Goal: Transaction & Acquisition: Obtain resource

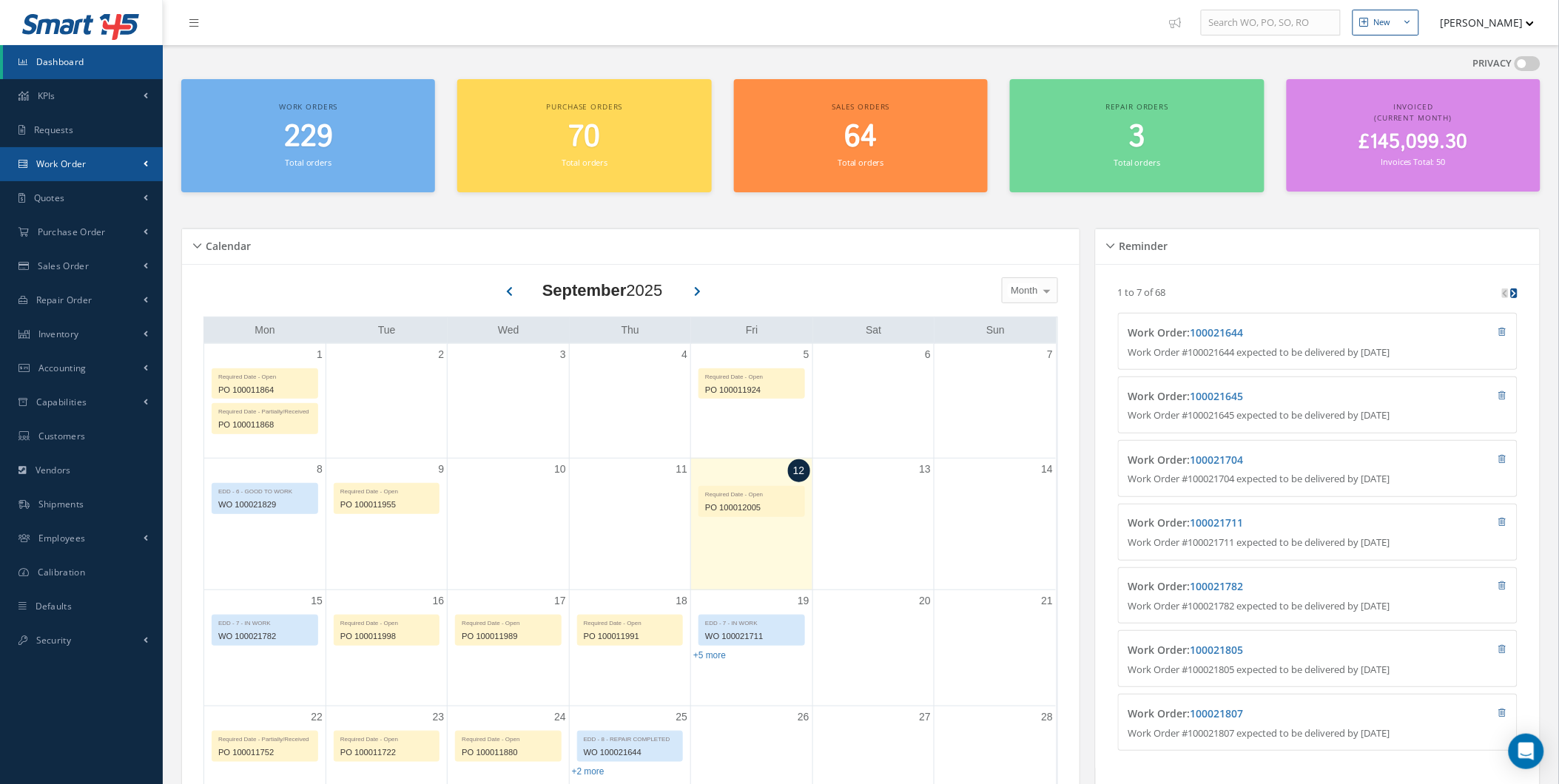
click at [121, 174] on link "Work Order" at bounding box center [81, 164] width 162 height 34
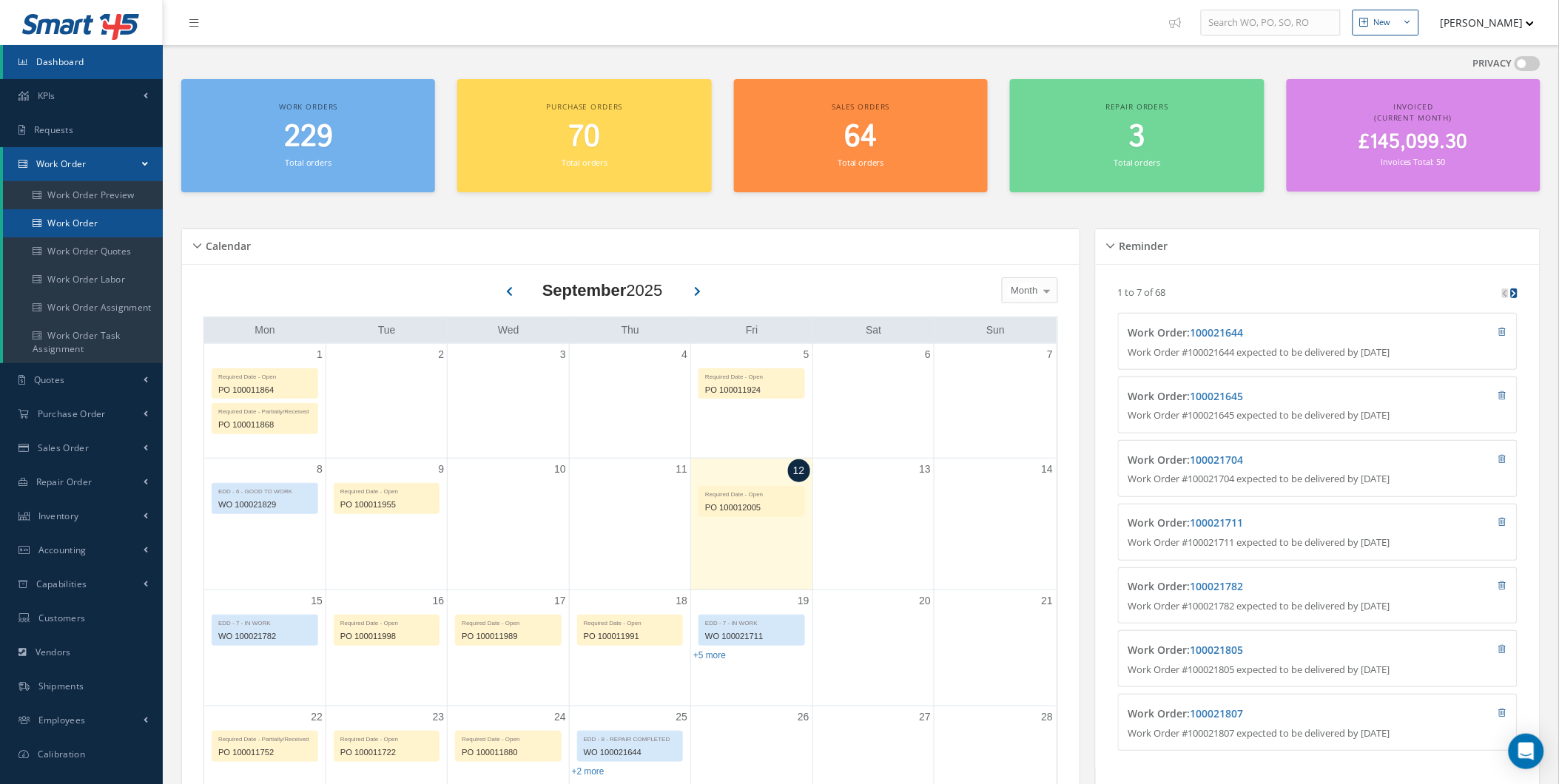
click at [112, 216] on link "Work Order" at bounding box center [83, 224] width 160 height 28
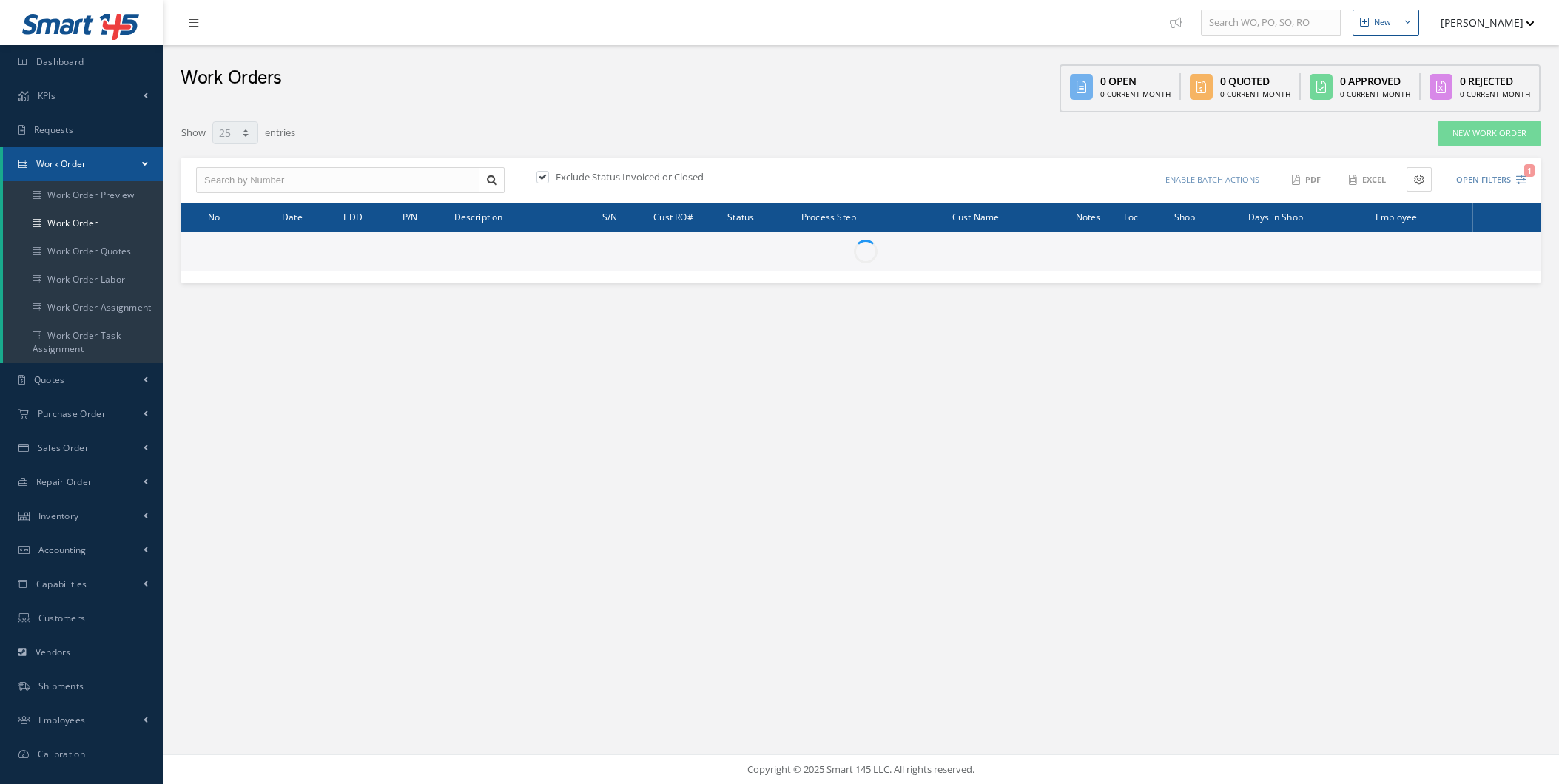
select select "25"
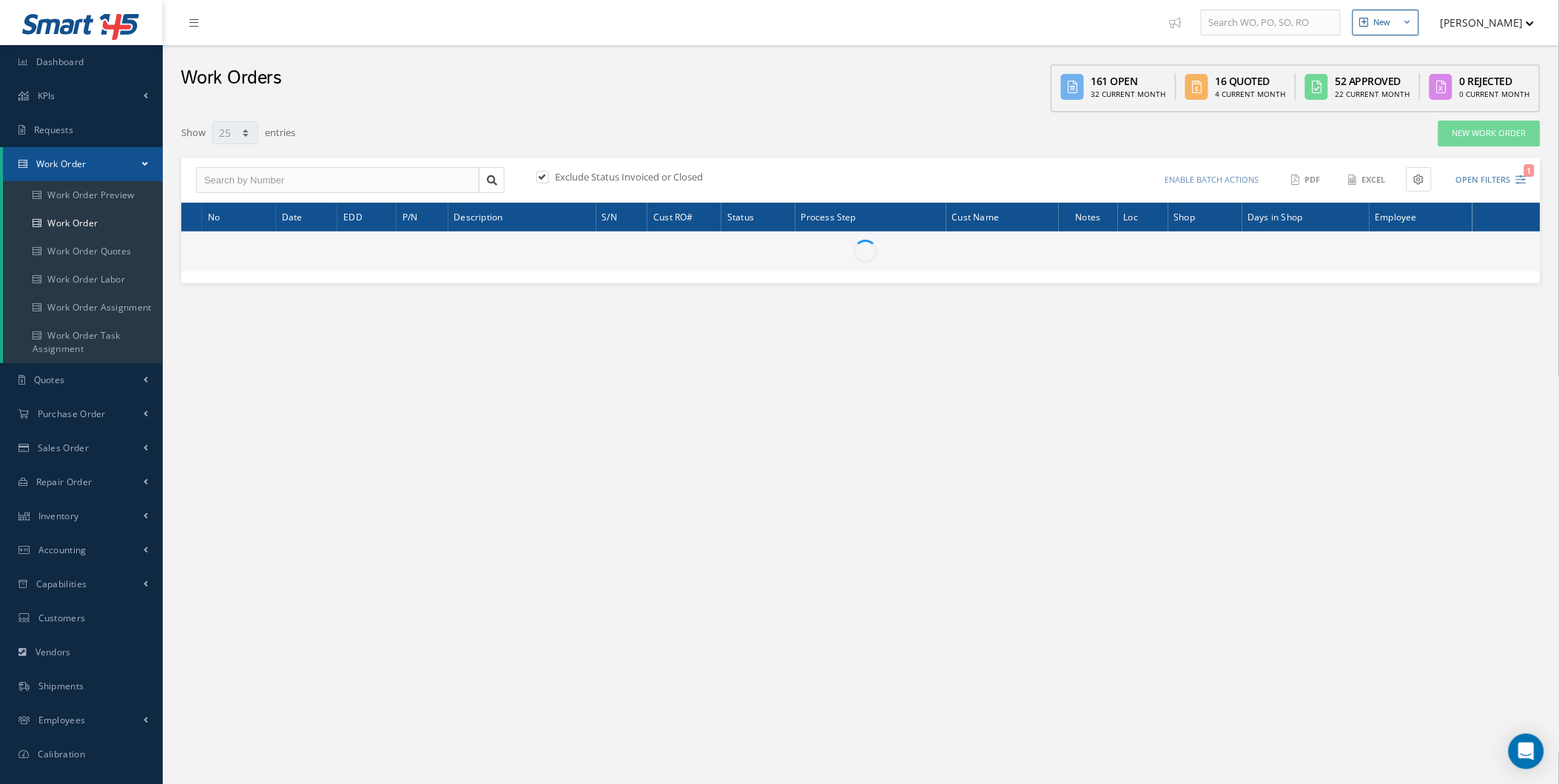
type input "All Work Request"
type input "All Work Performed"
type input "All Status"
type input "WO Part Status"
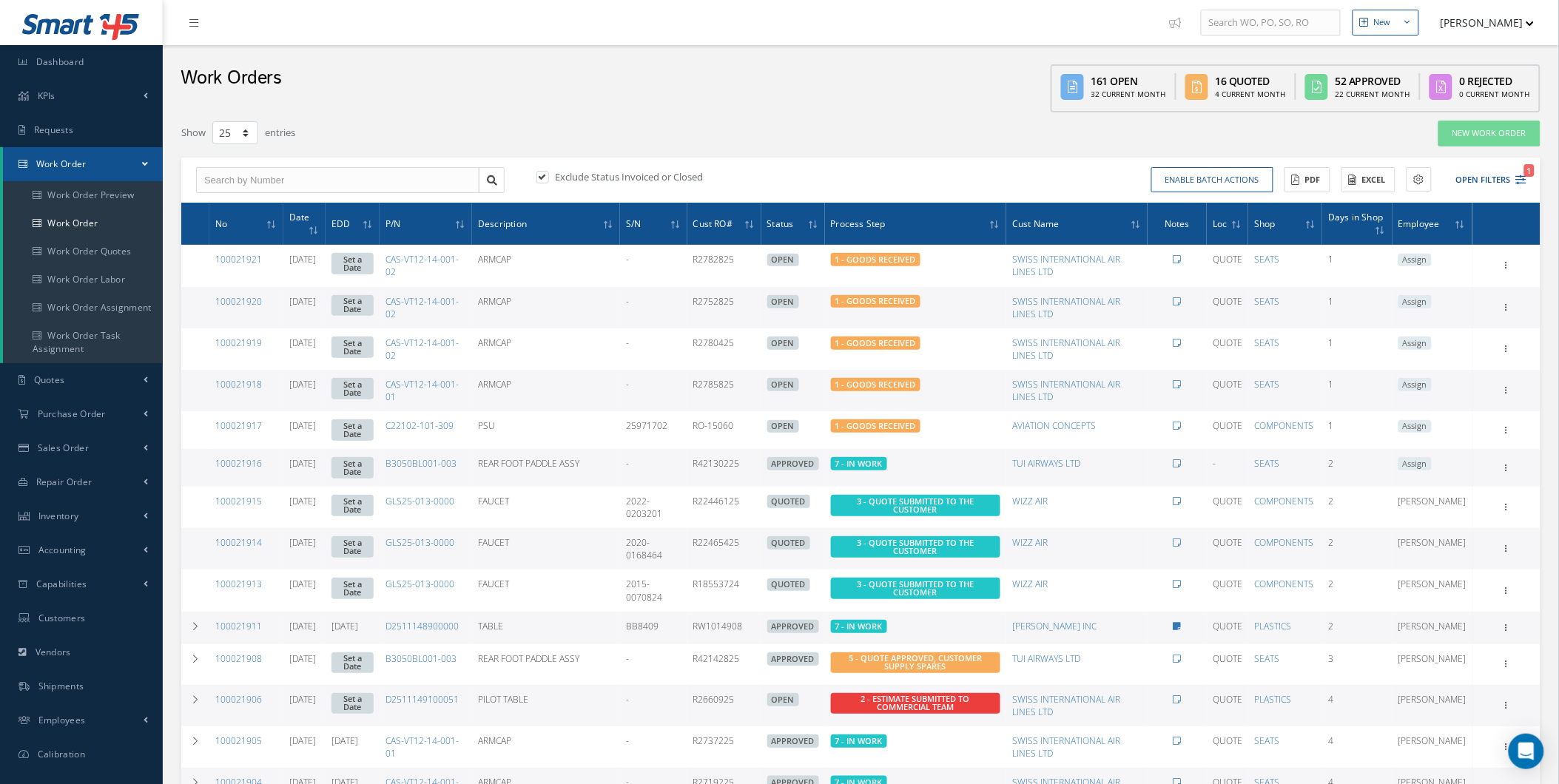
drag, startPoint x: 1424, startPoint y: 161, endPoint x: 1436, endPoint y: 166, distance: 13.0
click at [1436, 166] on div "Exclude Status Invoiced or Closed Enable batch actions Update Work Orders Close…" at bounding box center [860, 180] width 1359 height 45
drag, startPoint x: 1436, startPoint y: 166, endPoint x: 1465, endPoint y: 174, distance: 30.1
click at [1465, 174] on button "Open Filters 1" at bounding box center [1485, 180] width 84 height 24
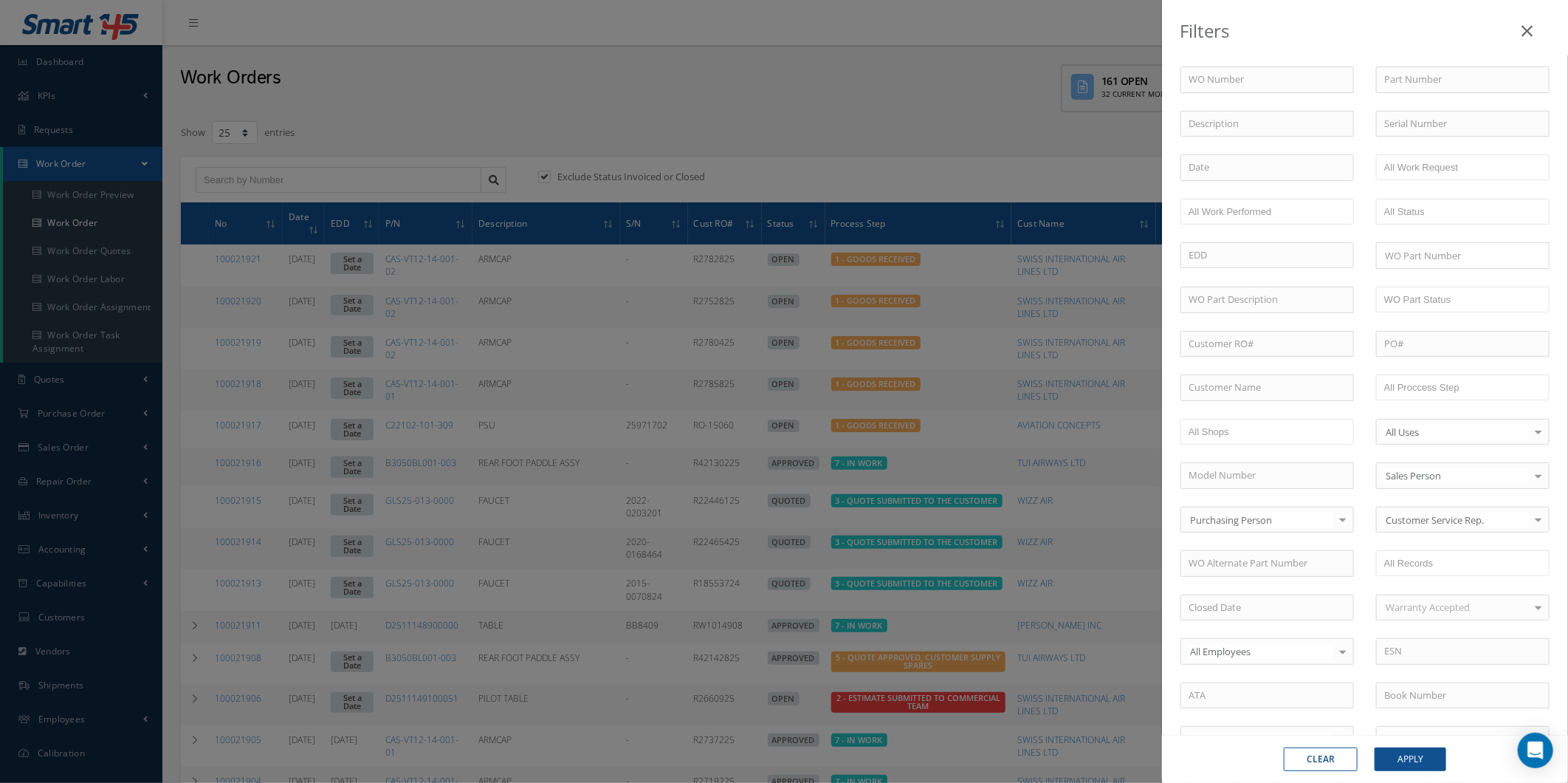
click at [534, 234] on div "Filters WO Number Part Number Description Serial Number - BER CERTIFICATION FIL…" at bounding box center [784, 391] width 1568 height 783
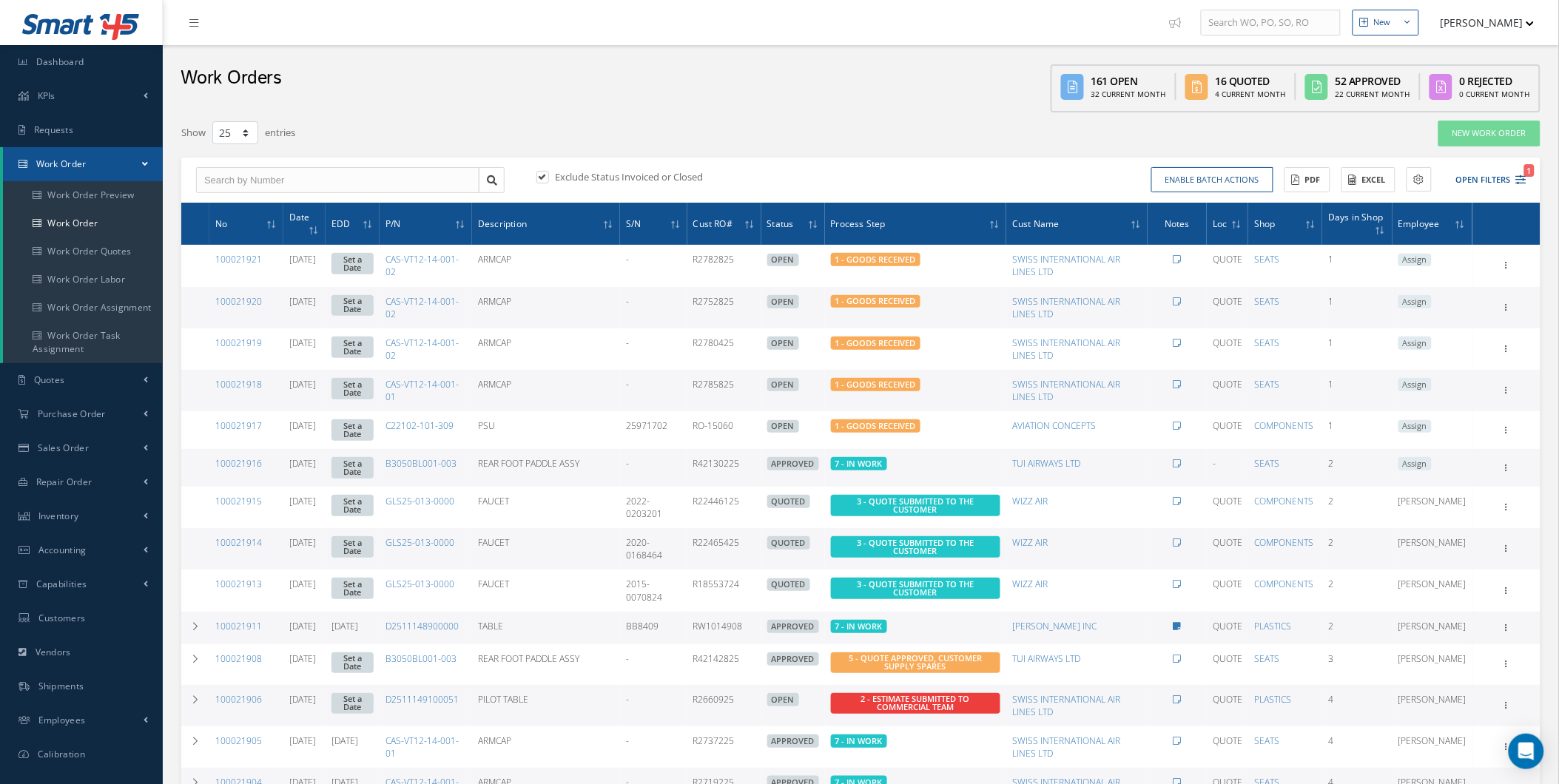
click at [212, 225] on th "No" at bounding box center [247, 223] width 74 height 42
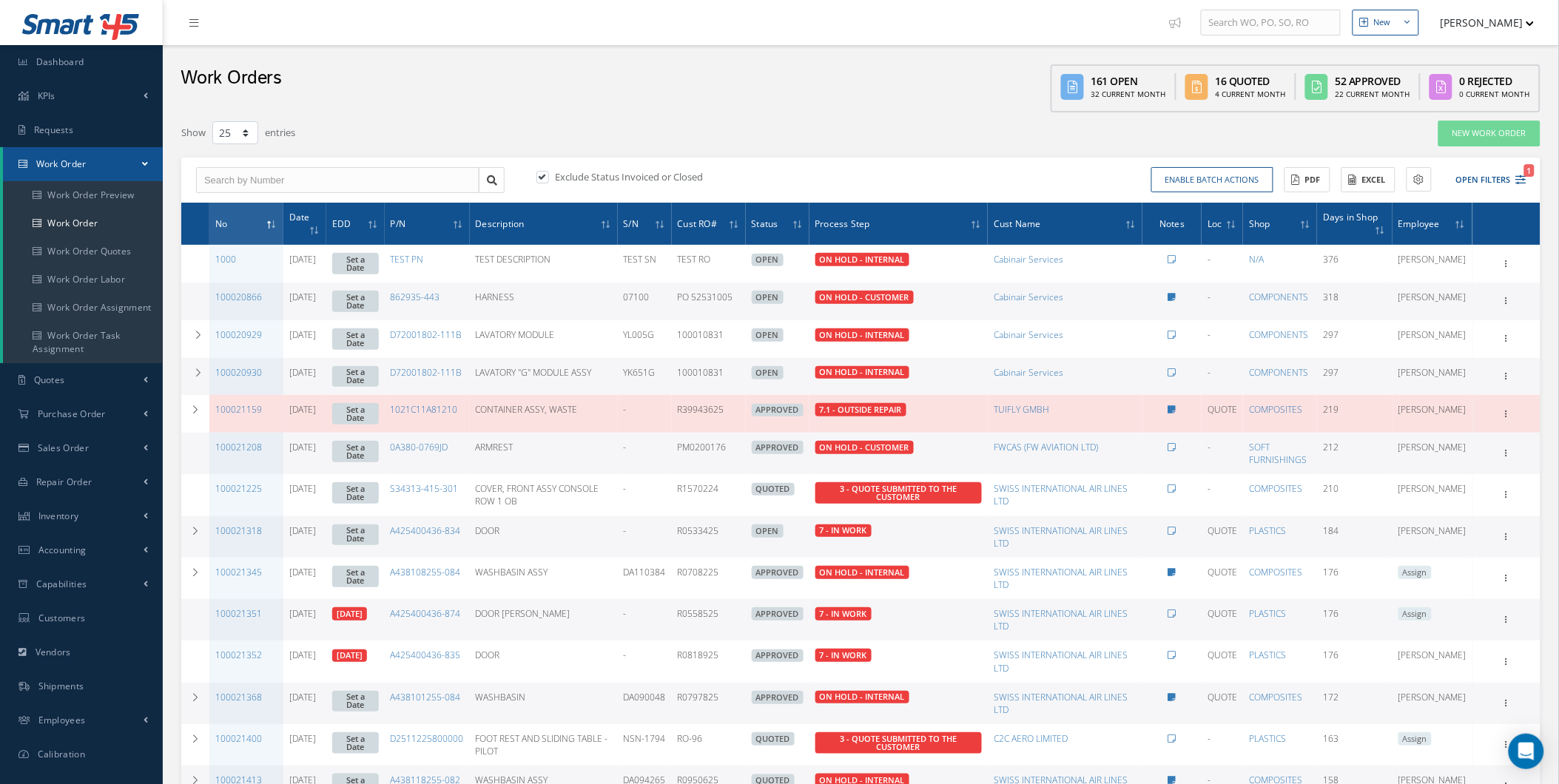
click at [559, 172] on label "Exclude Status Invoiced or Closed" at bounding box center [627, 176] width 151 height 13
click at [546, 174] on input "checkbox" at bounding box center [541, 178] width 9 height 9
checkbox input "false"
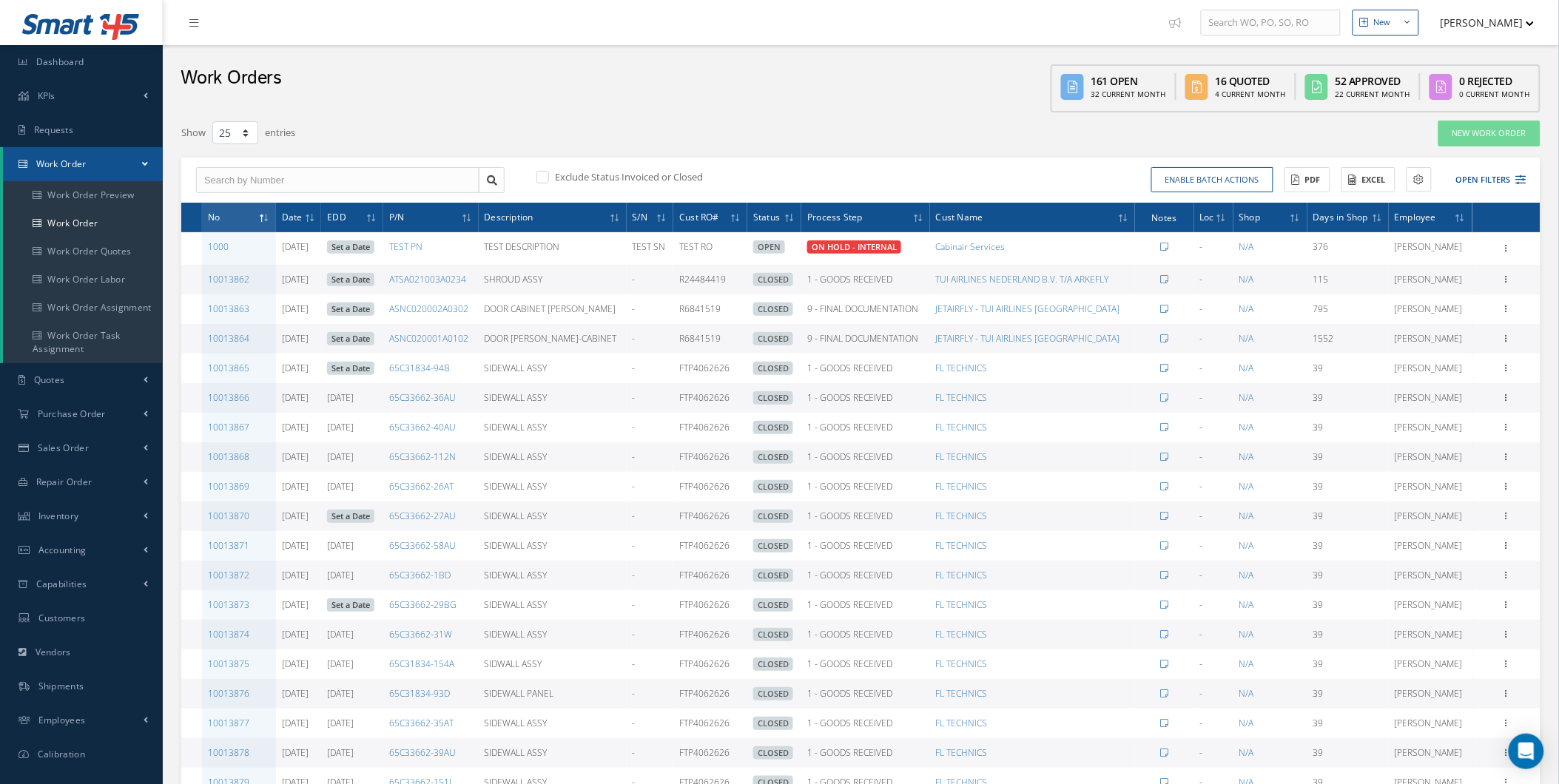
click at [311, 221] on th "Date" at bounding box center [298, 217] width 45 height 30
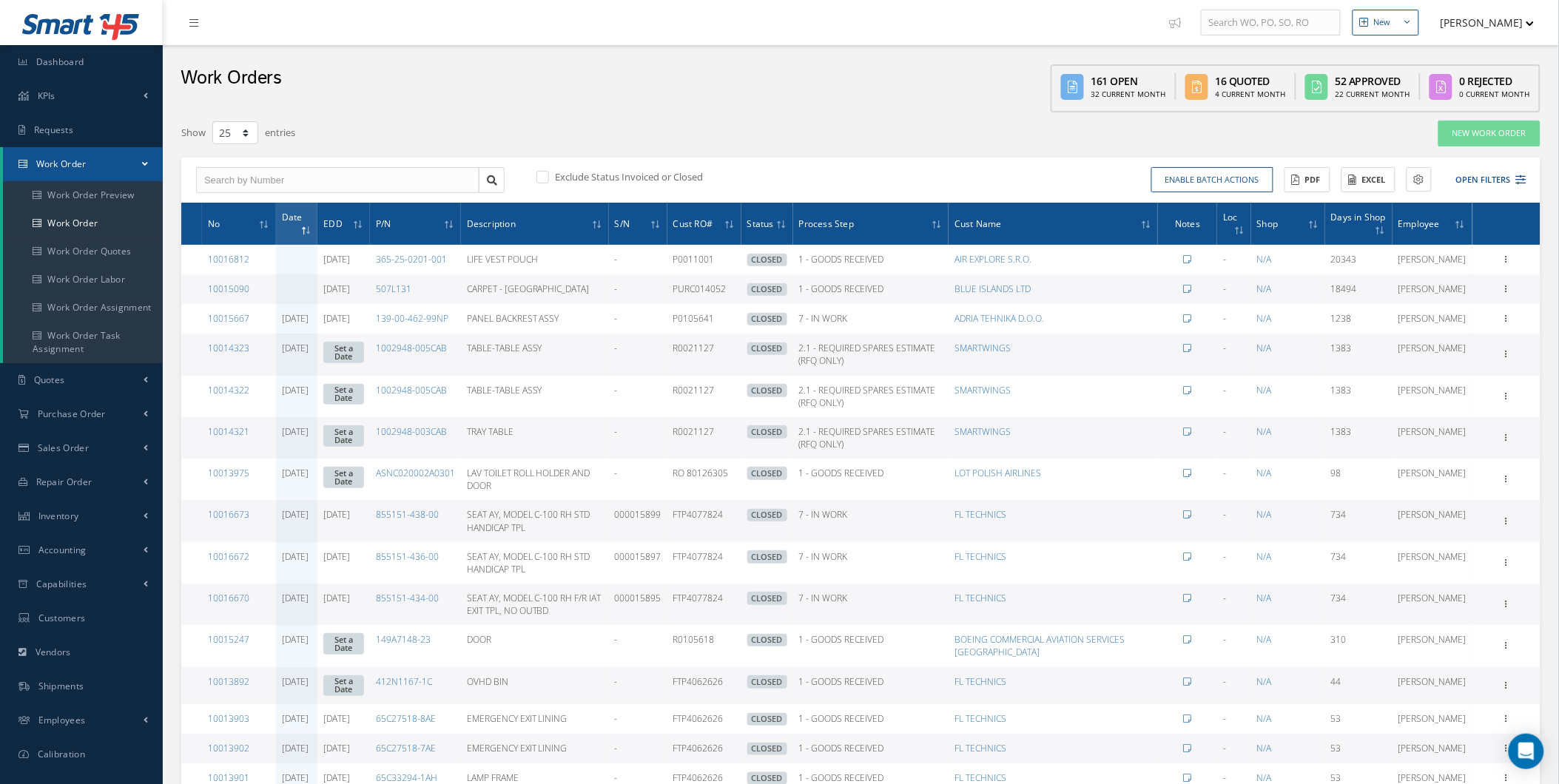
click at [294, 224] on span "Date" at bounding box center [292, 216] width 20 height 14
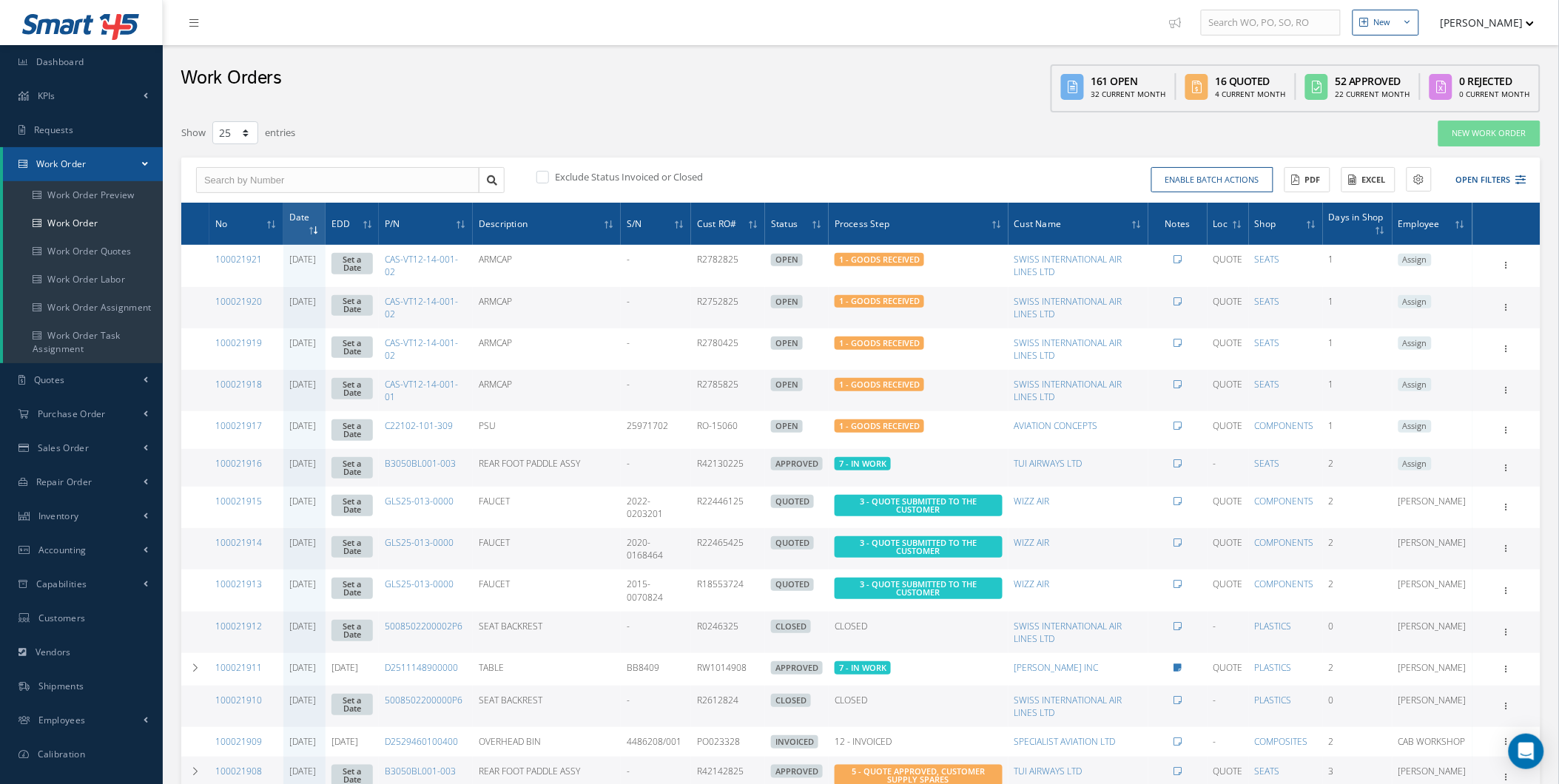
click at [319, 225] on th "Date" at bounding box center [303, 223] width 42 height 42
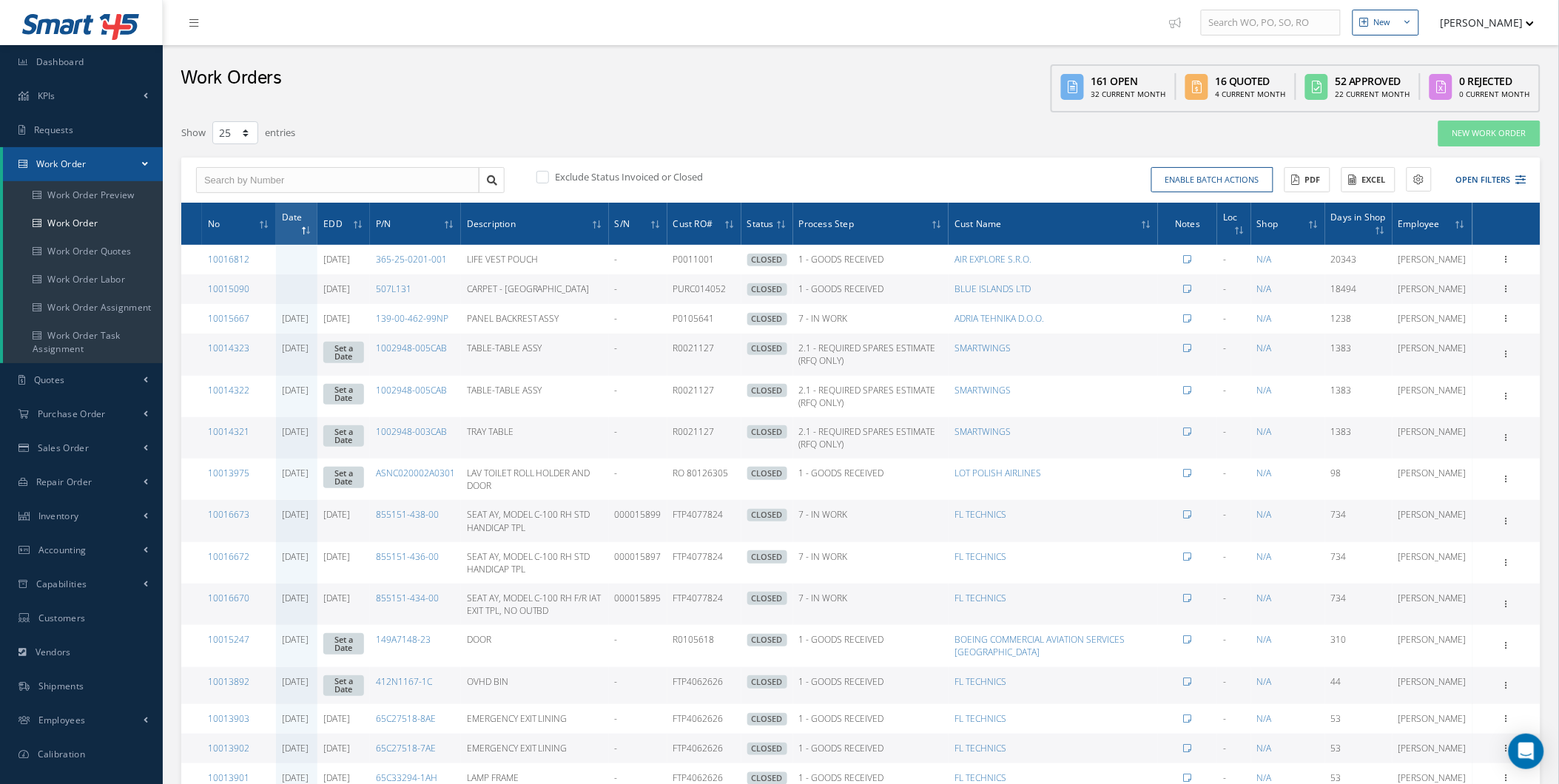
click at [306, 226] on icon at bounding box center [303, 231] width 5 height 9
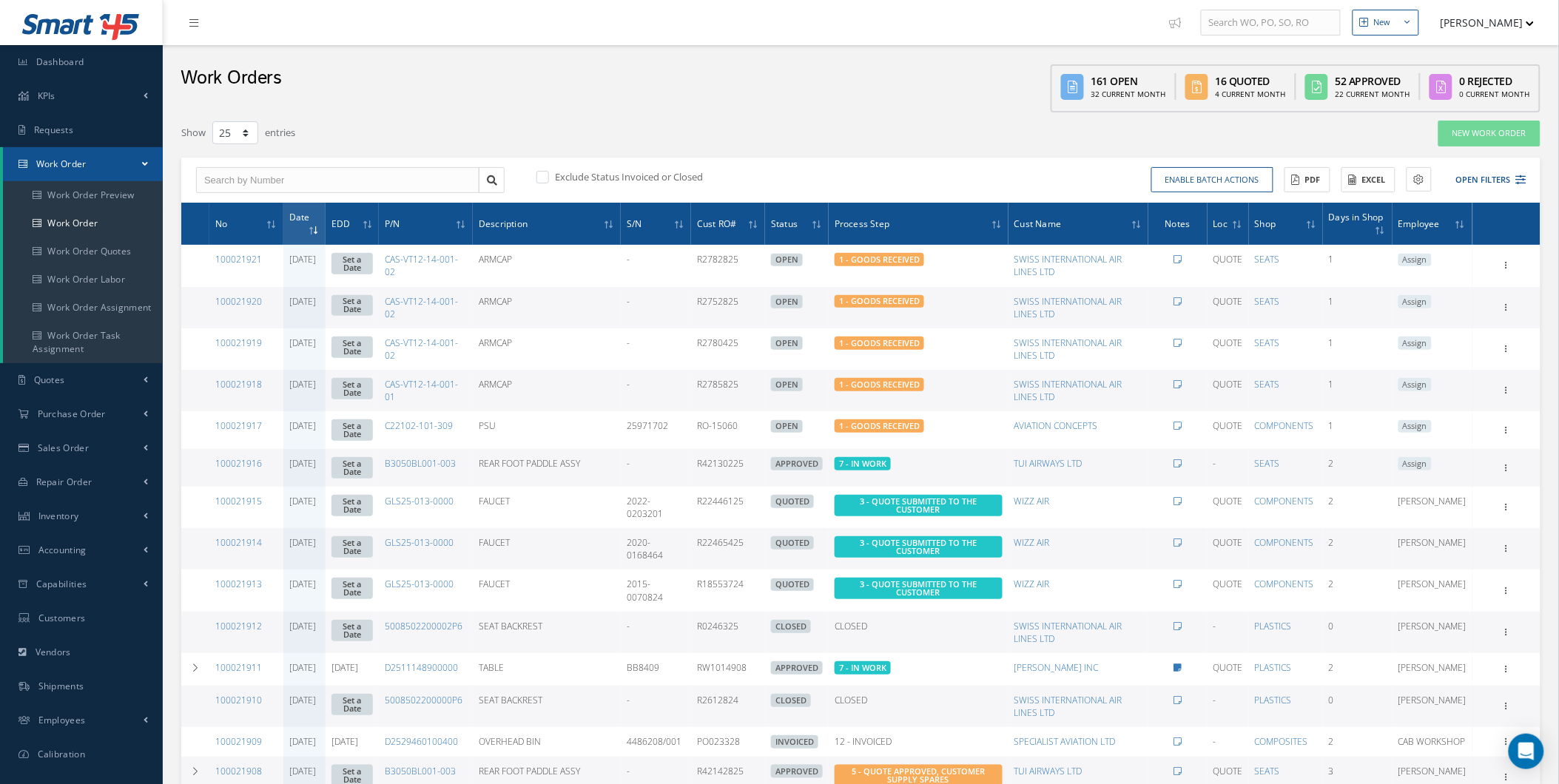
click at [1497, 191] on div "Exclude Status Invoiced or Closed Enable batch actions Update Work Orders Close…" at bounding box center [860, 180] width 1359 height 45
click at [1497, 182] on button "Open Filters" at bounding box center [1485, 180] width 84 height 24
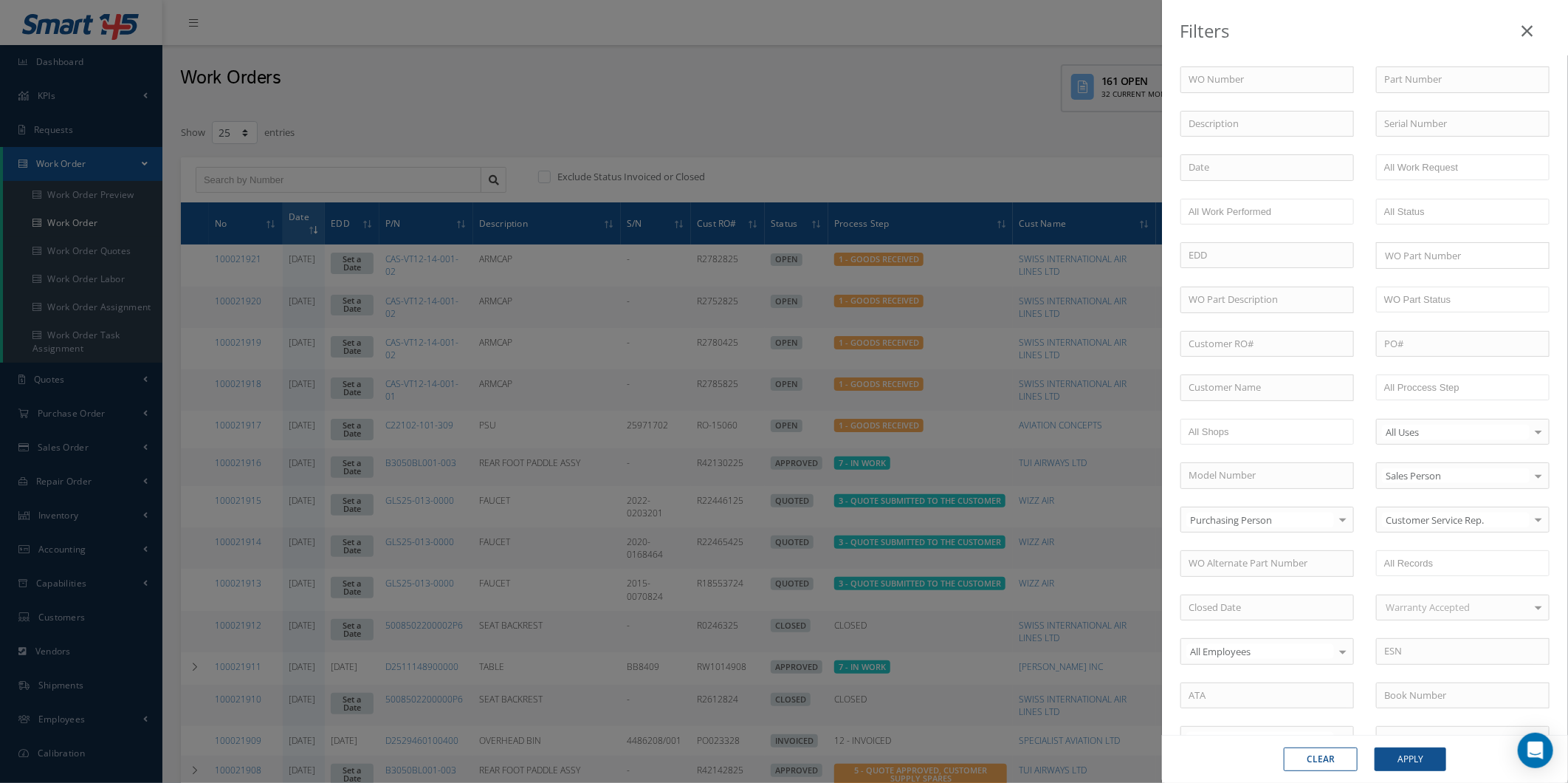
click at [582, 410] on div "Filters WO Number Part Number Description Serial Number - BER CERTIFICATION FIL…" at bounding box center [784, 391] width 1568 height 783
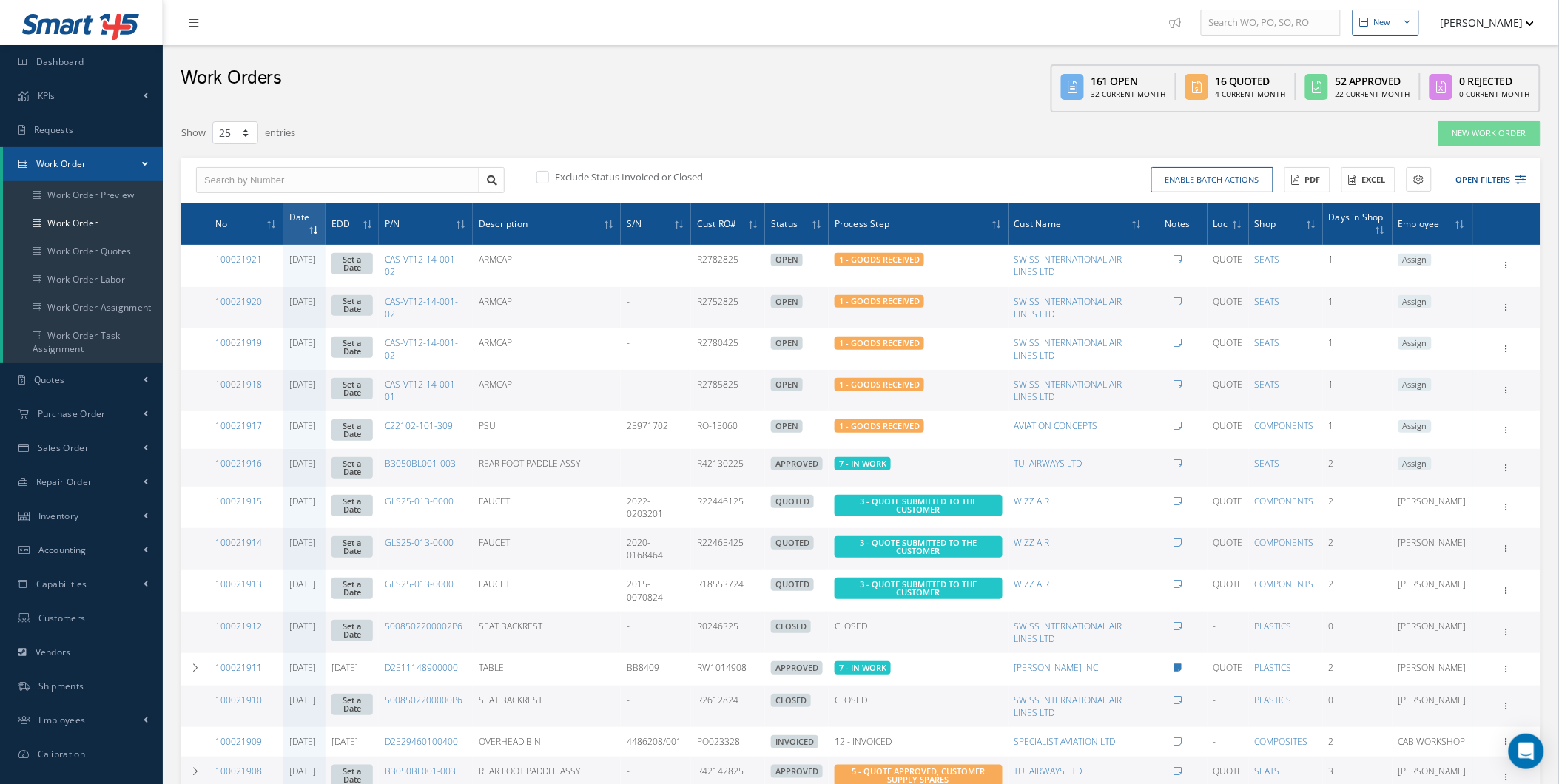
click at [242, 226] on th "No" at bounding box center [247, 223] width 74 height 42
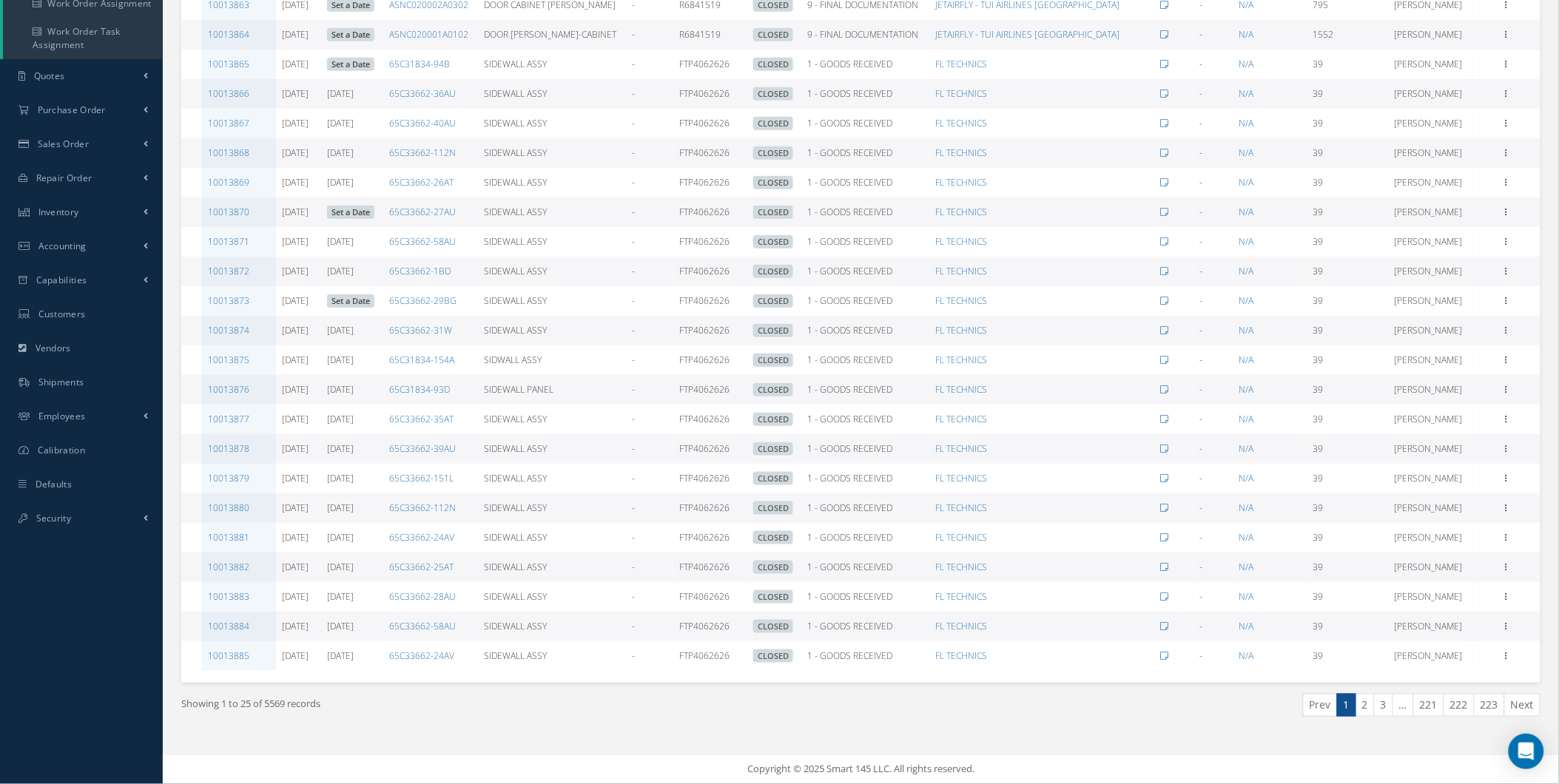
scroll to position [328, 0]
click at [1471, 701] on link "222" at bounding box center [1459, 705] width 31 height 23
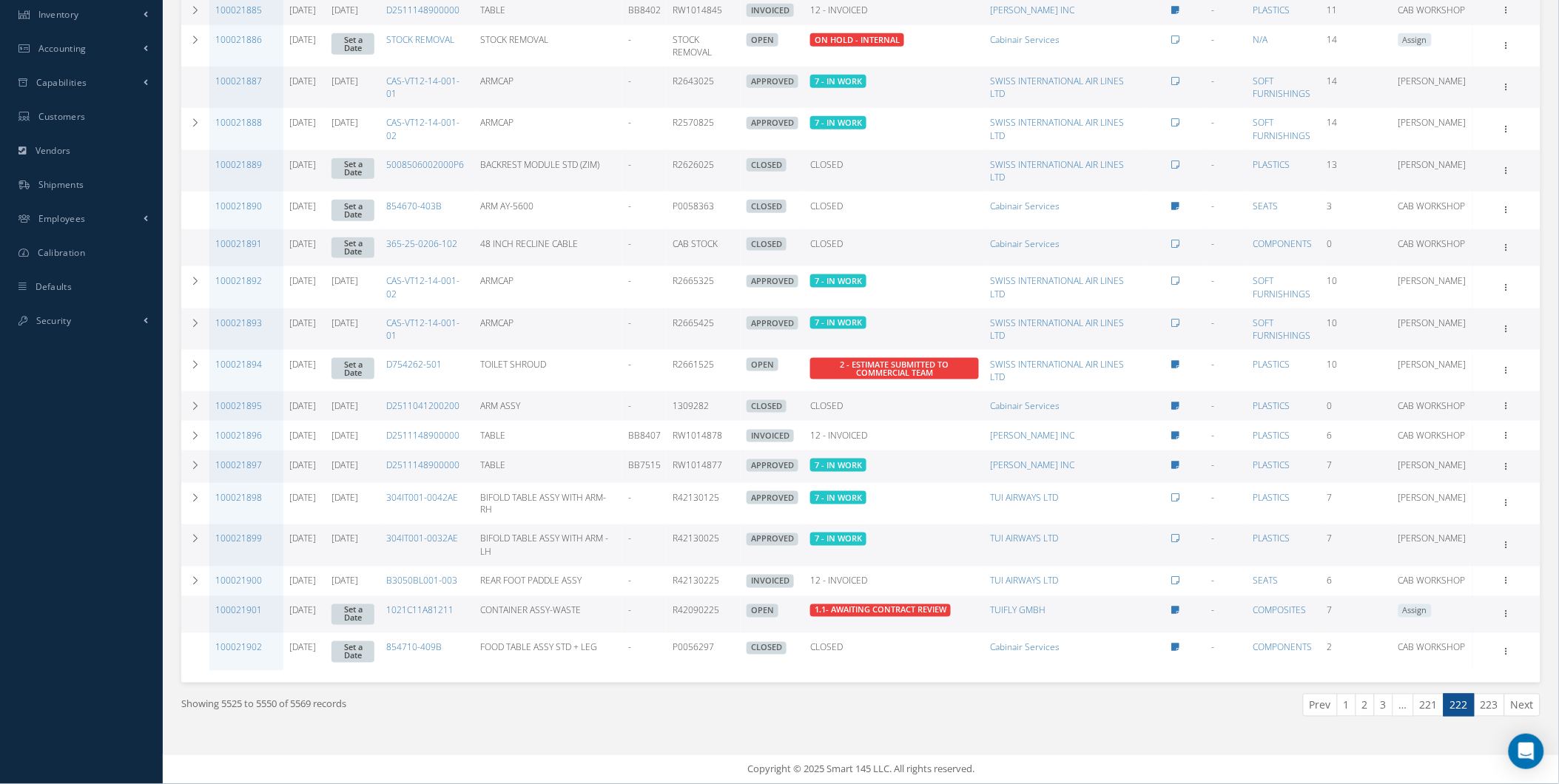
scroll to position [609, 0]
click at [1416, 701] on link "221" at bounding box center [1428, 705] width 31 height 23
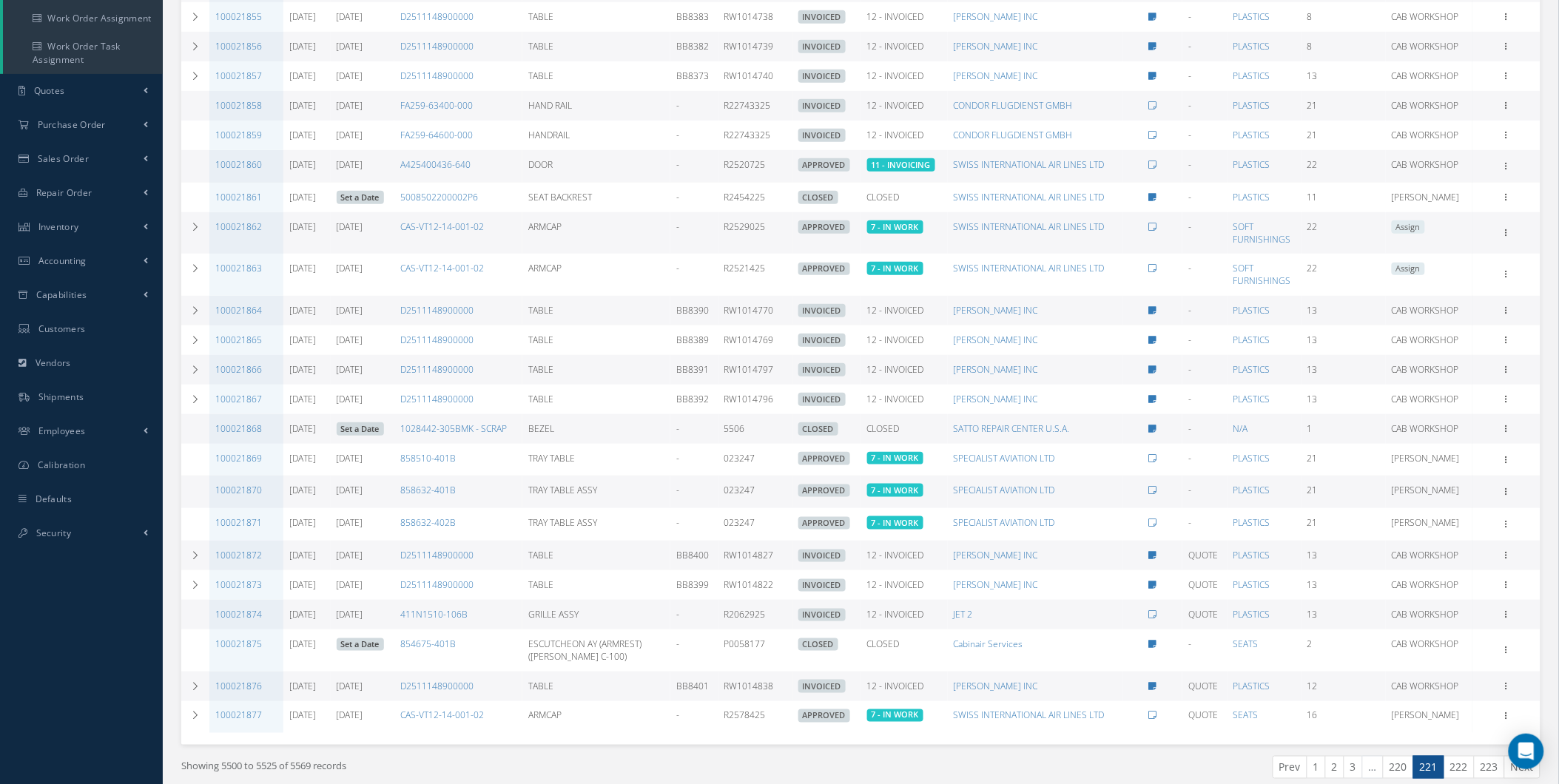
scroll to position [366, 0]
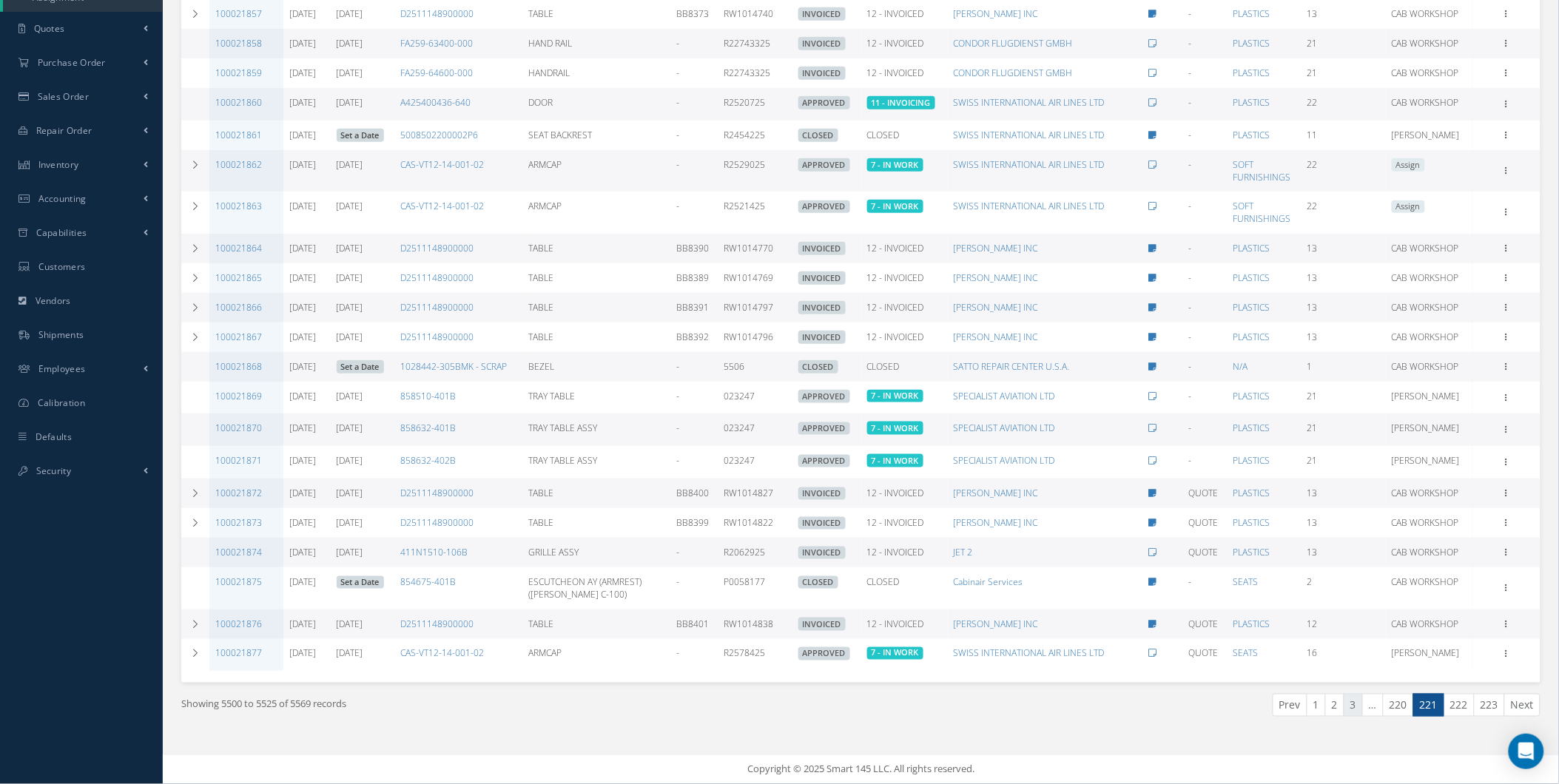
click at [1361, 707] on link "3" at bounding box center [1353, 705] width 19 height 23
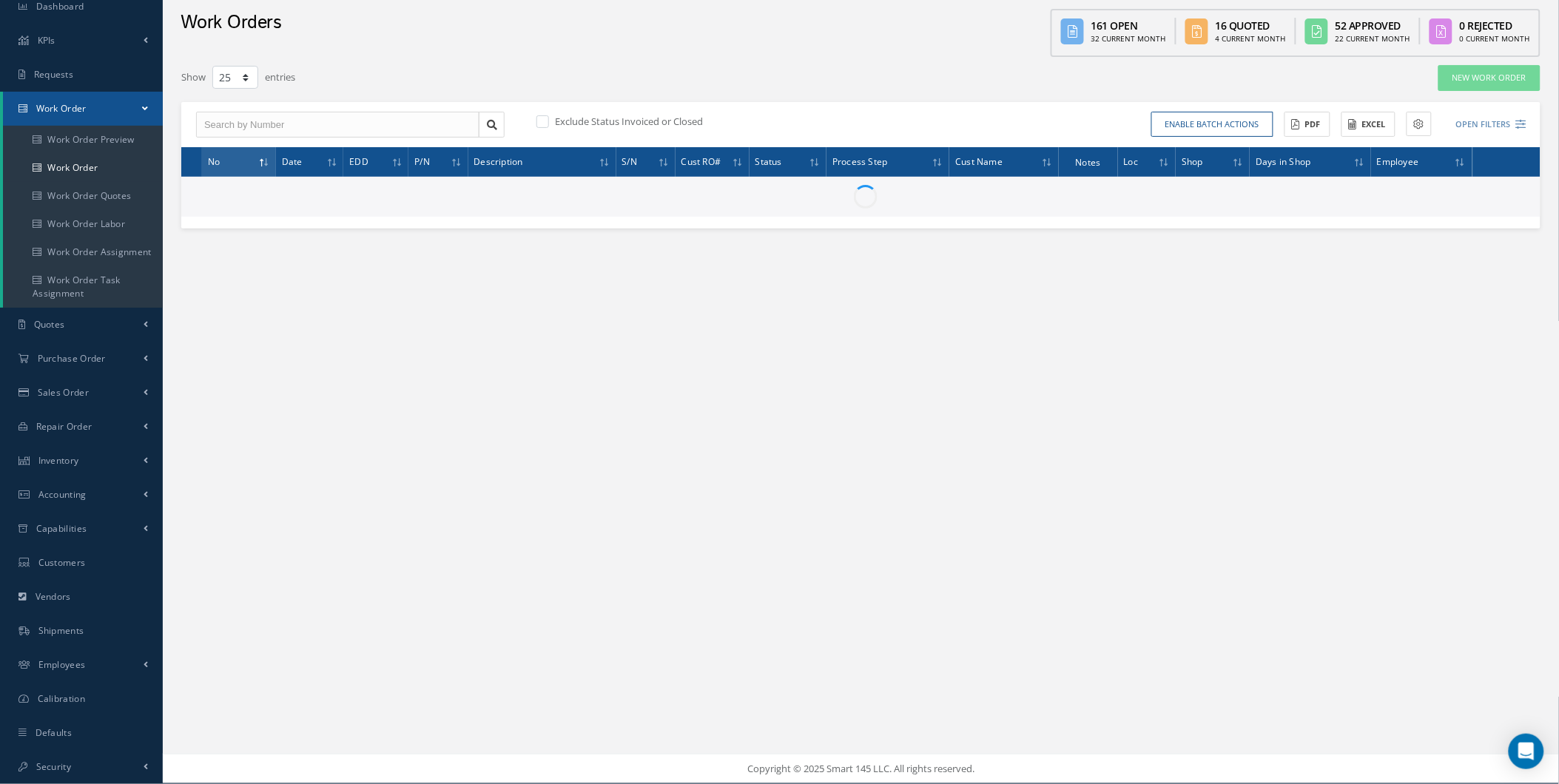
scroll to position [55, 0]
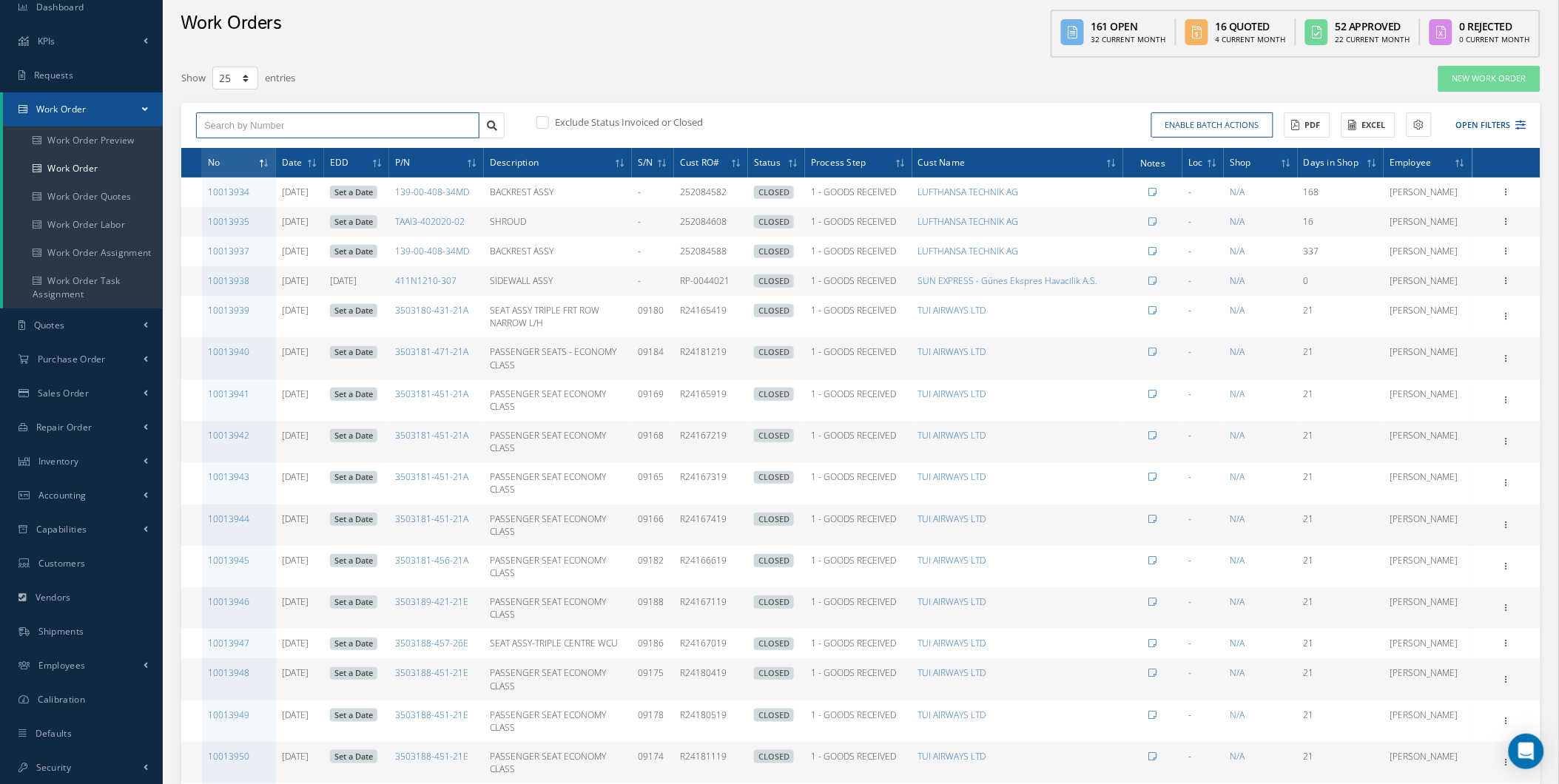
click at [318, 112] on input "text" at bounding box center [337, 125] width 283 height 27
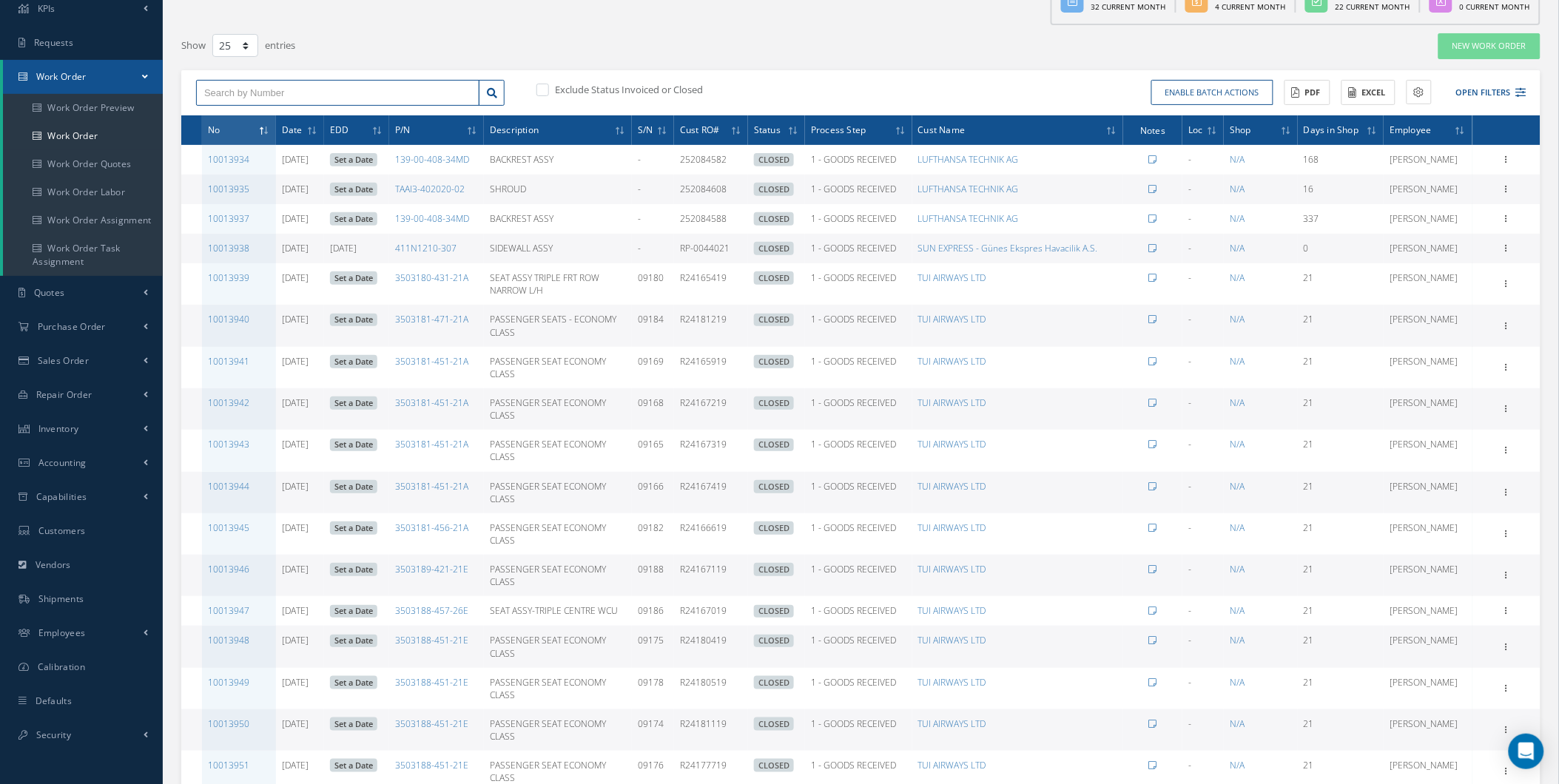
scroll to position [0, 0]
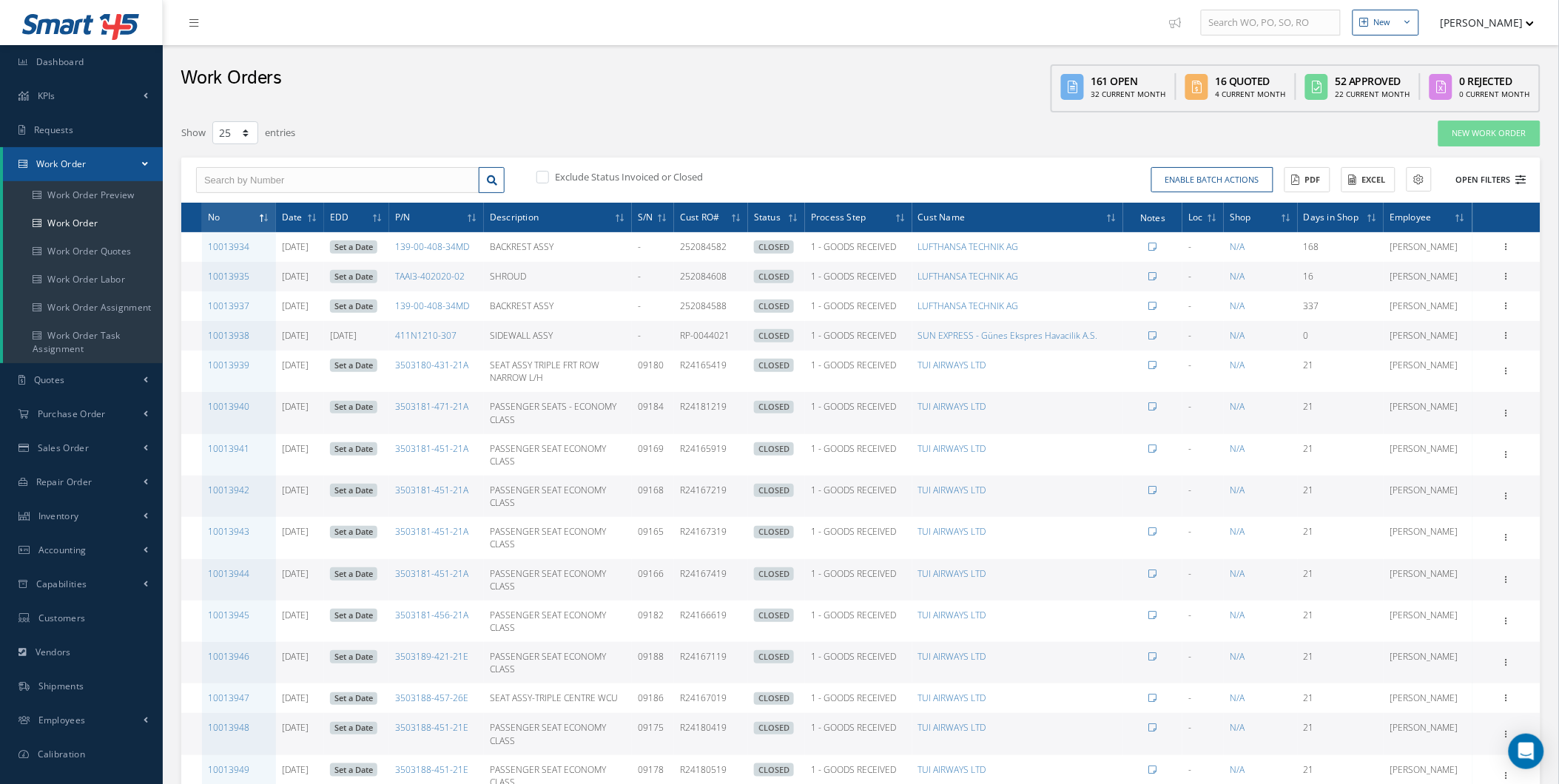
click at [1456, 176] on button "Open Filters" at bounding box center [1485, 180] width 84 height 24
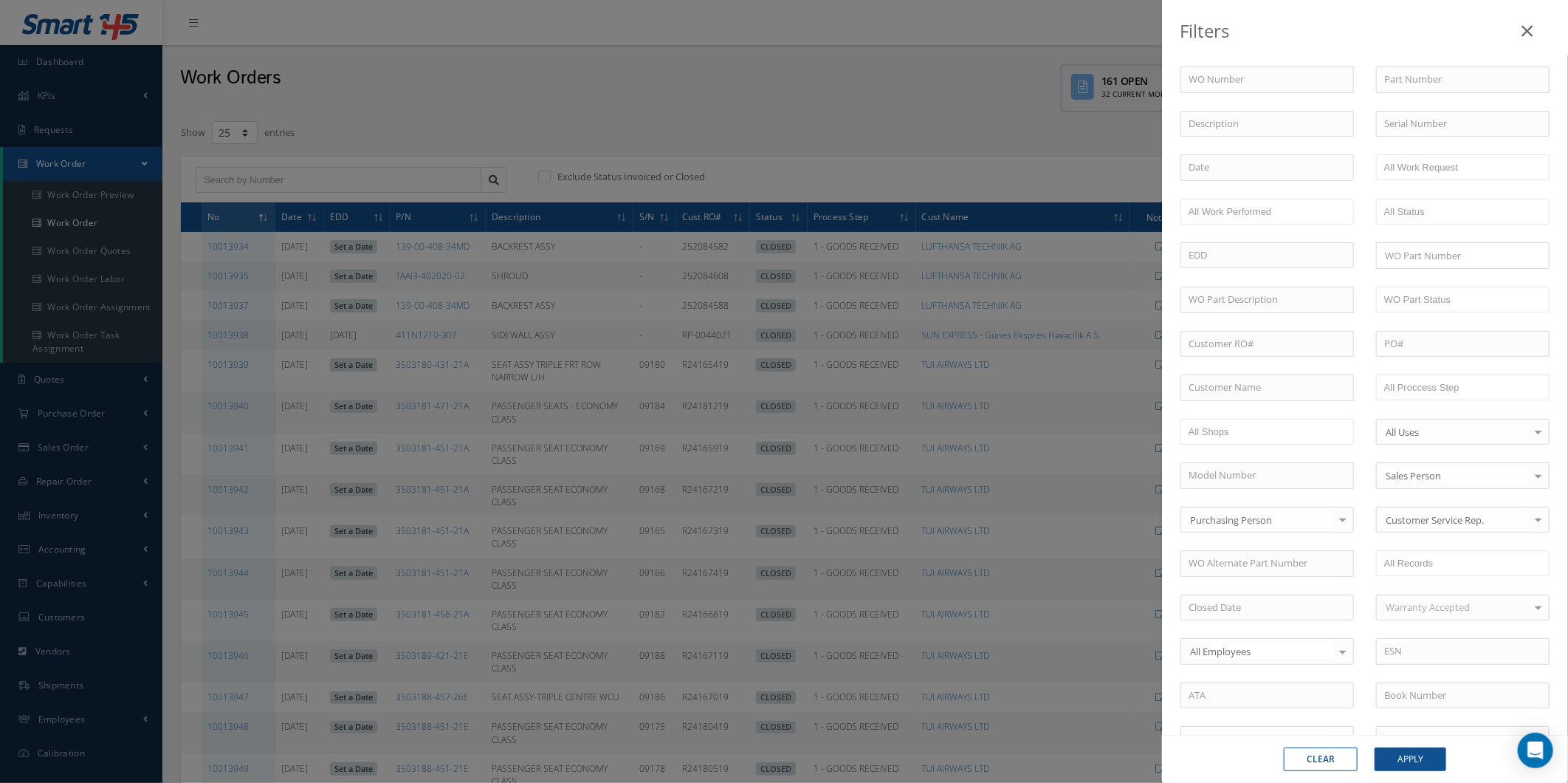
click at [537, 240] on div "Filters WO Number Part Number Description Serial Number - BER CERTIFICATION FIL…" at bounding box center [784, 391] width 1568 height 783
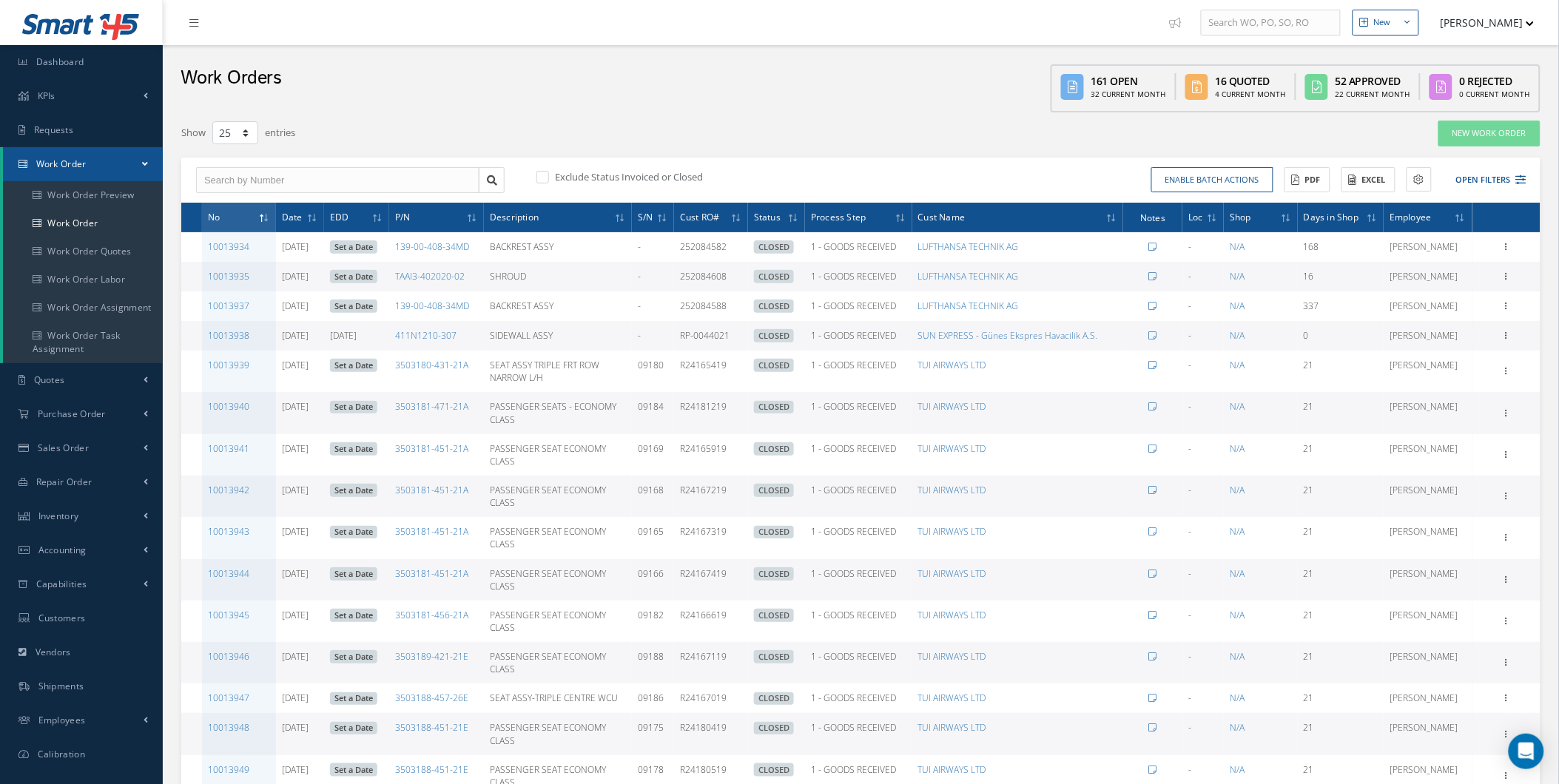
click at [309, 224] on th "Date" at bounding box center [300, 217] width 48 height 30
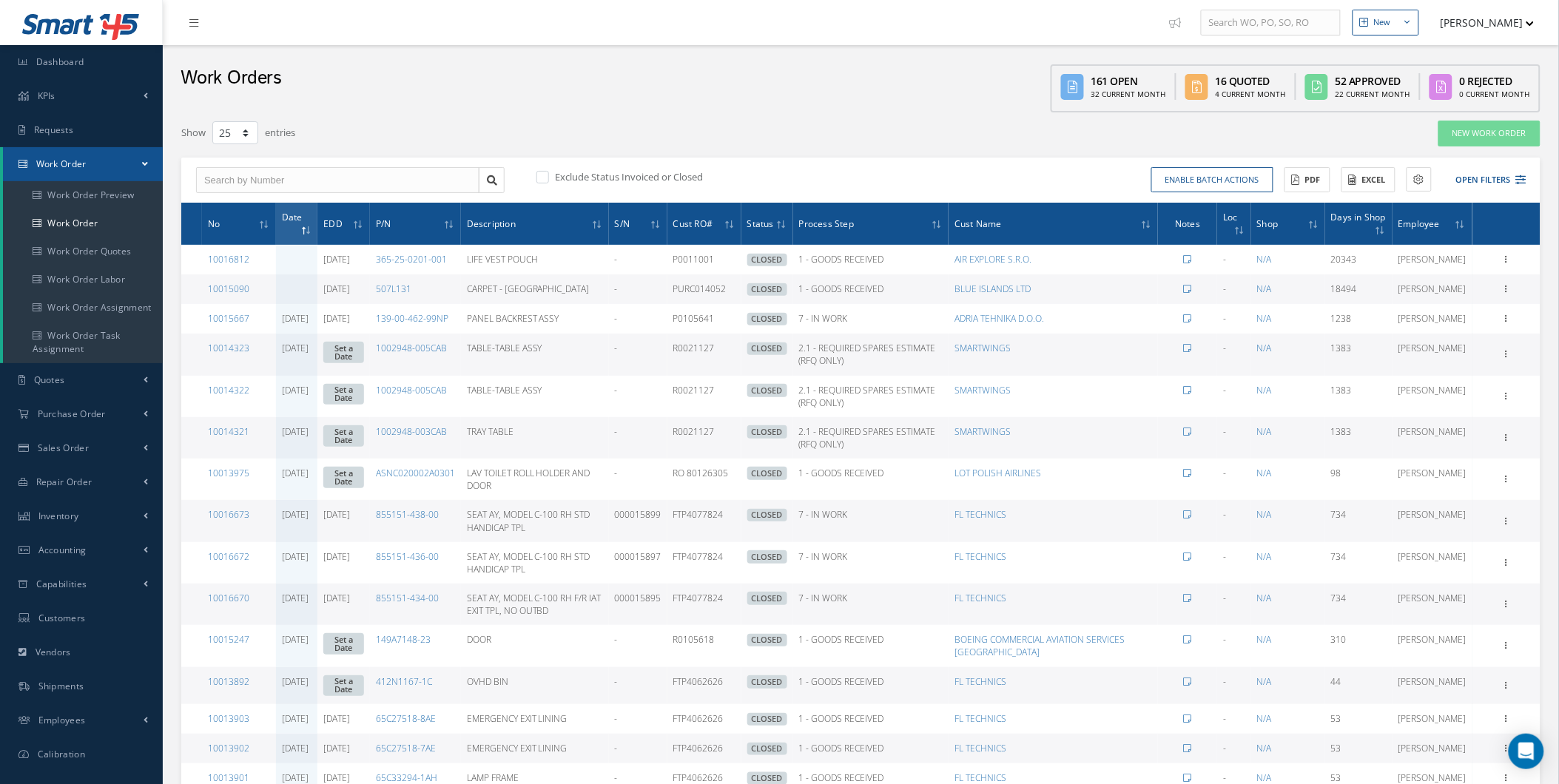
click at [309, 224] on th "Date" at bounding box center [296, 223] width 42 height 42
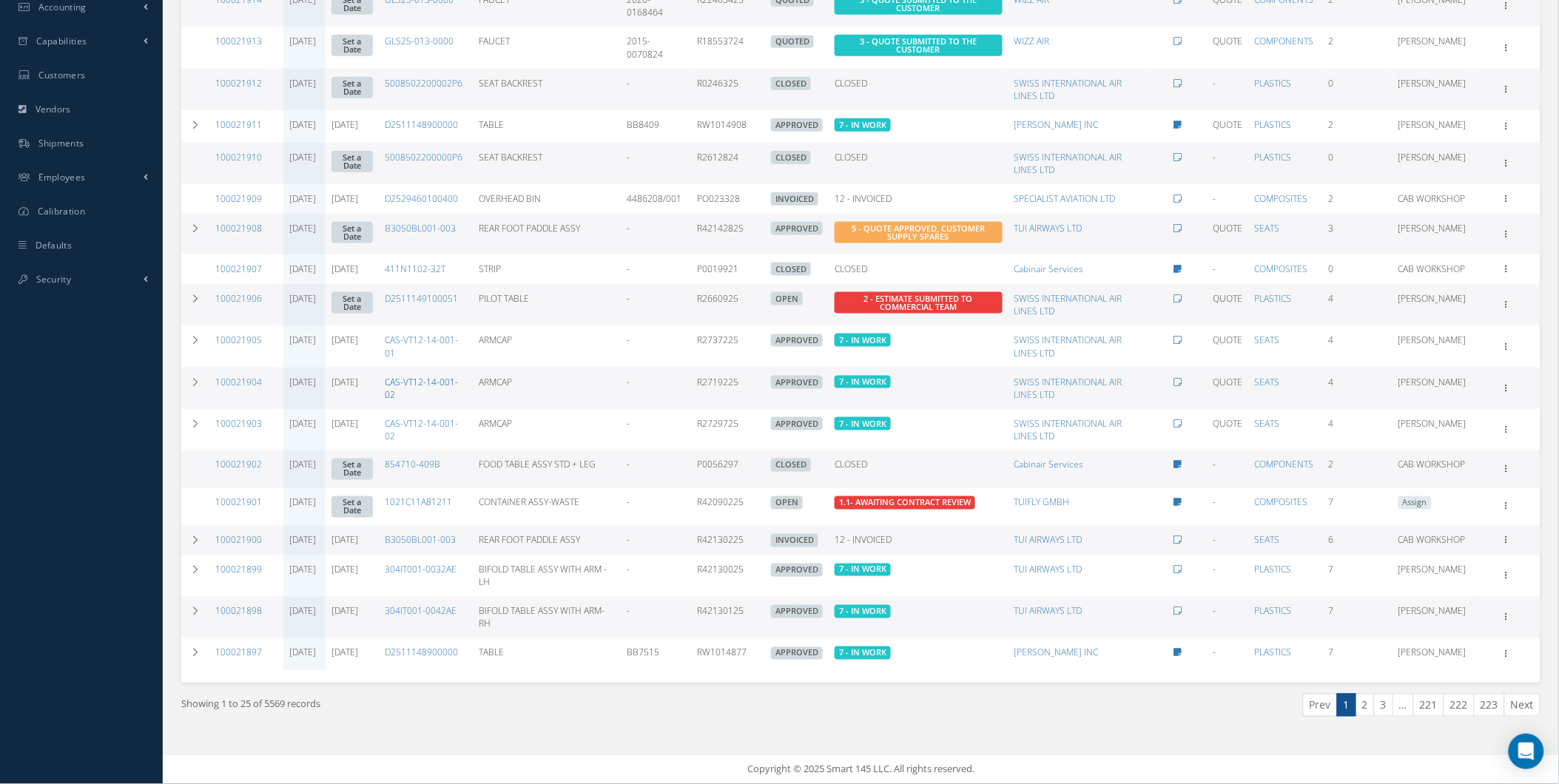
scroll to position [601, 0]
click at [1374, 700] on link "3" at bounding box center [1384, 705] width 19 height 23
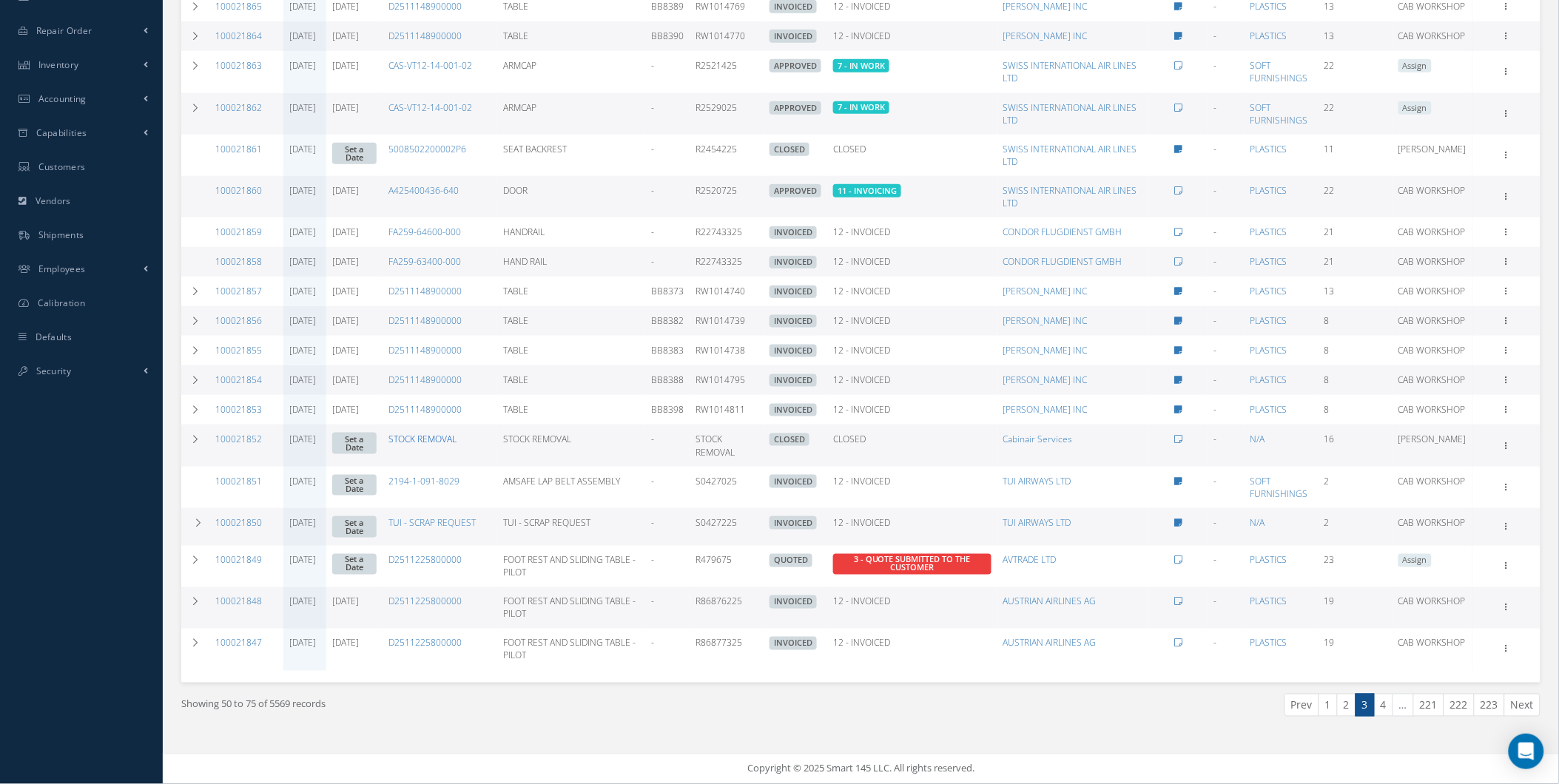
scroll to position [585, 0]
click at [1376, 700] on link "4" at bounding box center [1384, 705] width 19 height 23
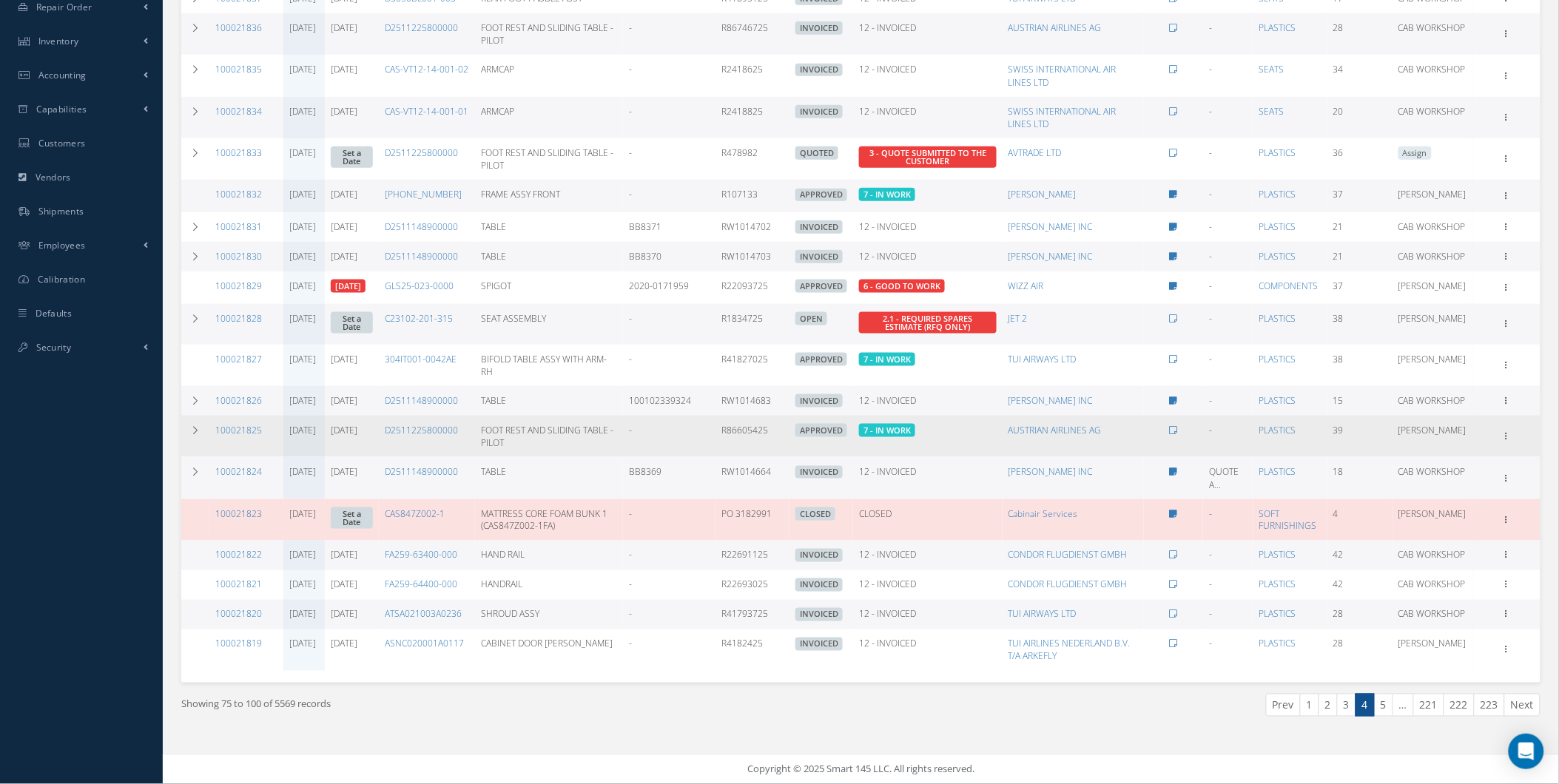
scroll to position [612, 0]
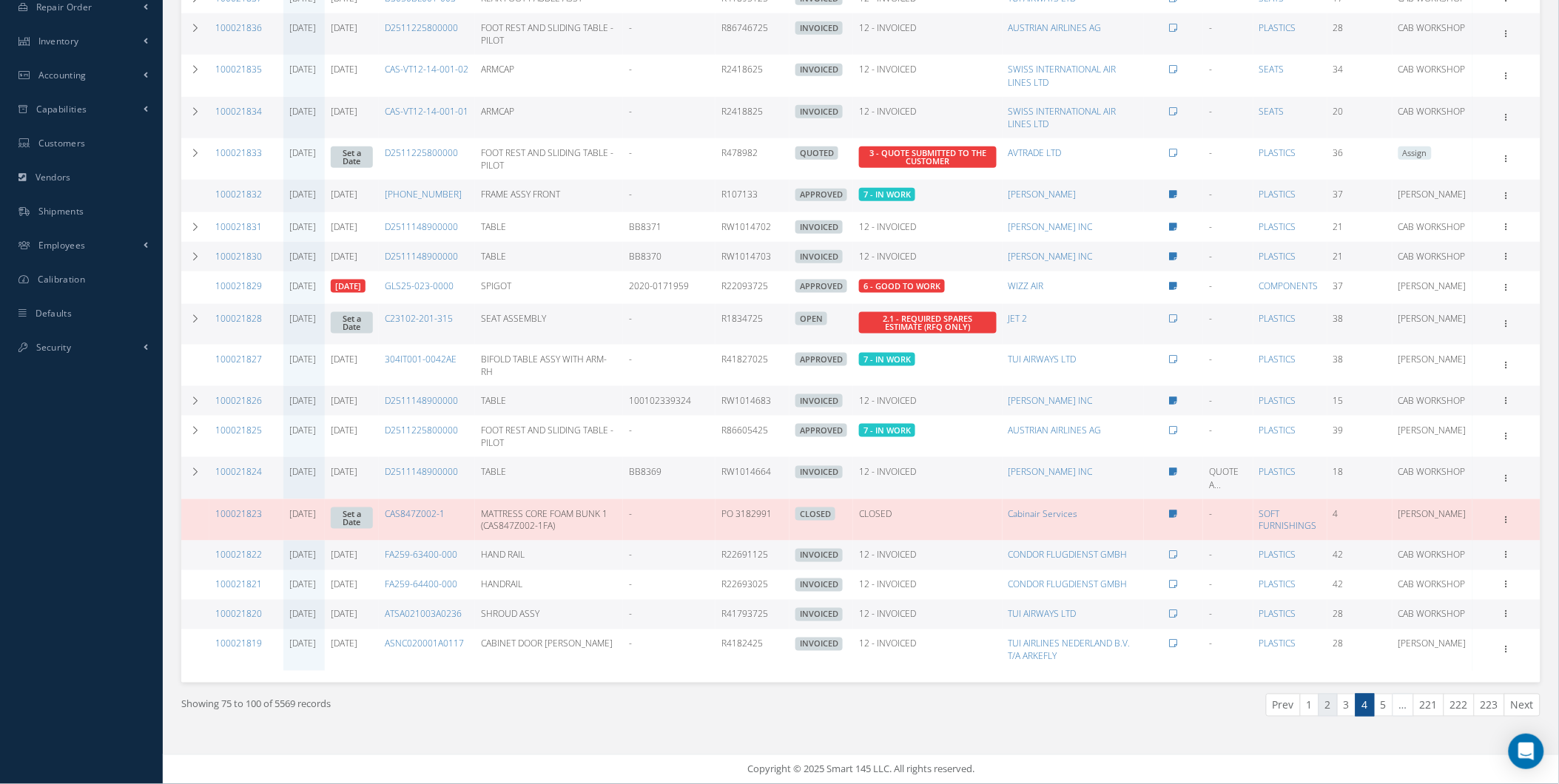
click at [1329, 694] on link "2" at bounding box center [1328, 705] width 19 height 23
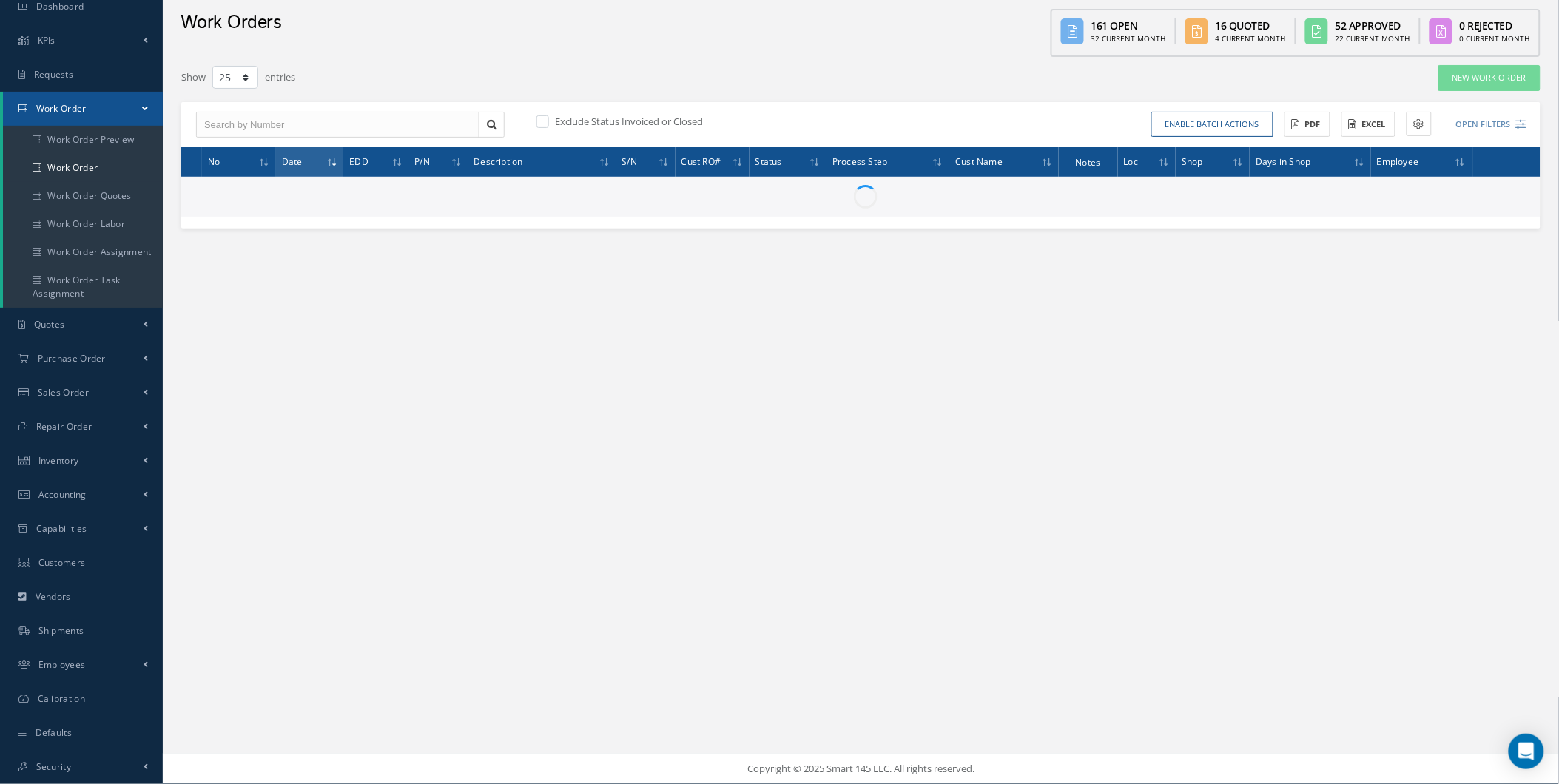
scroll to position [55, 0]
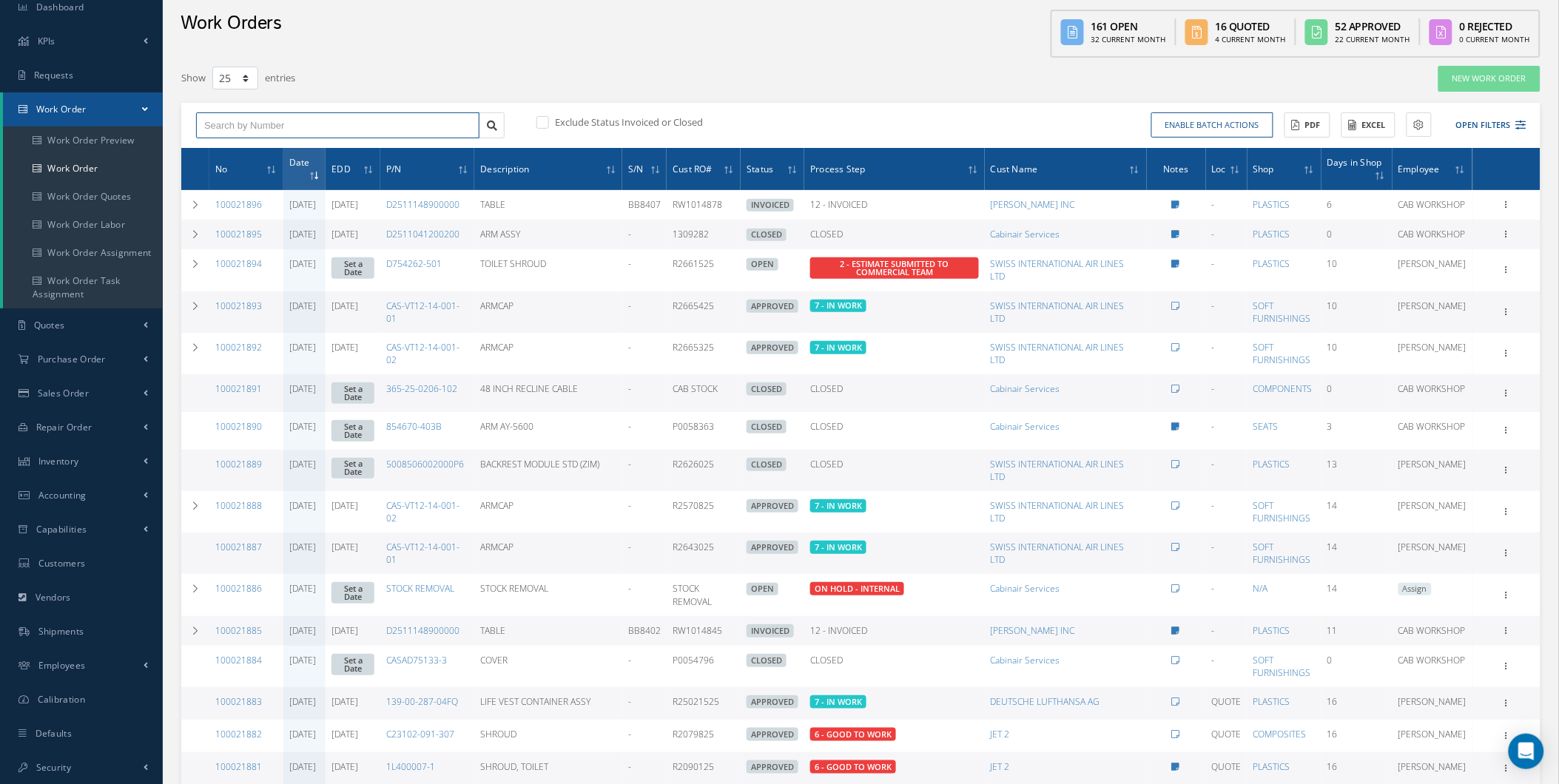
click at [306, 122] on input "text" at bounding box center [337, 125] width 283 height 27
type input "1"
type input "10"
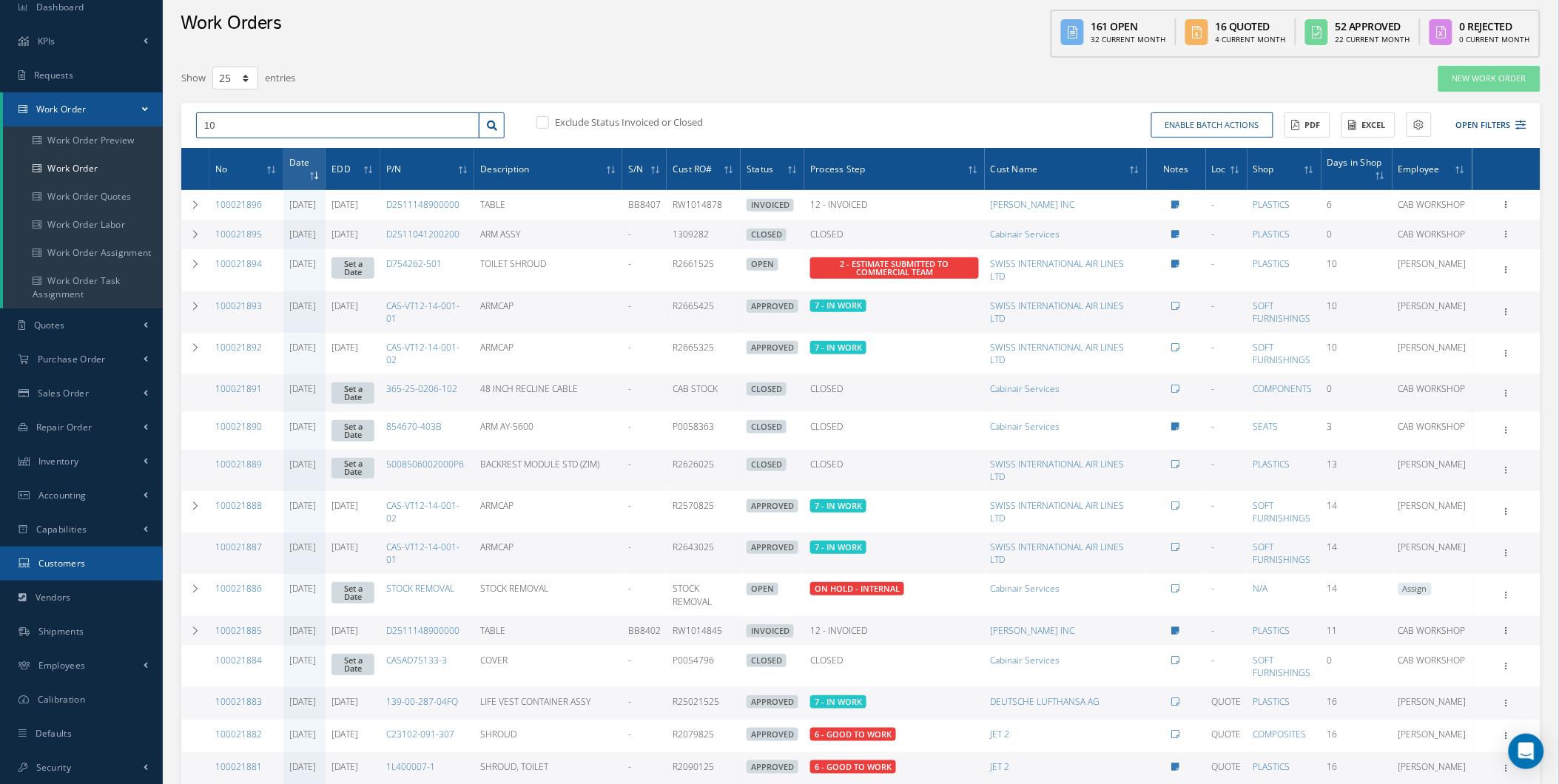
type input "100"
type input "1000"
type input "10002"
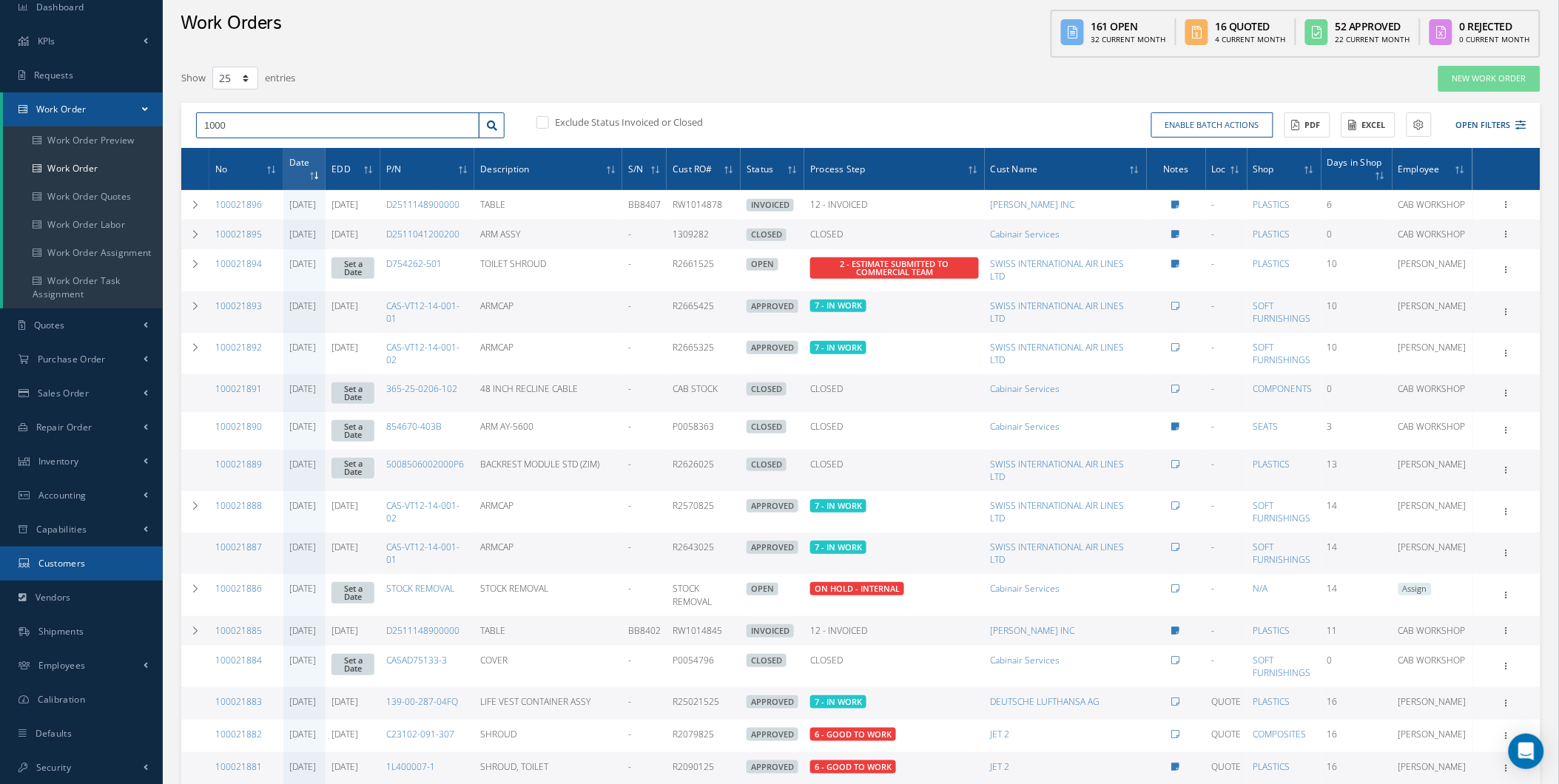
type input "10002"
type input "100021"
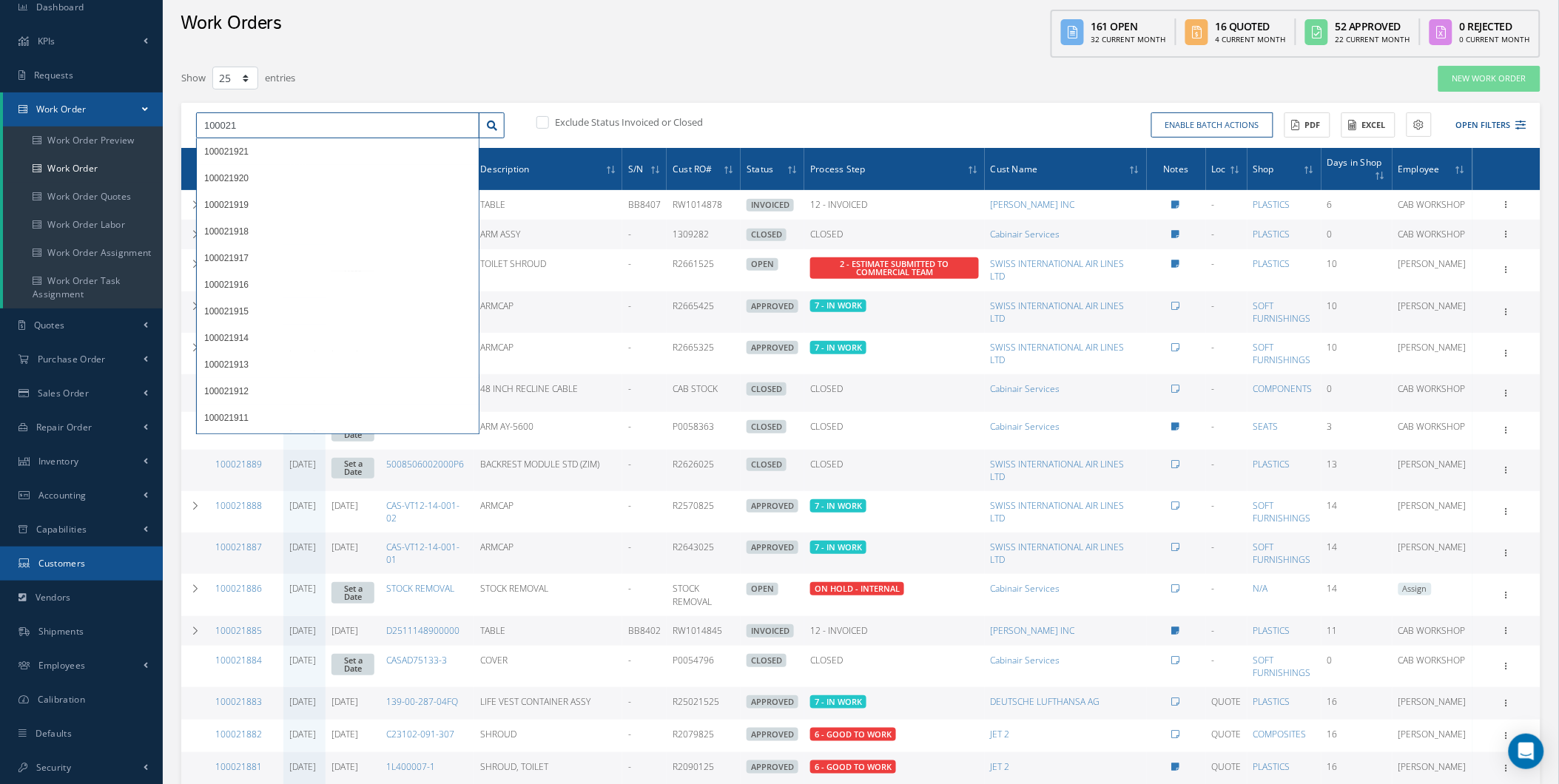
type input "1000218"
type input "10002189"
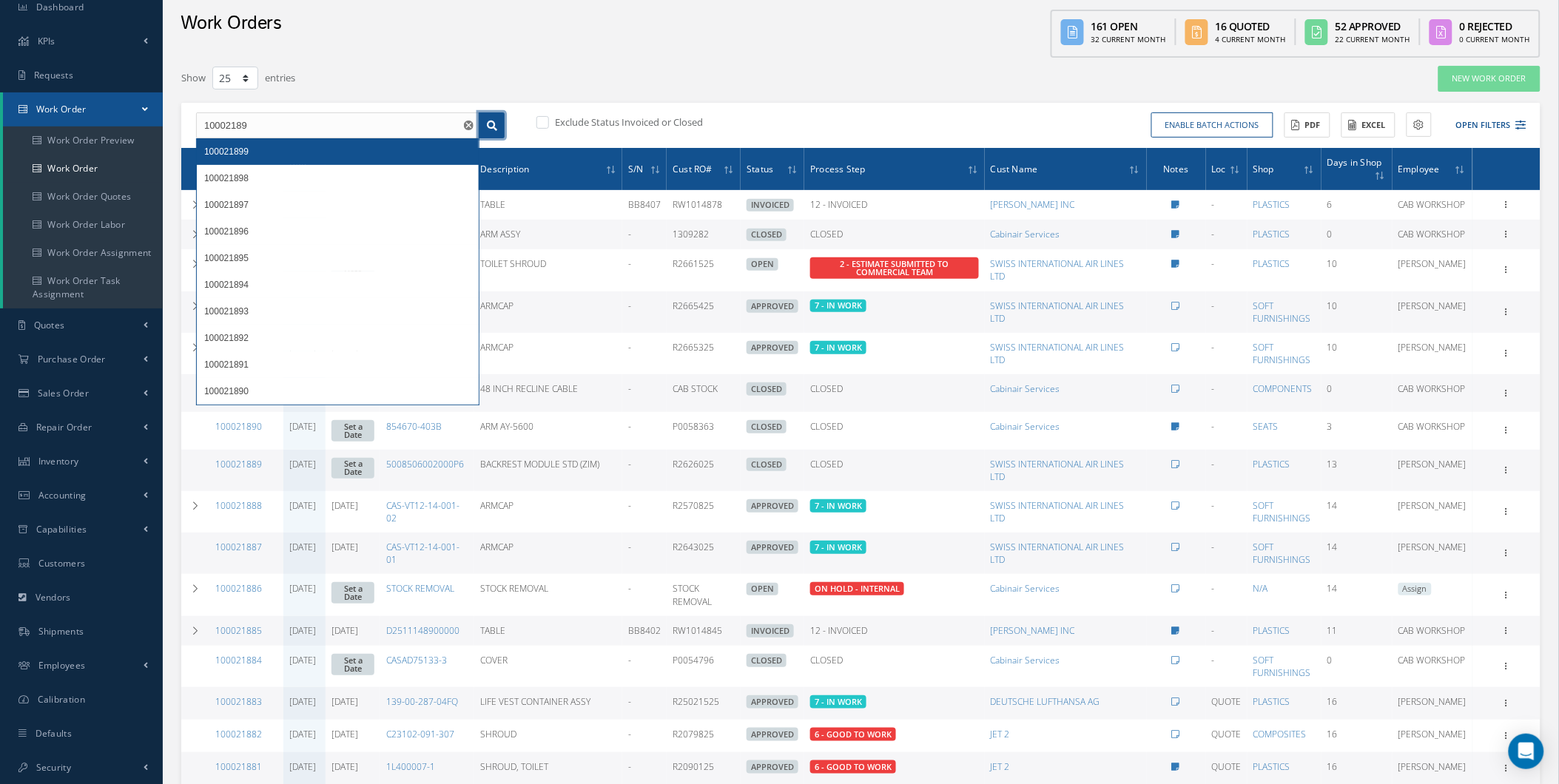
click at [487, 121] on icon at bounding box center [492, 125] width 10 height 10
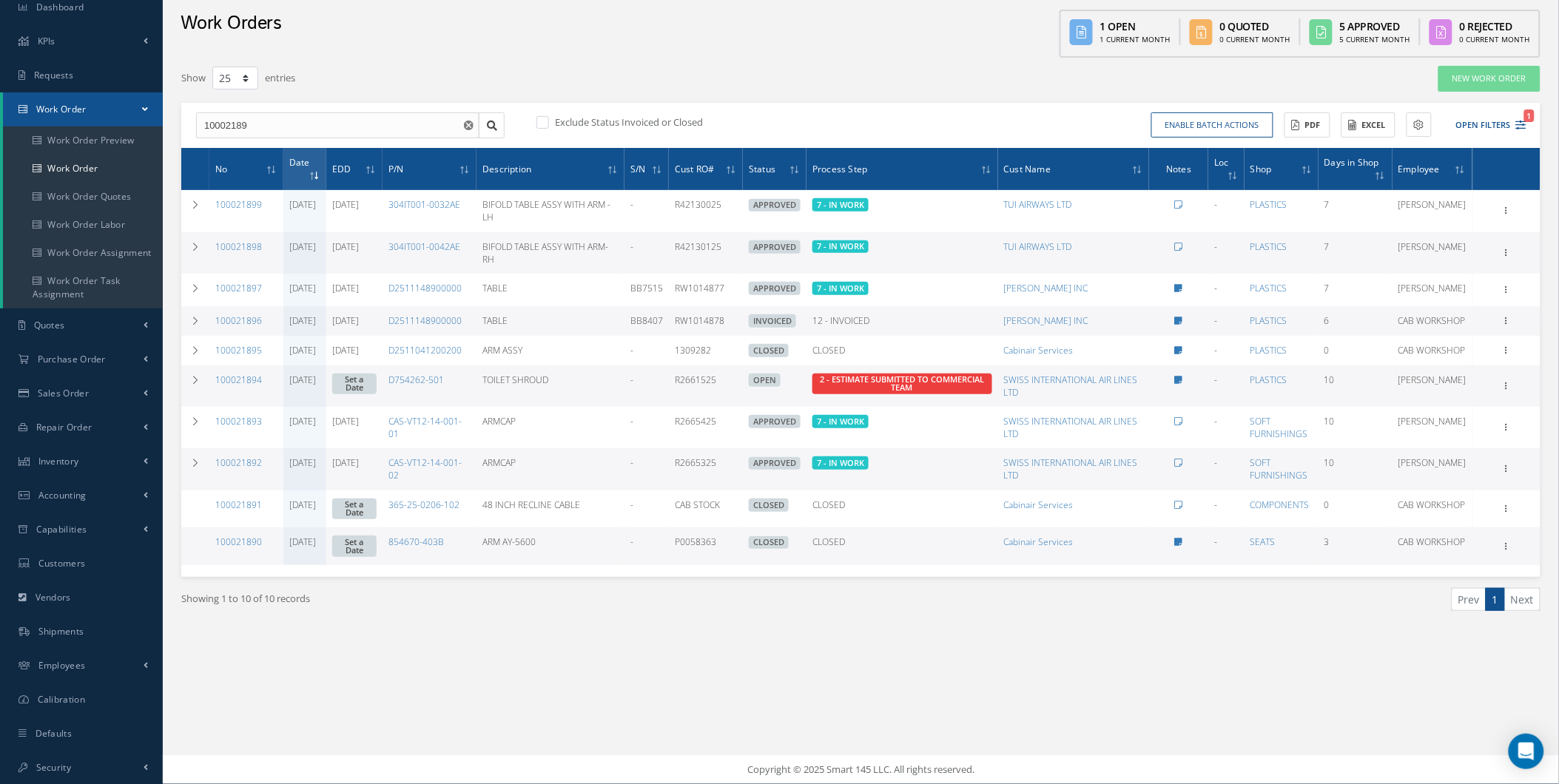
click at [323, 159] on th "Date" at bounding box center [304, 168] width 43 height 42
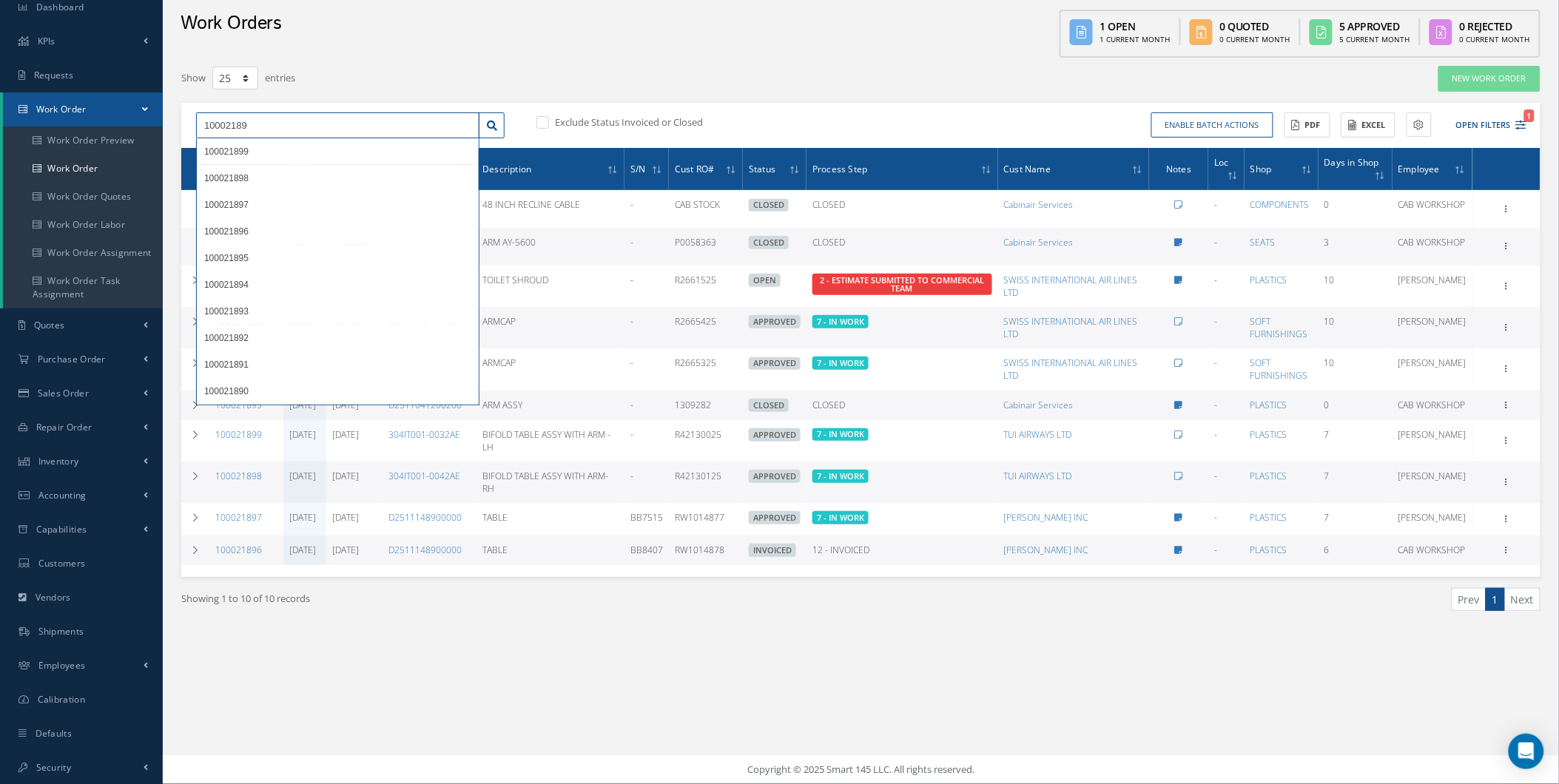
drag, startPoint x: 278, startPoint y: 126, endPoint x: 170, endPoint y: 120, distance: 108.2
click at [171, 120] on div "Filters WO Number 10002189 Part Number Description Serial Number - BER CERTIFIC…" at bounding box center [860, 356] width 1382 height 584
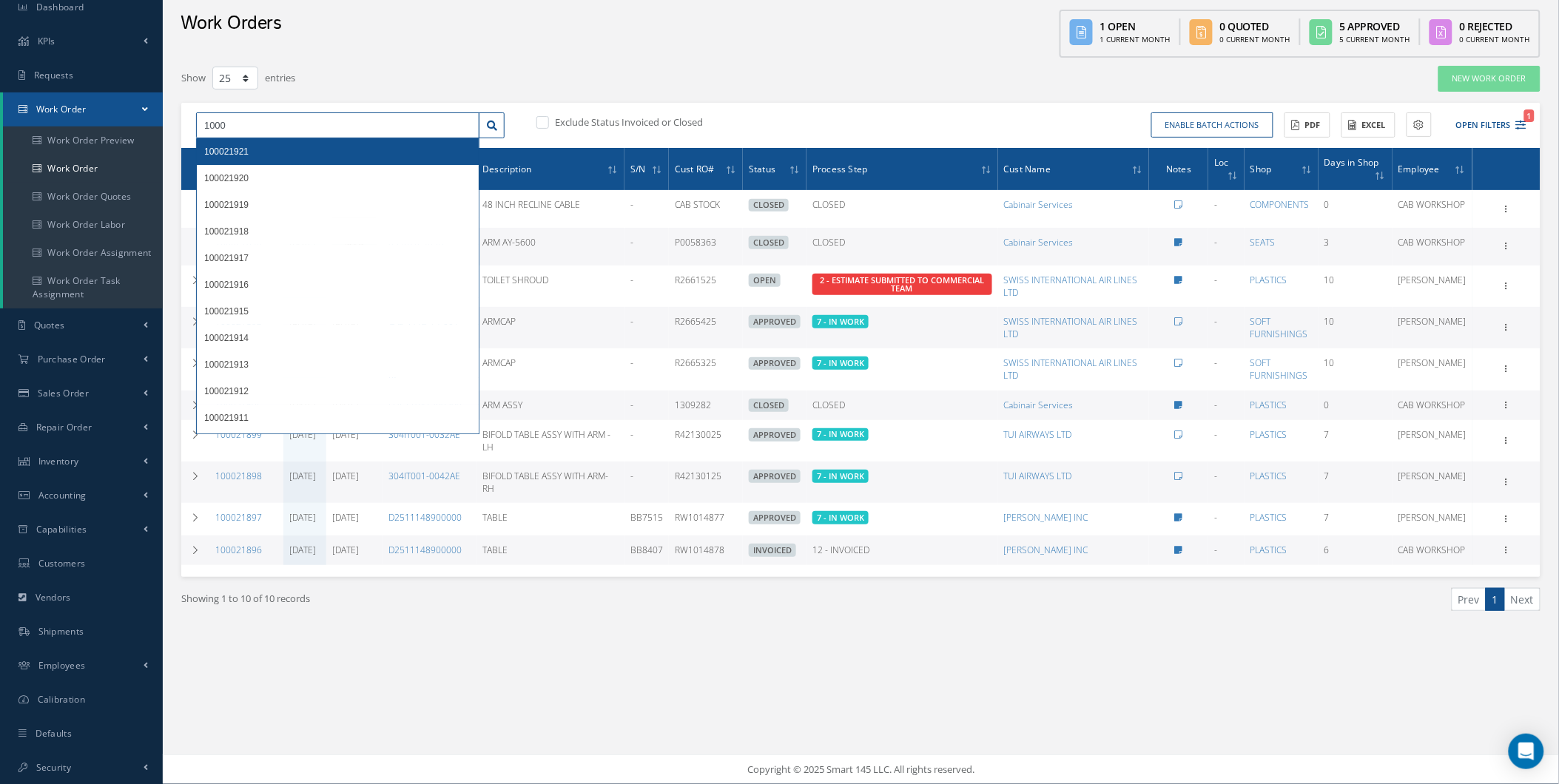
type input "1000"
click at [493, 107] on div "1000 100021921 100021920 100021919 100021918 100021917 100021916 100021915 1000…" at bounding box center [860, 125] width 1359 height 45
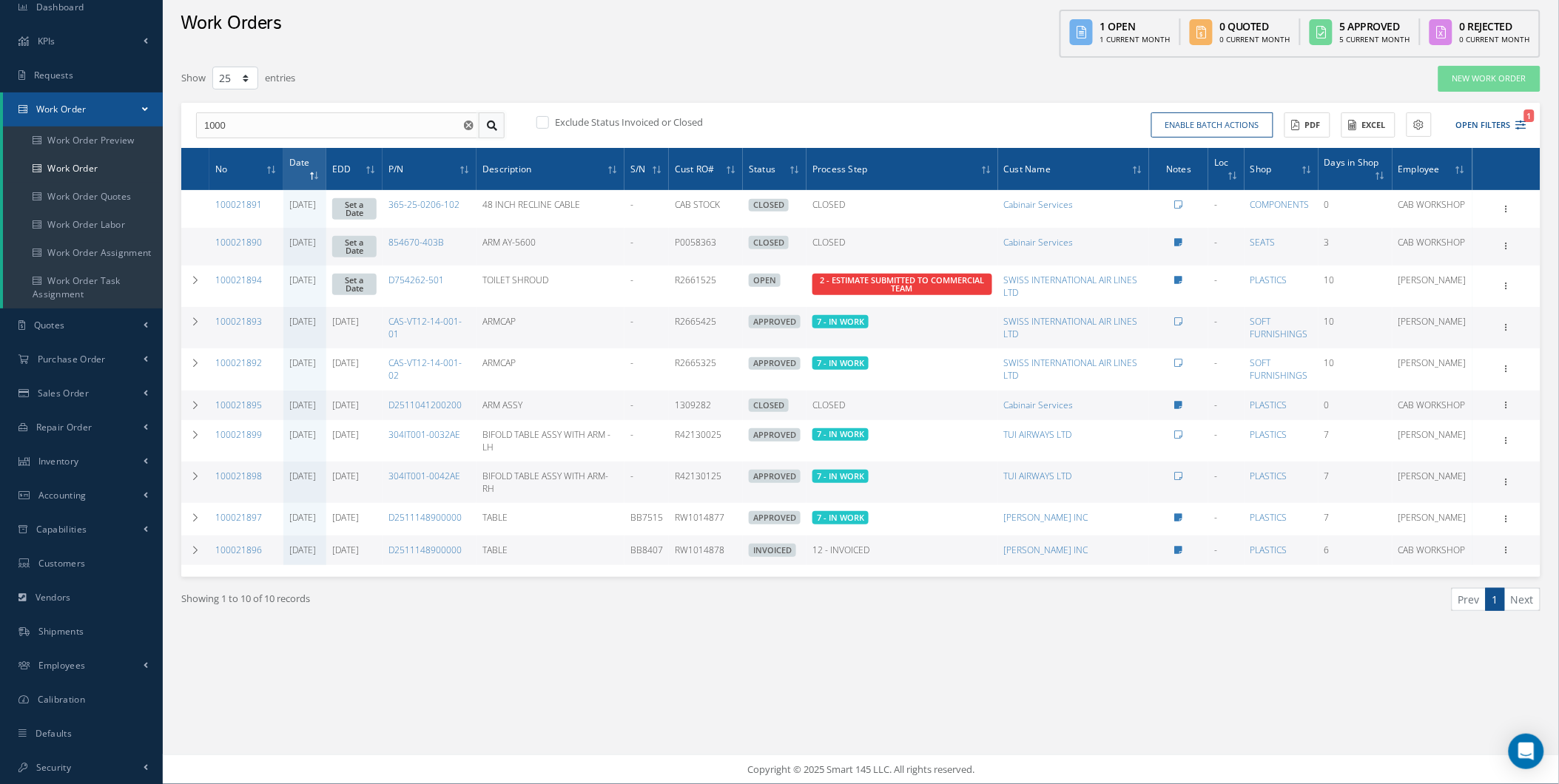
click at [479, 119] on link at bounding box center [492, 125] width 26 height 27
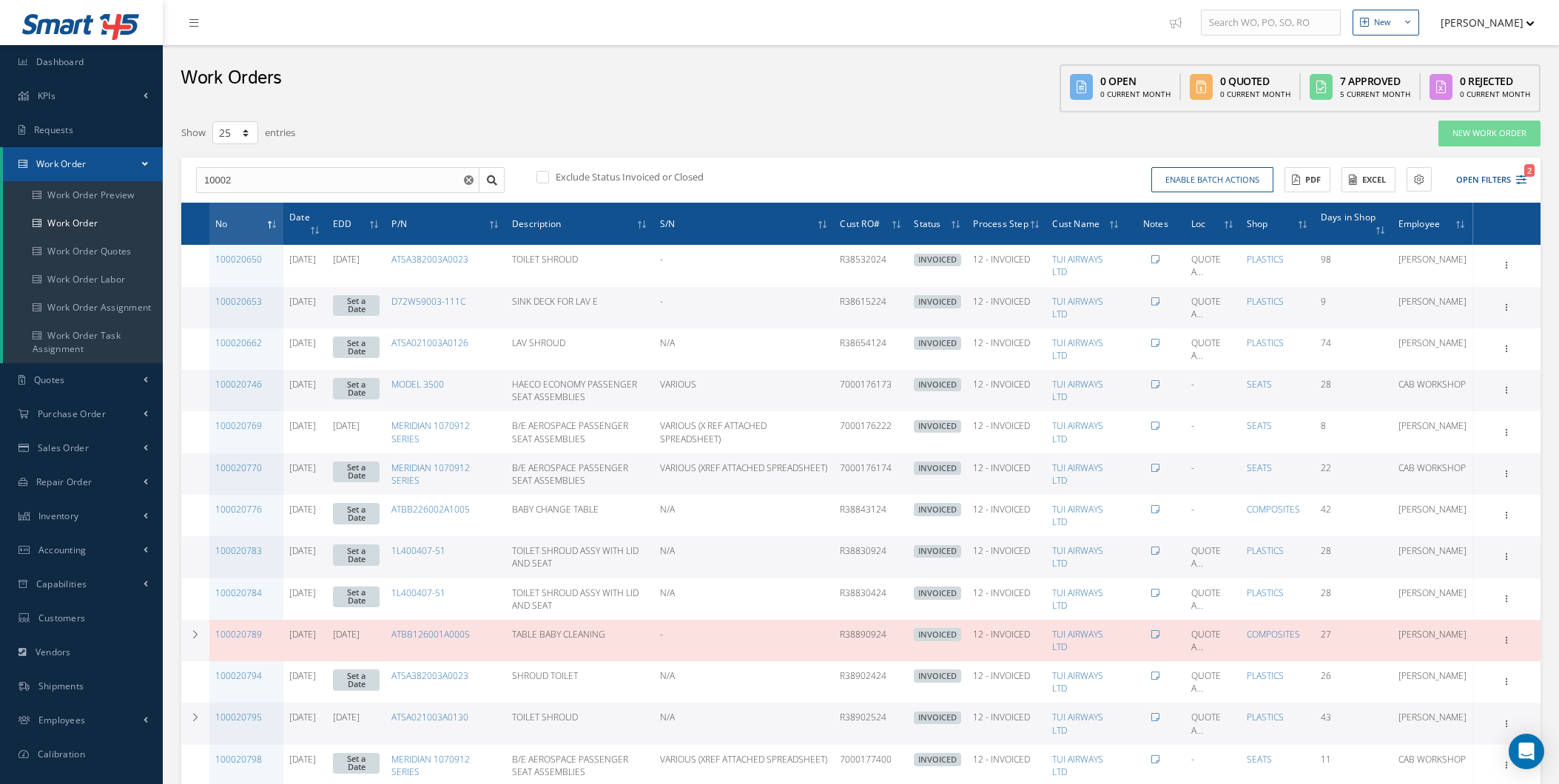
select select "25"
click at [1508, 176] on button "Open Filters 2" at bounding box center [1485, 180] width 84 height 24
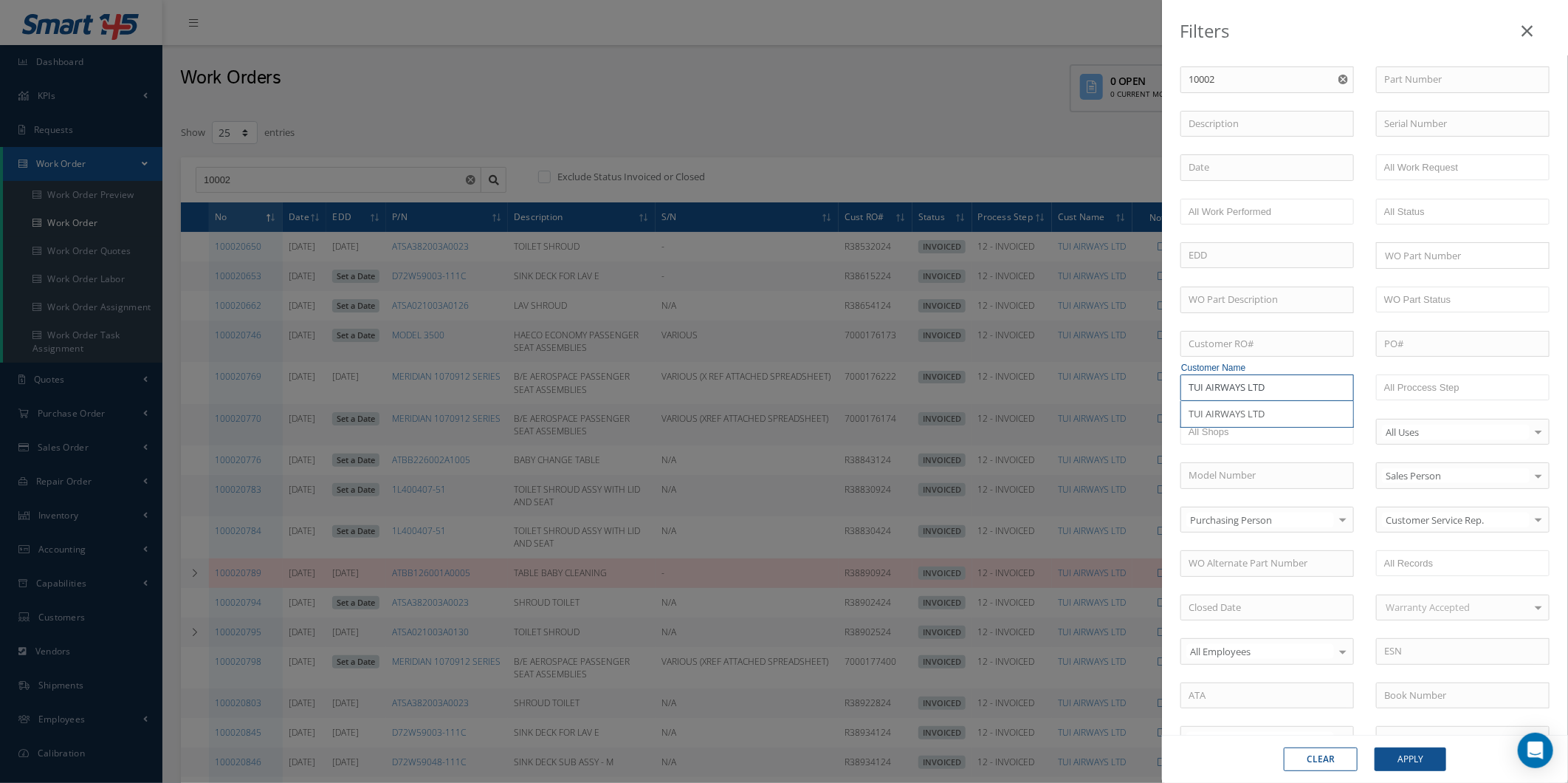
click at [1295, 385] on input "TUI AIRWAYS LTD" at bounding box center [1267, 387] width 173 height 27
type input "TUI AIRWAYS LTD, OMAN AIR,"
click at [1441, 746] on div "Clear Apply" at bounding box center [1365, 759] width 407 height 48
click at [1437, 750] on button "Apply" at bounding box center [1411, 760] width 71 height 24
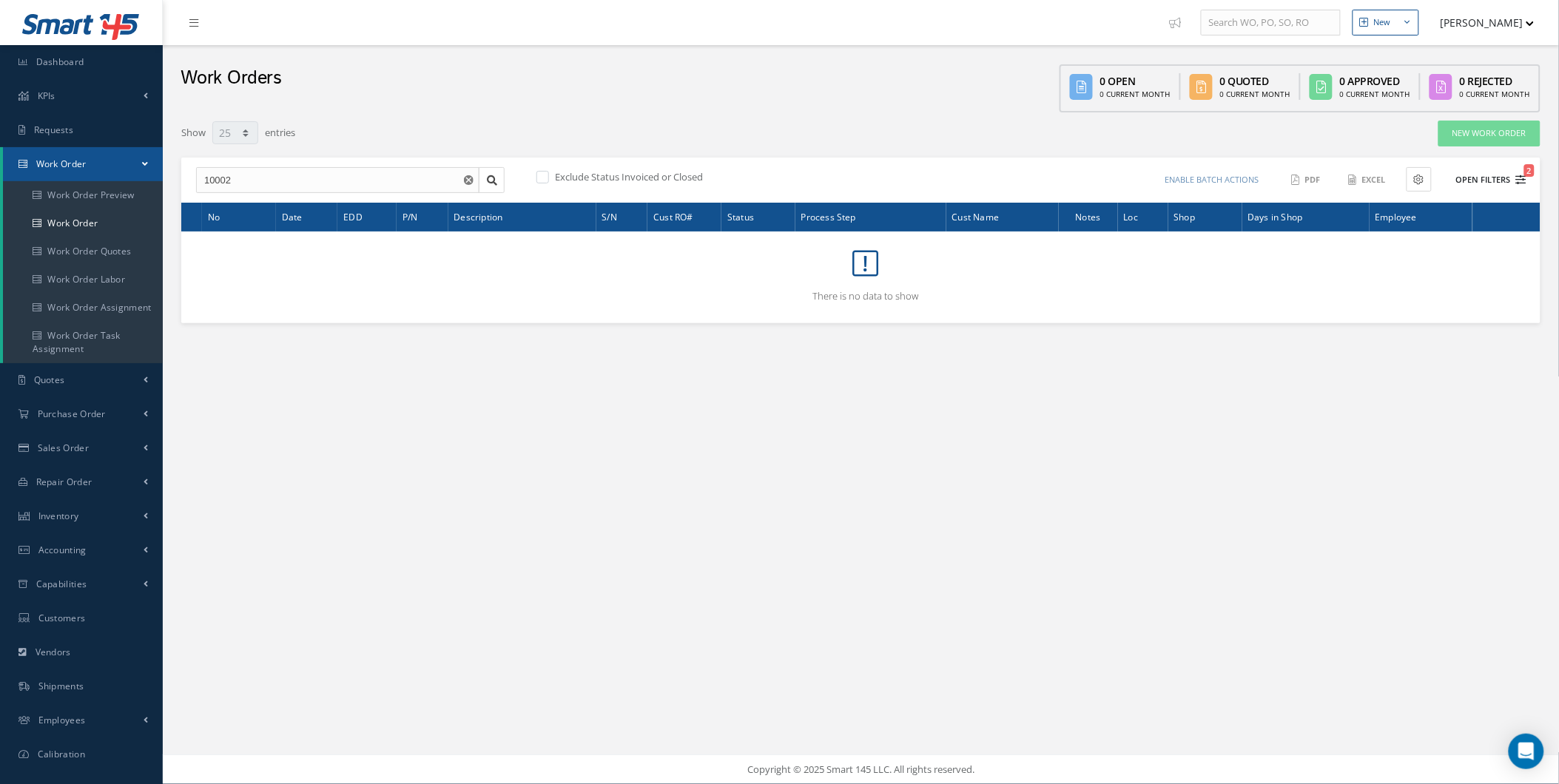
click at [1514, 181] on button "Open Filters 2" at bounding box center [1485, 180] width 84 height 24
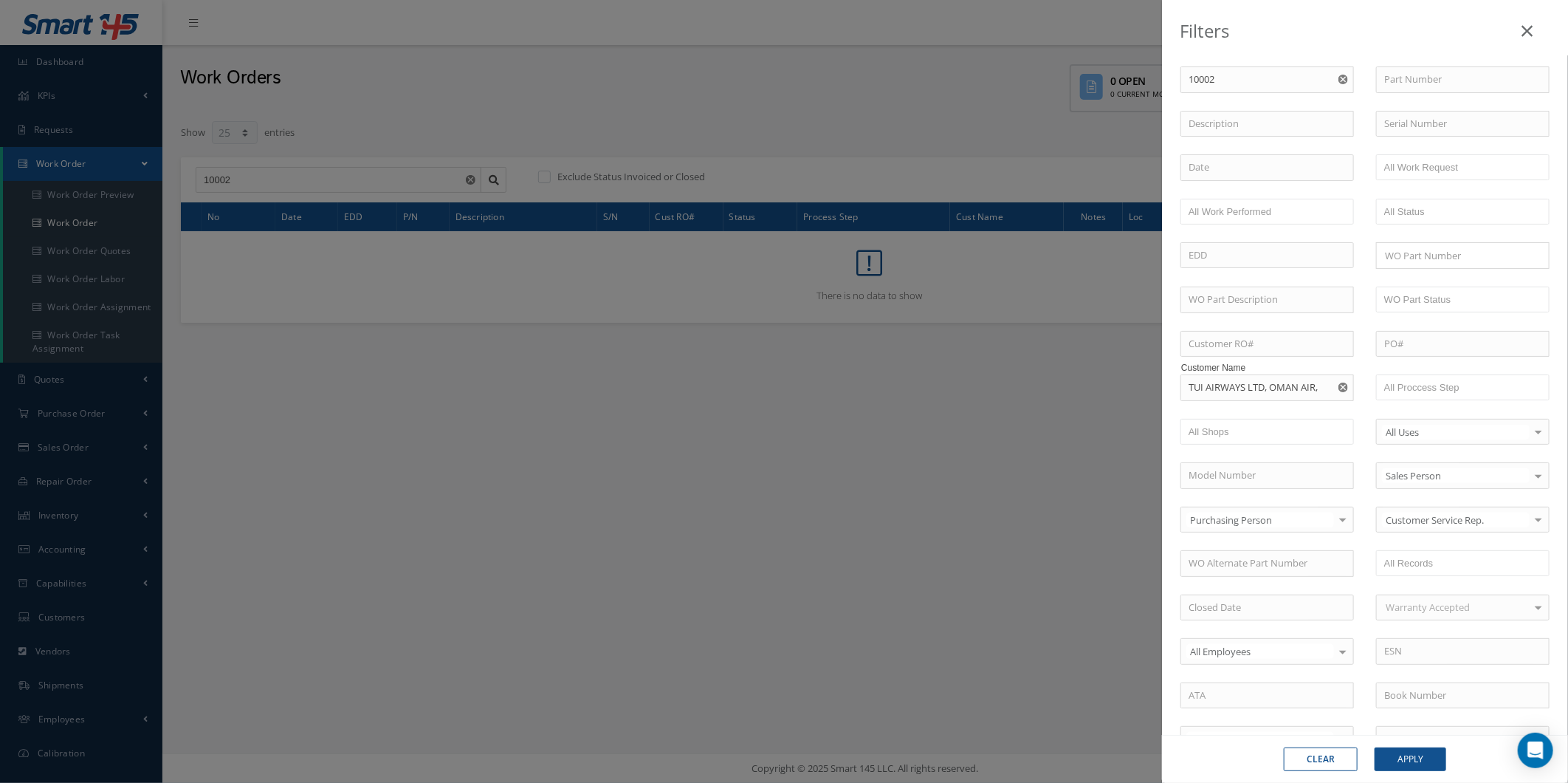
click at [1338, 392] on use "Reset" at bounding box center [1343, 387] width 9 height 9
click at [1246, 388] on input "text" at bounding box center [1267, 387] width 173 height 27
click at [1263, 409] on span "TUI AIRWAYS LTD" at bounding box center [1227, 413] width 76 height 13
type input "TUI AIRWAYS LTD"
click at [1386, 756] on button "Apply" at bounding box center [1411, 760] width 71 height 24
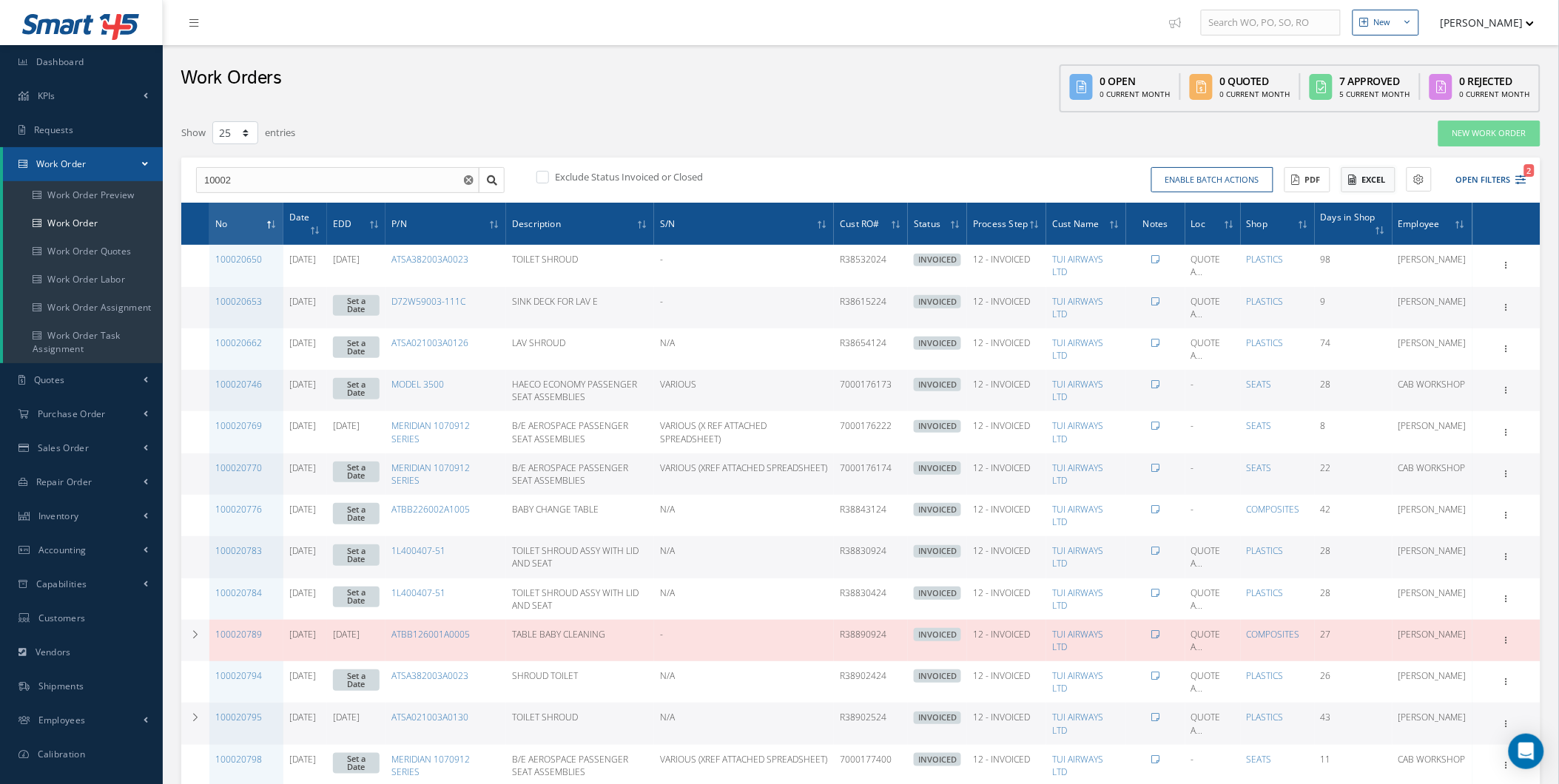
click at [1357, 174] on button "Excel" at bounding box center [1368, 180] width 54 height 26
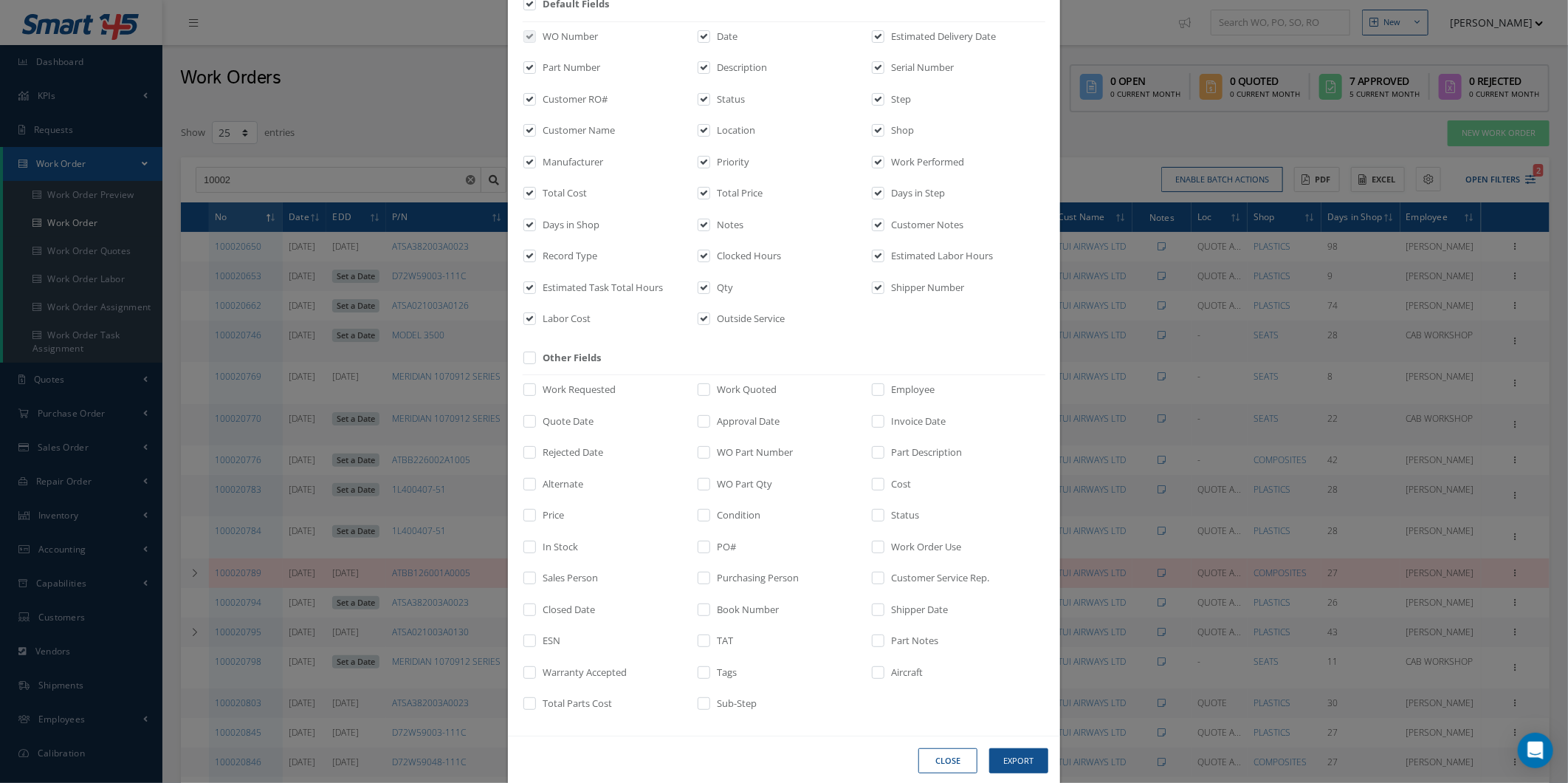
scroll to position [106, 0]
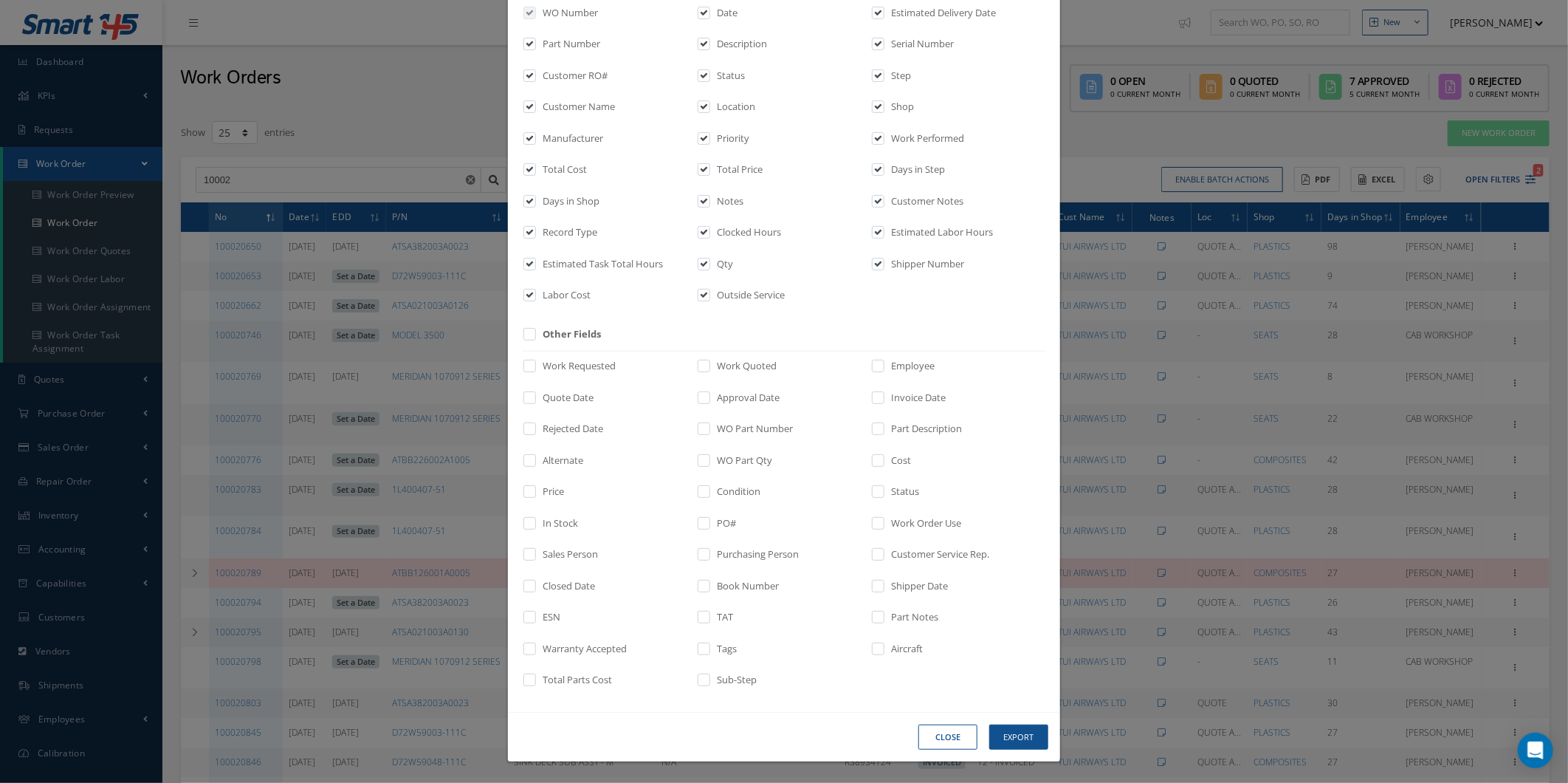
click at [887, 237] on label "Estimated Labor Hours" at bounding box center [940, 233] width 106 height 15
click at [884, 237] on input "checkbox" at bounding box center [879, 237] width 9 height 17
checkbox input "false"
click at [884, 197] on label at bounding box center [885, 205] width 4 height 20
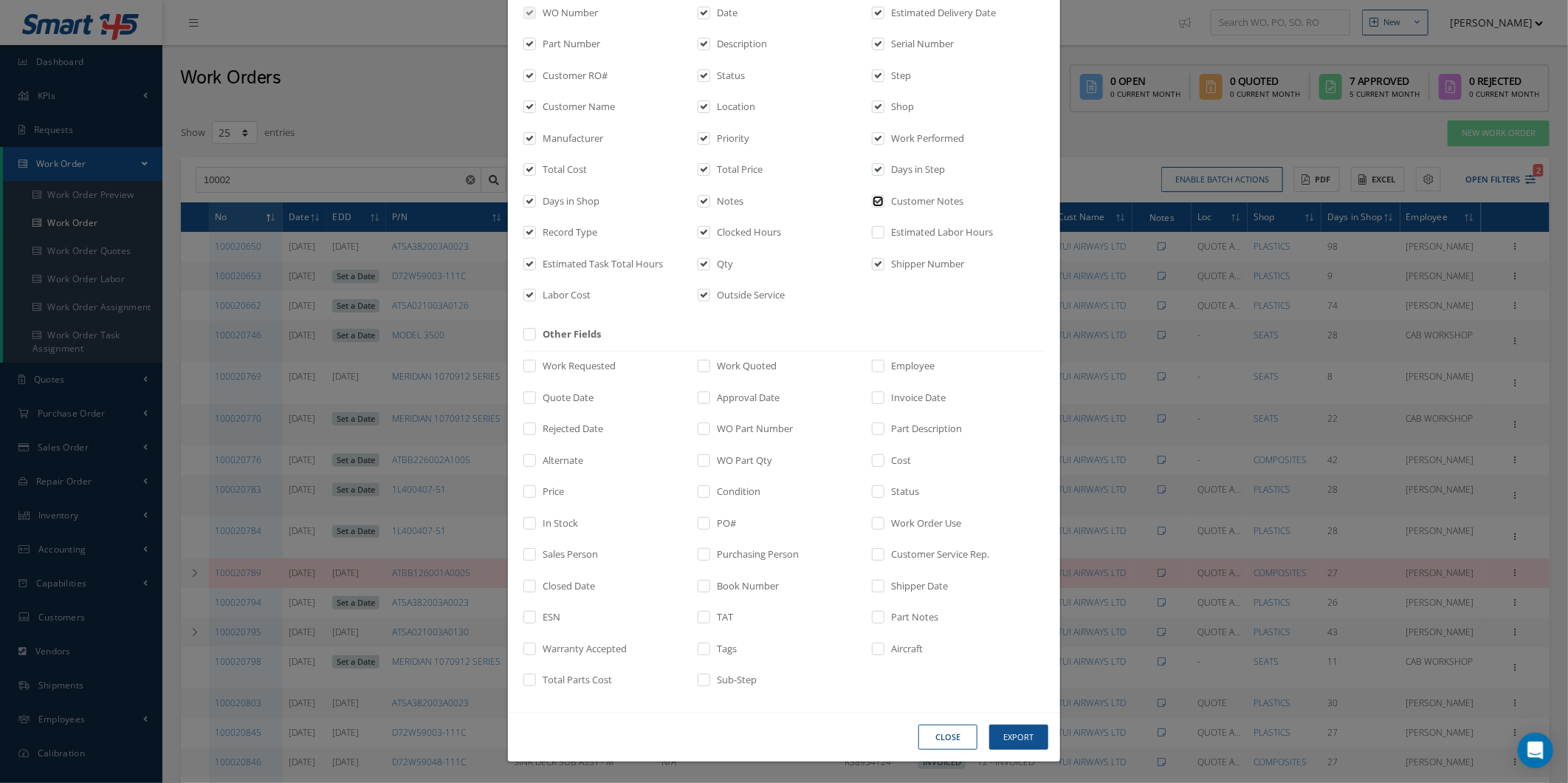
click at [880, 197] on input "checkbox" at bounding box center [879, 206] width 9 height 17
checkbox input "false"
click at [765, 237] on label "Clocked Hours" at bounding box center [746, 233] width 68 height 15
click at [709, 237] on input "checkbox" at bounding box center [705, 237] width 9 height 17
checkbox input "false"
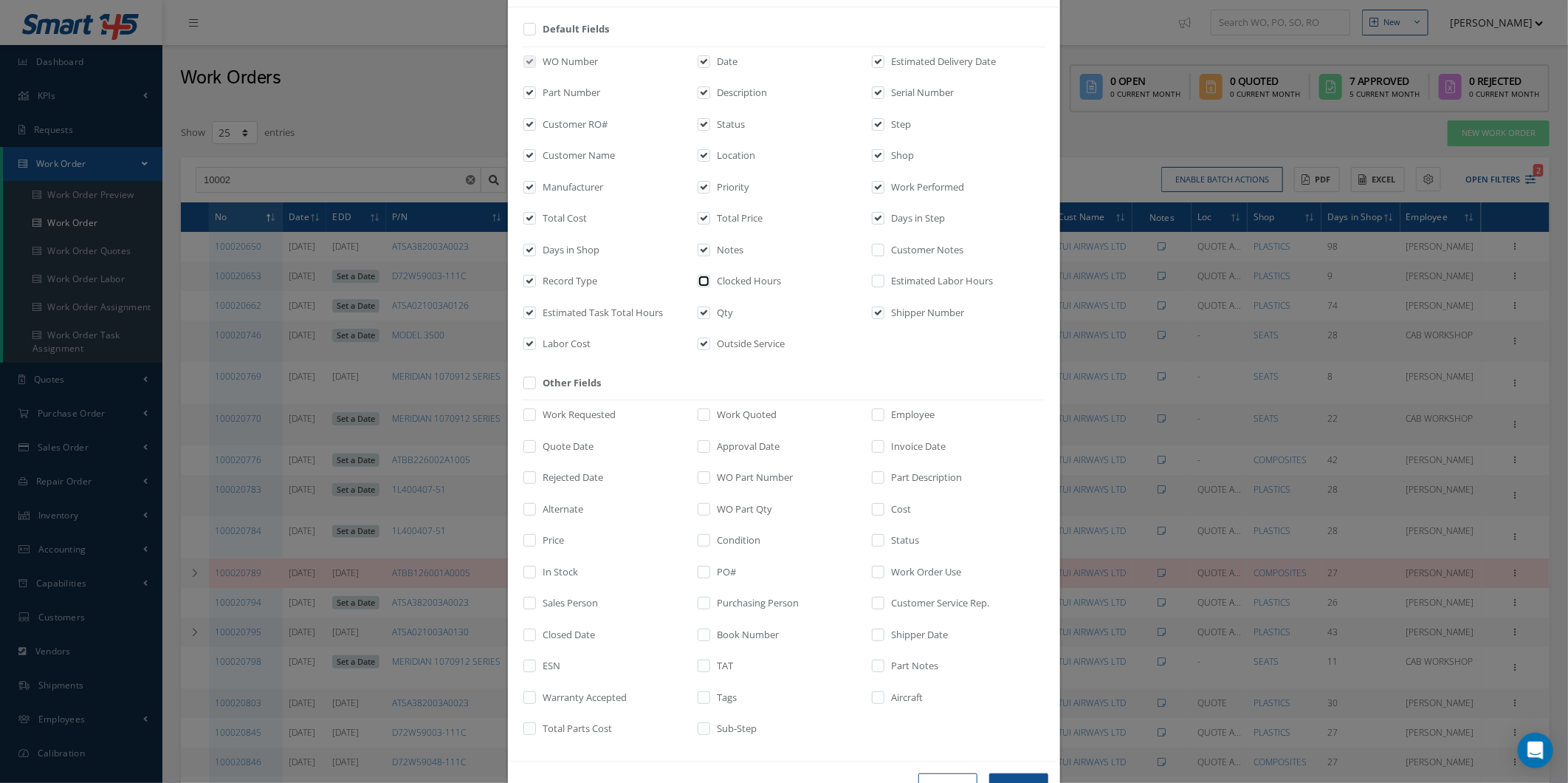
scroll to position [0, 0]
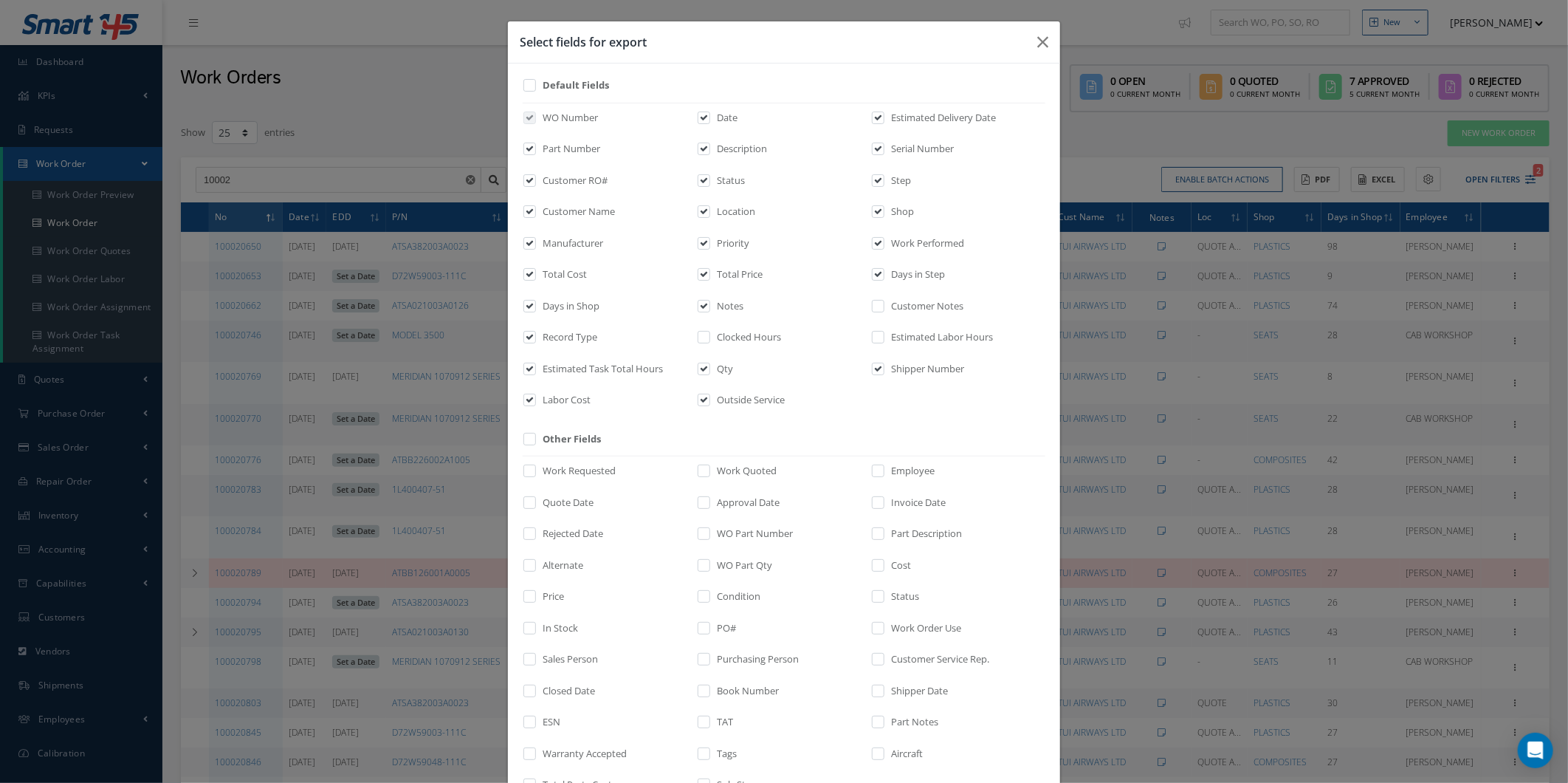
click at [884, 212] on label at bounding box center [885, 215] width 4 height 20
click at [880, 212] on input "checkbox" at bounding box center [879, 217] width 9 height 17
checkbox input "false"
click at [739, 211] on label "Location" at bounding box center [734, 212] width 42 height 15
click at [709, 211] on input "checkbox" at bounding box center [705, 217] width 9 height 17
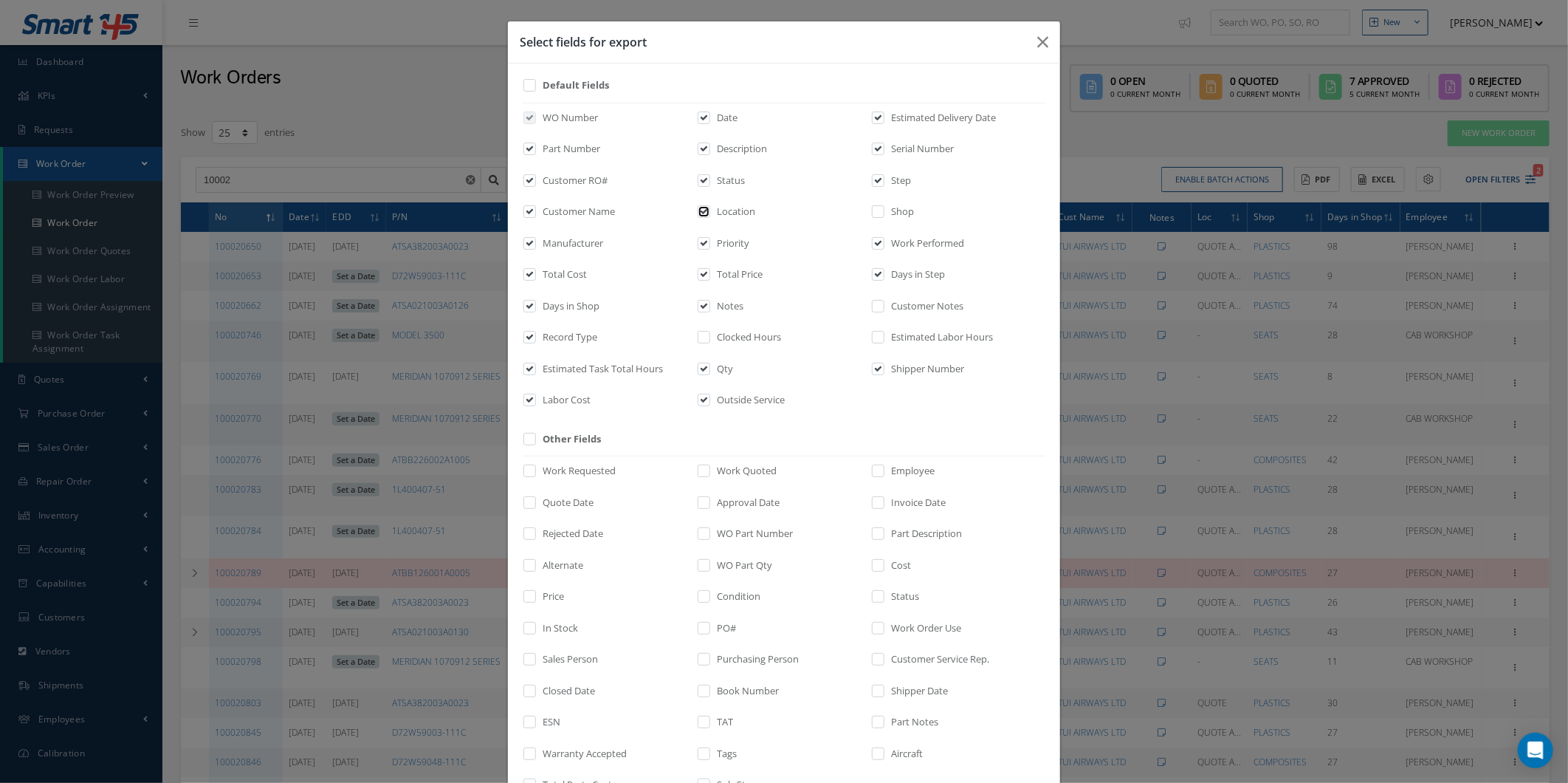
checkbox input "false"
click at [872, 196] on div "WO Number Date Estimated Delivery Date Part Number Description Serial Number Cu…" at bounding box center [784, 260] width 522 height 315
click at [874, 215] on input "checkbox" at bounding box center [879, 217] width 9 height 17
checkbox input "true"
click at [727, 397] on label "Outside Service" at bounding box center [748, 400] width 71 height 15
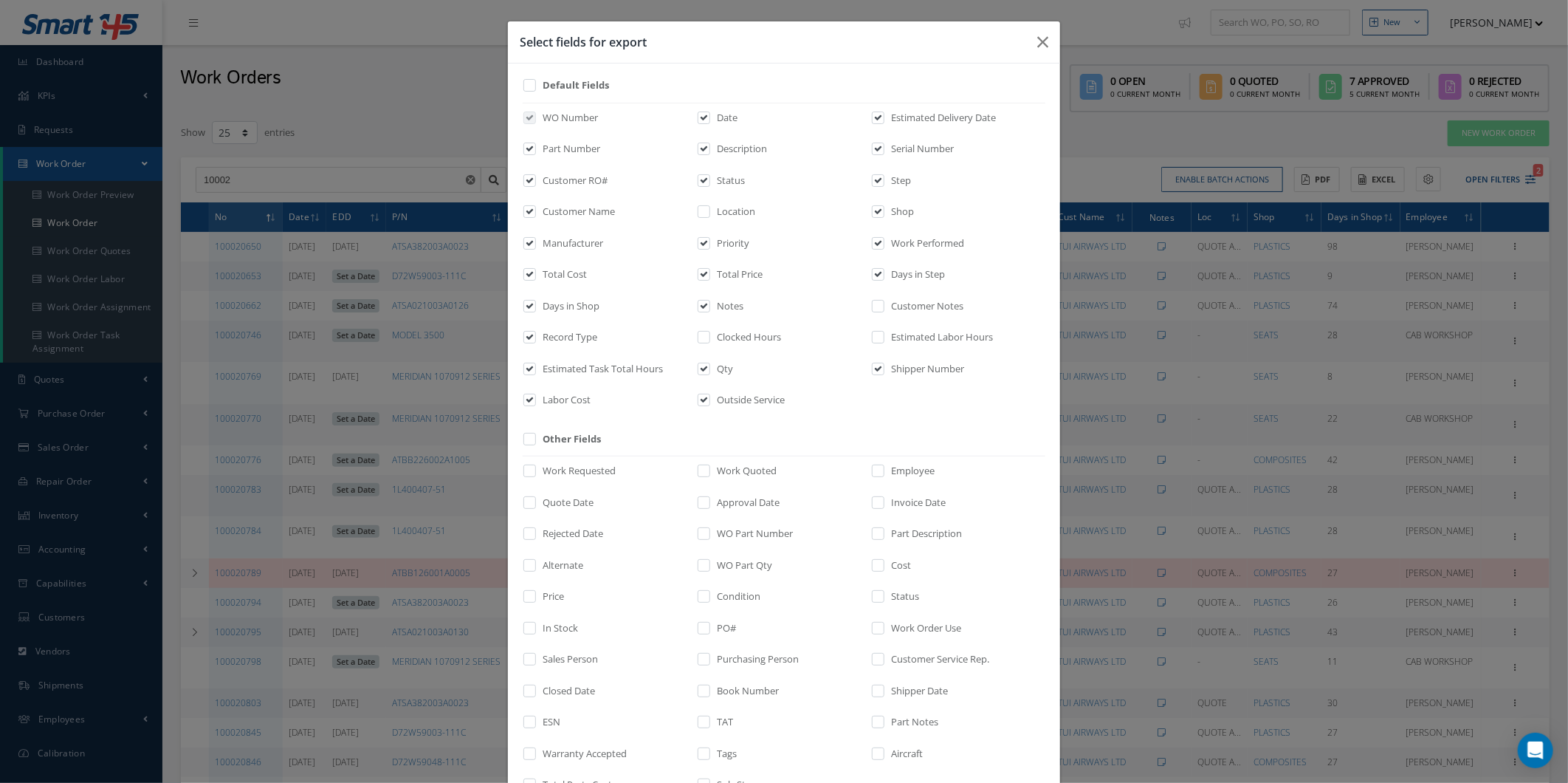
click at [709, 397] on input "checkbox" at bounding box center [705, 405] width 9 height 17
checkbox input "false"
click at [557, 396] on label "Labor Cost" at bounding box center [565, 400] width 52 height 15
click at [535, 397] on input "checkbox" at bounding box center [531, 405] width 9 height 17
checkbox input "false"
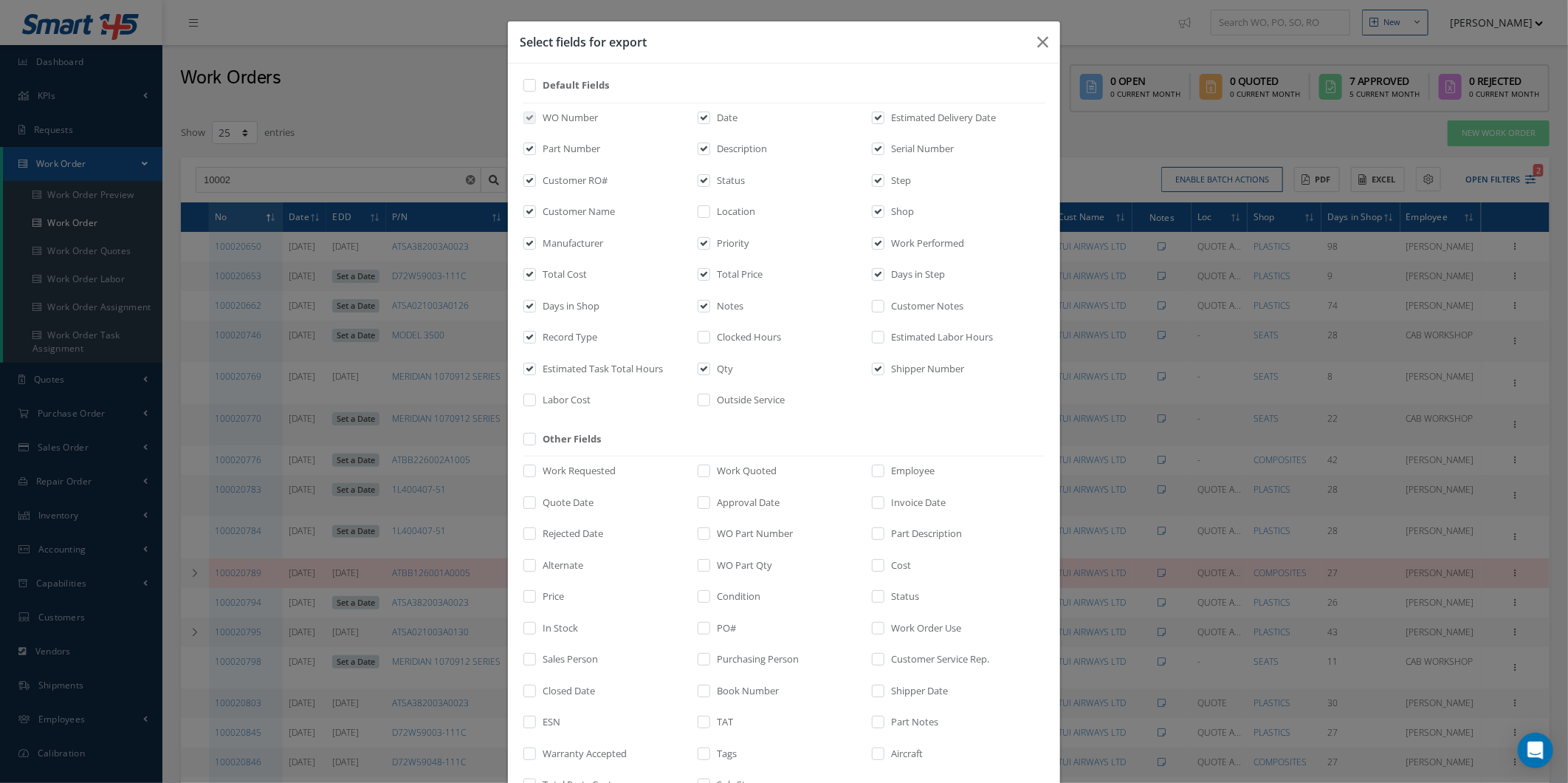
click at [892, 358] on div "WO Number Date Estimated Delivery Date Part Number Description Serial Number Cu…" at bounding box center [784, 260] width 522 height 315
click at [887, 368] on label "Shipper Number" at bounding box center [925, 370] width 77 height 15
click at [882, 368] on input "checkbox" at bounding box center [879, 373] width 9 height 17
checkbox input "false"
click at [573, 371] on label "Estimated Task Total Hours" at bounding box center [601, 370] width 124 height 15
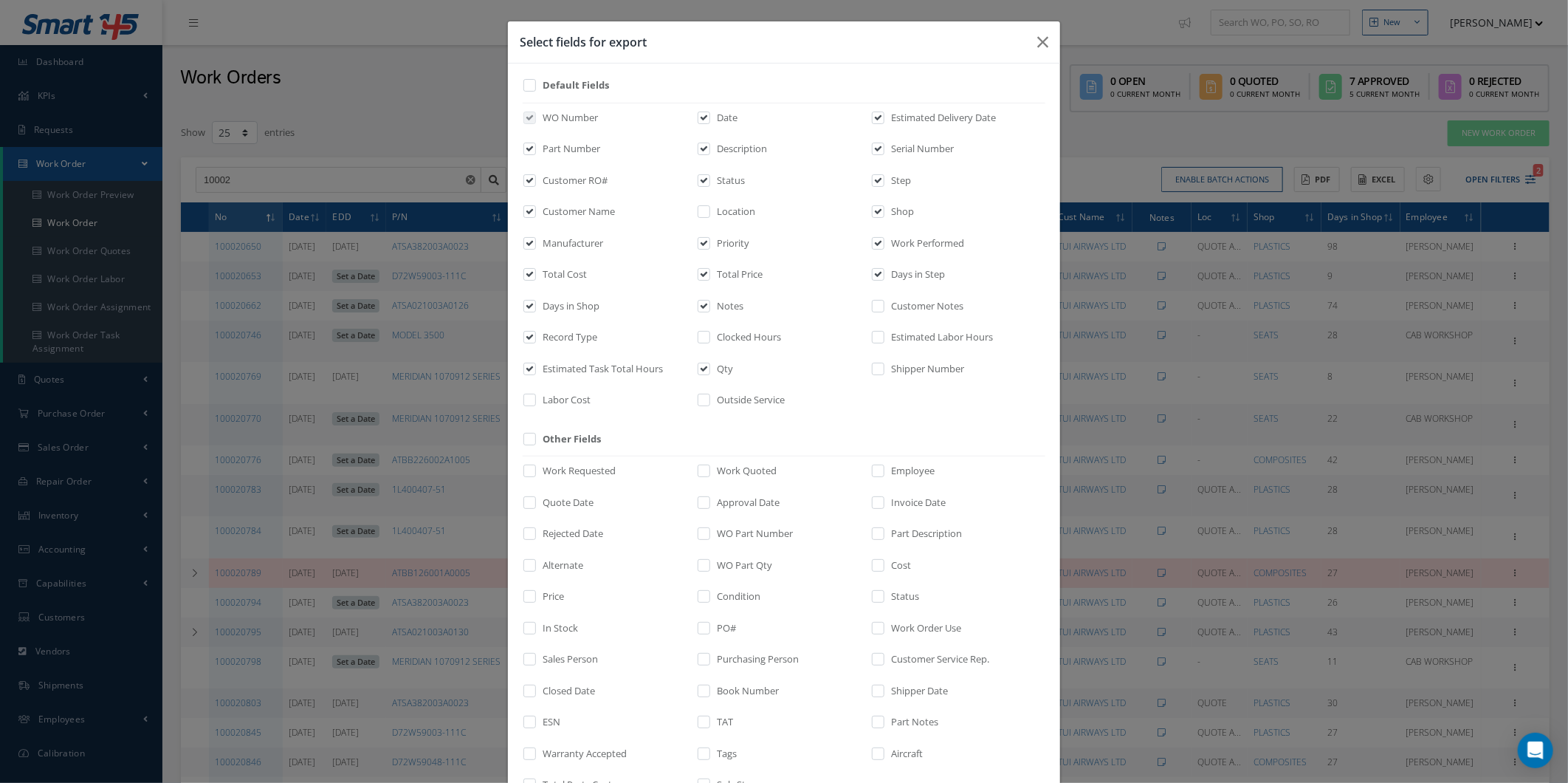
click at [535, 371] on input "checkbox" at bounding box center [531, 373] width 9 height 17
checkbox input "false"
click at [574, 346] on div "Record Type" at bounding box center [609, 340] width 174 height 20
click at [578, 337] on label "Record Type" at bounding box center [568, 337] width 58 height 15
click at [535, 337] on input "checkbox" at bounding box center [531, 342] width 9 height 17
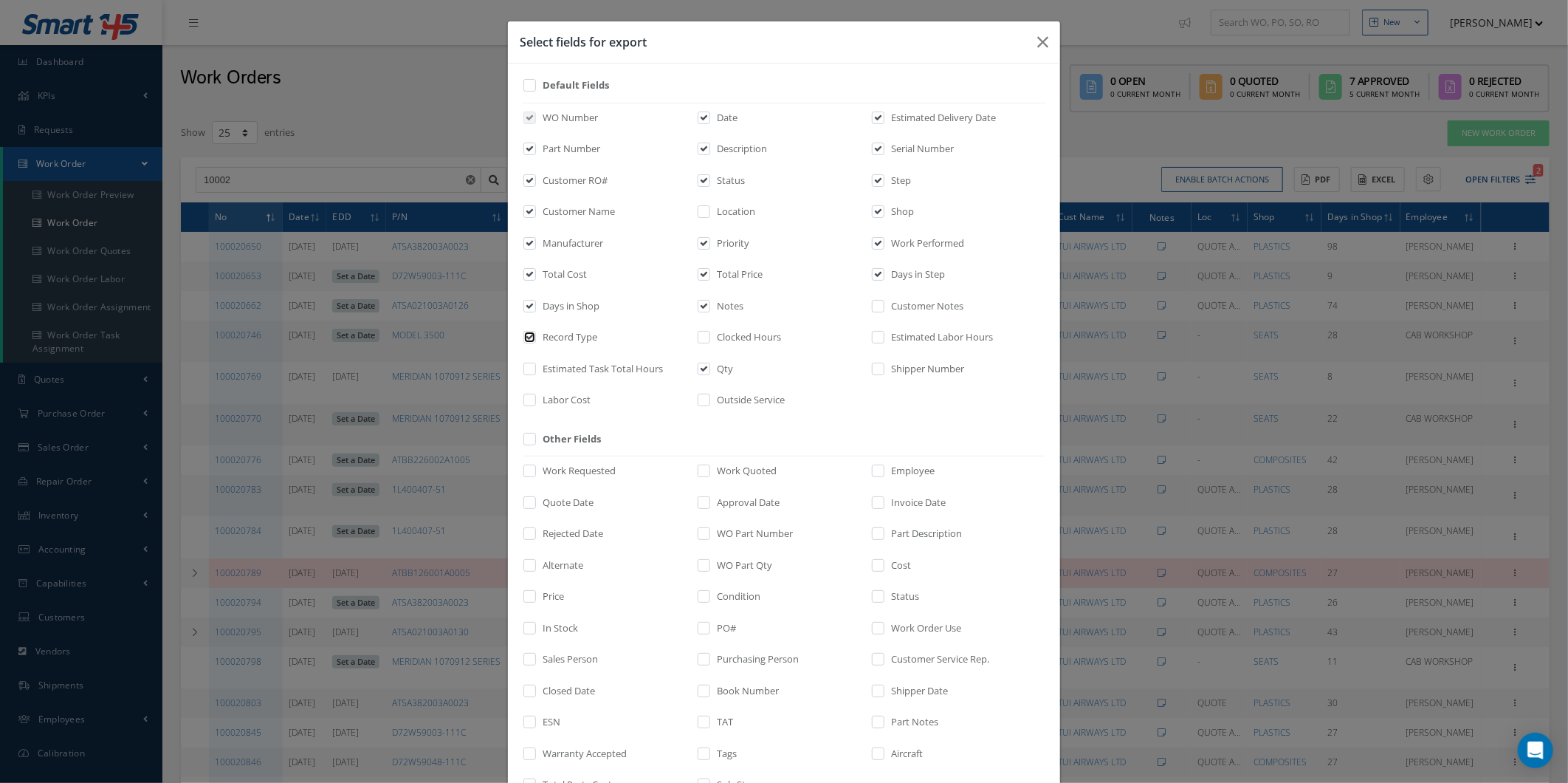
checkbox input "false"
click at [606, 303] on div "Days in Shop" at bounding box center [609, 309] width 174 height 20
click at [530, 308] on div "Days in Shop" at bounding box center [609, 309] width 174 height 20
click at [887, 274] on label "Days in Step" at bounding box center [916, 275] width 57 height 15
click at [884, 274] on input "checkbox" at bounding box center [879, 280] width 9 height 17
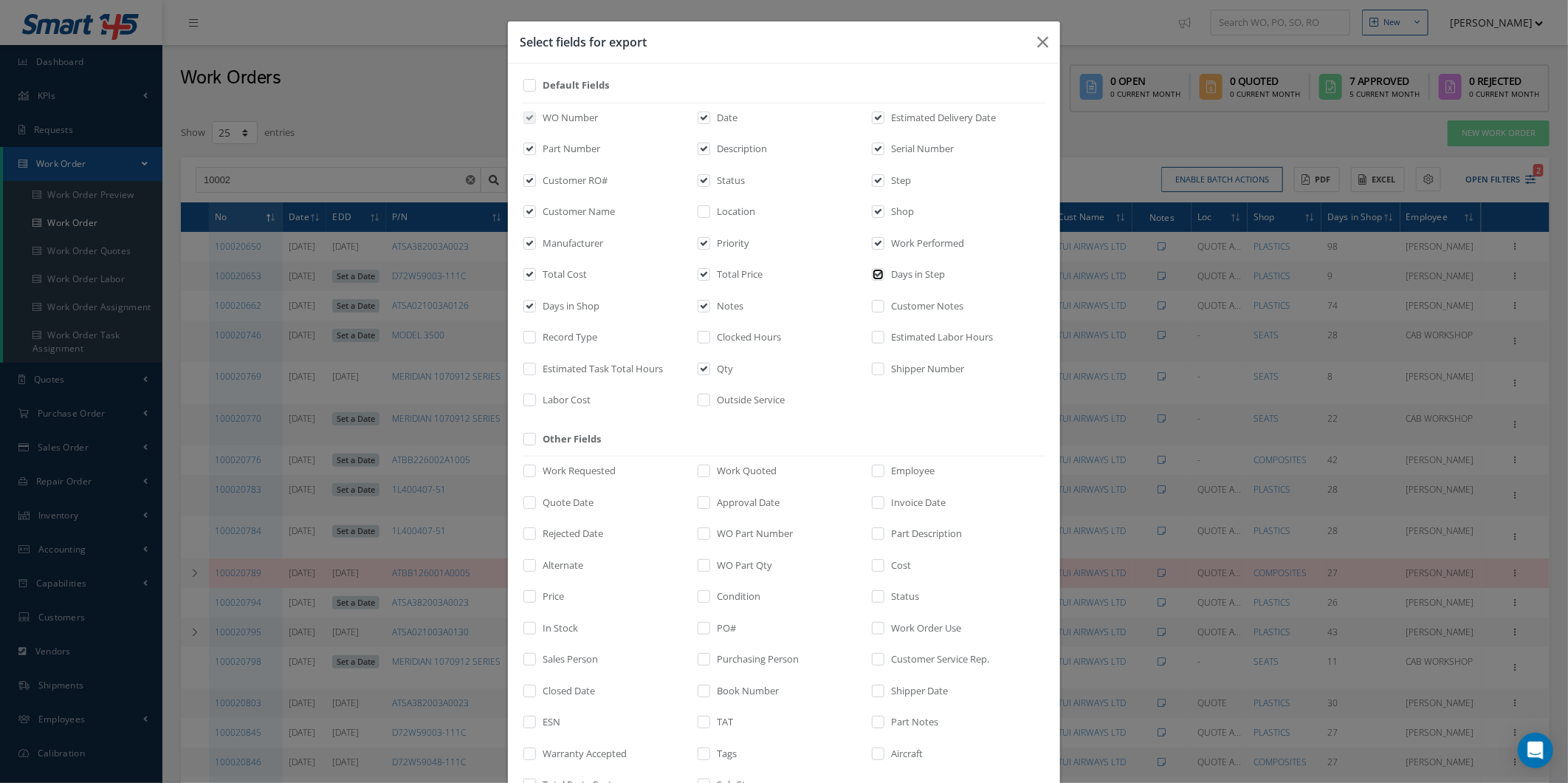
checkbox input "false"
click at [594, 304] on div "Days in Shop" at bounding box center [609, 309] width 174 height 20
click at [550, 270] on label "Total Cost" at bounding box center [563, 275] width 48 height 15
click at [535, 272] on input "checkbox" at bounding box center [531, 280] width 9 height 17
checkbox input "false"
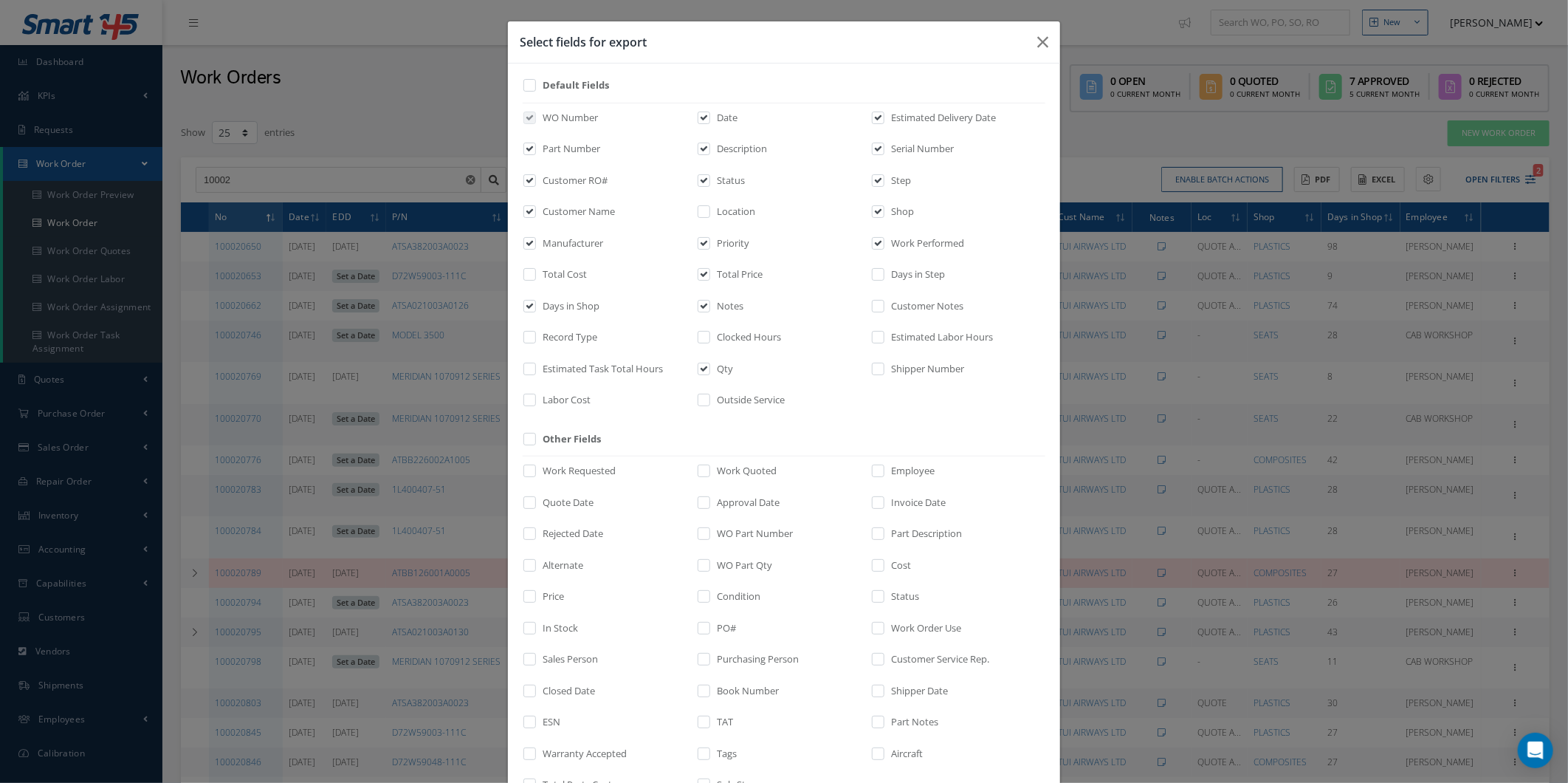
click at [584, 304] on label "Days in Shop" at bounding box center [569, 307] width 60 height 15
click at [535, 304] on input "checkbox" at bounding box center [531, 310] width 9 height 17
checkbox input "false"
click at [734, 311] on label "Notes" at bounding box center [728, 307] width 31 height 15
click at [709, 311] on input "checkbox" at bounding box center [705, 310] width 9 height 17
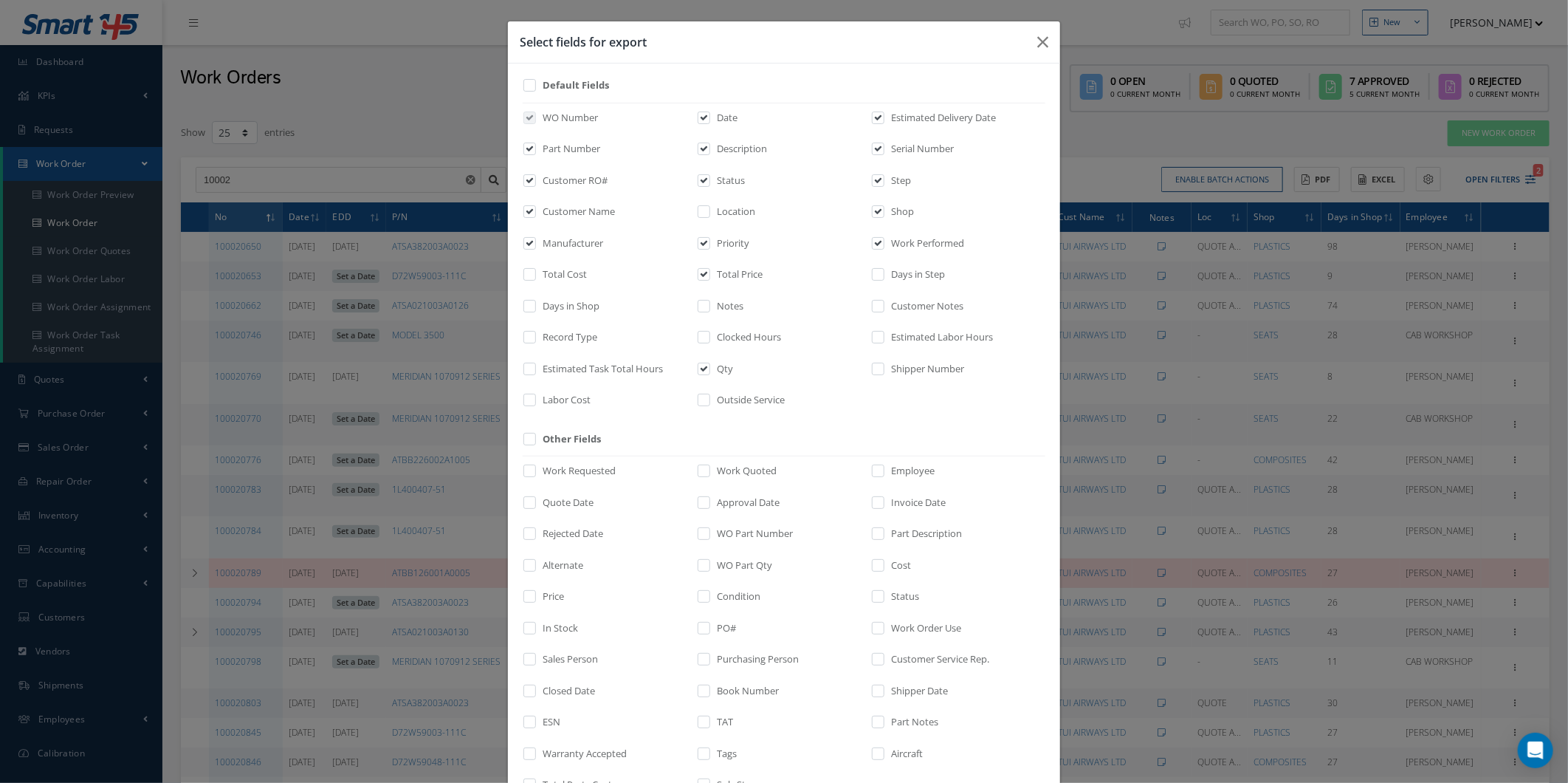
click at [734, 311] on label "Notes" at bounding box center [728, 307] width 31 height 15
click at [709, 311] on input "checkbox" at bounding box center [705, 310] width 9 height 17
checkbox input "true"
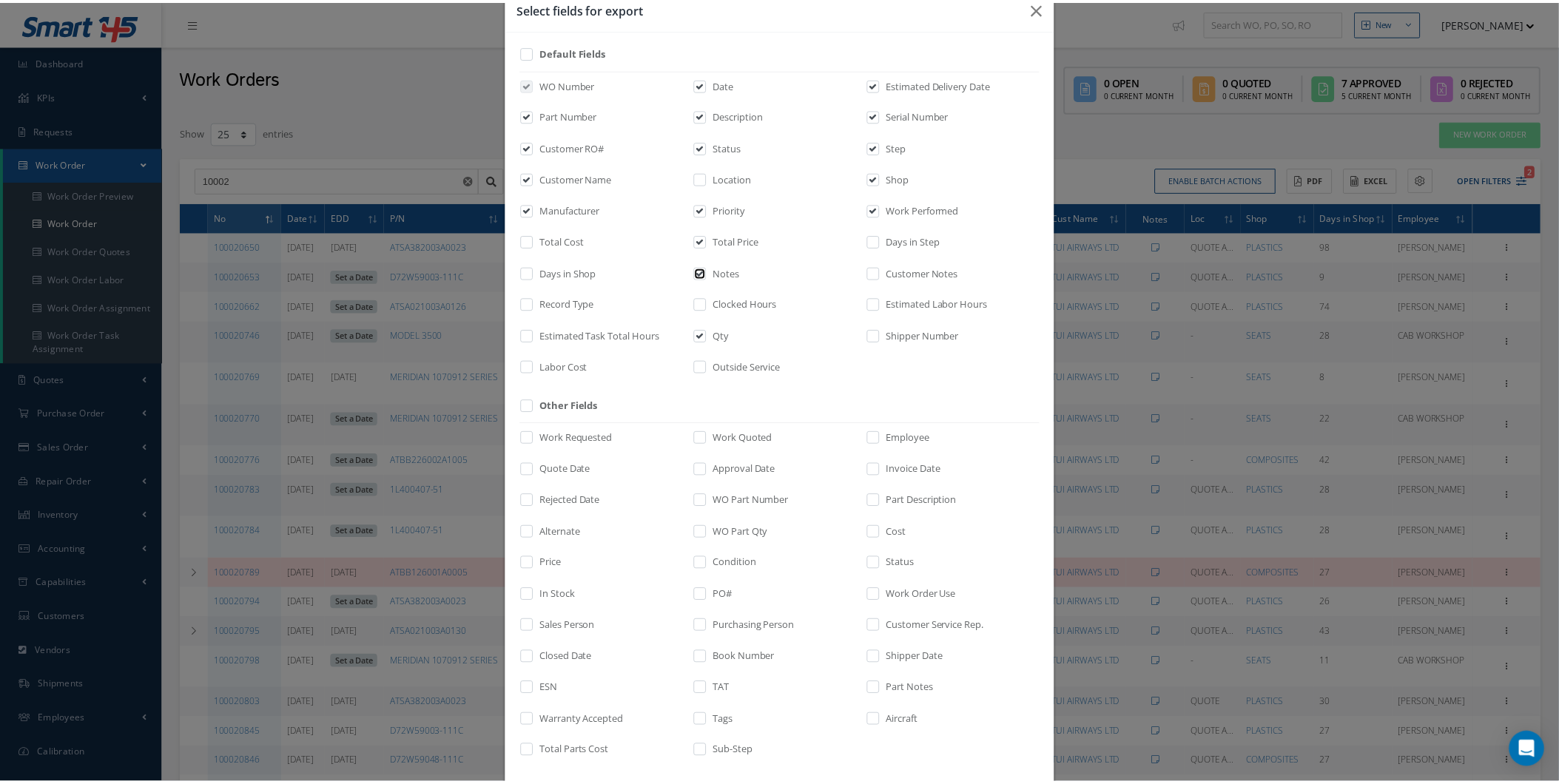
scroll to position [106, 0]
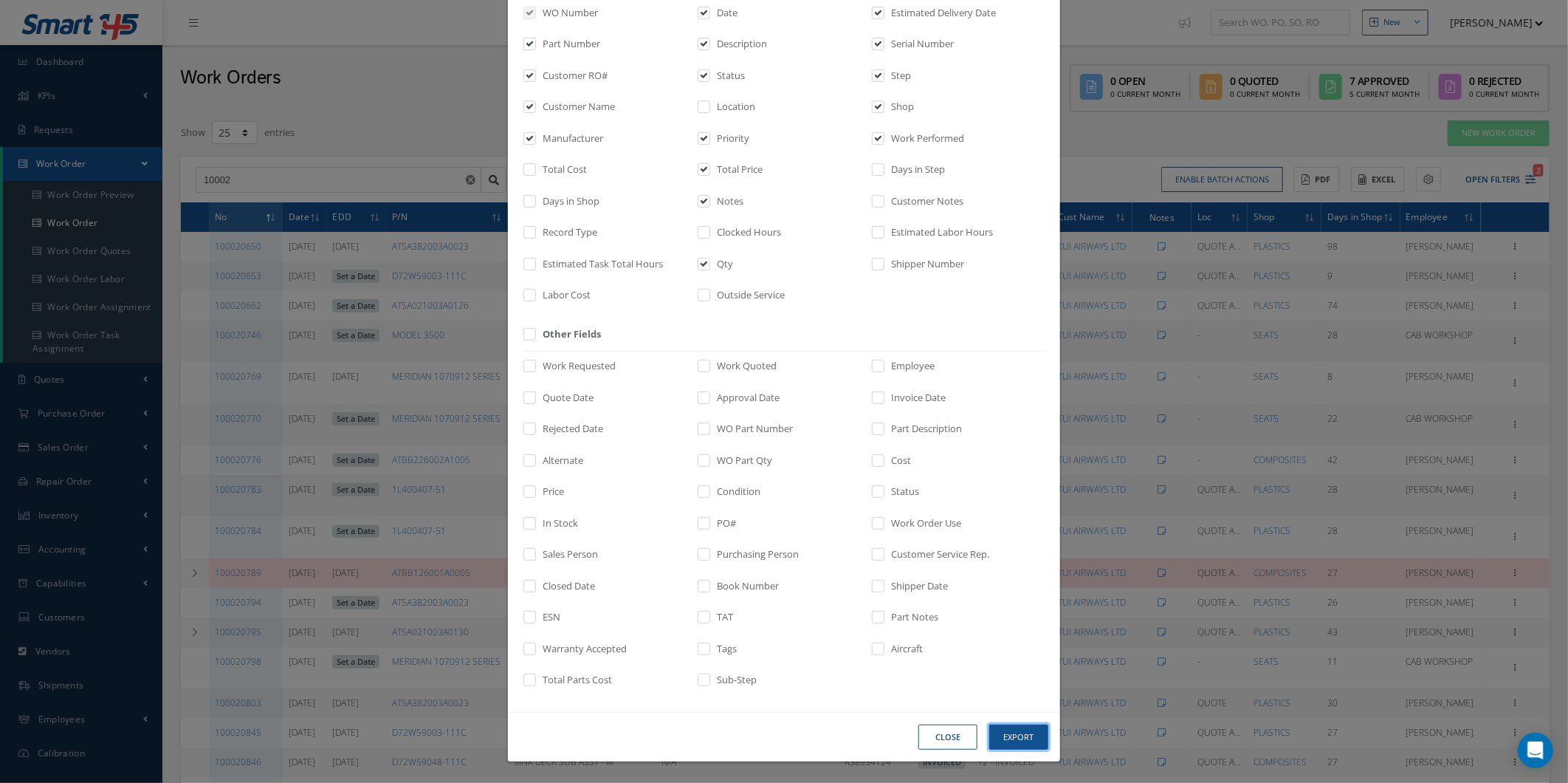
click at [1019, 734] on button "Export" at bounding box center [1019, 738] width 59 height 26
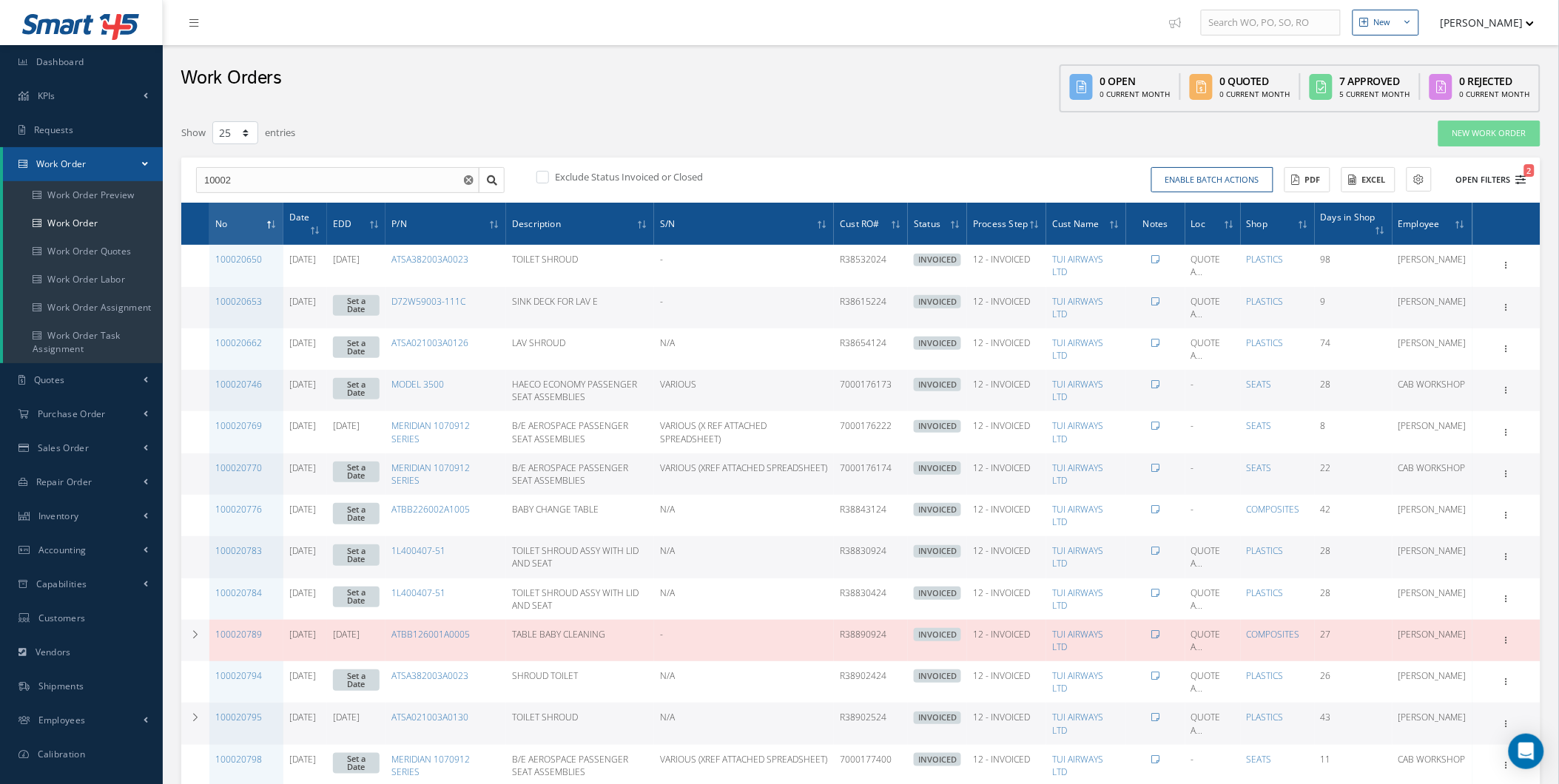
click at [1511, 187] on button "Open Filters 2" at bounding box center [1485, 180] width 84 height 24
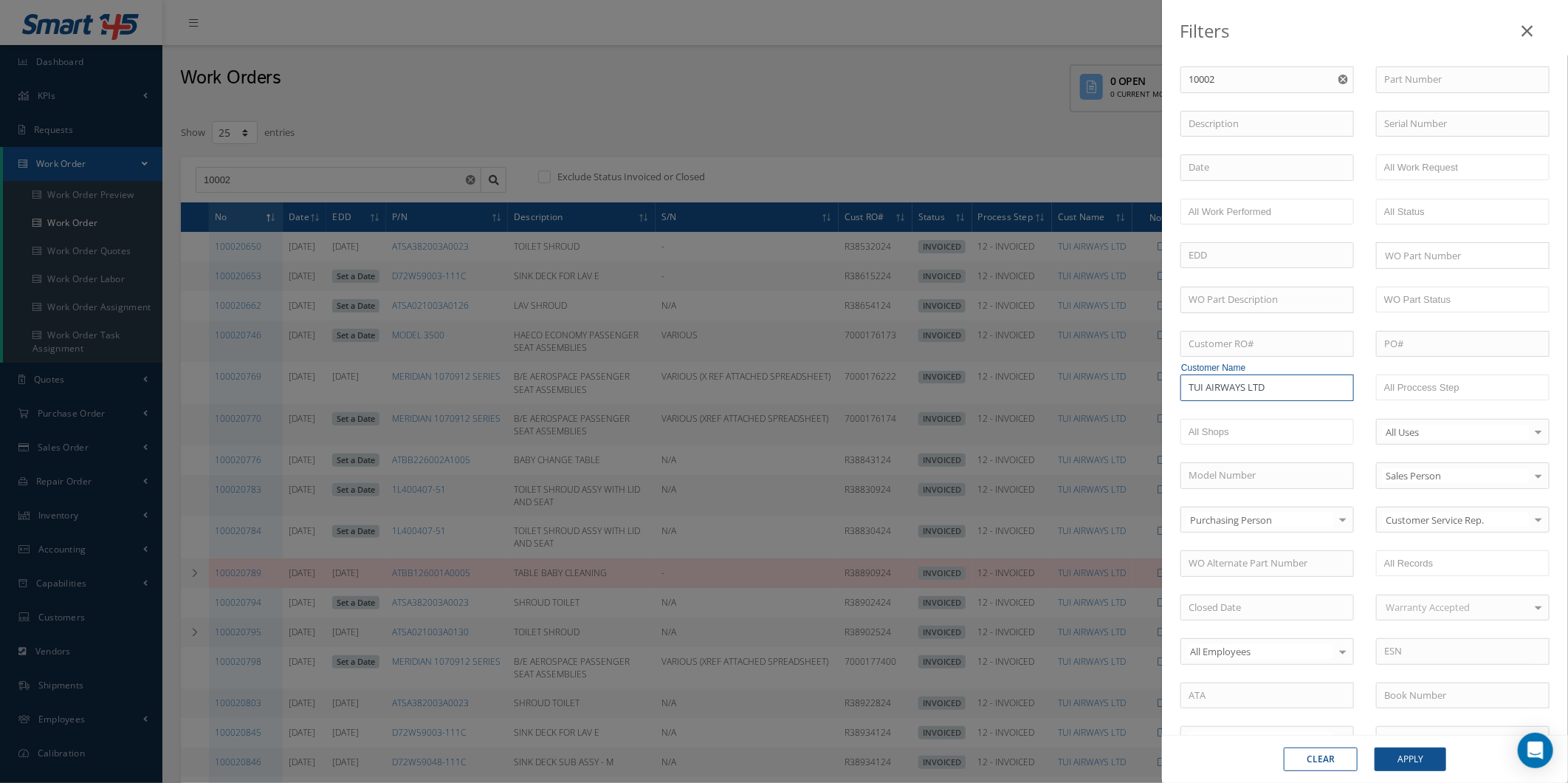
drag, startPoint x: 1277, startPoint y: 392, endPoint x: 1121, endPoint y: 378, distance: 156.6
click at [1121, 378] on div "Filters WO Number 10002 100021921 100021920 100021919 100021918 100021917 10002…" at bounding box center [784, 391] width 1568 height 783
click at [1259, 417] on div "JET 2" at bounding box center [1268, 414] width 157 height 15
click at [1418, 768] on button "Apply" at bounding box center [1411, 760] width 71 height 24
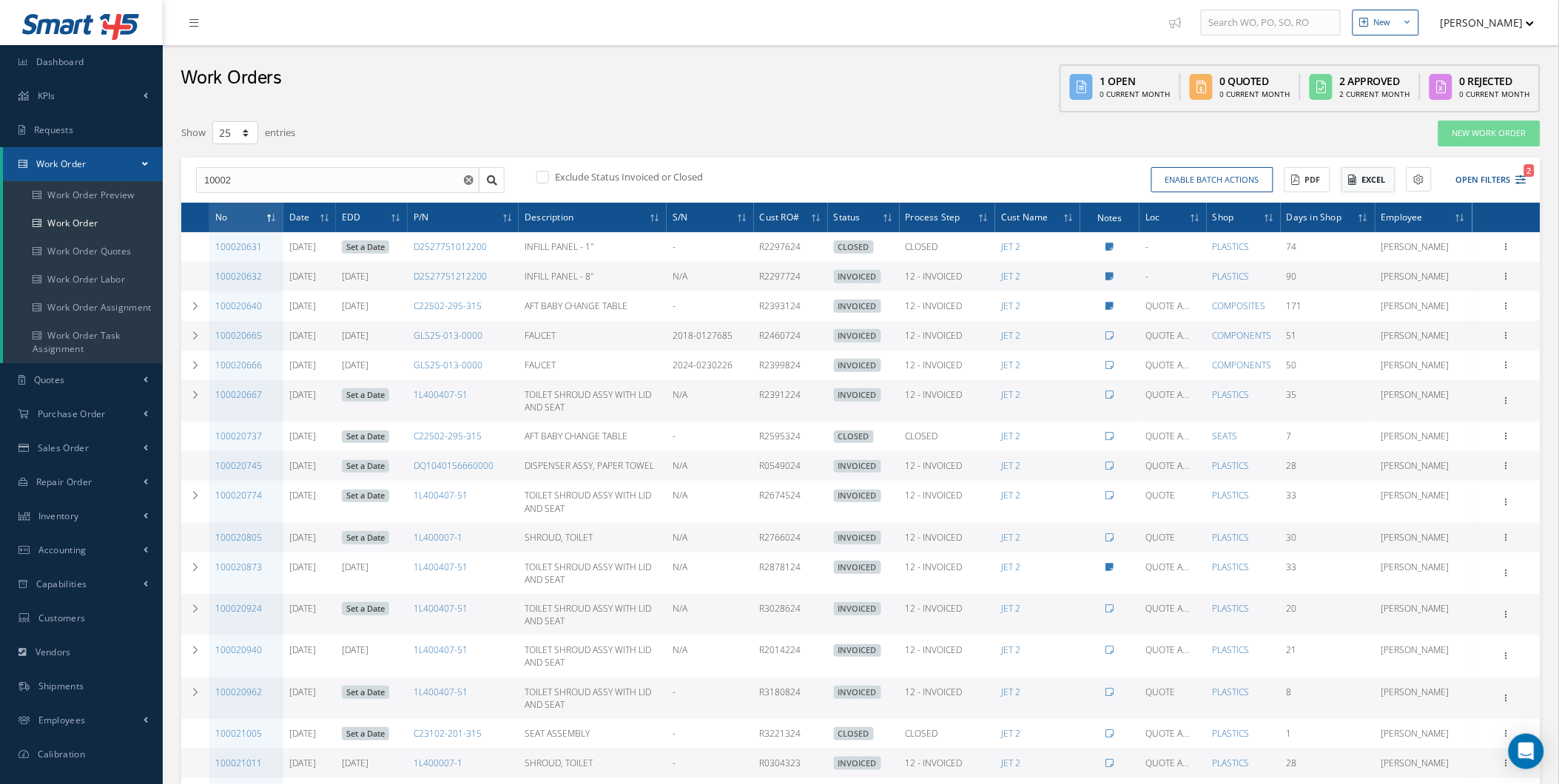
click at [1350, 174] on icon at bounding box center [1352, 179] width 8 height 10
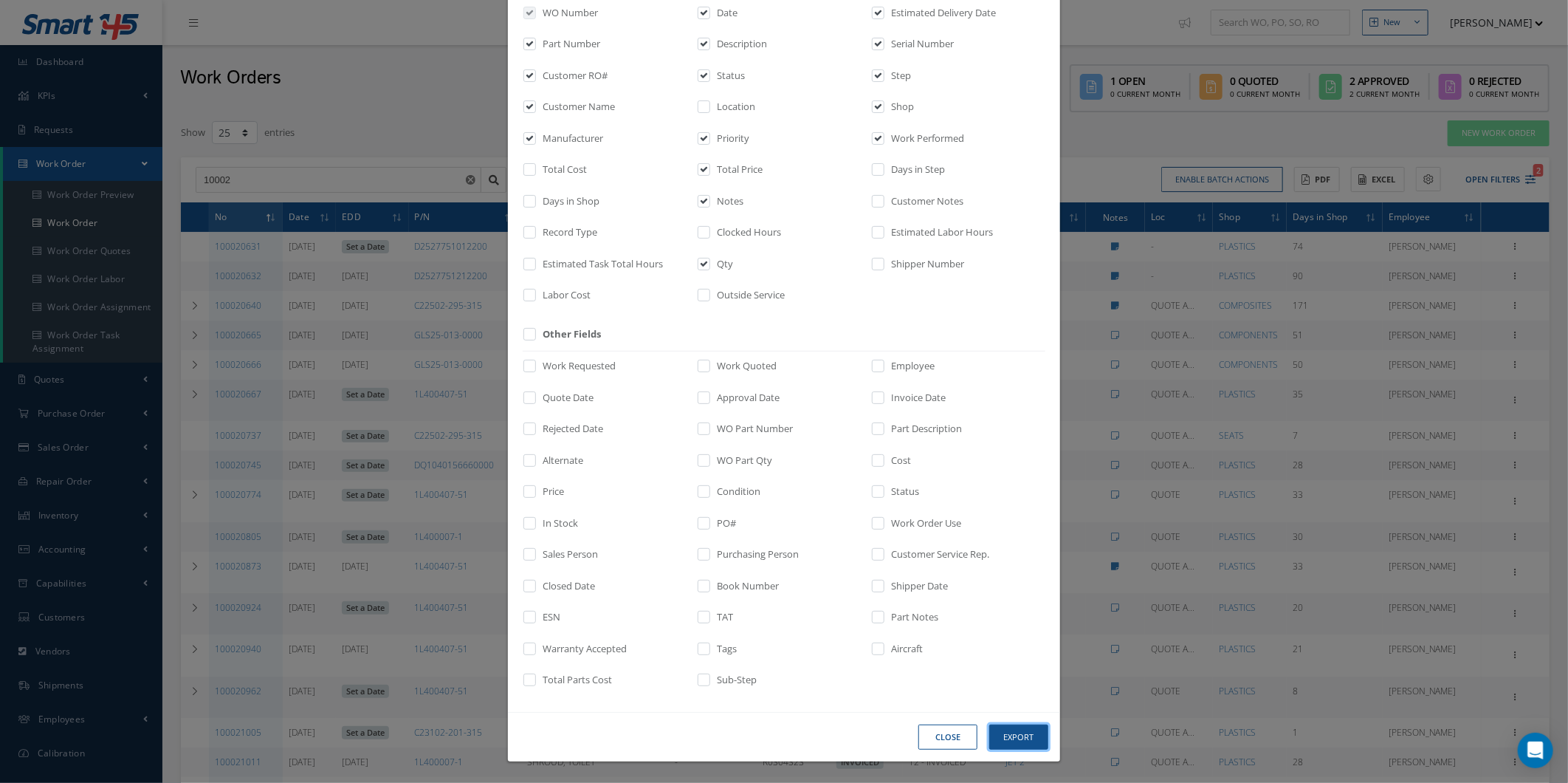
click at [1029, 738] on button "Export" at bounding box center [1019, 738] width 59 height 26
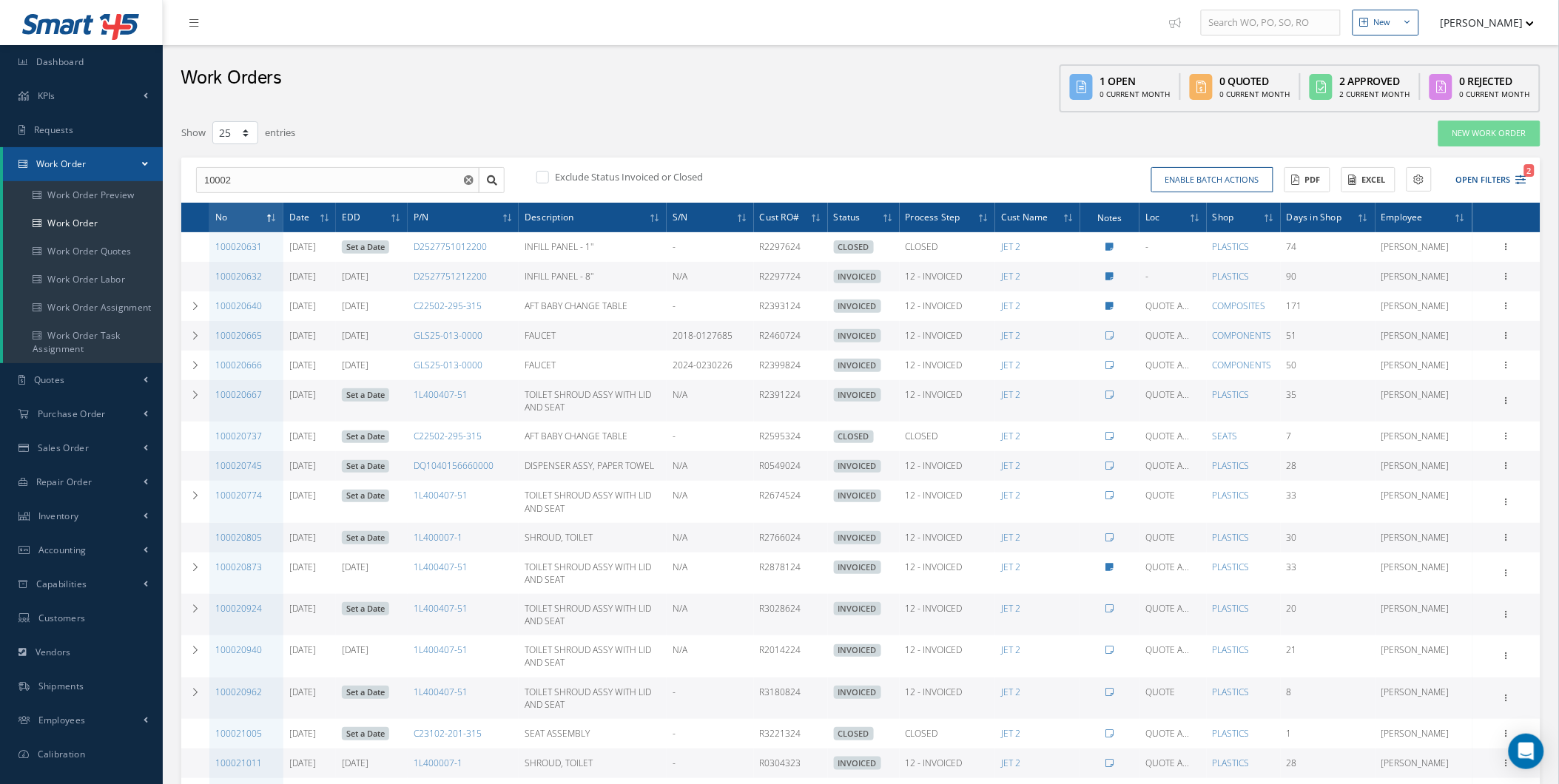
click at [1536, 185] on div "10002 100021921 100021920 100021919 100021918 100021917 100021916 100021915 100…" at bounding box center [860, 180] width 1359 height 45
click at [1523, 182] on icon "2" at bounding box center [1521, 179] width 10 height 10
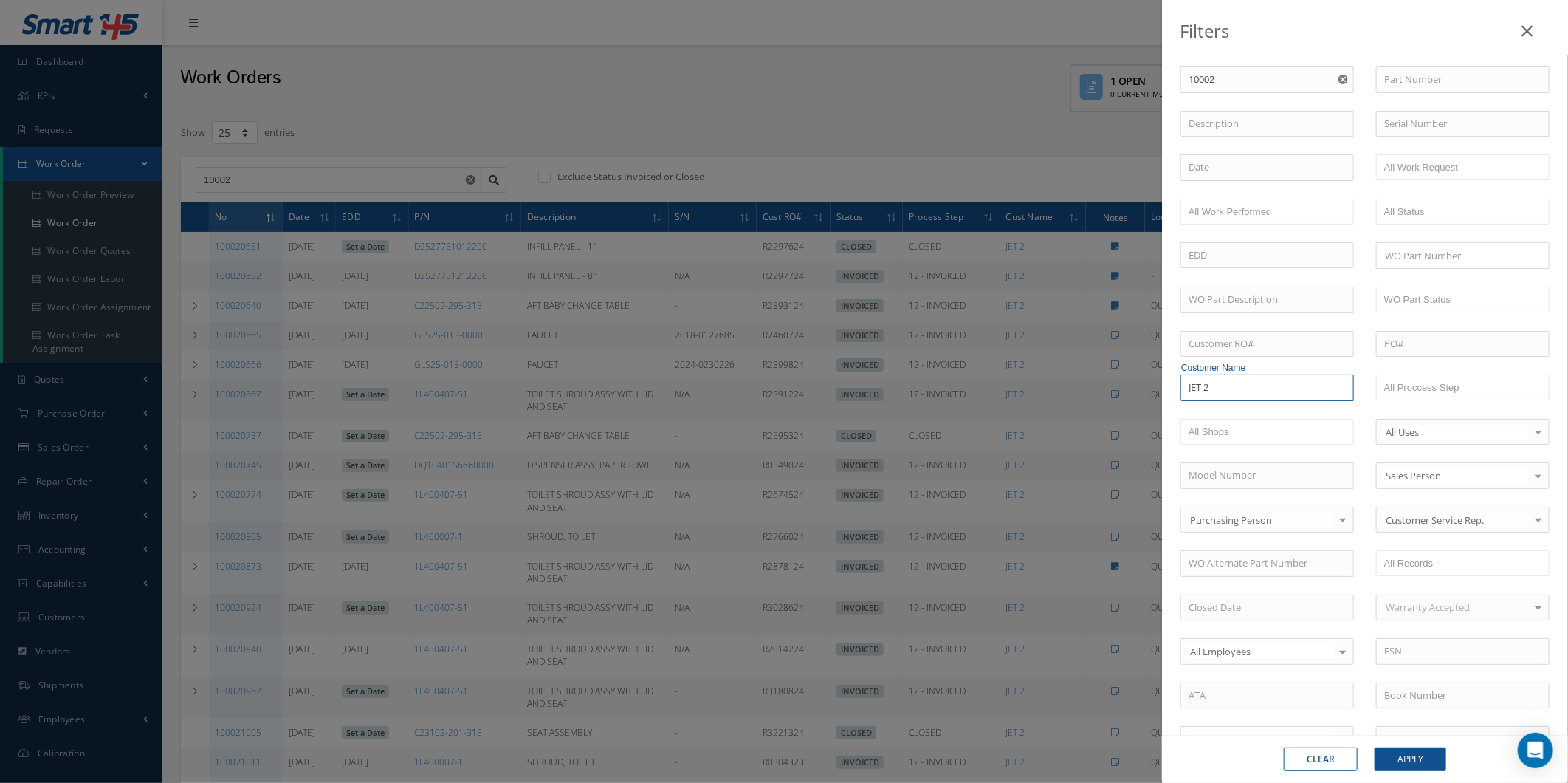
drag, startPoint x: 1318, startPoint y: 390, endPoint x: 1073, endPoint y: 407, distance: 245.6
click at [1074, 409] on div "Filters WO Number 10002 100021921 100021920 100021919 100021918 100021917 10002…" at bounding box center [784, 391] width 1568 height 783
click at [941, 269] on div "Filters WO Number 10002 100021921 100021920 100021919 100021918 100021917 10002…" at bounding box center [784, 391] width 1568 height 783
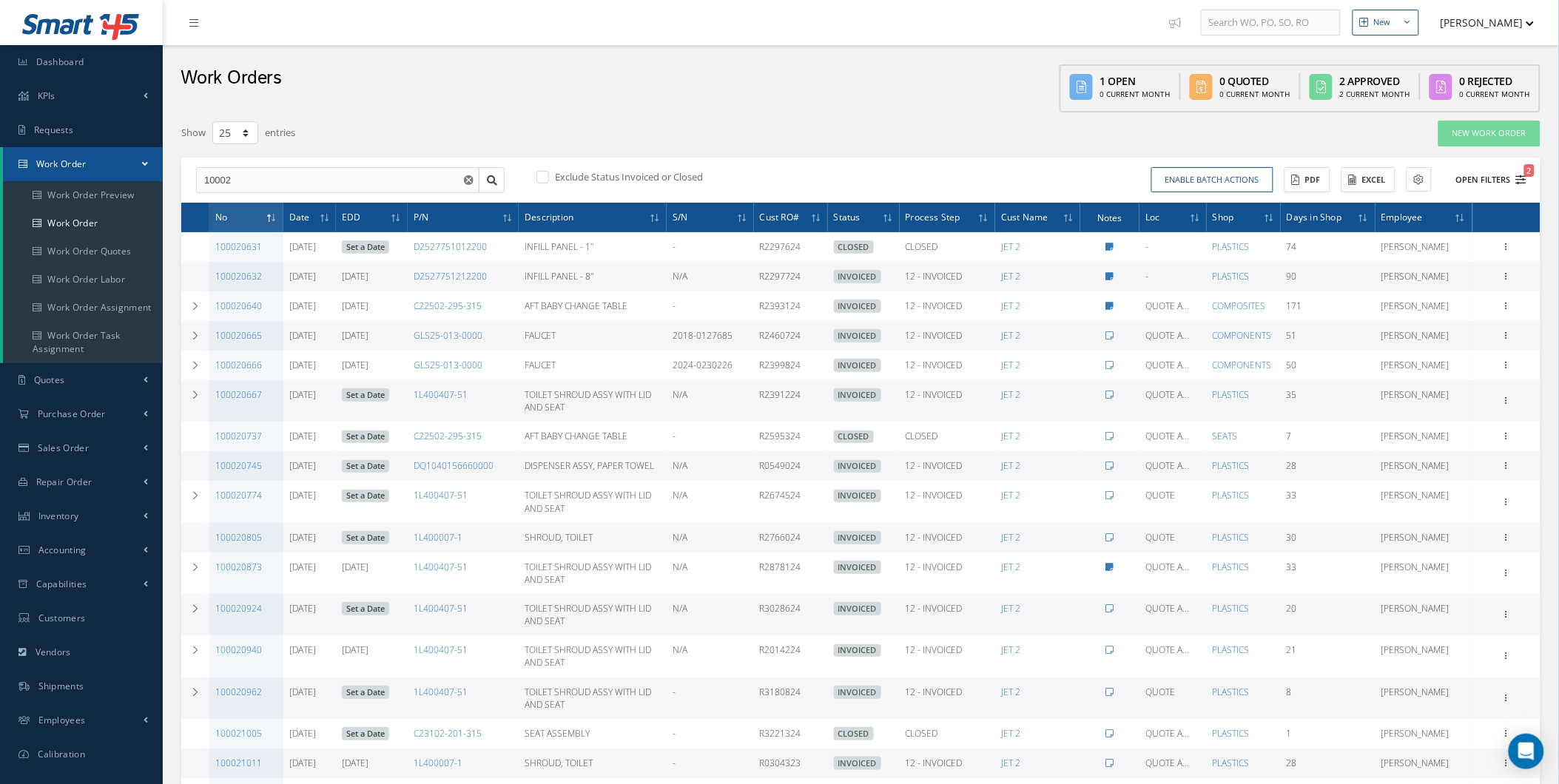
click at [1451, 177] on button "Open Filters 2" at bounding box center [1485, 180] width 84 height 24
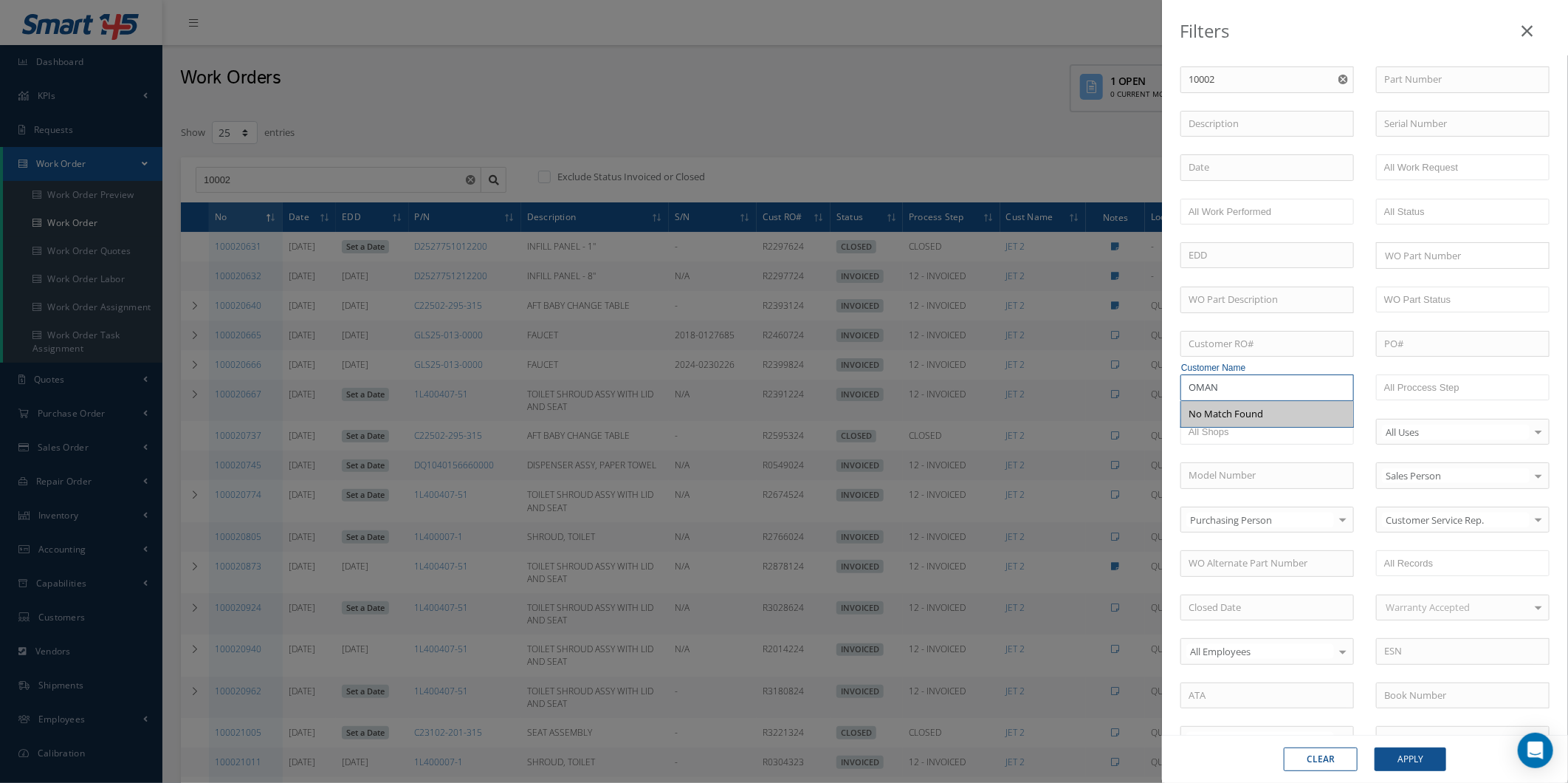
drag, startPoint x: 1295, startPoint y: 379, endPoint x: 1214, endPoint y: 381, distance: 81.0
click at [1214, 381] on input "OMAN" at bounding box center [1267, 387] width 173 height 27
click at [1063, 120] on div "Filters WO Number 10002 100021921 100021920 100021919 100021918 100021917 10002…" at bounding box center [784, 391] width 1568 height 783
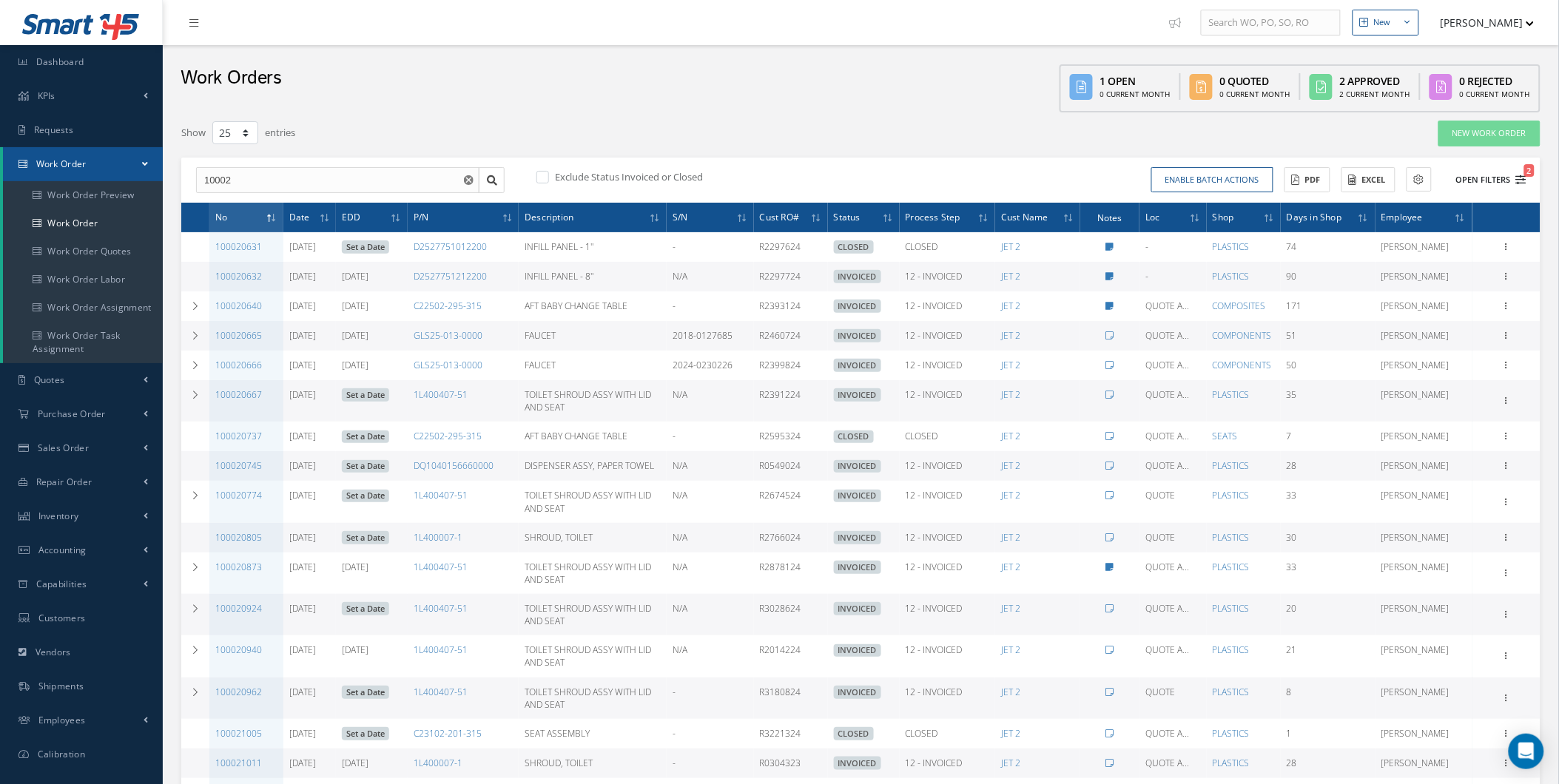
click at [1462, 182] on button "Open Filters 2" at bounding box center [1485, 180] width 84 height 24
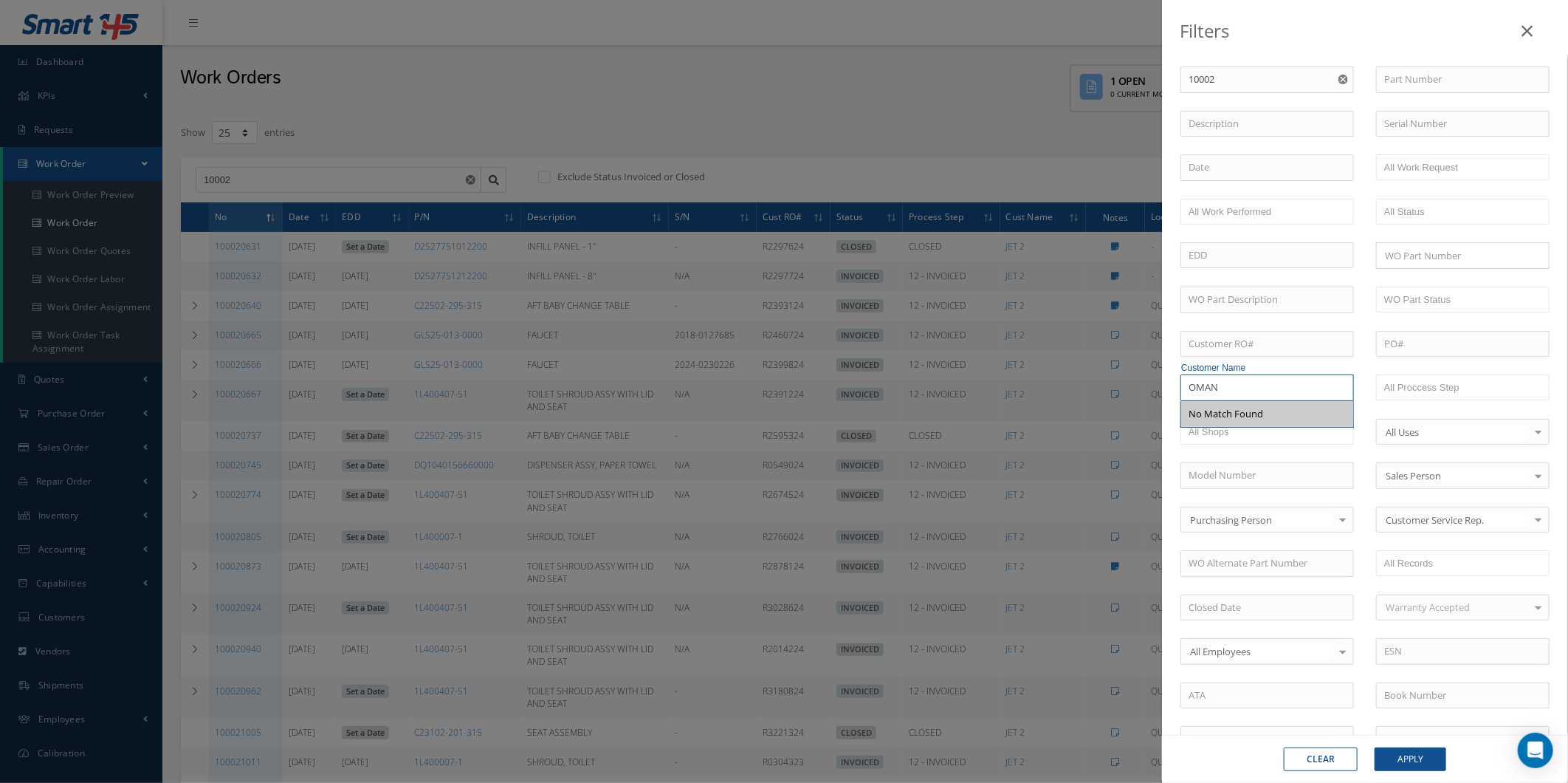
drag, startPoint x: 1235, startPoint y: 379, endPoint x: 1102, endPoint y: 398, distance: 134.4
click at [1104, 397] on div "Filters WO Number 10002 100021921 100021920 100021919 100021918 100021917 10002…" at bounding box center [784, 391] width 1568 height 783
click at [1285, 386] on input "tui" at bounding box center [1267, 387] width 173 height 27
type input "tui"
click at [1394, 766] on button "Apply" at bounding box center [1411, 760] width 71 height 24
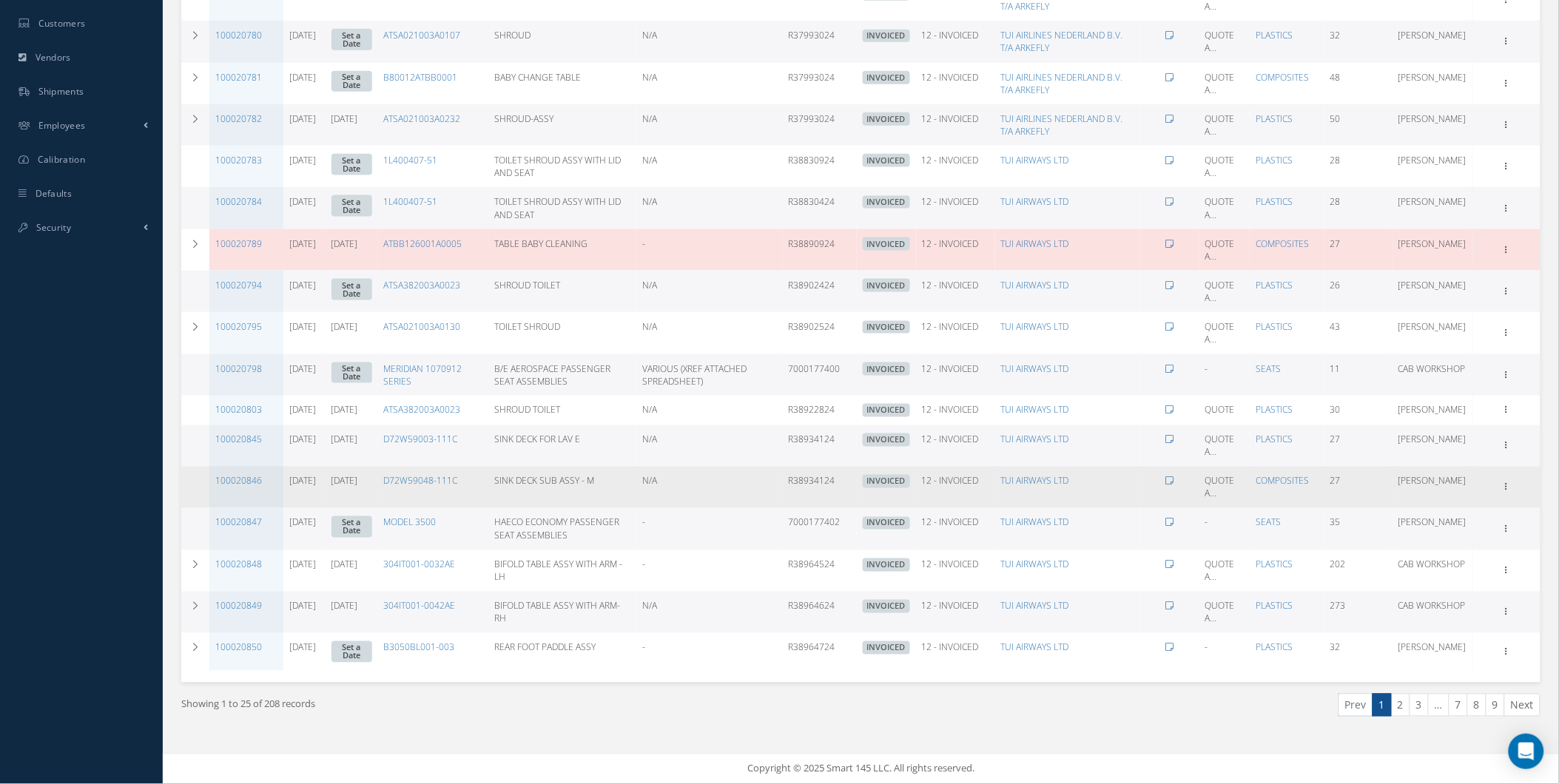
scroll to position [609, 0]
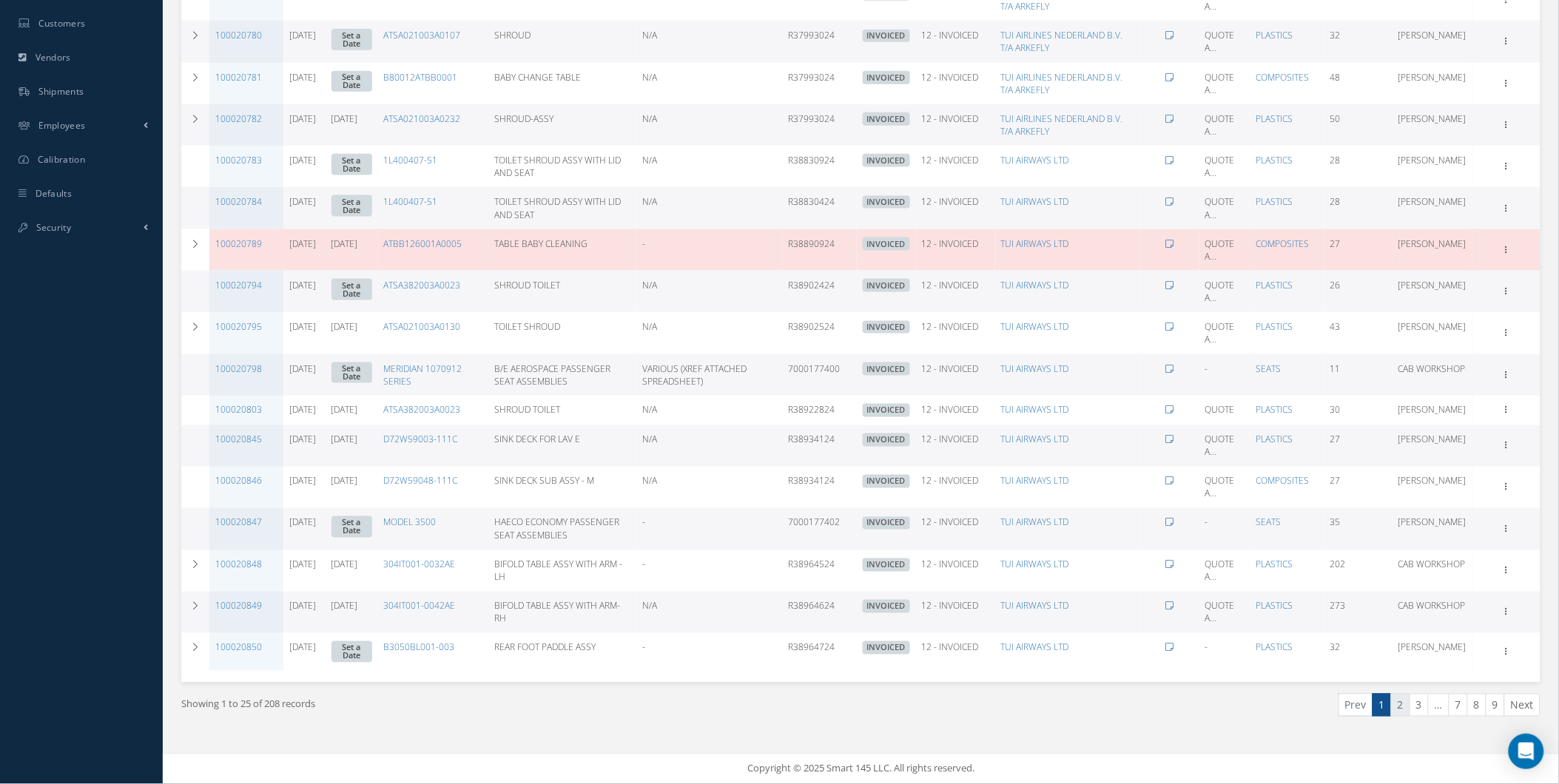
click at [1399, 702] on link "2" at bounding box center [1400, 705] width 19 height 23
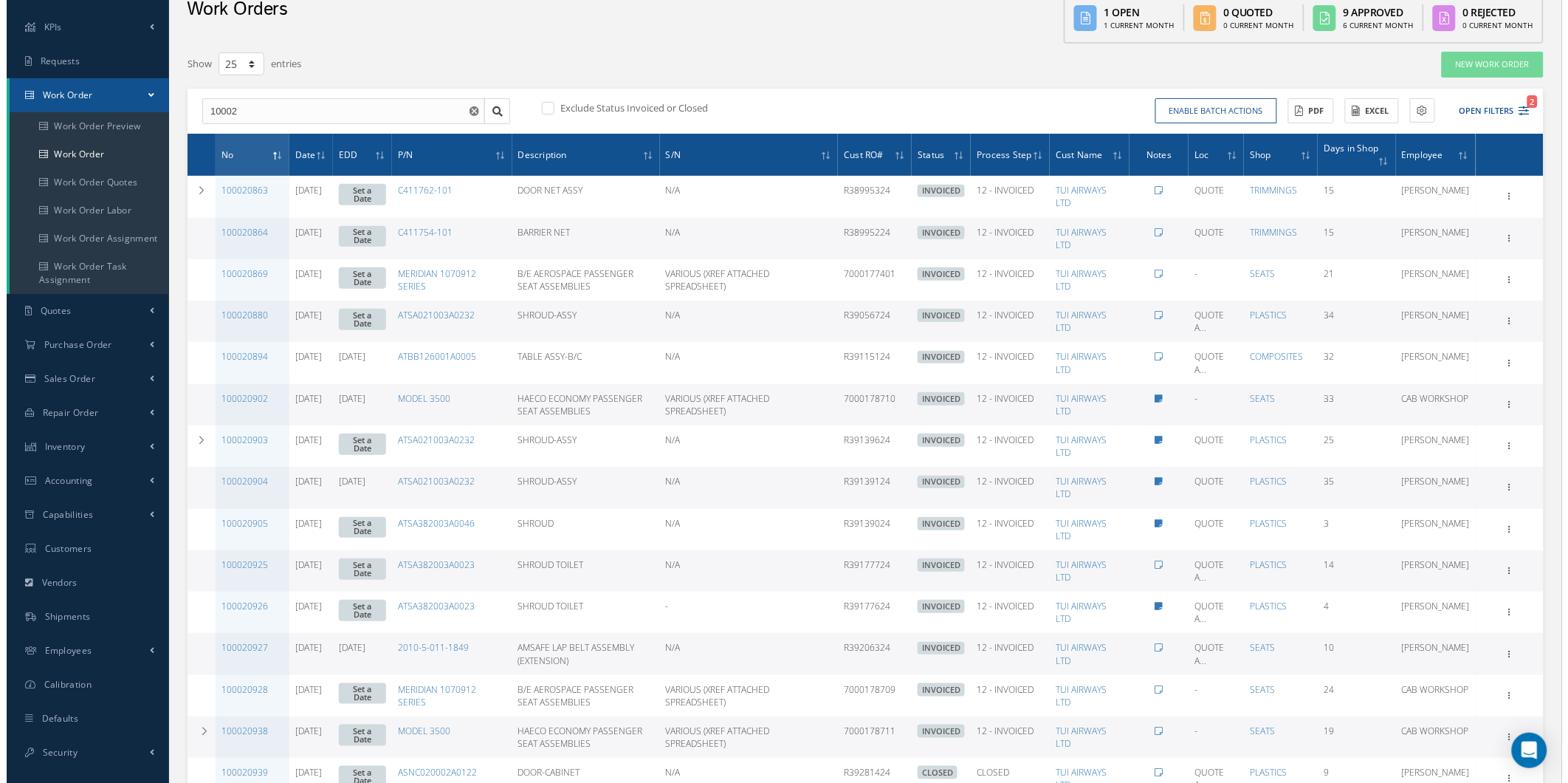
scroll to position [0, 0]
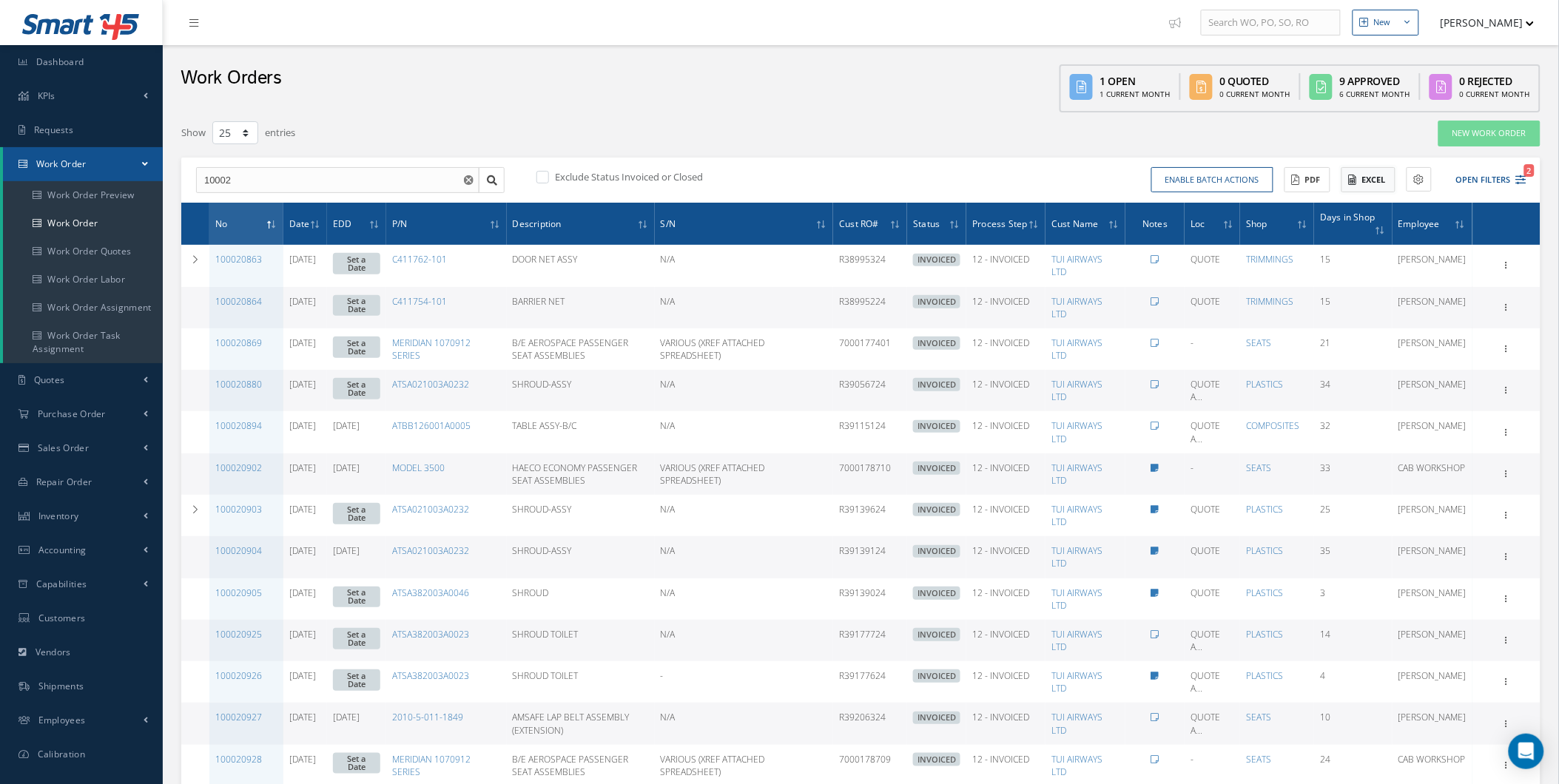
click at [1363, 174] on button "Excel" at bounding box center [1368, 180] width 54 height 26
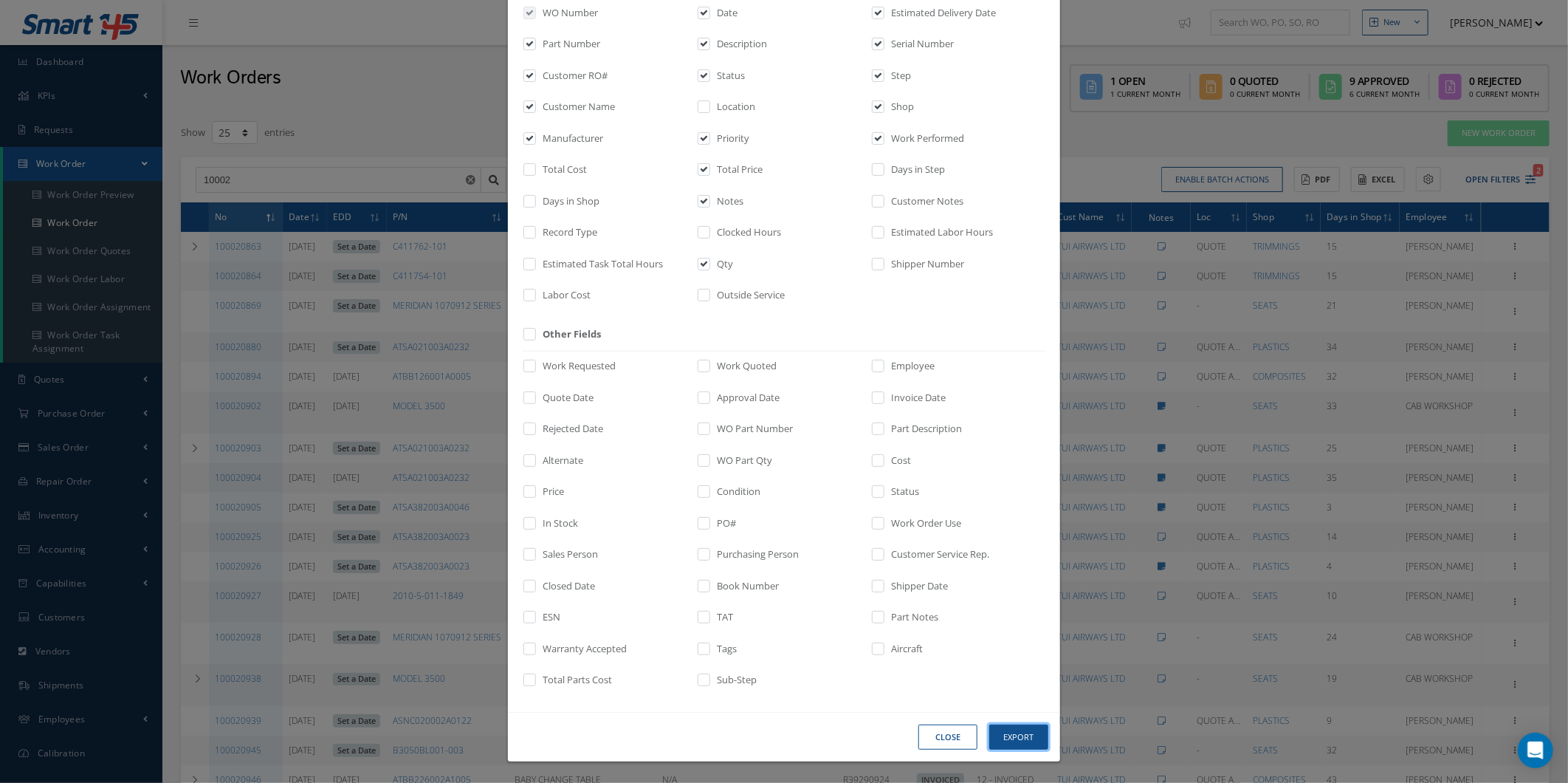
click at [1011, 726] on button "Export" at bounding box center [1019, 738] width 59 height 26
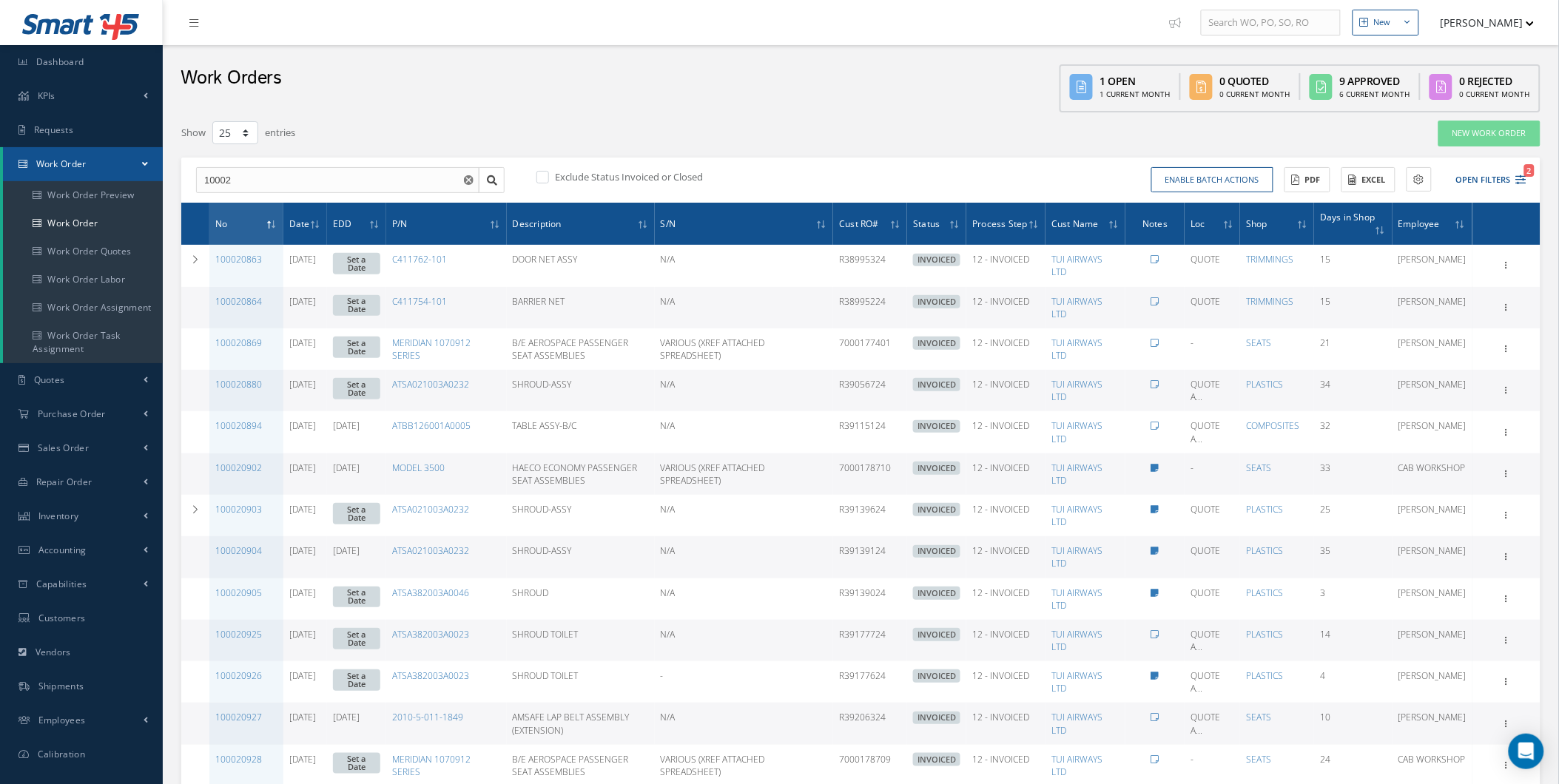
click at [469, 172] on button "button" at bounding box center [470, 180] width 19 height 27
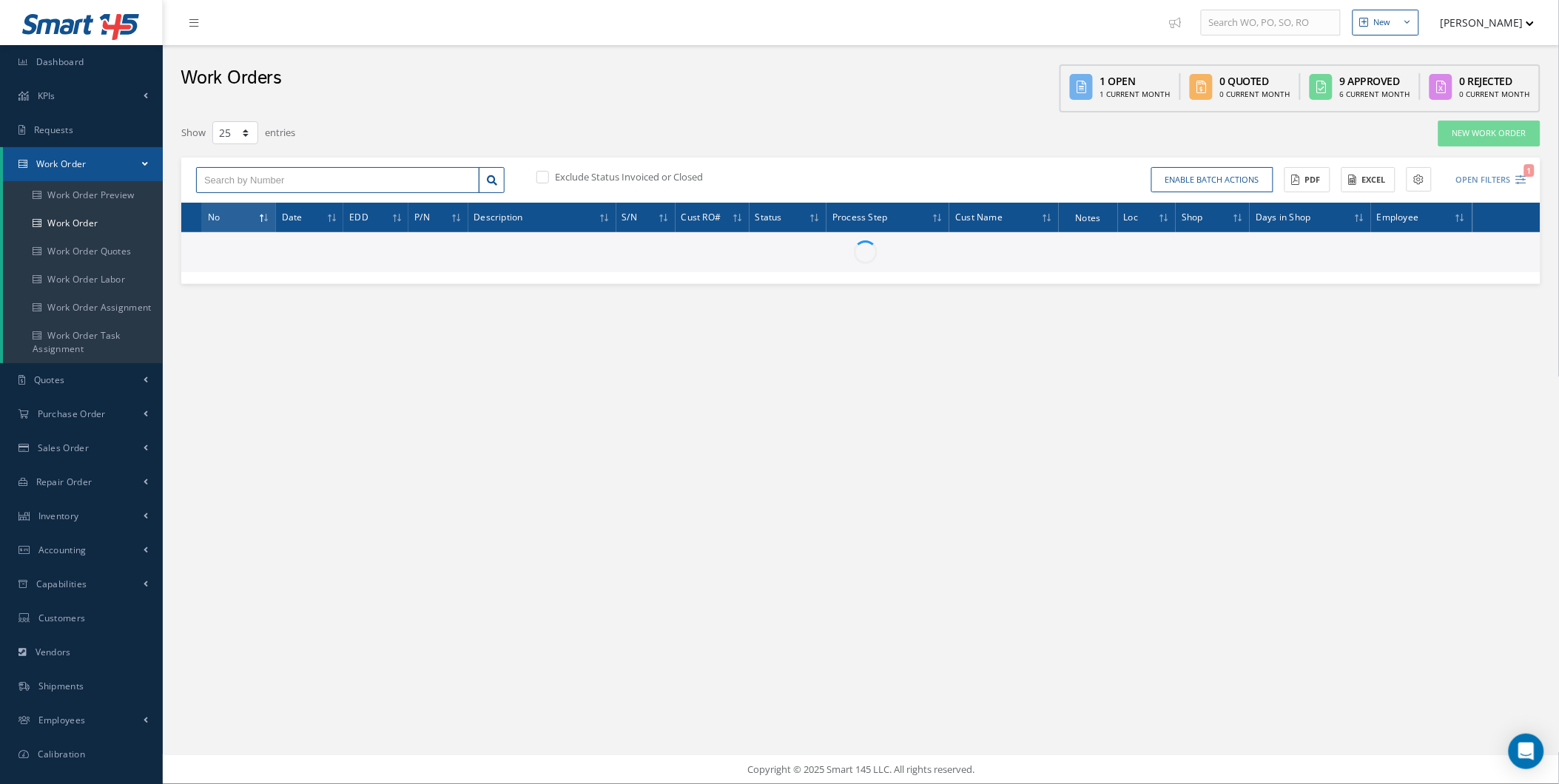
click at [469, 172] on input "text" at bounding box center [337, 180] width 283 height 27
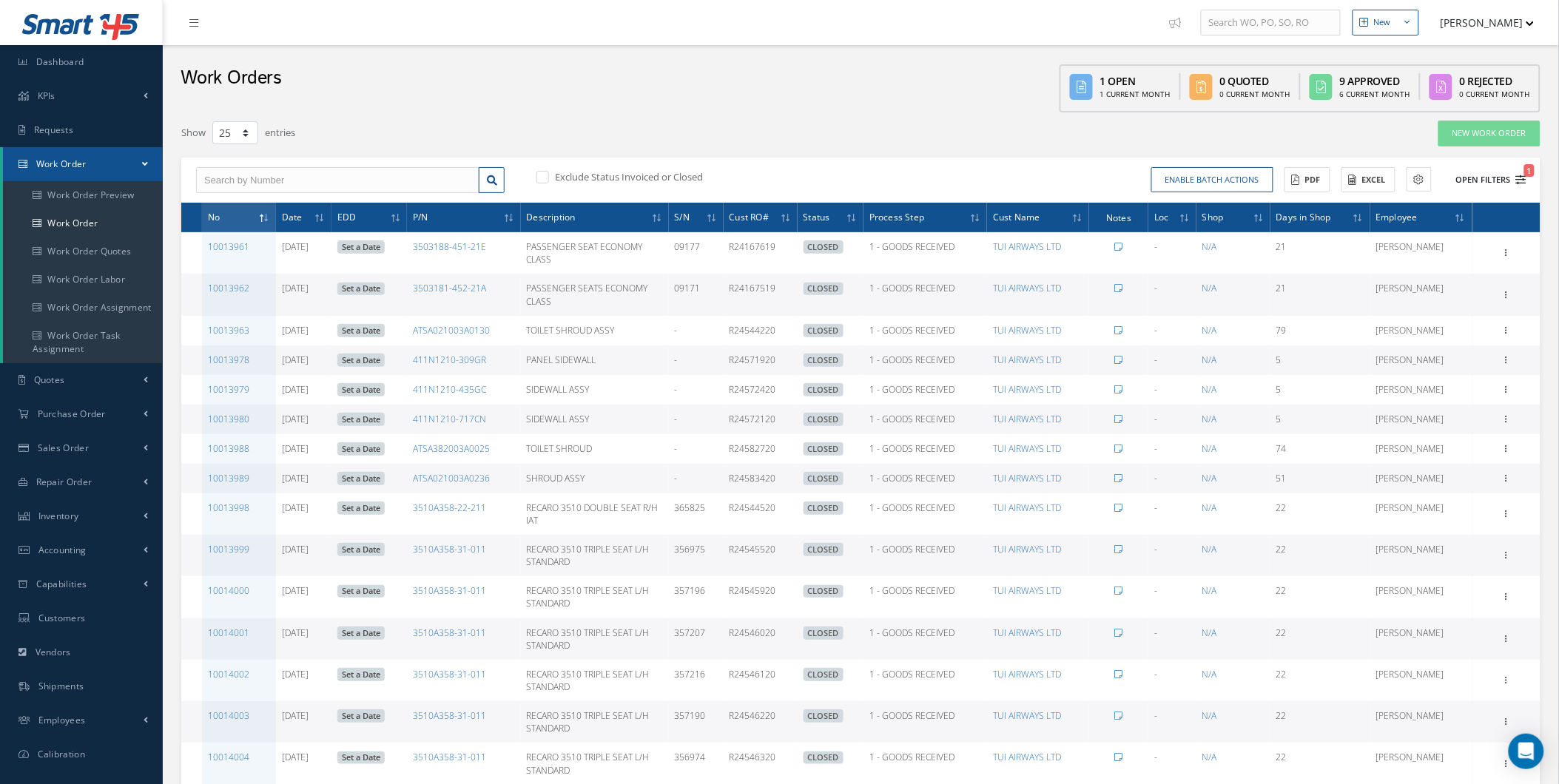
click at [1495, 174] on button "Open Filters 1" at bounding box center [1485, 180] width 84 height 24
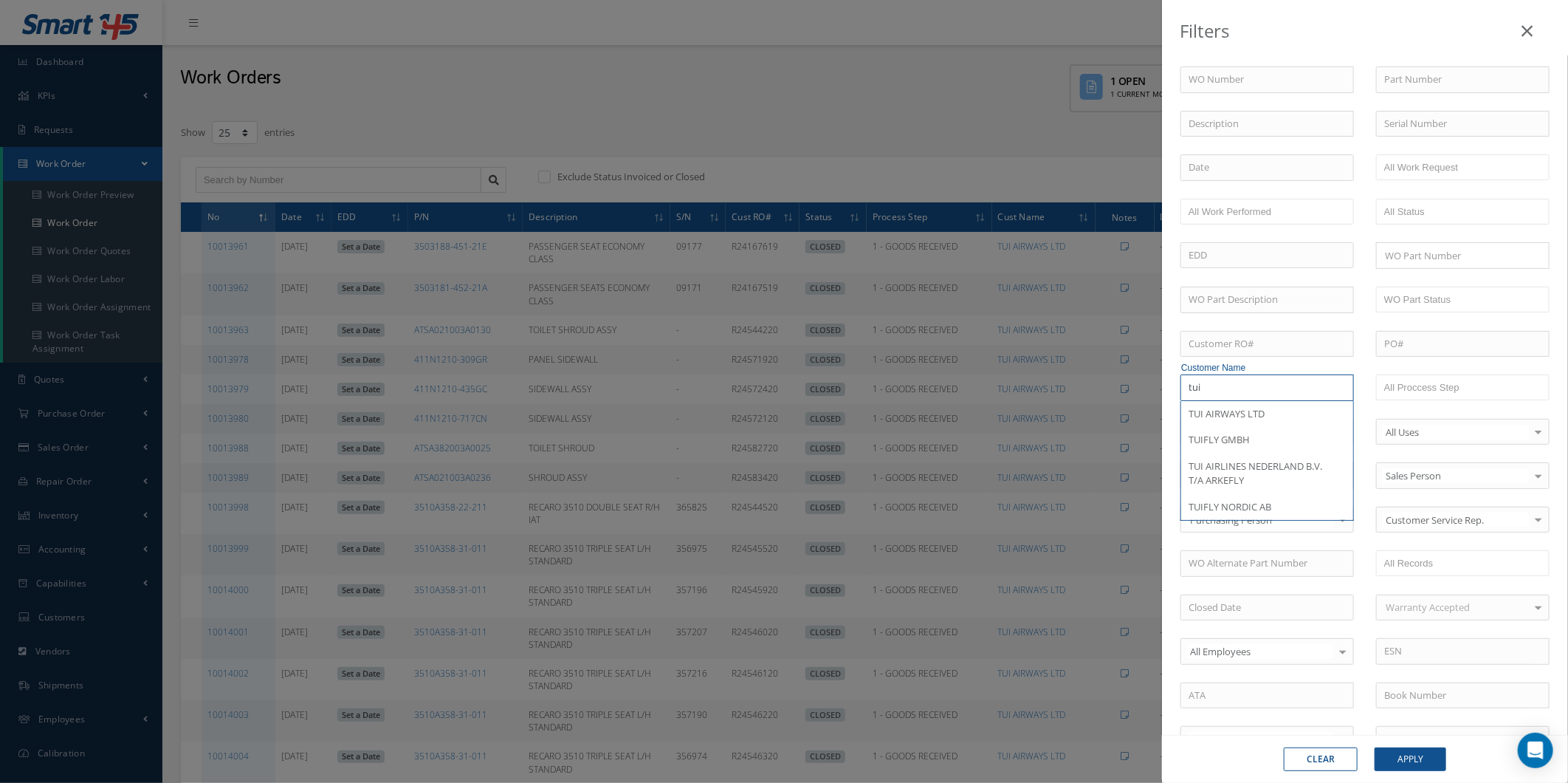
drag, startPoint x: 1286, startPoint y: 385, endPoint x: 980, endPoint y: 385, distance: 306.0
click at [980, 385] on div "Filters WO Number 100021921 100021920 100021919 100021918 100021917 100021916 1…" at bounding box center [784, 391] width 1568 height 783
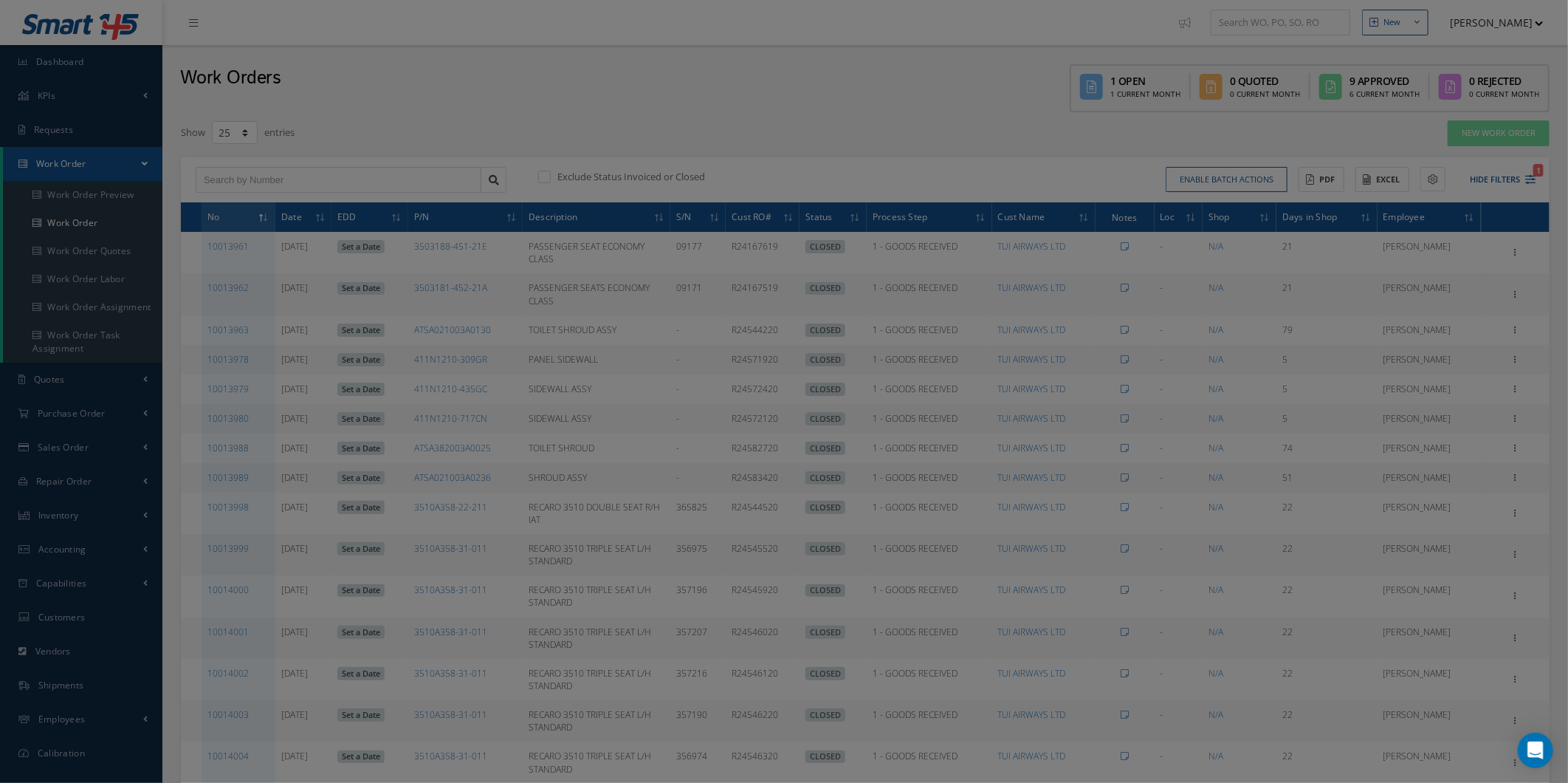
click at [1002, 365] on div "Filters WO Number 100021921 100021920 100021919 100021918 100021917 100021916 1…" at bounding box center [784, 391] width 1568 height 783
click at [999, 364] on body "Smart 145 Dashboard KPIs Work Order Accounting Requests Work Order Work Order P…" at bounding box center [784, 391] width 1568 height 783
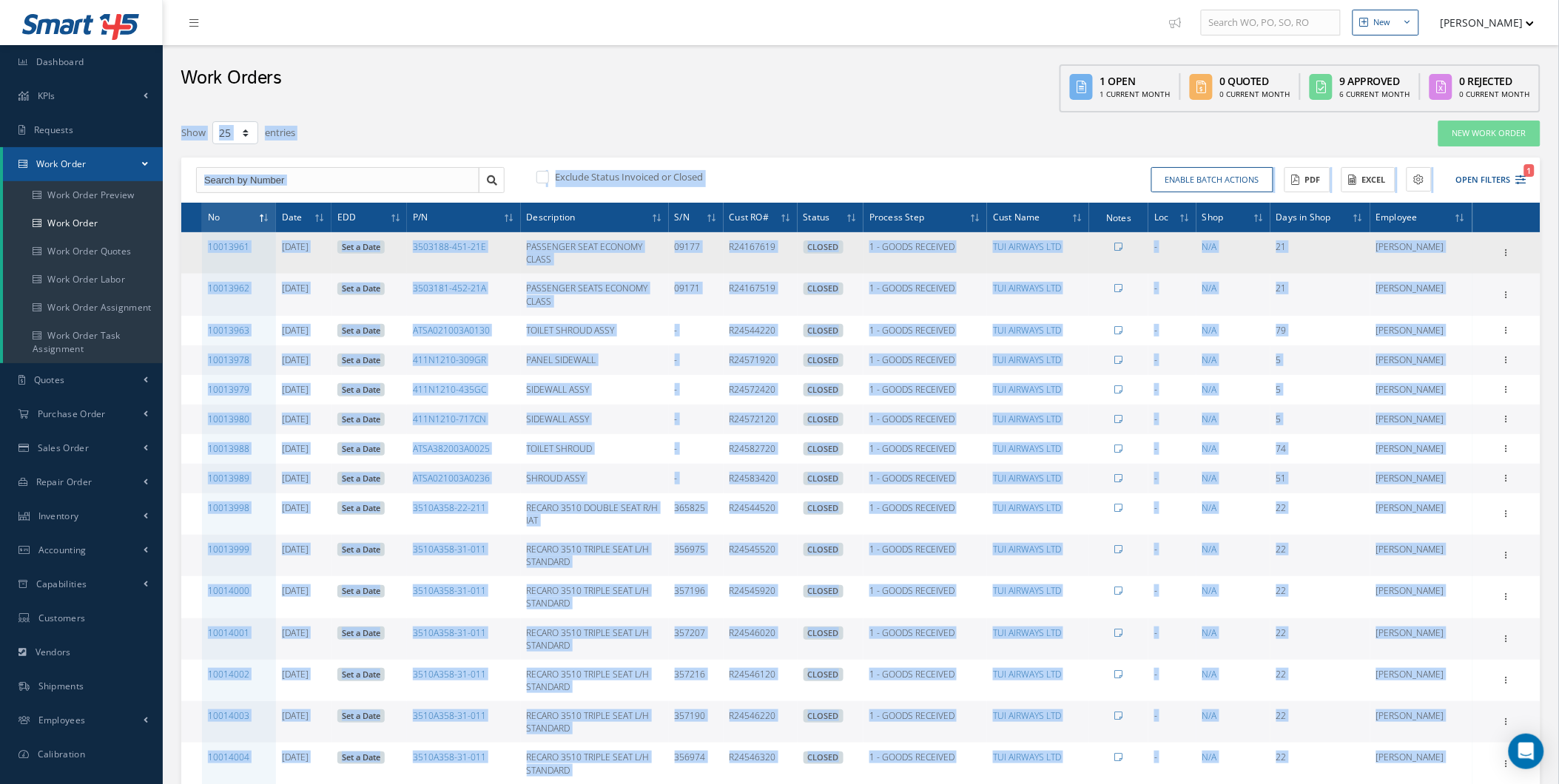
click at [1323, 256] on td "21" at bounding box center [1321, 252] width 100 height 42
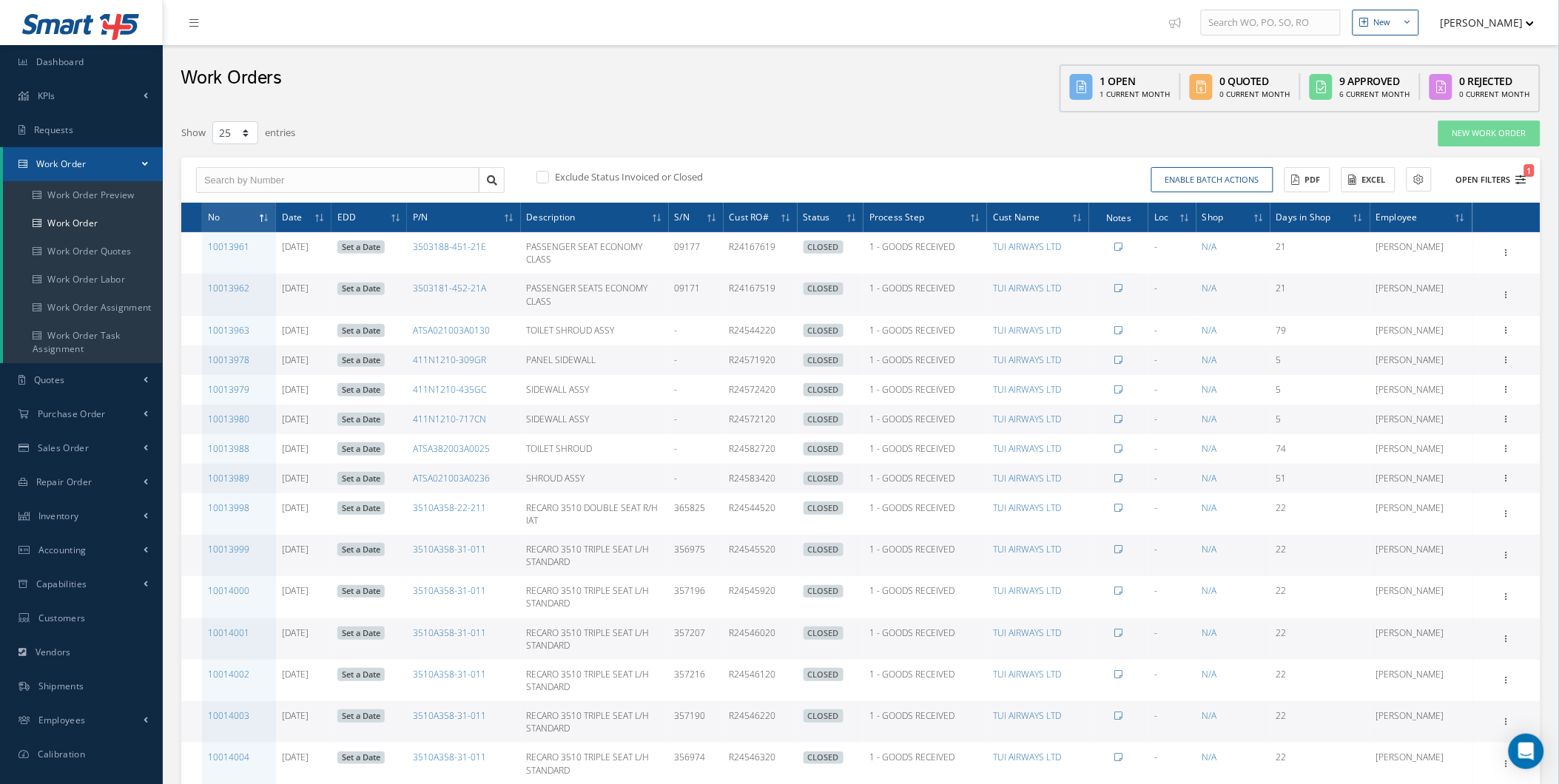
click at [1444, 180] on div "Enable batch actions Update Work Orders Close Work Orders ACTIONS Receive Payme…" at bounding box center [1196, 180] width 670 height 26
click at [1452, 175] on button "Open Filters 1" at bounding box center [1485, 180] width 84 height 24
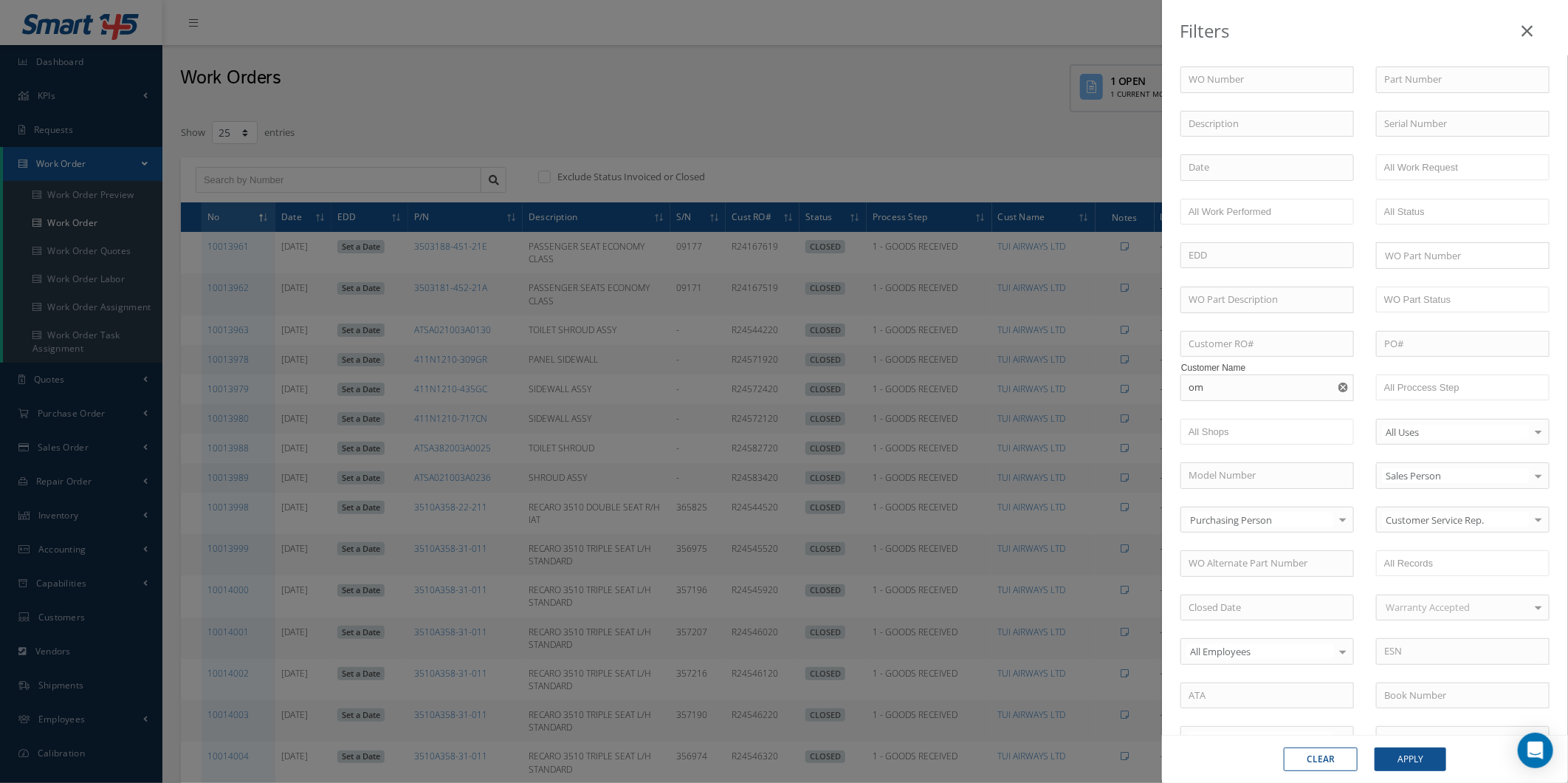
drag, startPoint x: 1269, startPoint y: 366, endPoint x: 1325, endPoint y: 373, distance: 56.4
click at [1275, 367] on label "Customer Name" at bounding box center [1268, 368] width 173 height 13
click at [1273, 420] on div "OMAN AIR" at bounding box center [1268, 414] width 157 height 15
type input "OMAN AIR"
click at [1393, 749] on button "Apply" at bounding box center [1411, 760] width 71 height 24
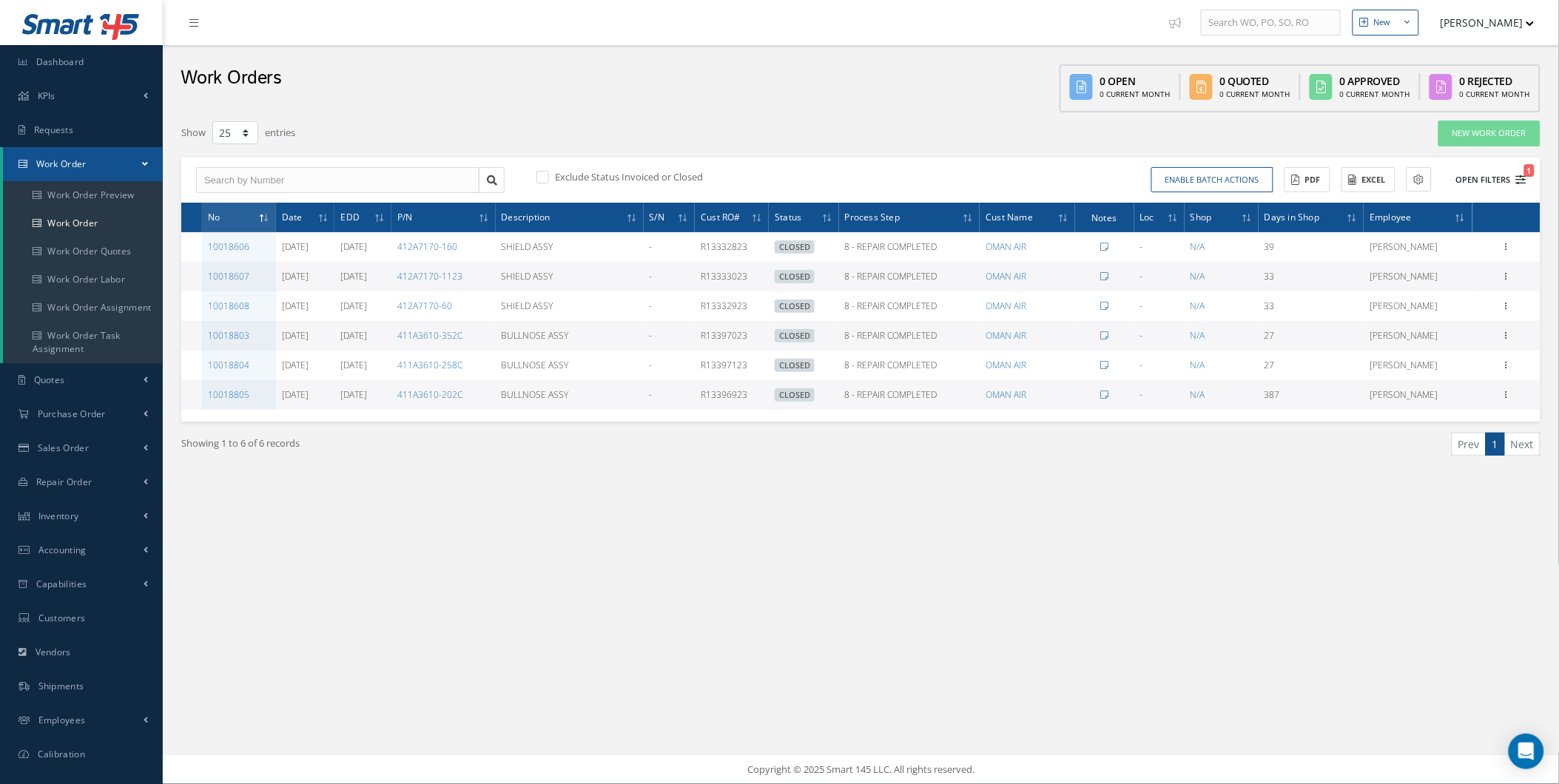
click at [1501, 174] on button "Open Filters 1" at bounding box center [1485, 180] width 84 height 24
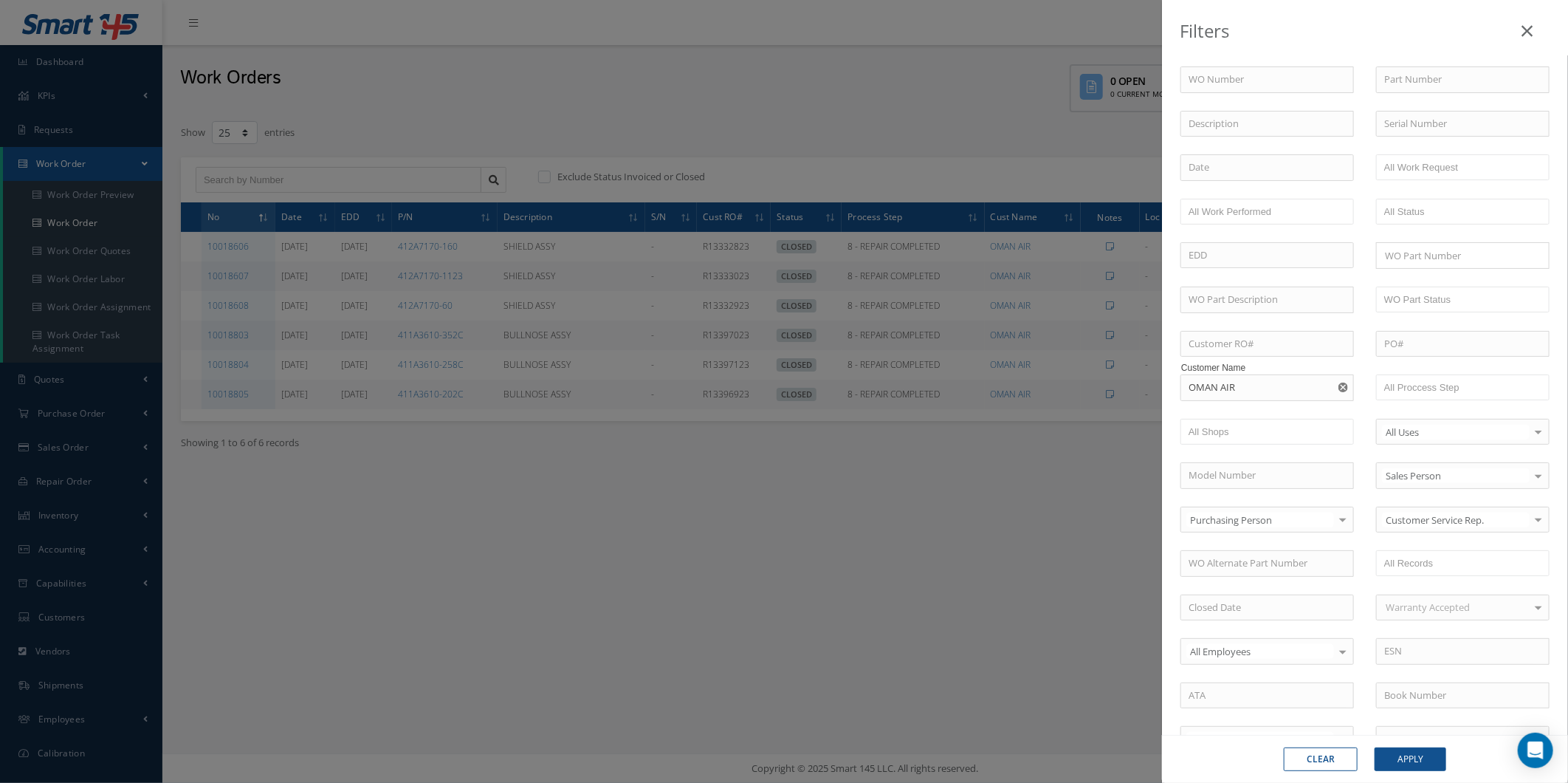
click at [1335, 410] on div "WO Number 100021921 100021920 100021919 100021918 100021917 100021916 100021915…" at bounding box center [1365, 504] width 392 height 875
click at [1336, 399] on button "button" at bounding box center [1345, 387] width 19 height 27
click at [1317, 396] on input "text" at bounding box center [1267, 387] width 173 height 27
click at [1298, 439] on div "JETAIRFLY - TUI AIRLINES BELGIUM" at bounding box center [1268, 447] width 157 height 29
type input "JETAIRFLY - TUI AIRLINES BELGIUM"
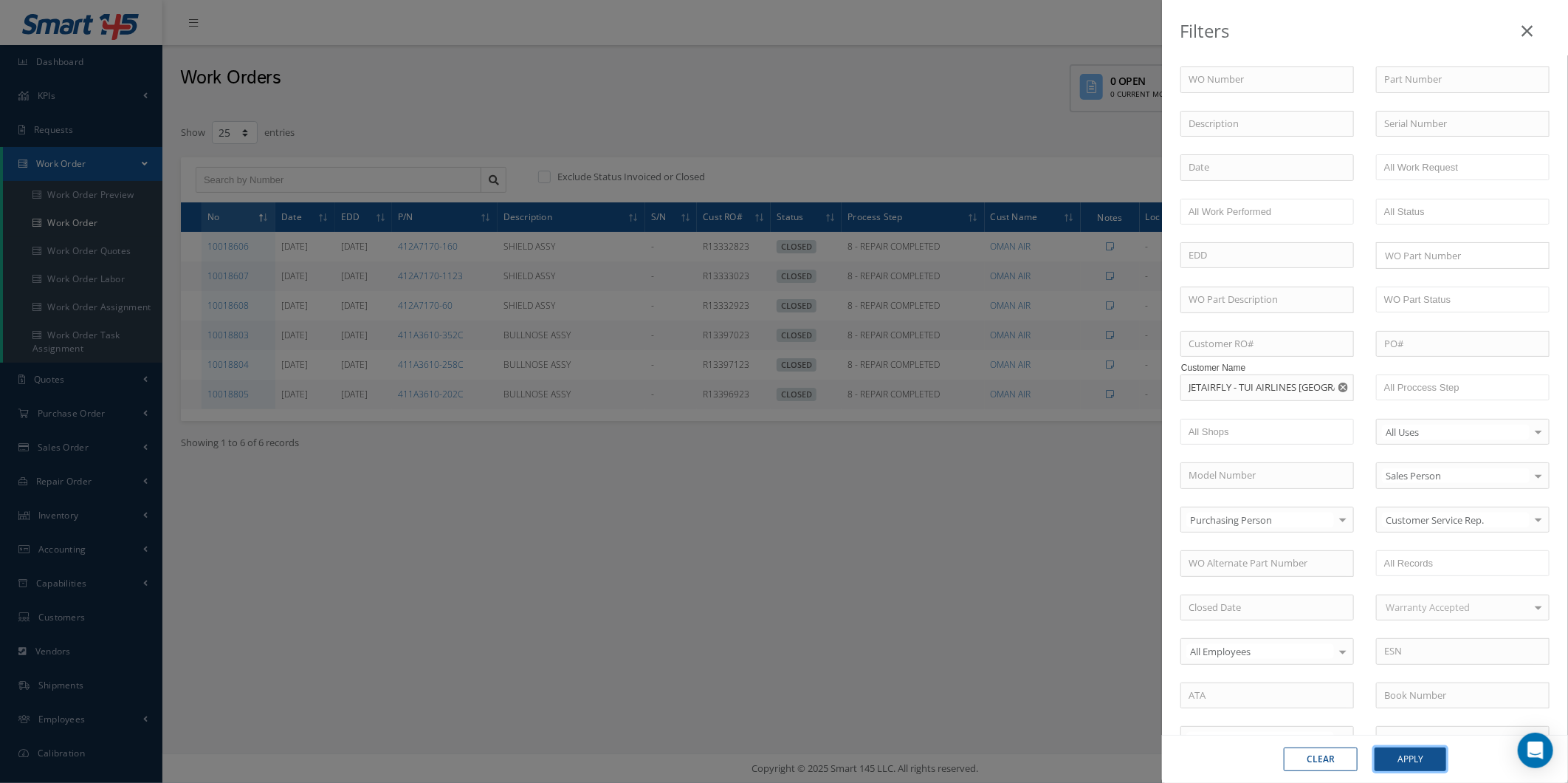
click at [1435, 755] on button "Apply" at bounding box center [1411, 760] width 71 height 24
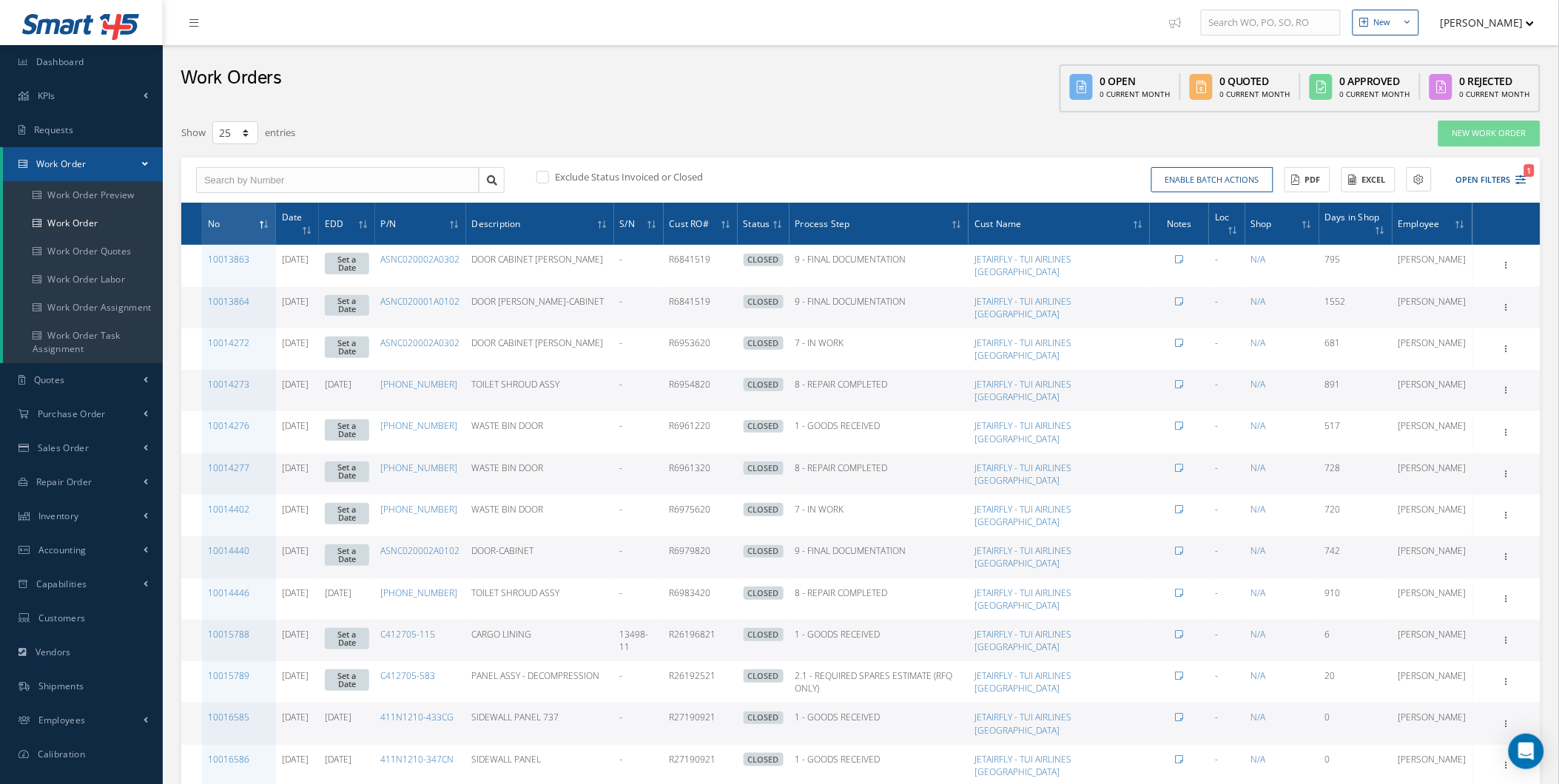
click at [319, 203] on th "Date" at bounding box center [297, 223] width 43 height 42
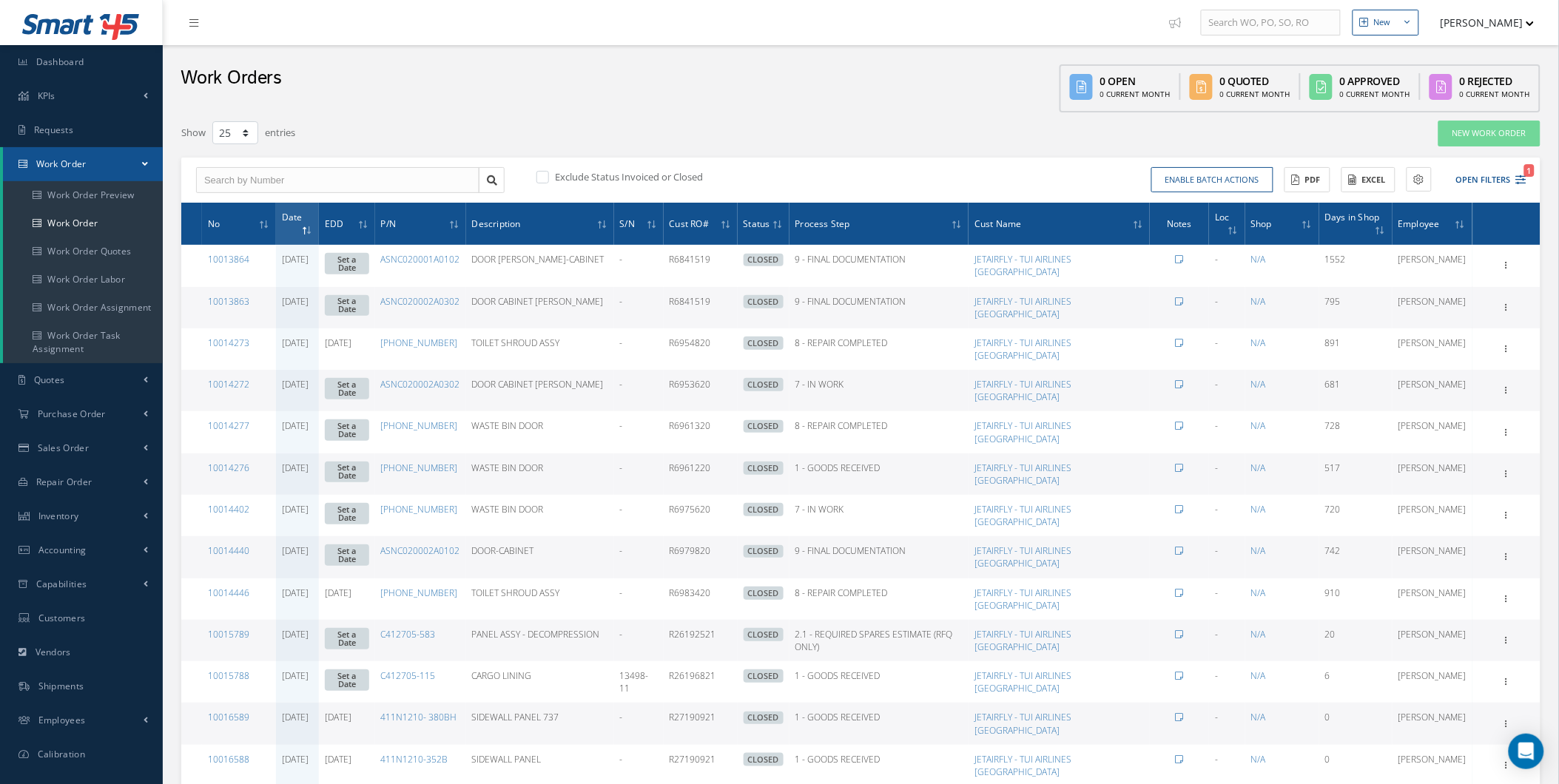
click at [319, 203] on th "Date" at bounding box center [297, 223] width 43 height 42
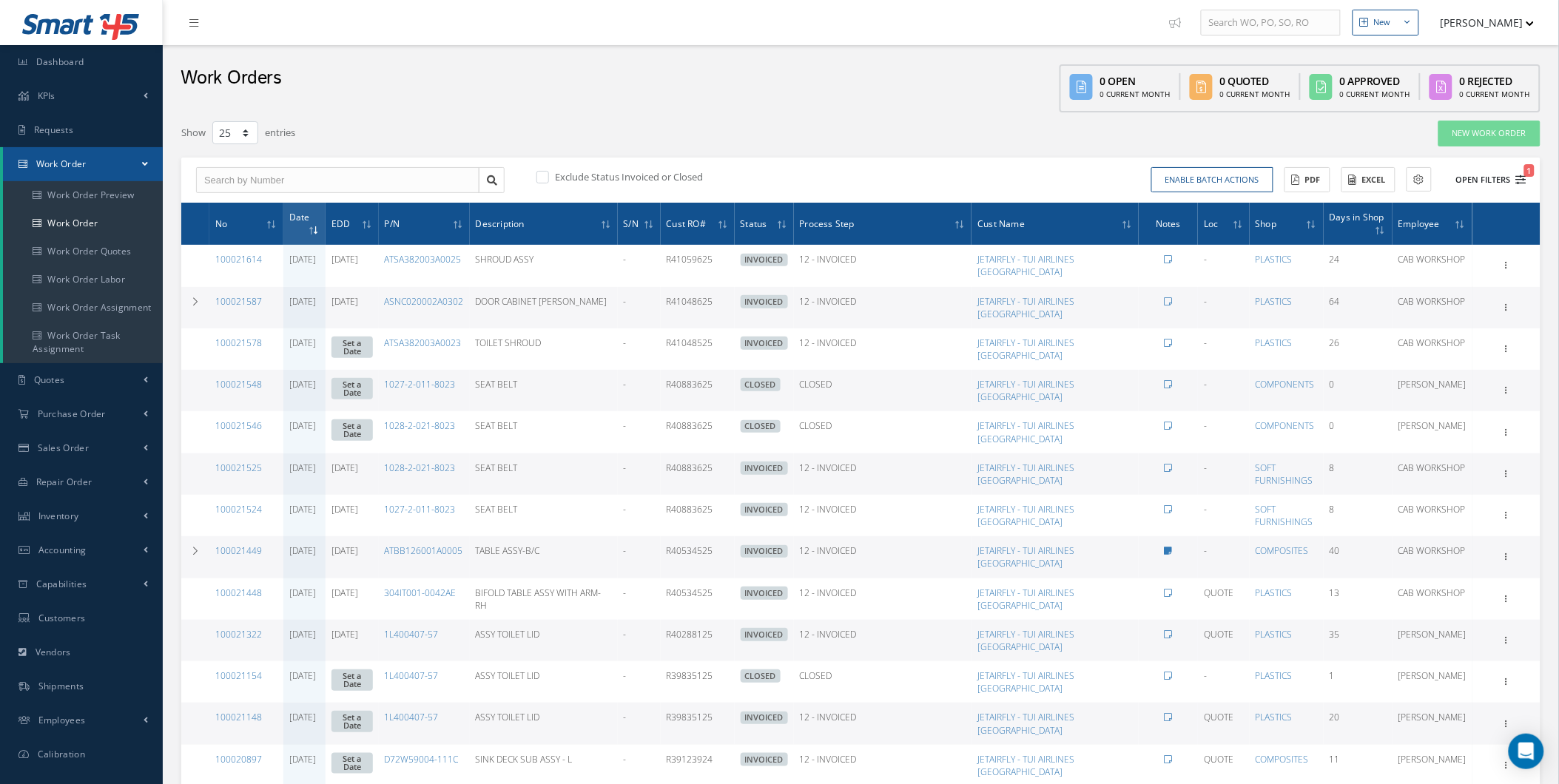
click at [1489, 186] on button "Open Filters 1" at bounding box center [1485, 180] width 84 height 24
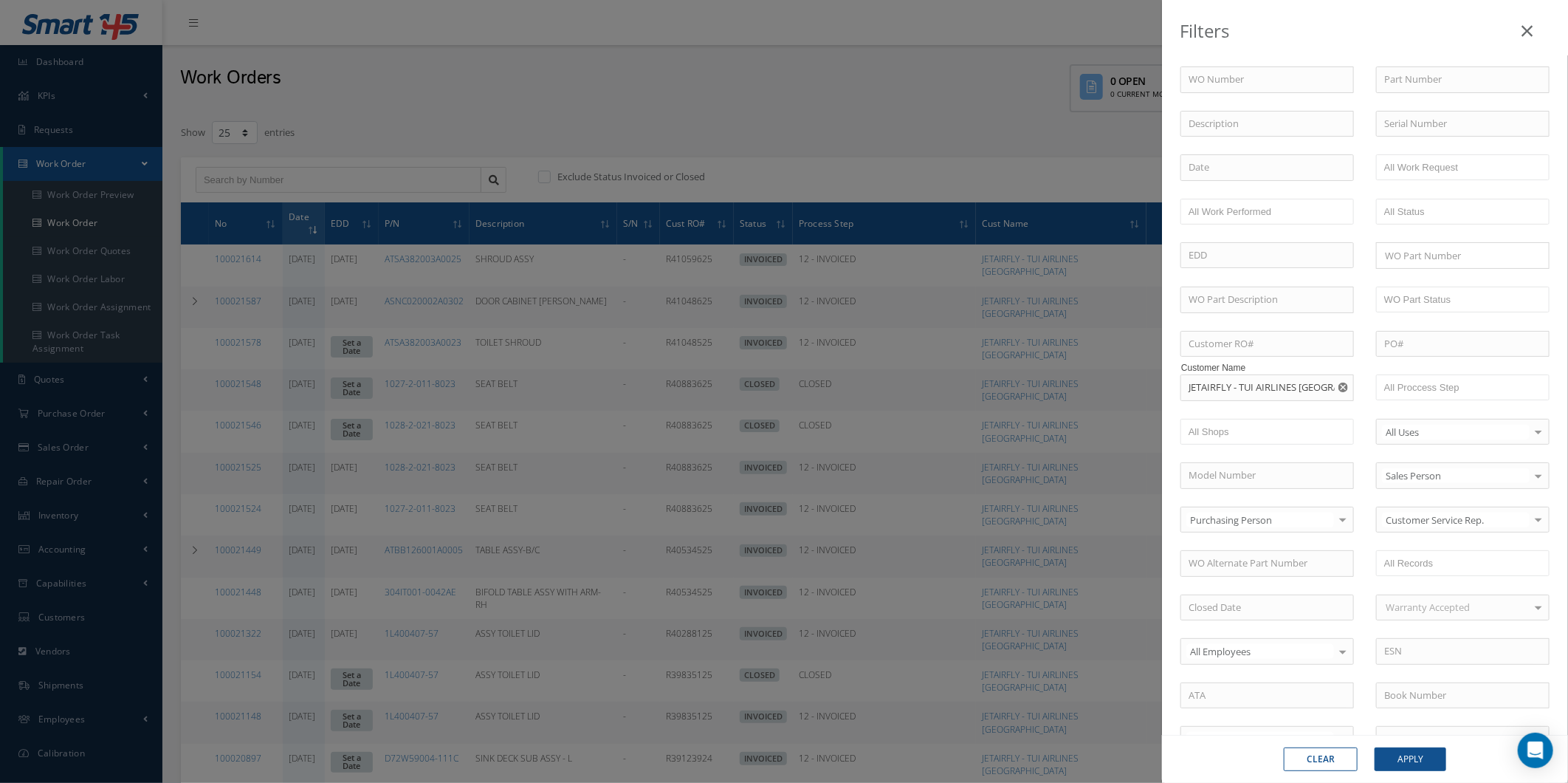
click at [1065, 282] on div "Filters WO Number 100021921 100021920 100021919 100021918 100021917 100021916 1…" at bounding box center [784, 391] width 1568 height 783
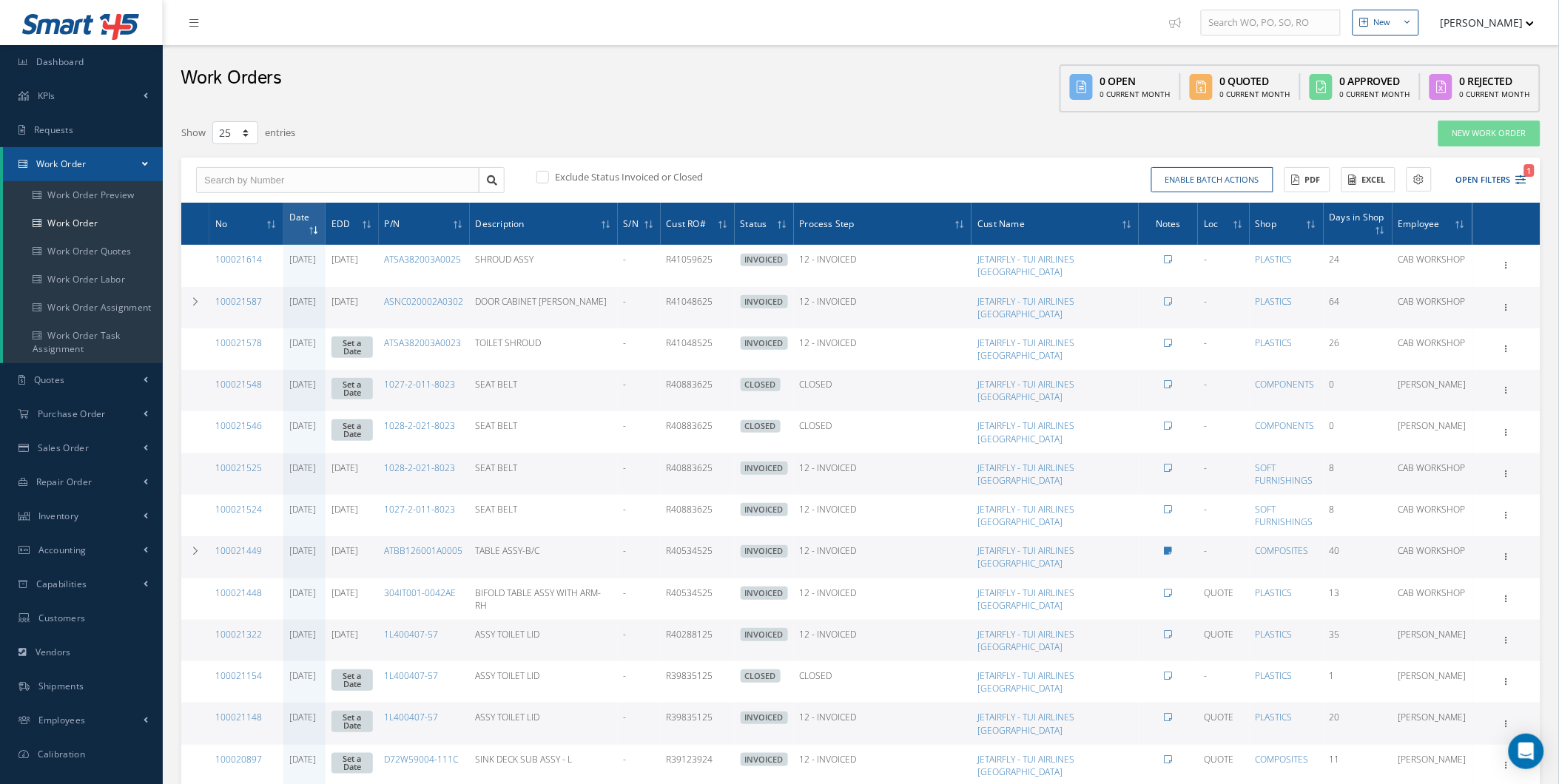
drag, startPoint x: 1544, startPoint y: 187, endPoint x: 1534, endPoint y: 188, distance: 10.0
click at [1542, 188] on div "Filters WO Number 100021921 100021920 100021919 100021918 100021917 100021916 1…" at bounding box center [860, 744] width 1382 height 1250
click at [1500, 188] on button "Open Filters 1" at bounding box center [1485, 180] width 84 height 24
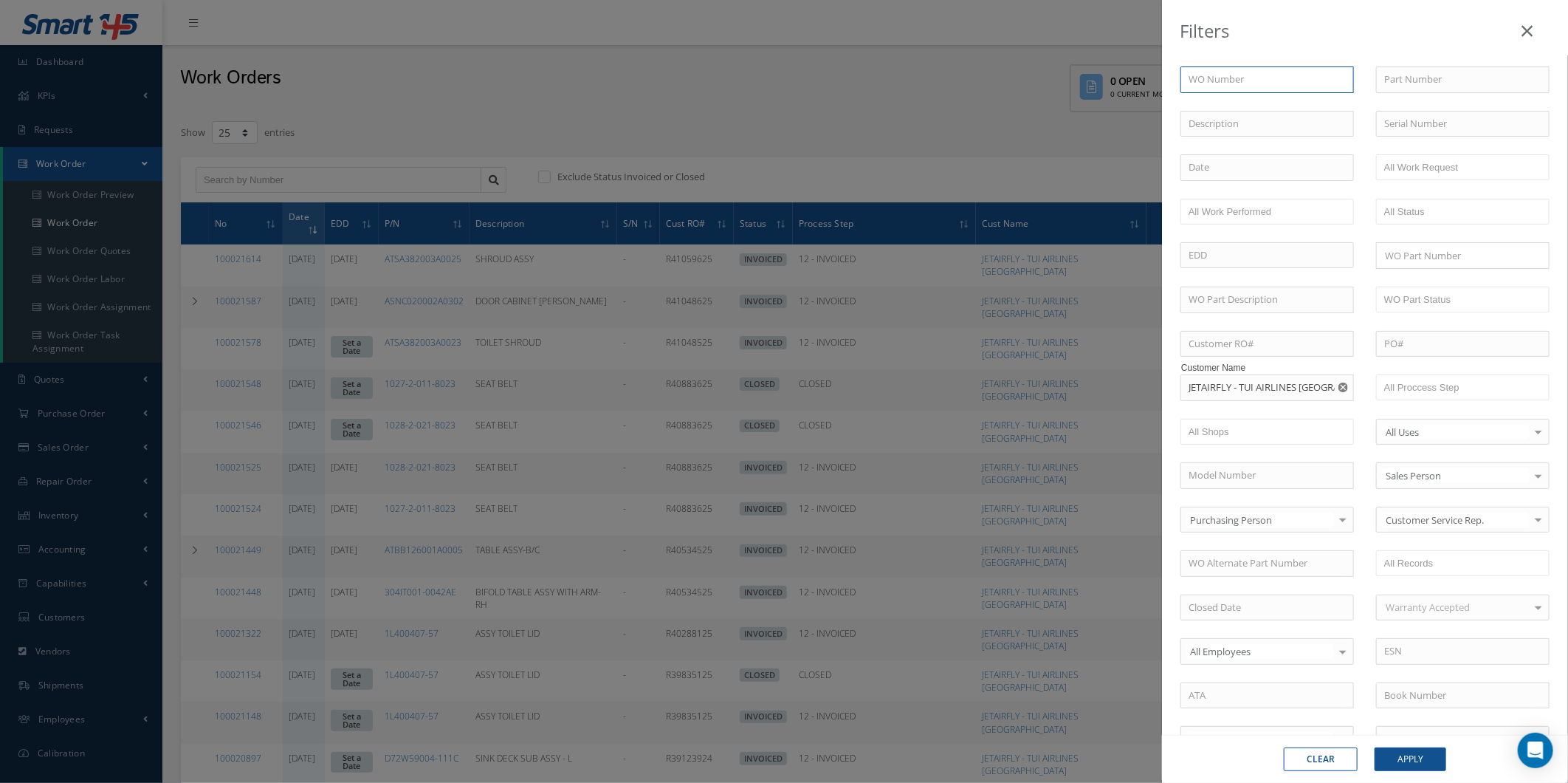
click at [1270, 82] on input "text" at bounding box center [1267, 80] width 173 height 27
type input "1"
type input "10"
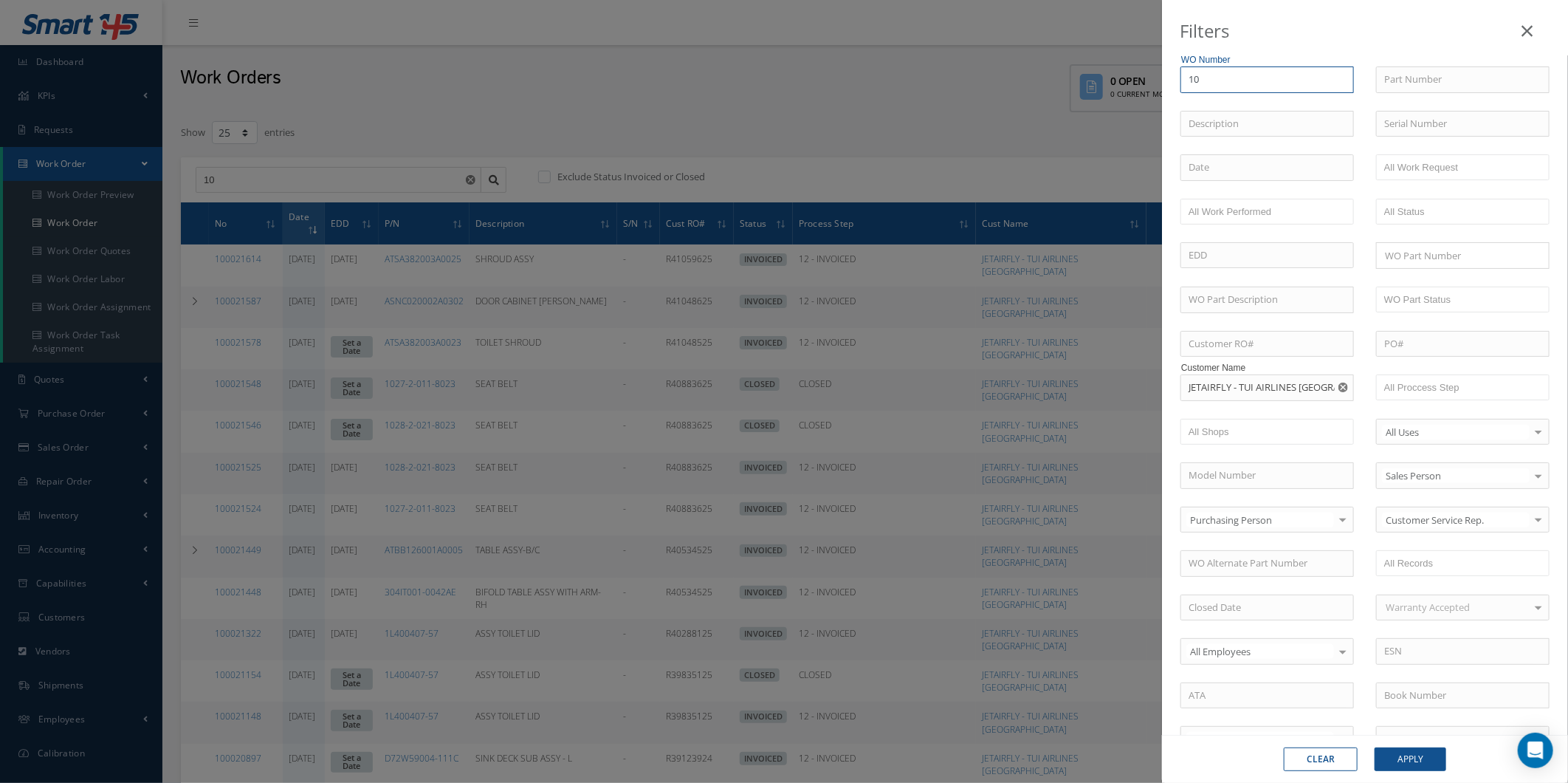
type input "100"
type input "1002"
type input "100"
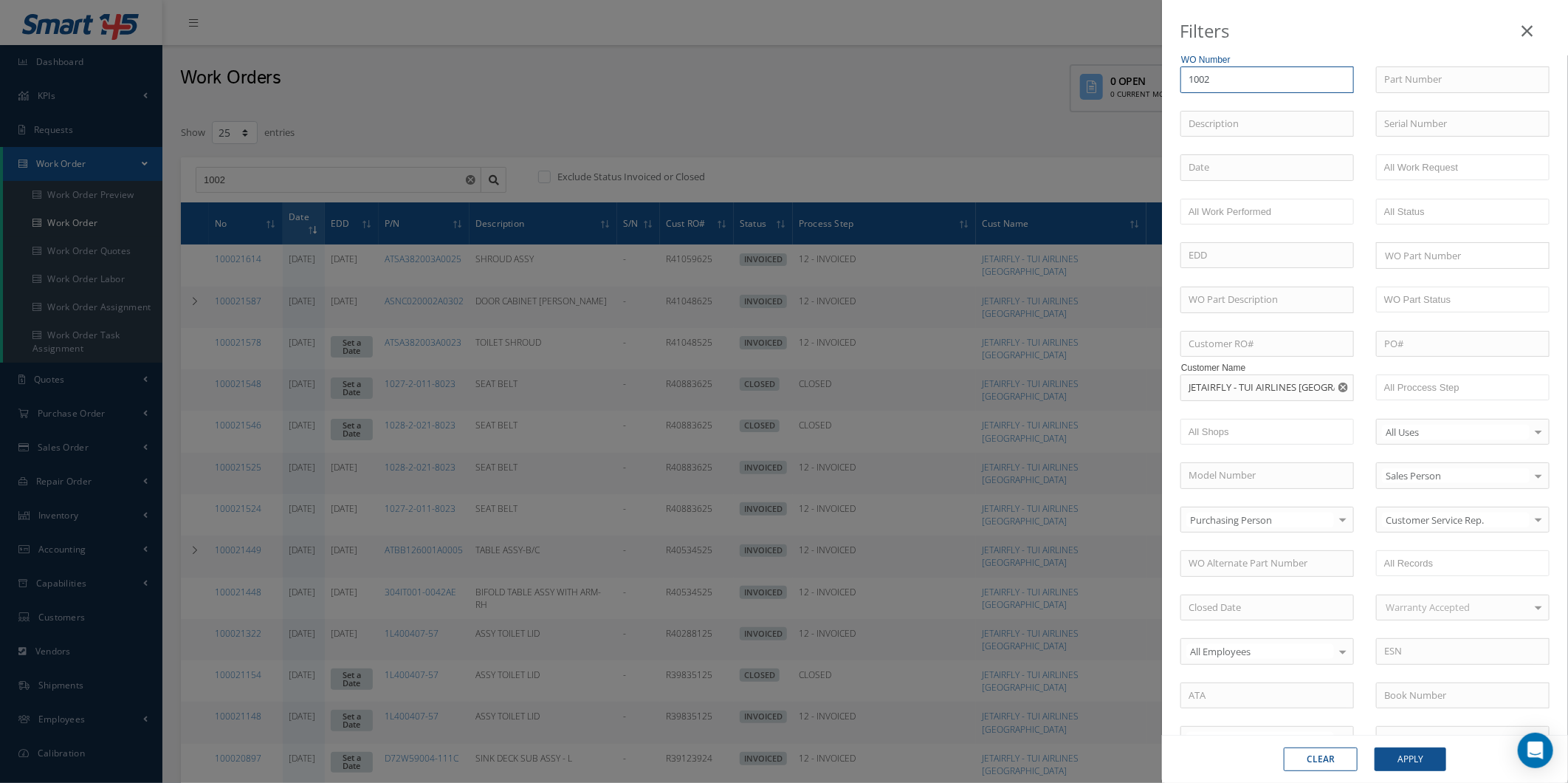
type input "100"
type input "1000"
type input "10002"
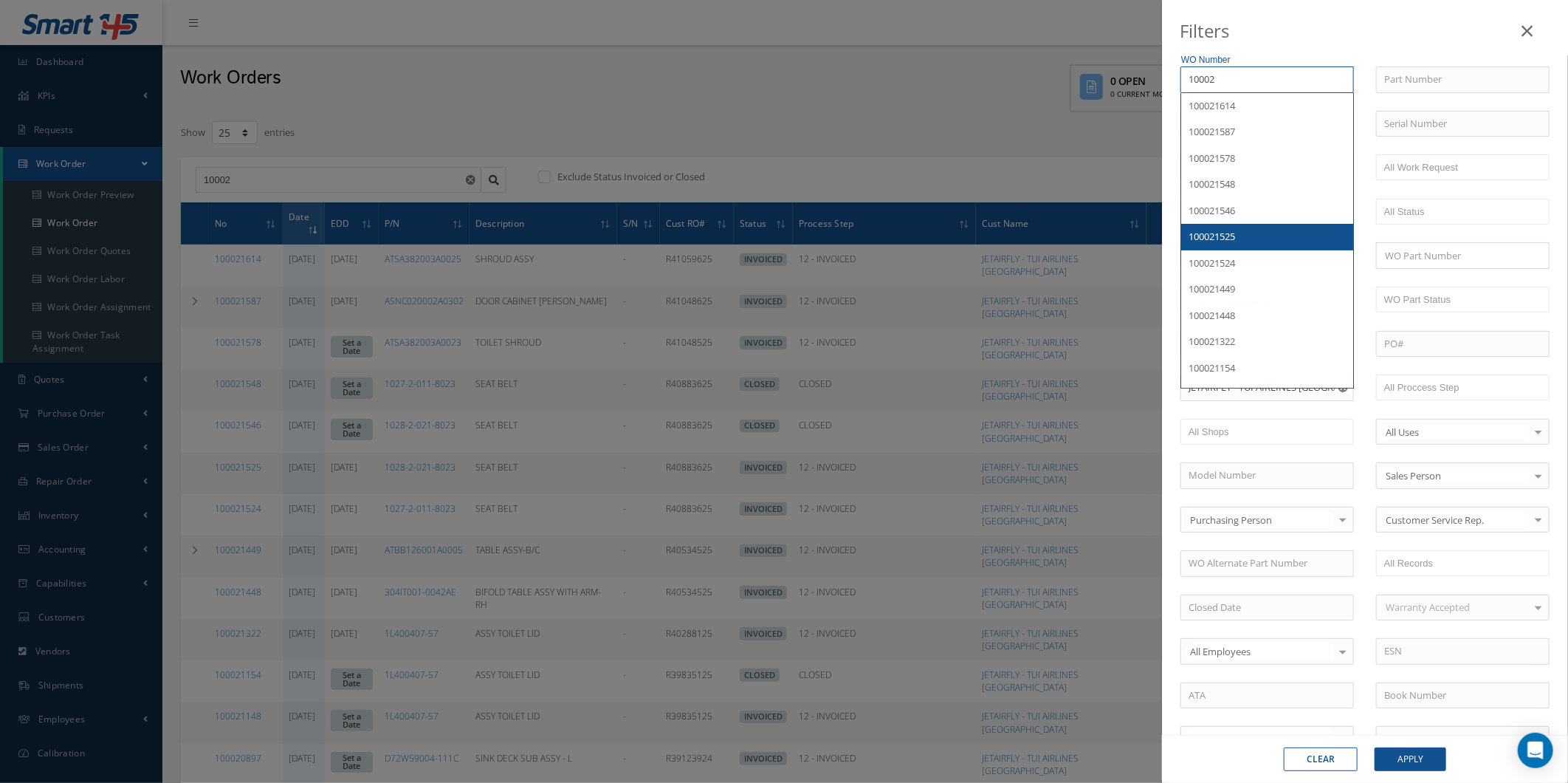
type input "10002"
click at [1411, 754] on button "Apply" at bounding box center [1411, 760] width 71 height 24
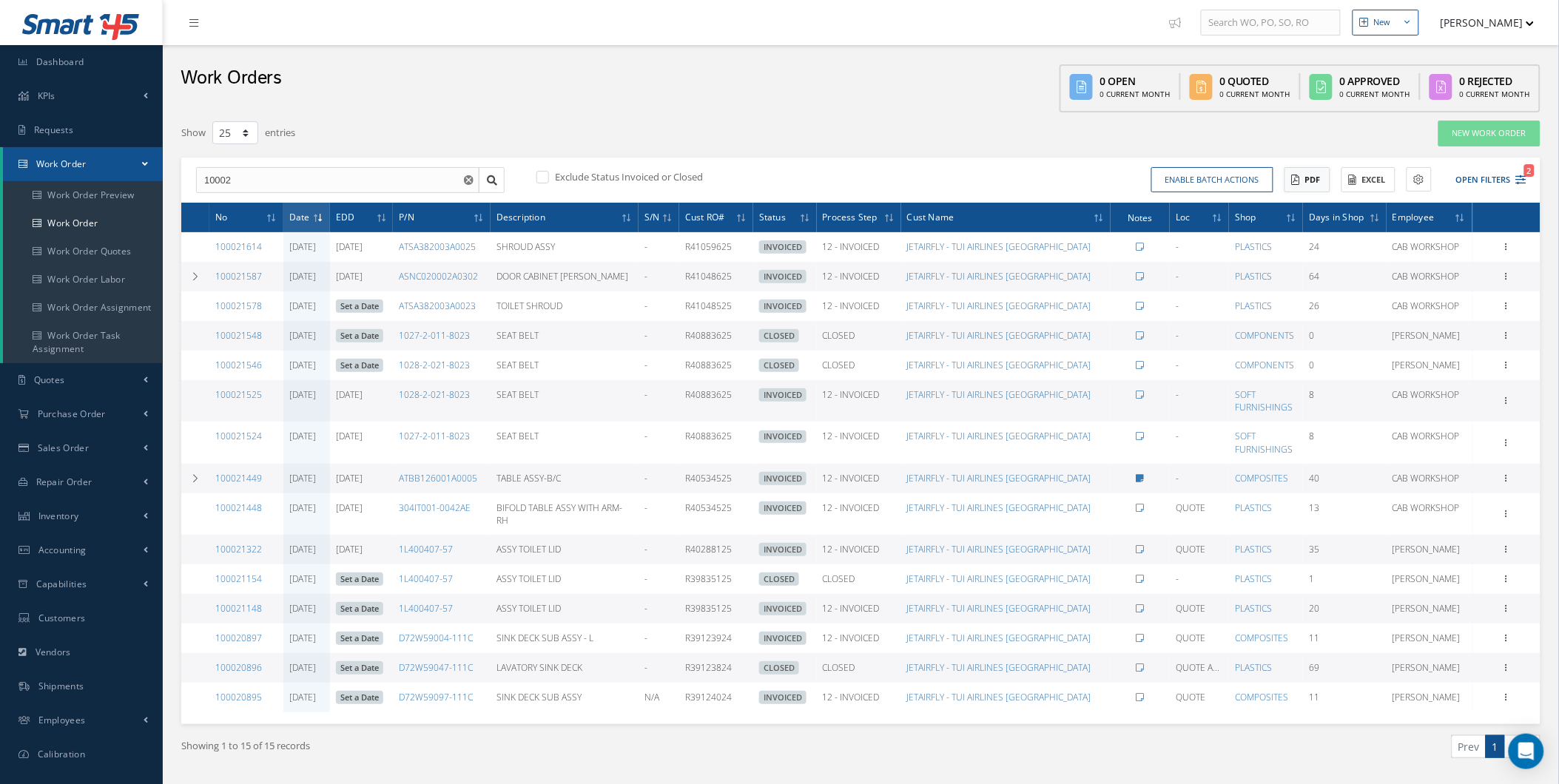
click at [1295, 176] on icon at bounding box center [1295, 179] width 8 height 10
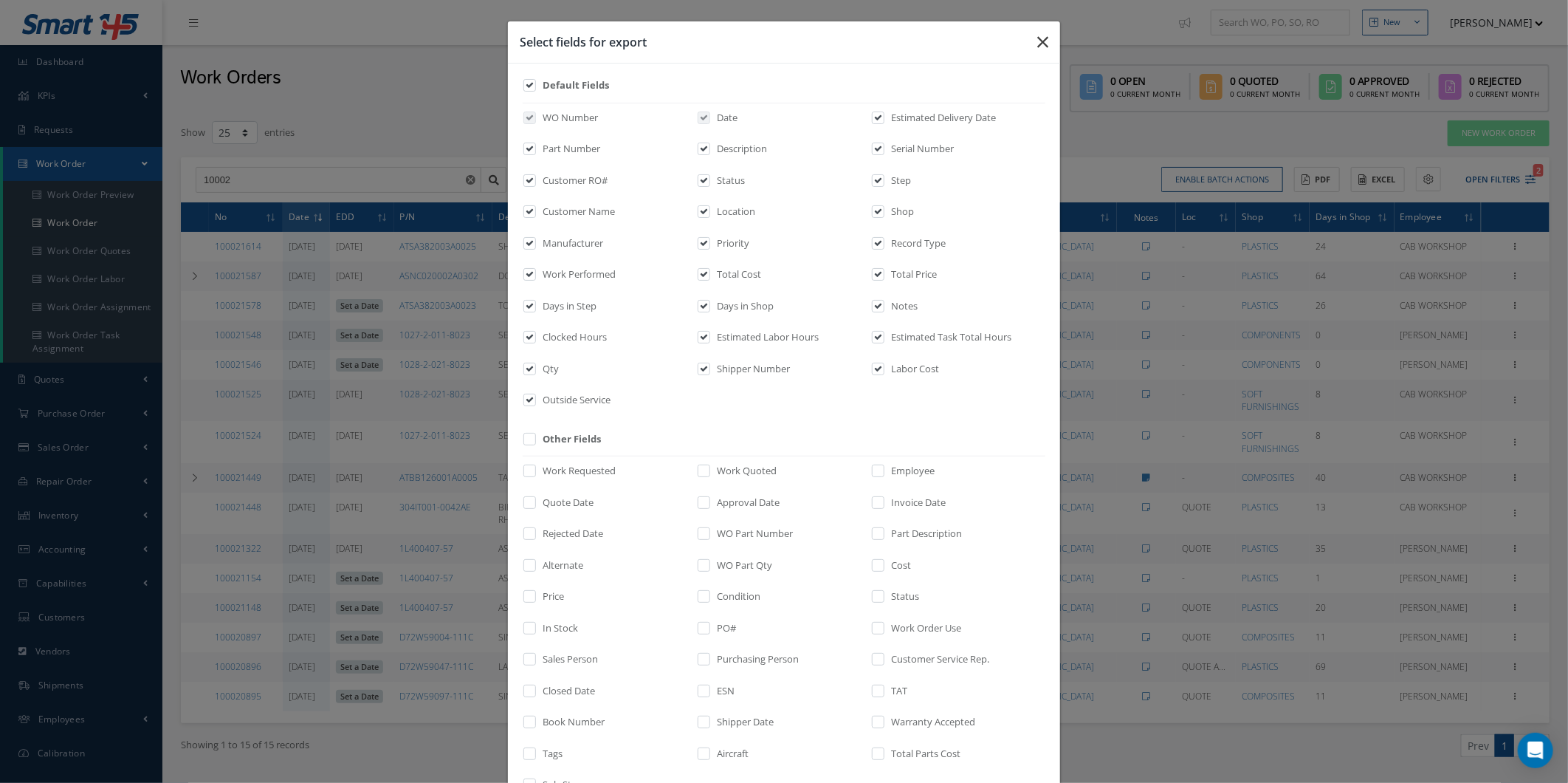
drag, startPoint x: 1046, startPoint y: 49, endPoint x: 1057, endPoint y: 49, distance: 11.0
click at [1046, 49] on button "button" at bounding box center [1042, 42] width 34 height 42
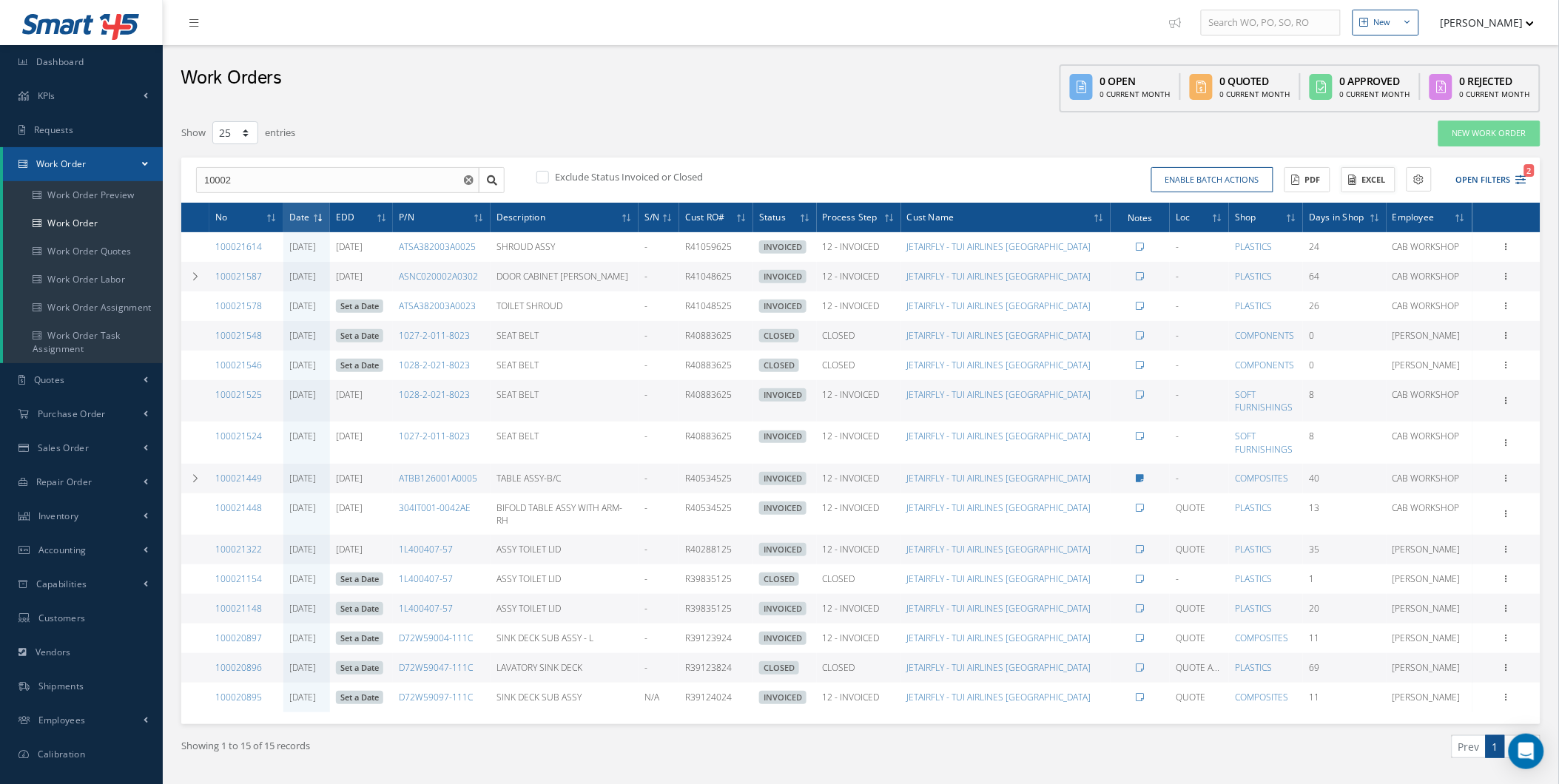
click at [1356, 169] on button "Excel" at bounding box center [1368, 180] width 54 height 26
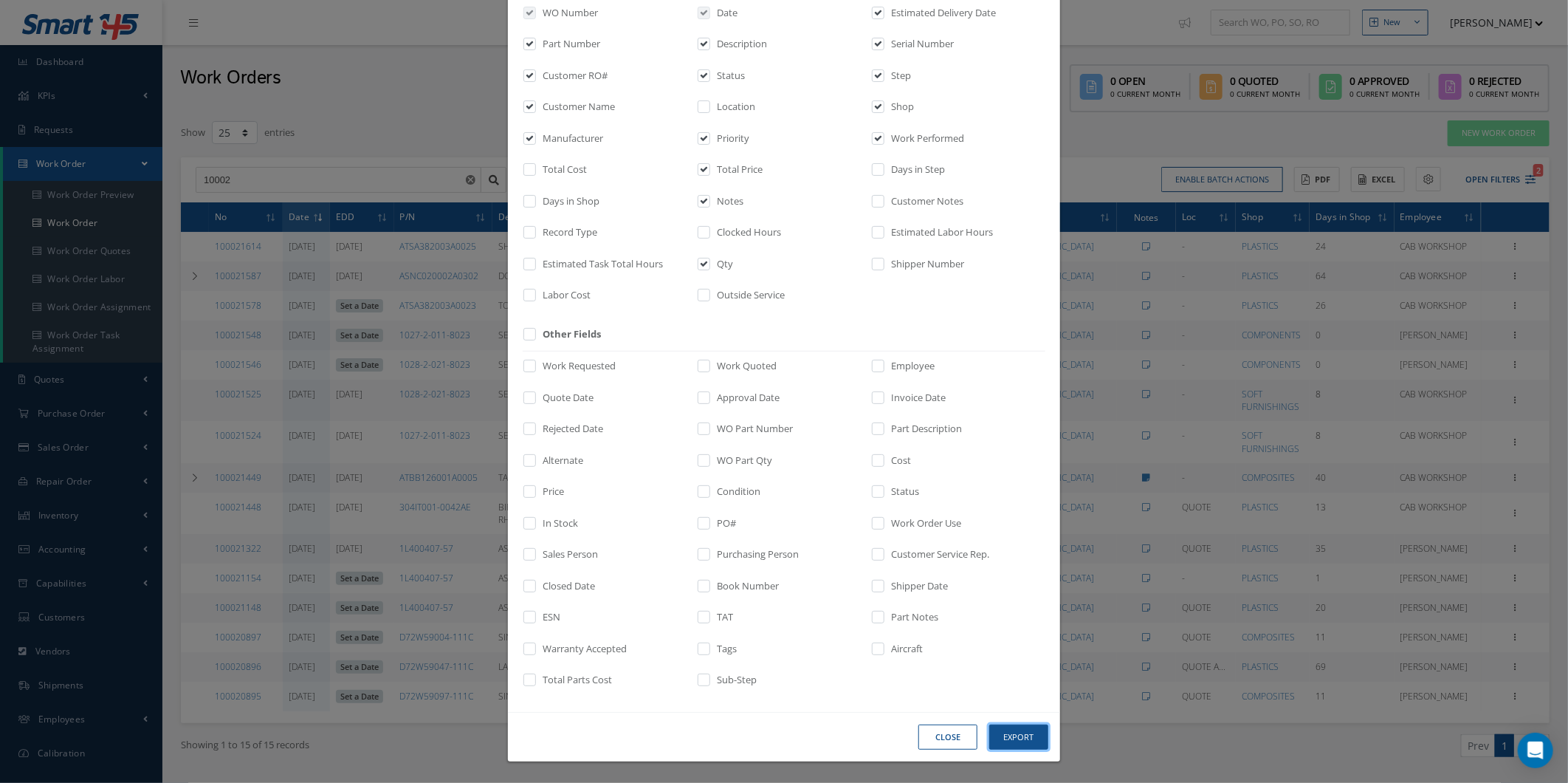
click at [1022, 734] on button "Export" at bounding box center [1019, 738] width 59 height 26
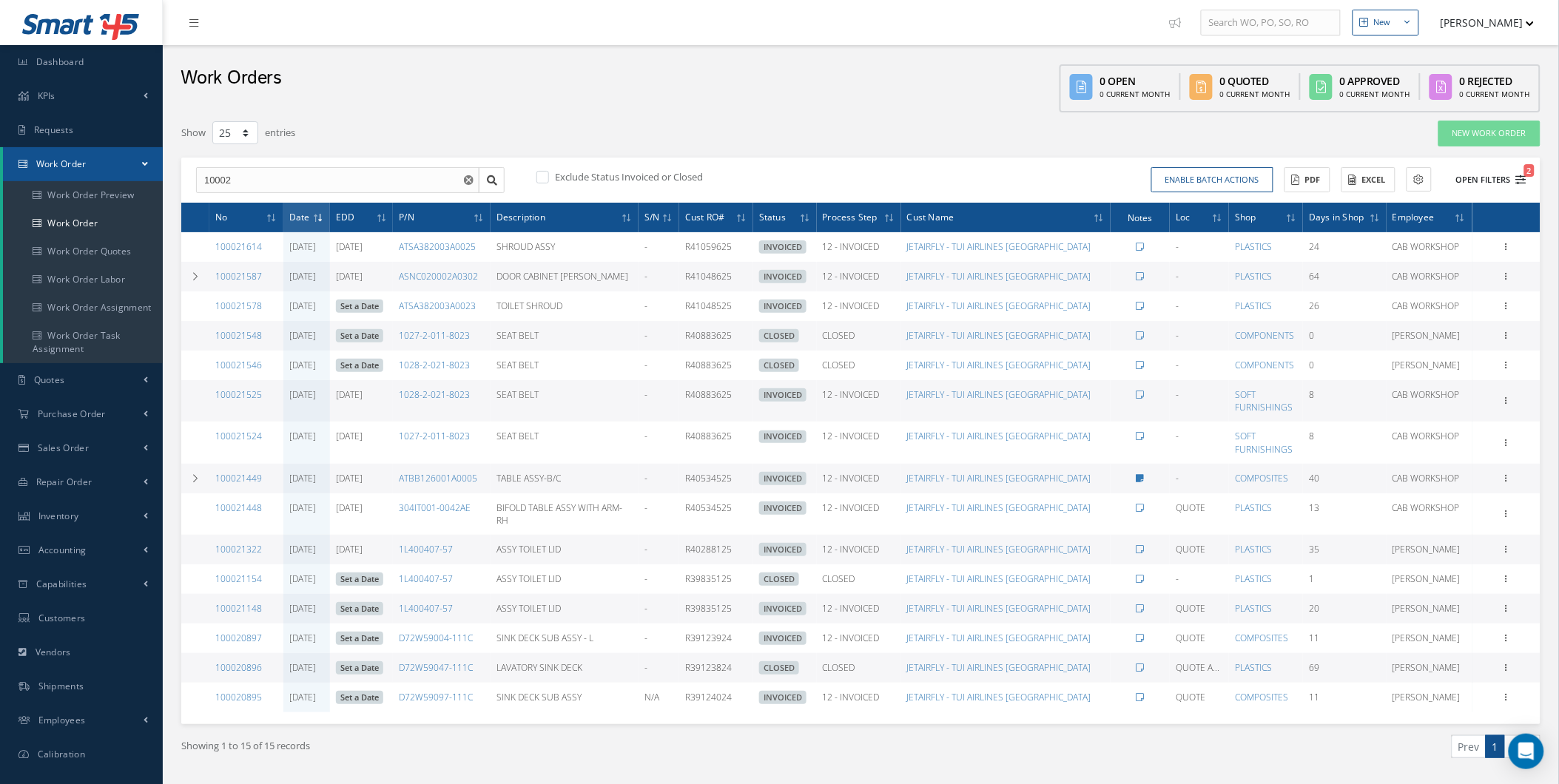
click at [1520, 174] on icon "2" at bounding box center [1521, 179] width 10 height 10
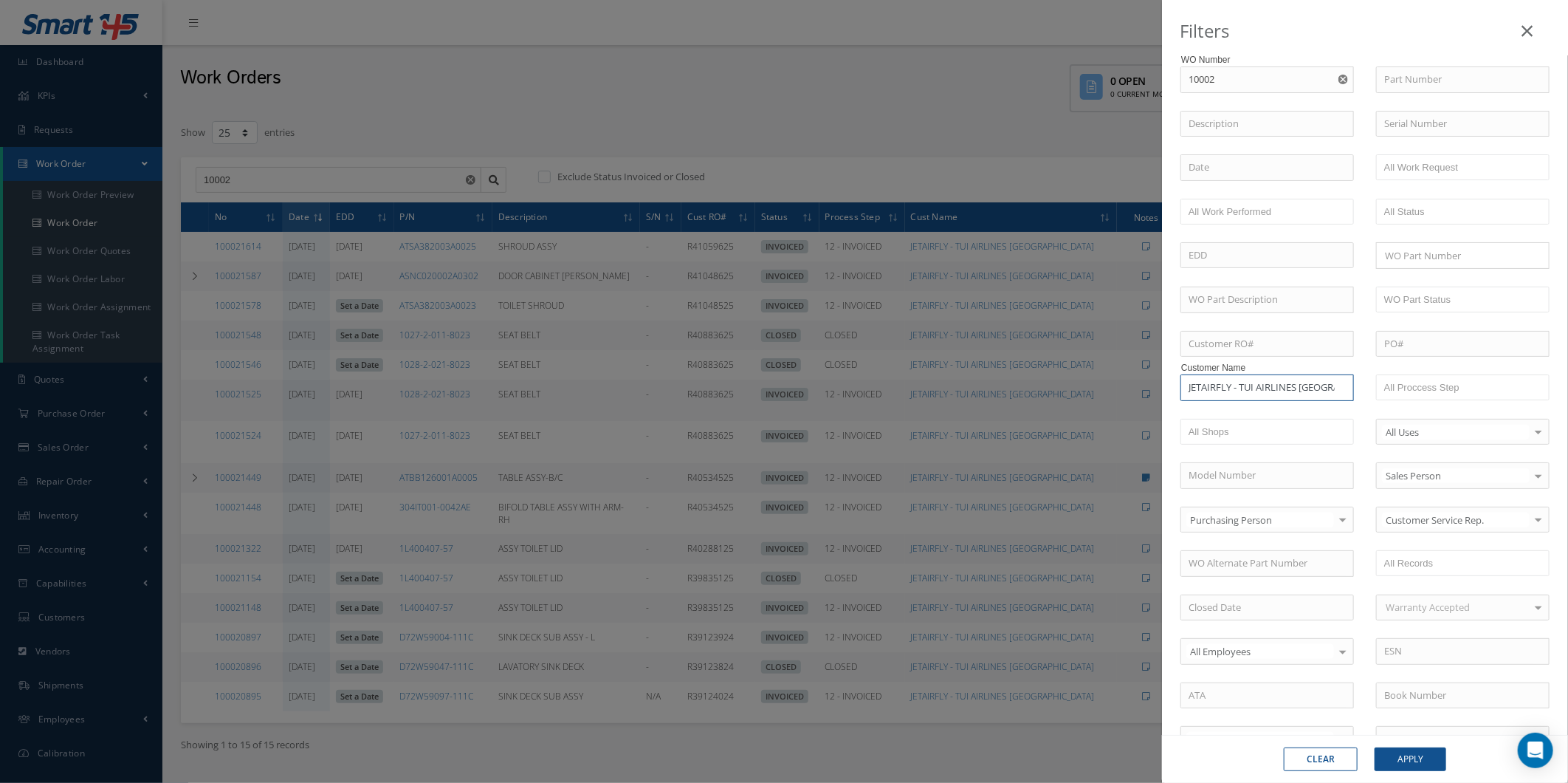
click at [1328, 385] on input "JETAIRFLY - TUI AIRLINES BELGIUM" at bounding box center [1267, 387] width 173 height 27
click at [1335, 389] on input "JETAIRFLY - TUI AIRLINES BELGIUM" at bounding box center [1267, 387] width 173 height 27
drag, startPoint x: 1344, startPoint y: 392, endPoint x: 1105, endPoint y: 407, distance: 239.5
click at [1105, 407] on div "Filters WO Number 10002 100021614 100021587 100021578 100021548 100021546 10002…" at bounding box center [784, 391] width 1568 height 783
drag, startPoint x: 1273, startPoint y: 399, endPoint x: 1138, endPoint y: 381, distance: 136.2
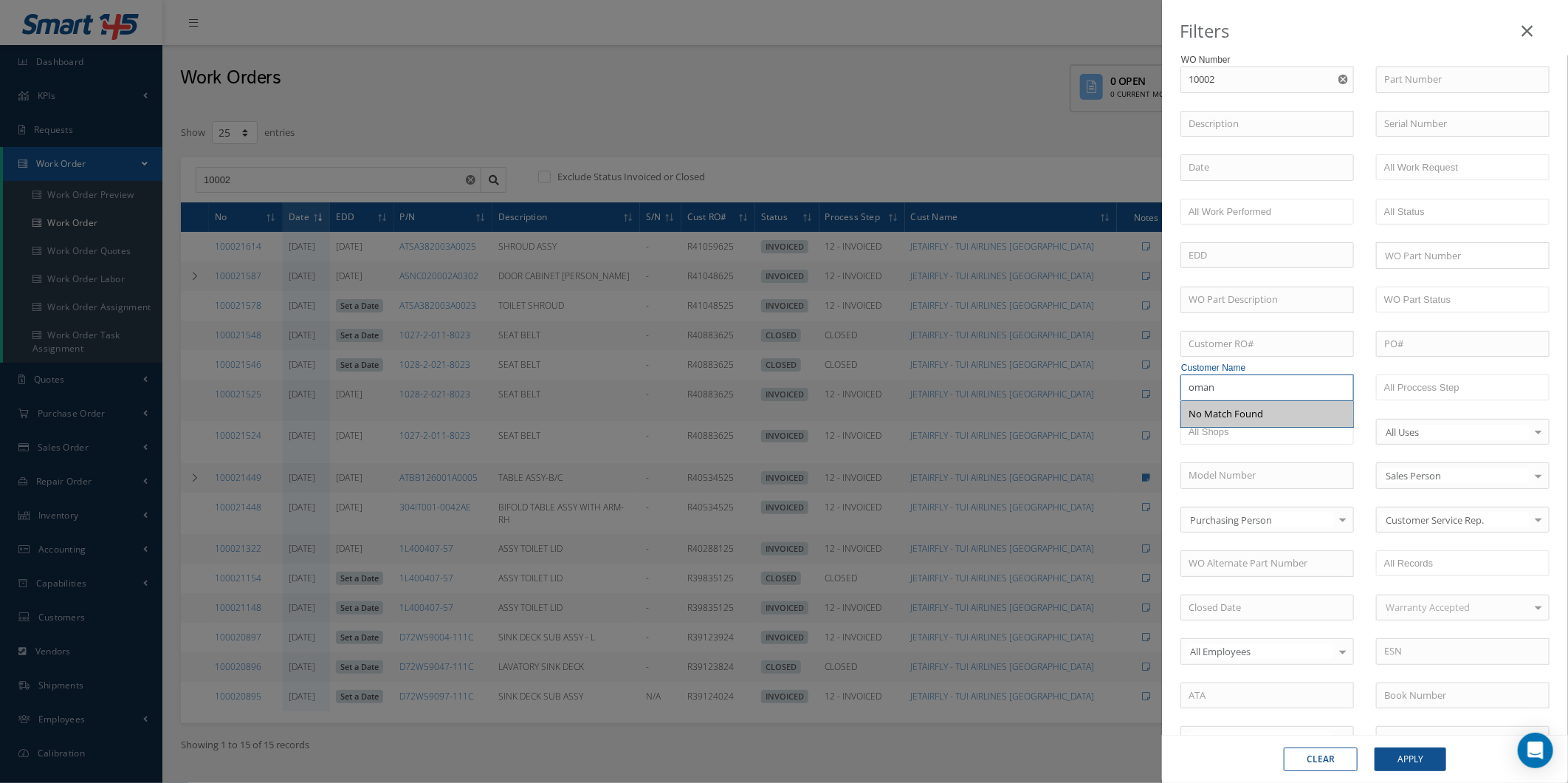
click at [1138, 381] on div "Filters WO Number 10002 100021614 100021587 100021578 100021548 100021546 10002…" at bounding box center [784, 391] width 1568 height 783
type input "tui"
click at [1418, 762] on button "Apply" at bounding box center [1411, 760] width 71 height 24
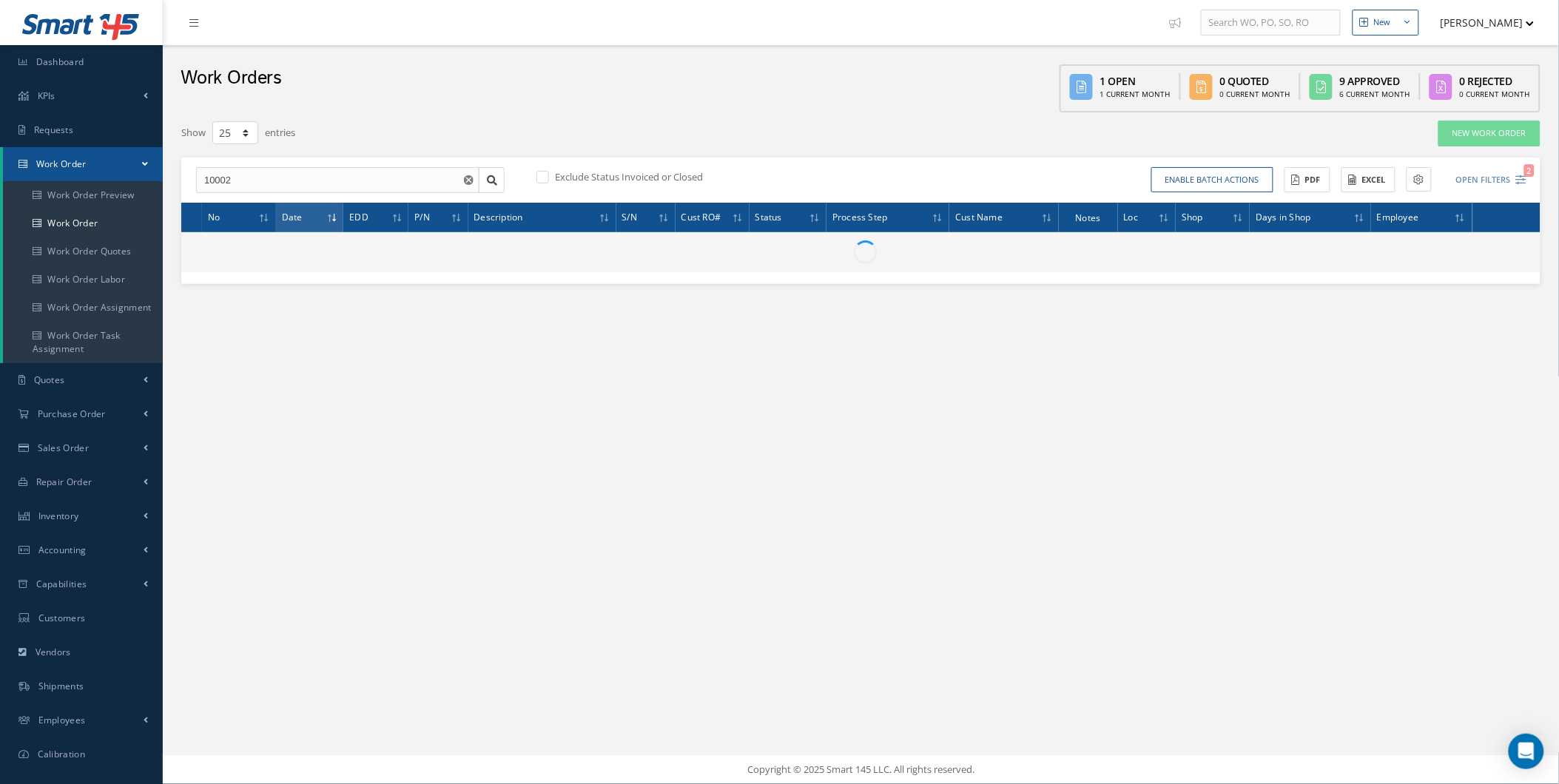
click at [1393, 180] on button "Excel" at bounding box center [1368, 180] width 54 height 26
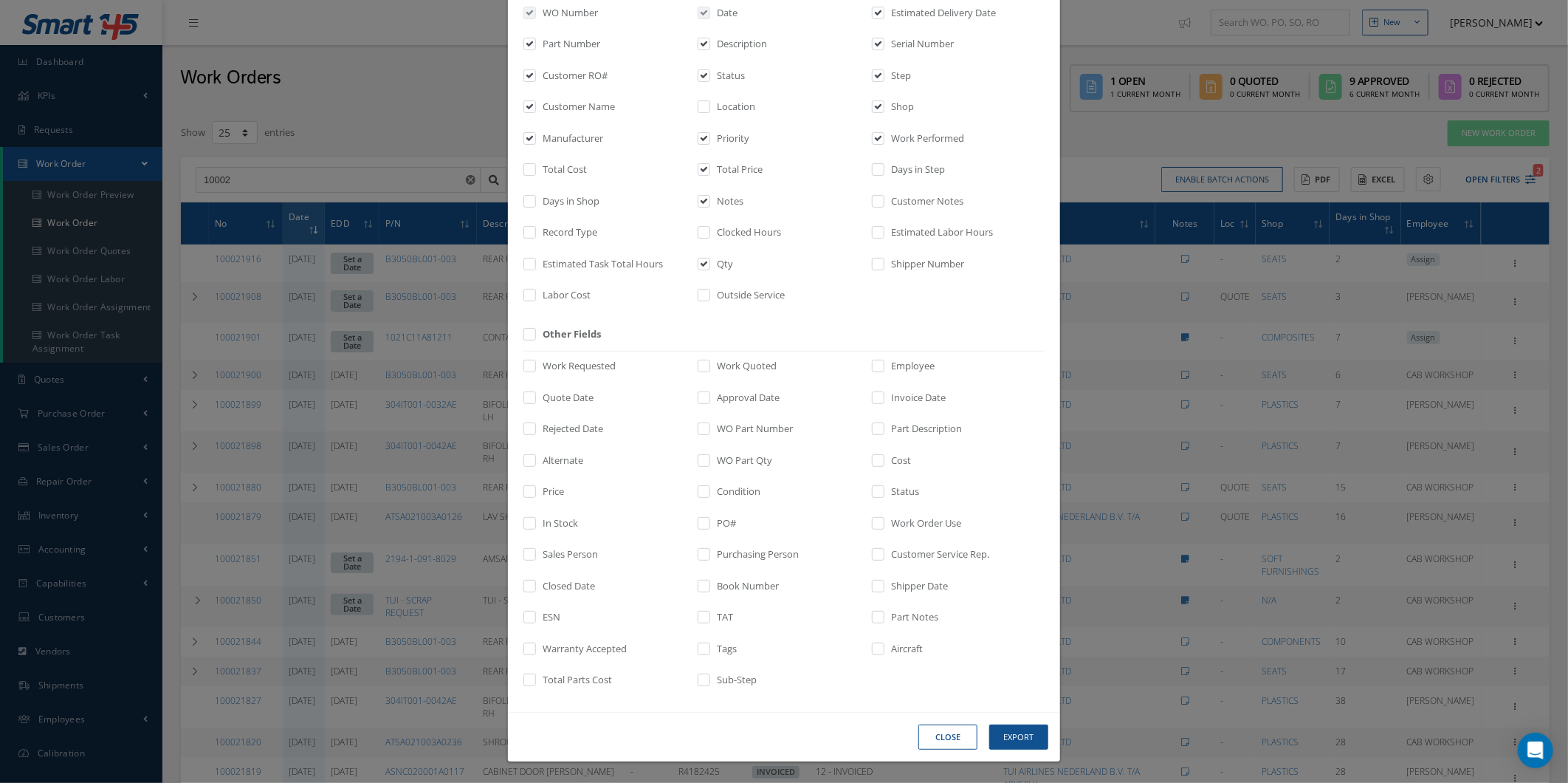
click at [887, 649] on label "Aircraft" at bounding box center [905, 650] width 35 height 15
click at [884, 649] on input "checkbox" at bounding box center [879, 653] width 9 height 17
checkbox input "true"
click at [1028, 725] on button "Export" at bounding box center [1019, 738] width 59 height 26
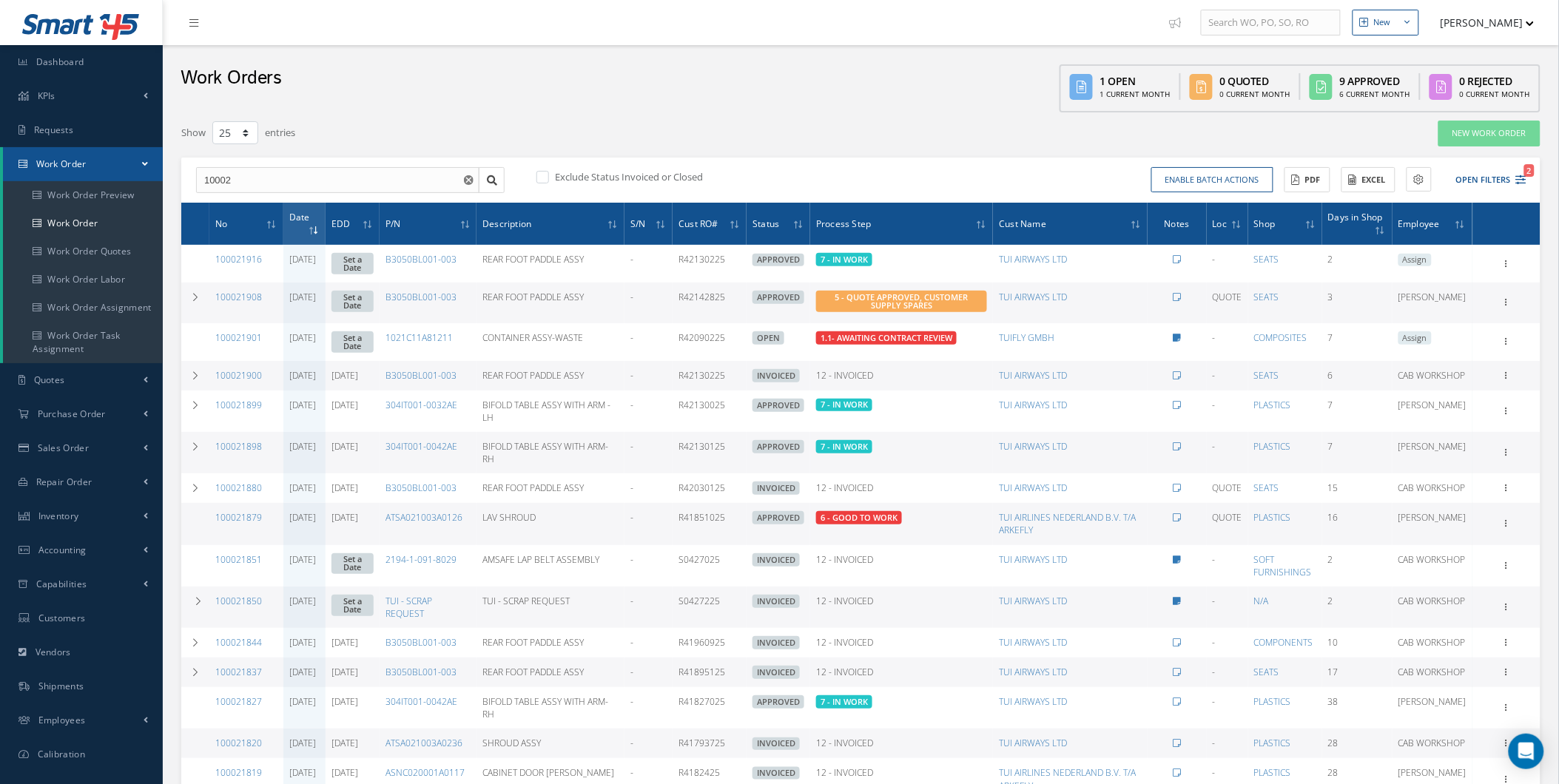
click at [1505, 162] on div "10002 Exclude Status Invoiced or Closed Enable batch actions Update Work Orders…" at bounding box center [860, 180] width 1359 height 45
click at [1514, 170] on button "Open Filters 2" at bounding box center [1485, 180] width 84 height 24
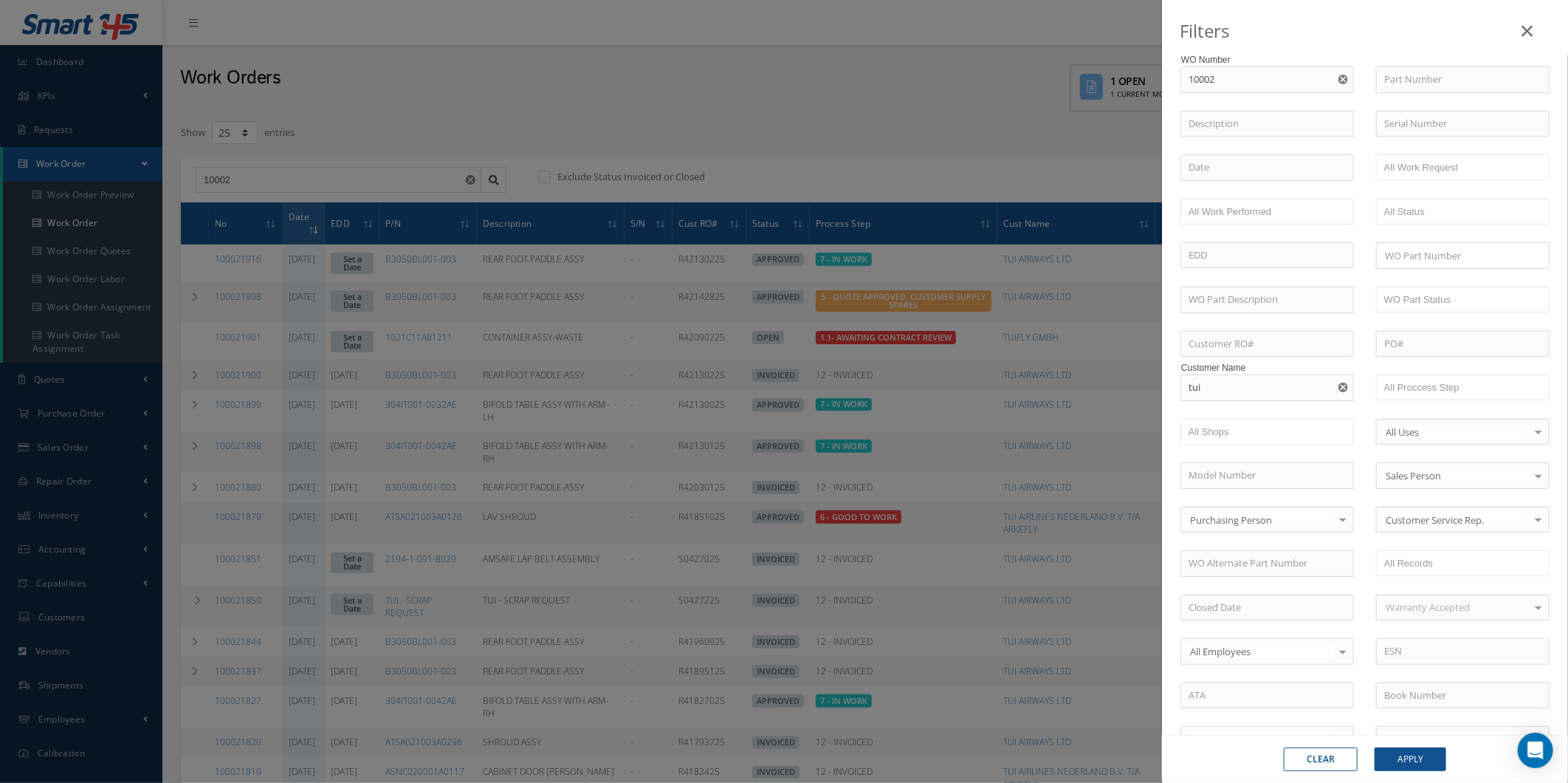
click at [1068, 587] on div "Filters WO Number 10002 100021614 100021587 100021578 100021548 100021546 10002…" at bounding box center [784, 391] width 1568 height 783
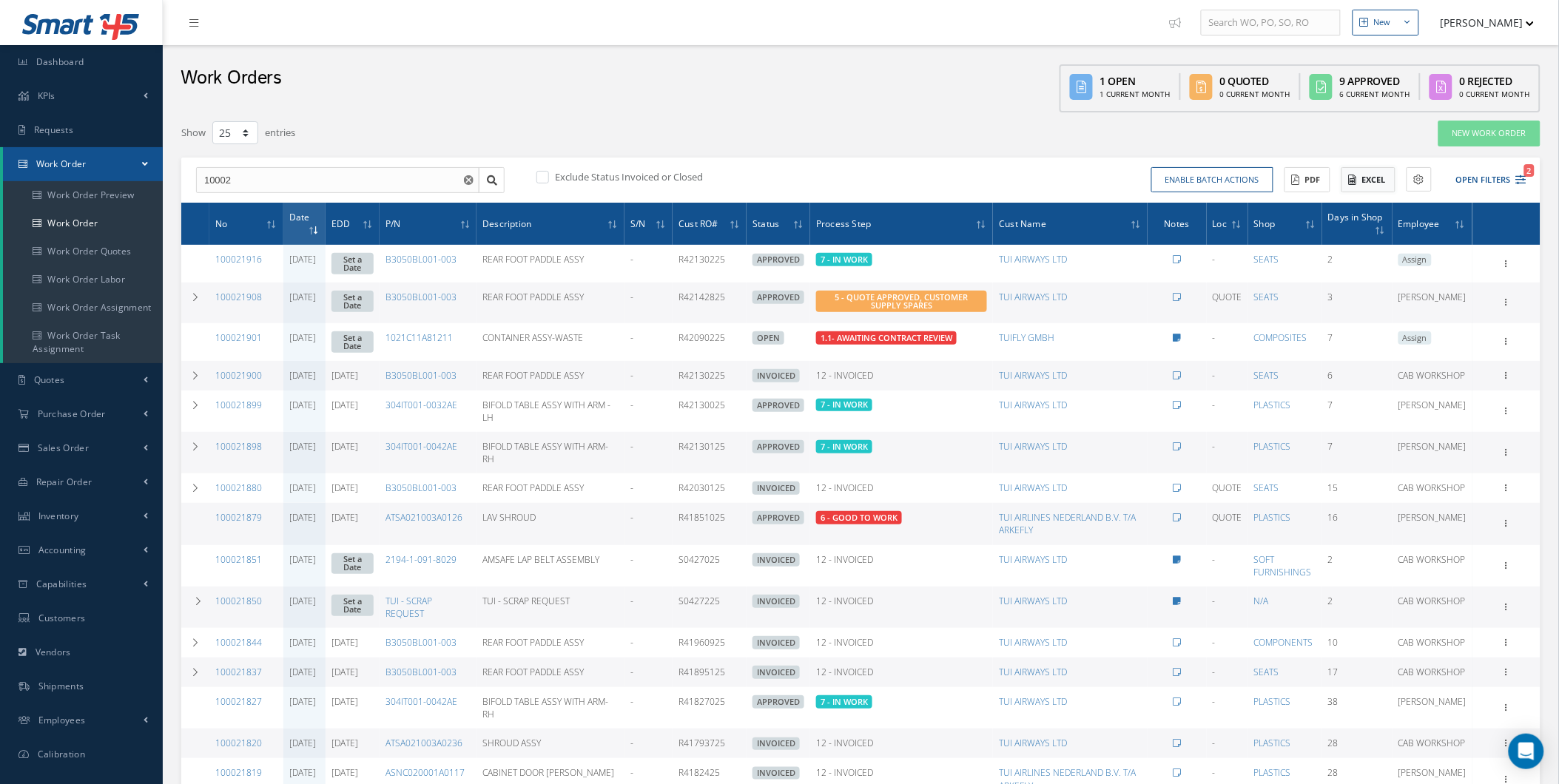
click at [1359, 182] on button "Excel" at bounding box center [1368, 180] width 54 height 26
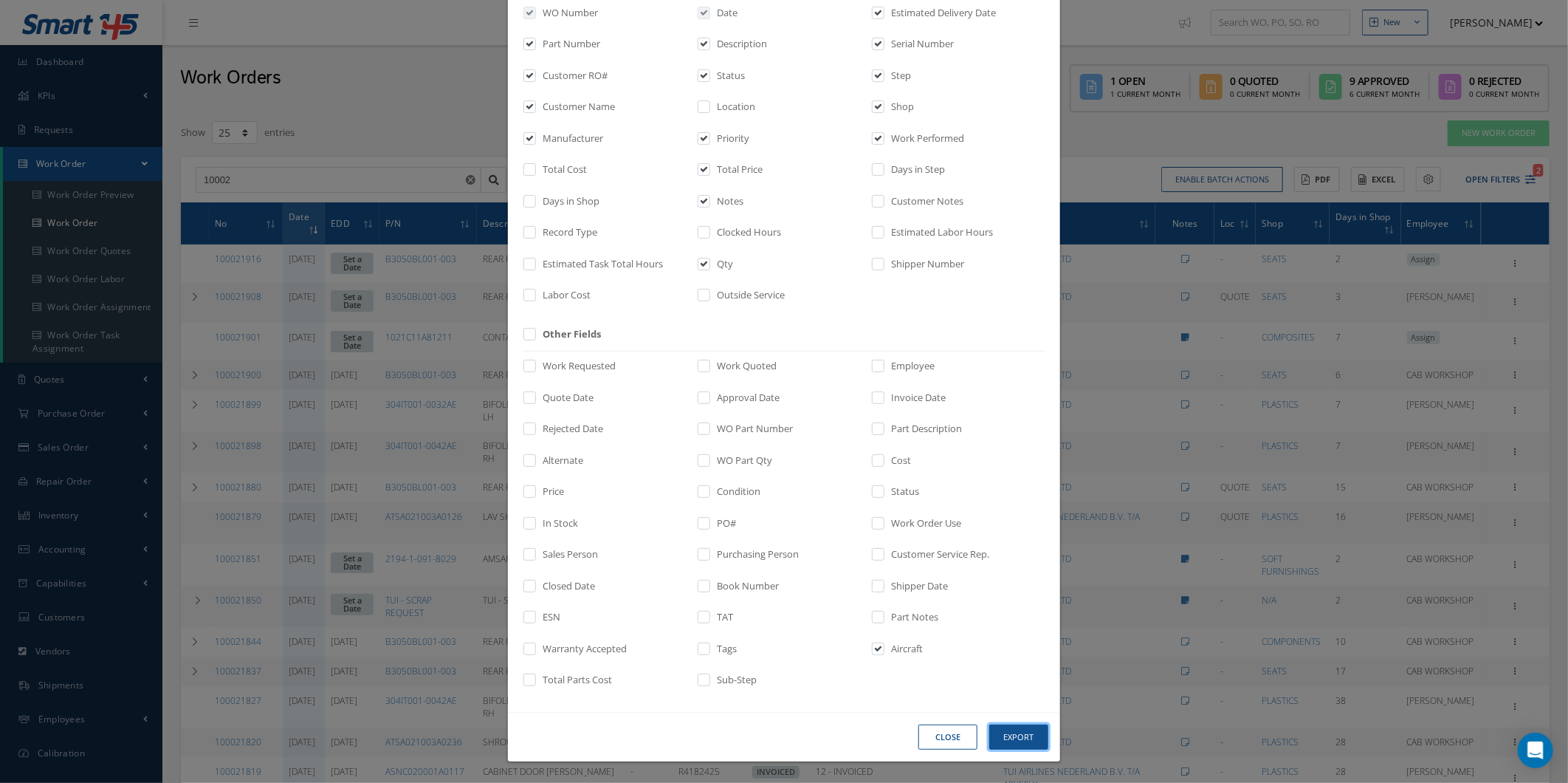
click at [1013, 727] on button "Export" at bounding box center [1019, 738] width 59 height 26
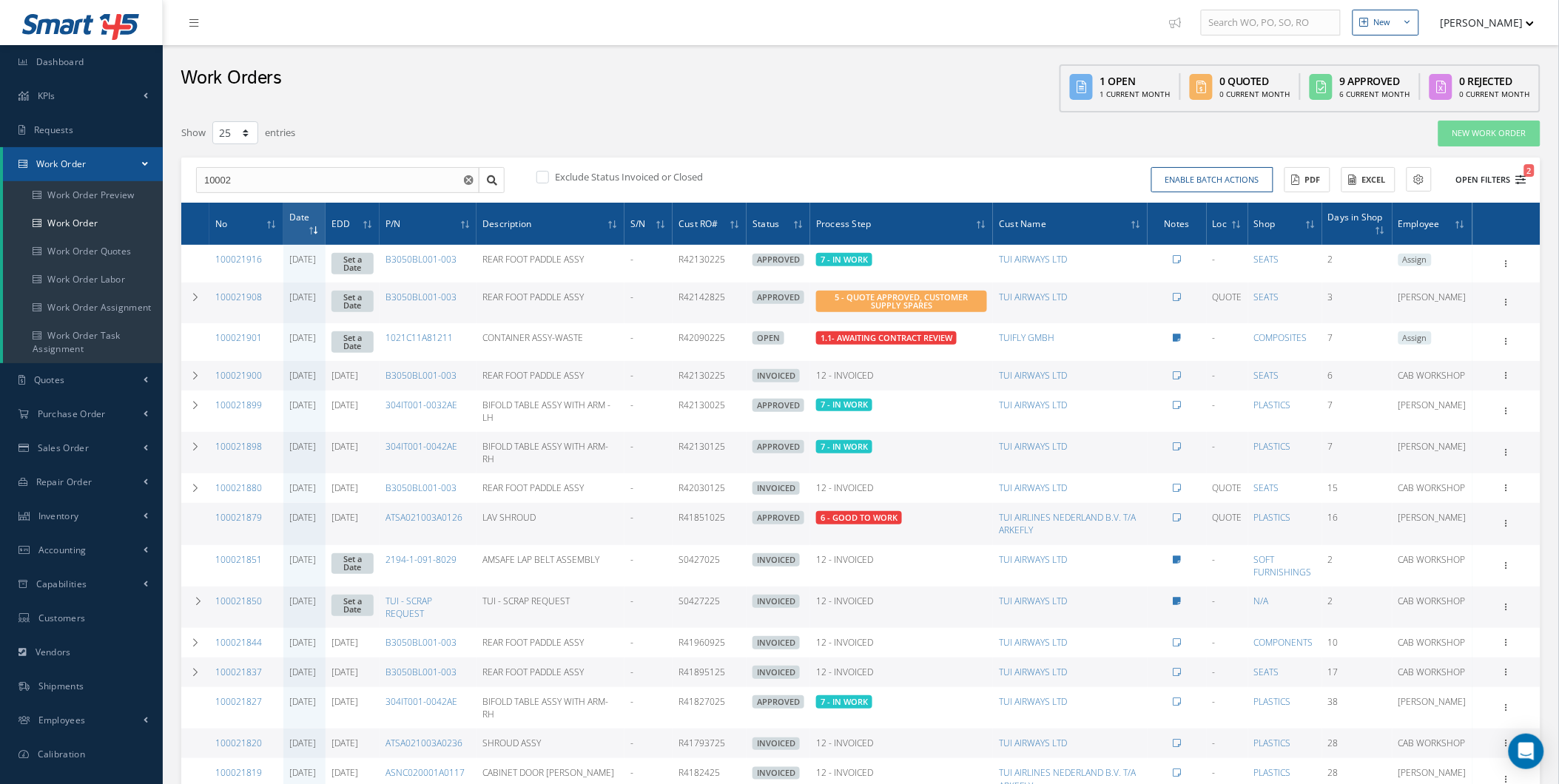
click at [1501, 189] on button "Open Filters 2" at bounding box center [1485, 180] width 84 height 24
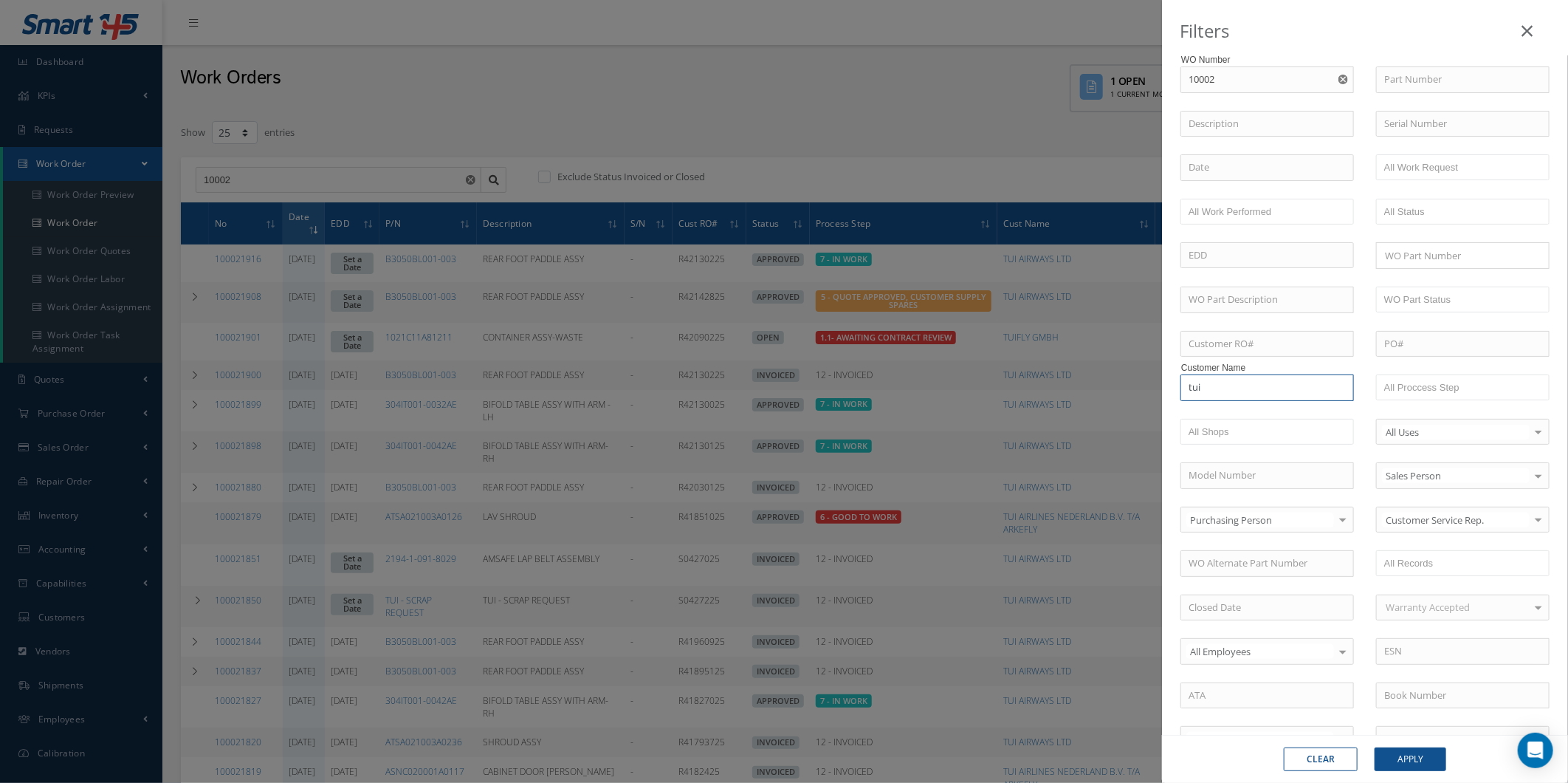
drag, startPoint x: 1280, startPoint y: 393, endPoint x: 1024, endPoint y: 408, distance: 256.4
click at [1024, 408] on div "Filters WO Number 10002 100021614 100021587 100021578 100021548 100021546 10002…" at bounding box center [784, 391] width 1568 height 783
click at [1259, 436] on div "JETAIRFLY - TUI AIRLINES BELGIUM" at bounding box center [1268, 421] width 157 height 29
type input "JETAIRFLY - TUI AIRLINES BELGIUM"
click at [1390, 761] on button "Apply" at bounding box center [1411, 760] width 71 height 24
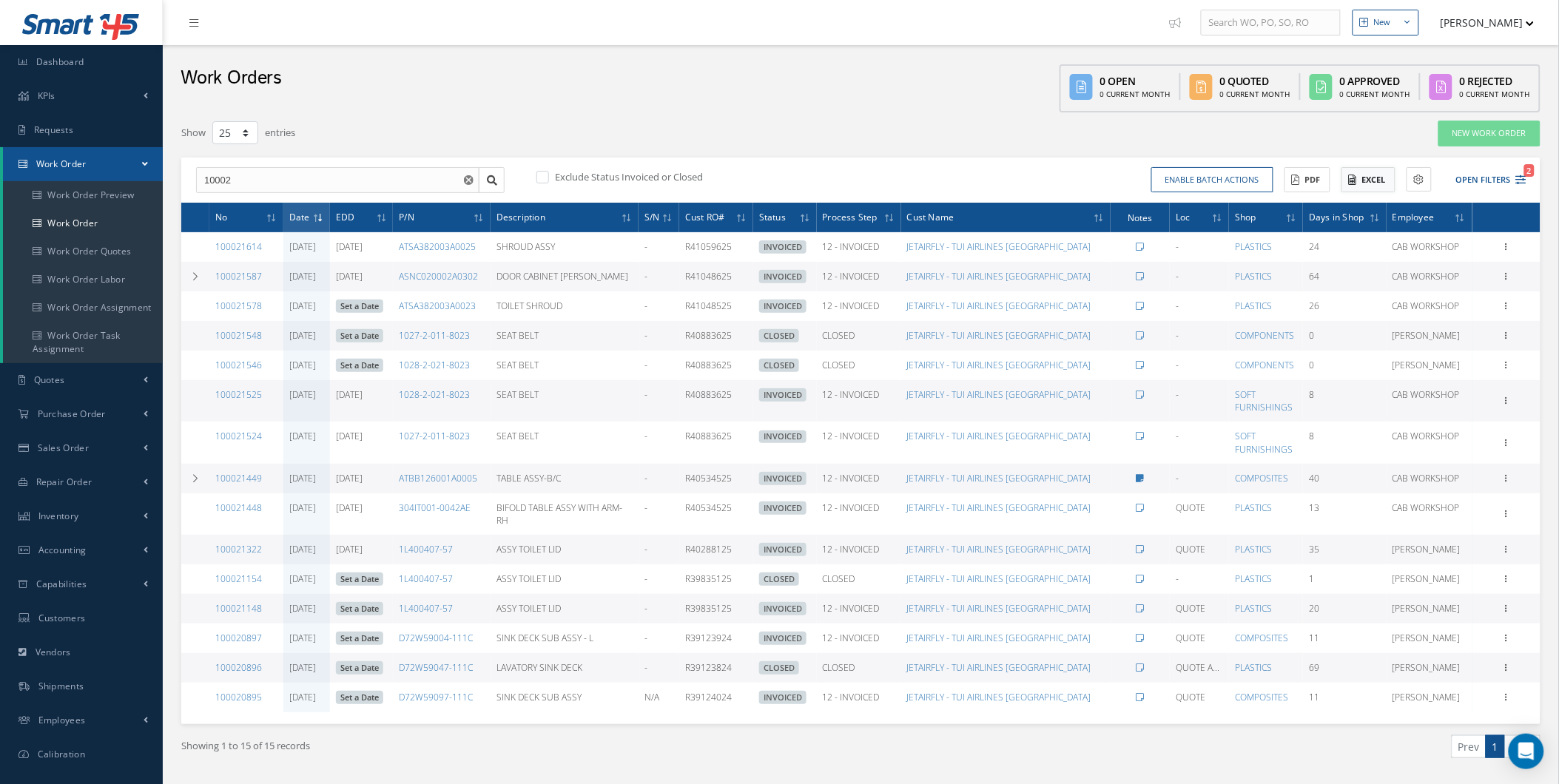
click at [1359, 185] on button "Excel" at bounding box center [1368, 180] width 54 height 26
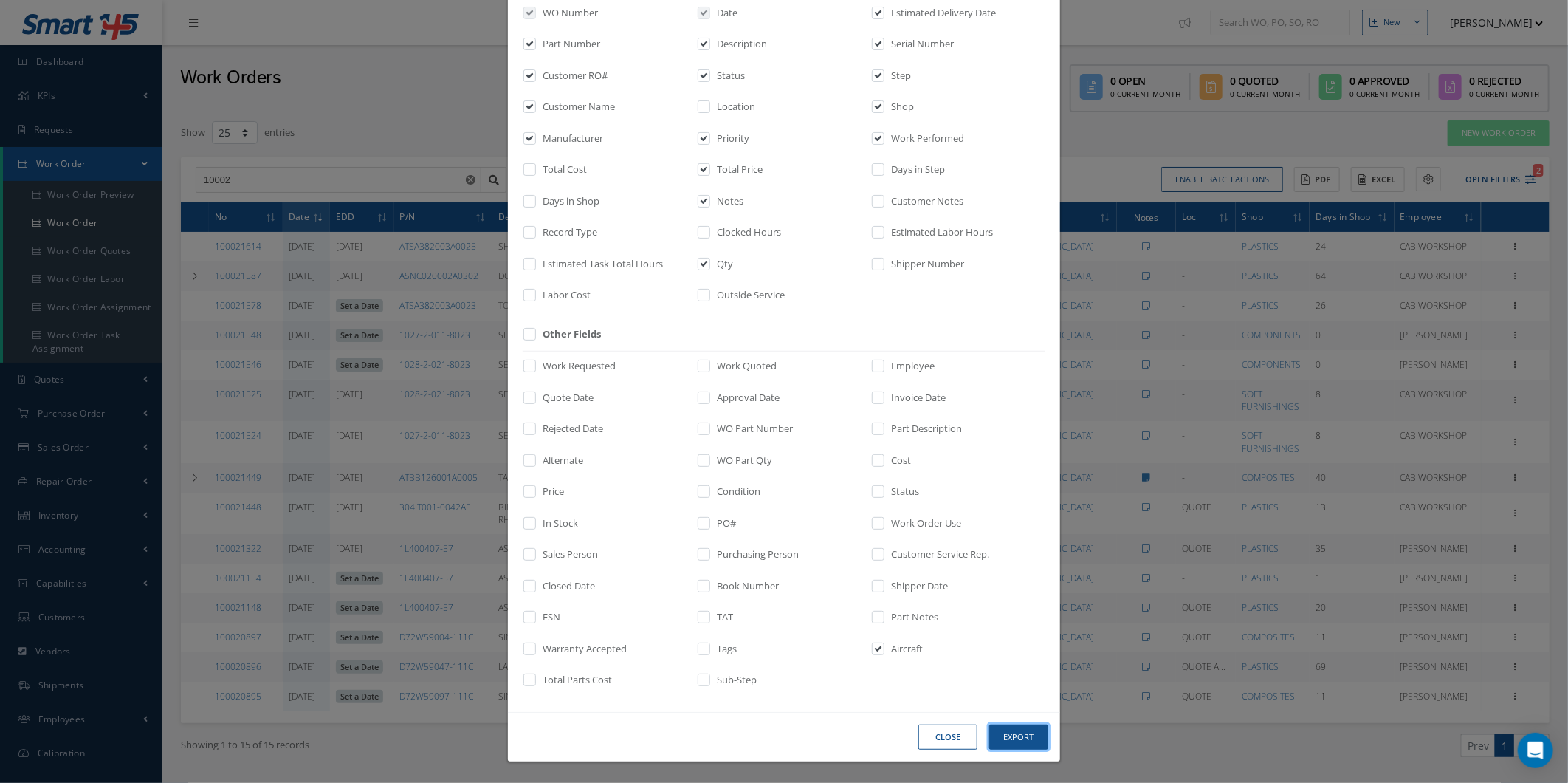
click at [1015, 734] on button "Export" at bounding box center [1019, 738] width 59 height 26
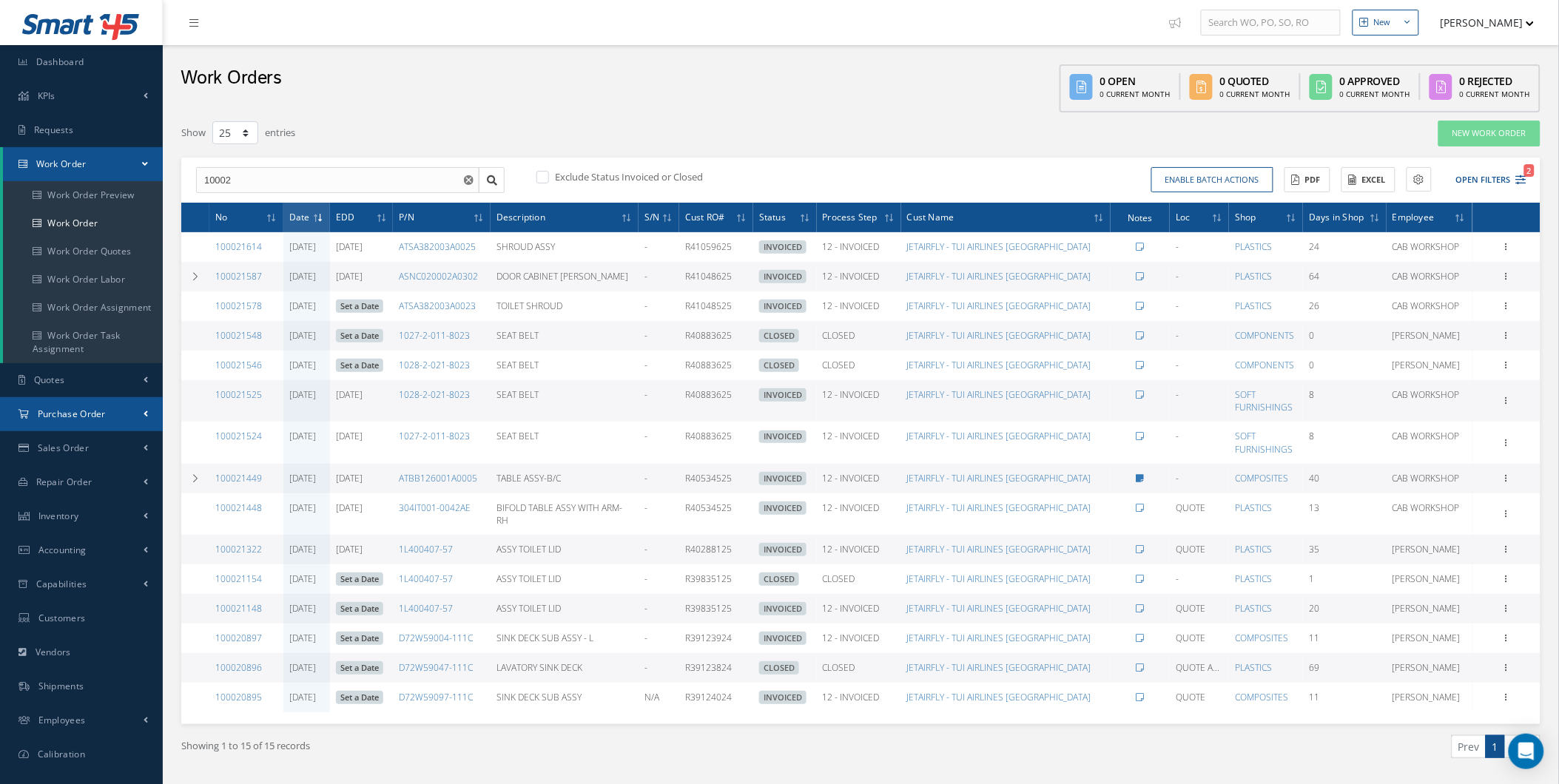
click at [115, 427] on link "Purchase Order" at bounding box center [81, 414] width 162 height 34
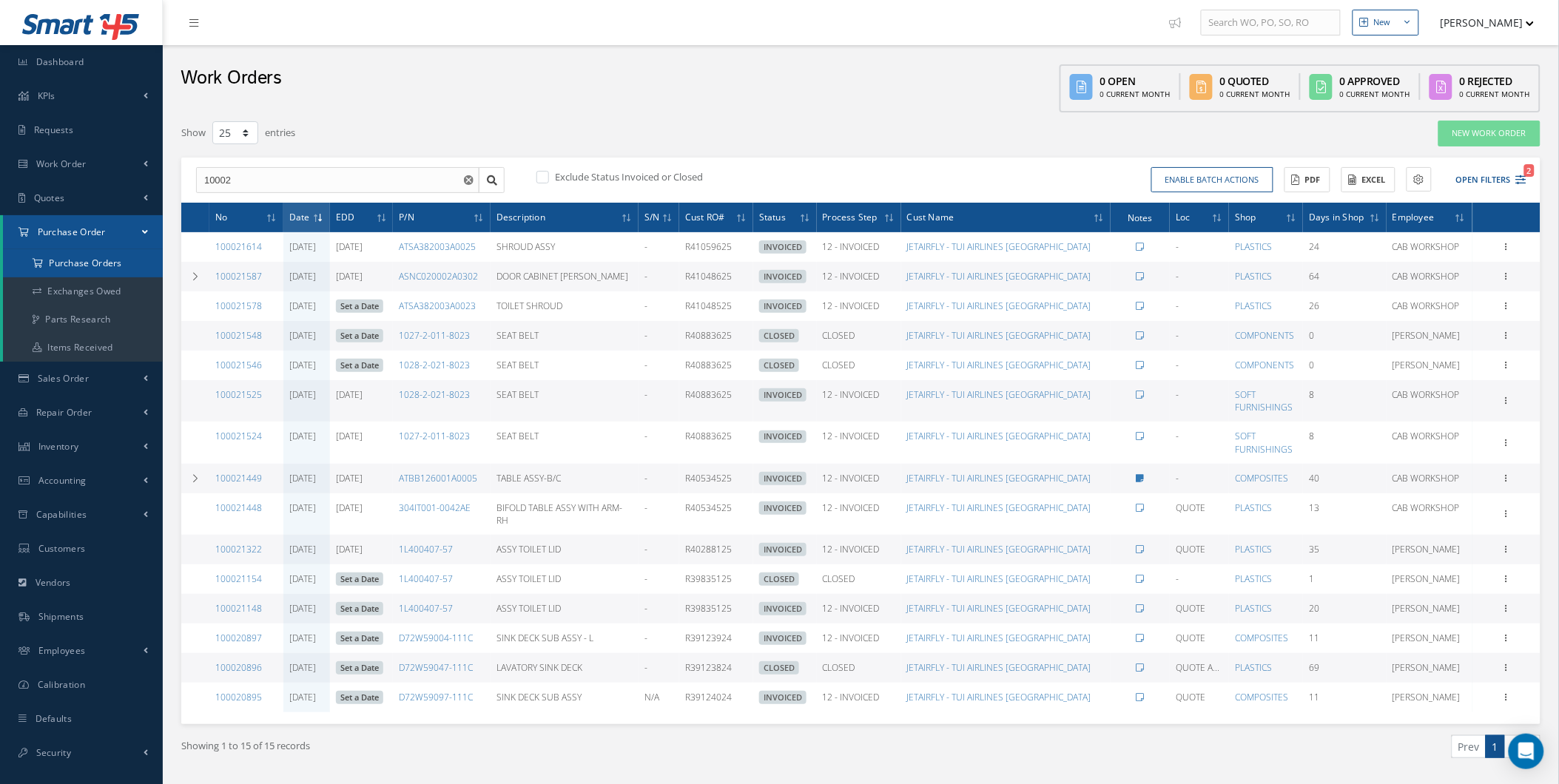
click at [107, 271] on a=1&status_id=2&status_id=3&status_id=5&collapsedFilters"] "Purchase Orders" at bounding box center [83, 263] width 160 height 28
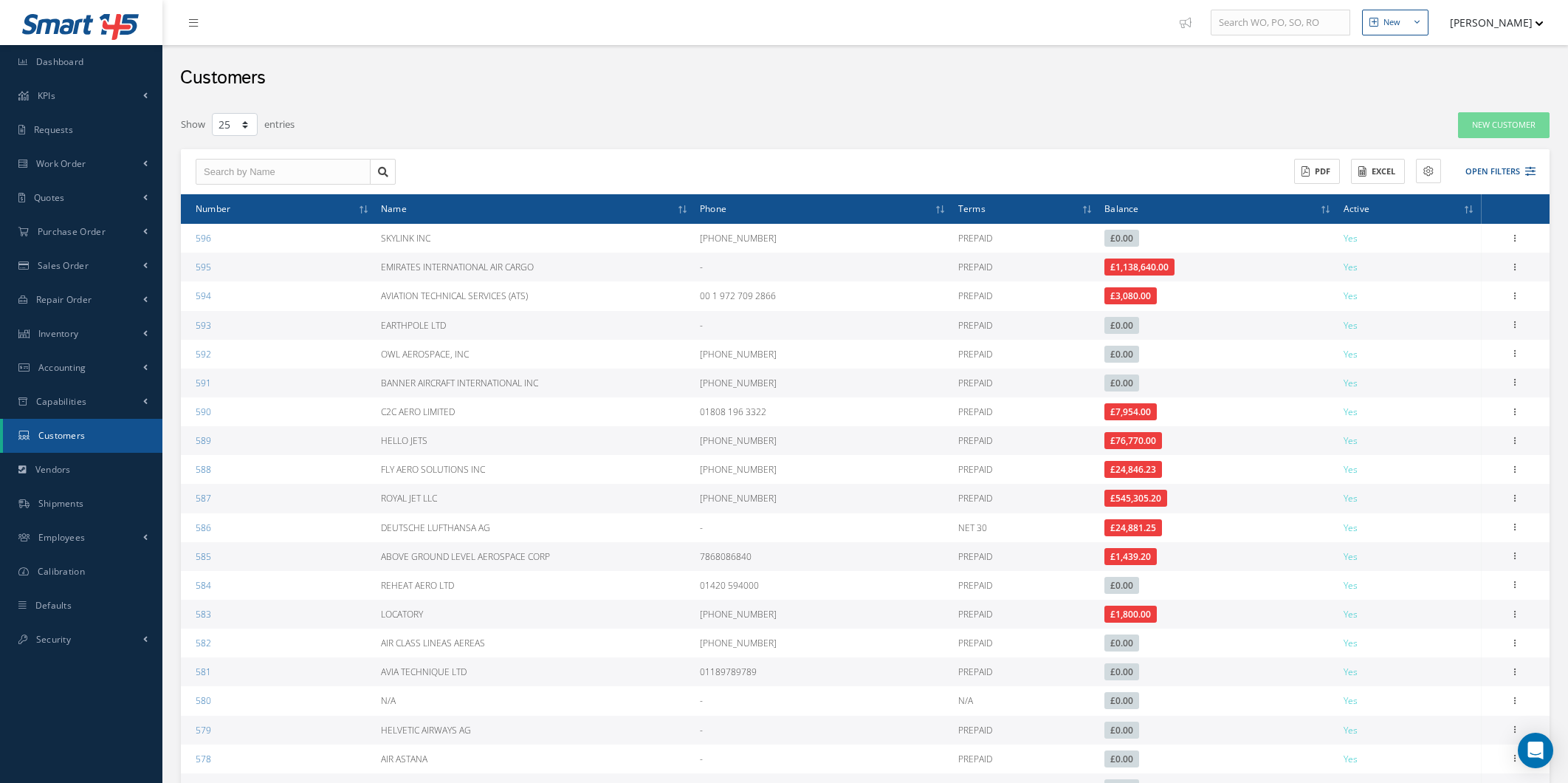
select select "25"
click at [299, 169] on input "text" at bounding box center [282, 171] width 175 height 27
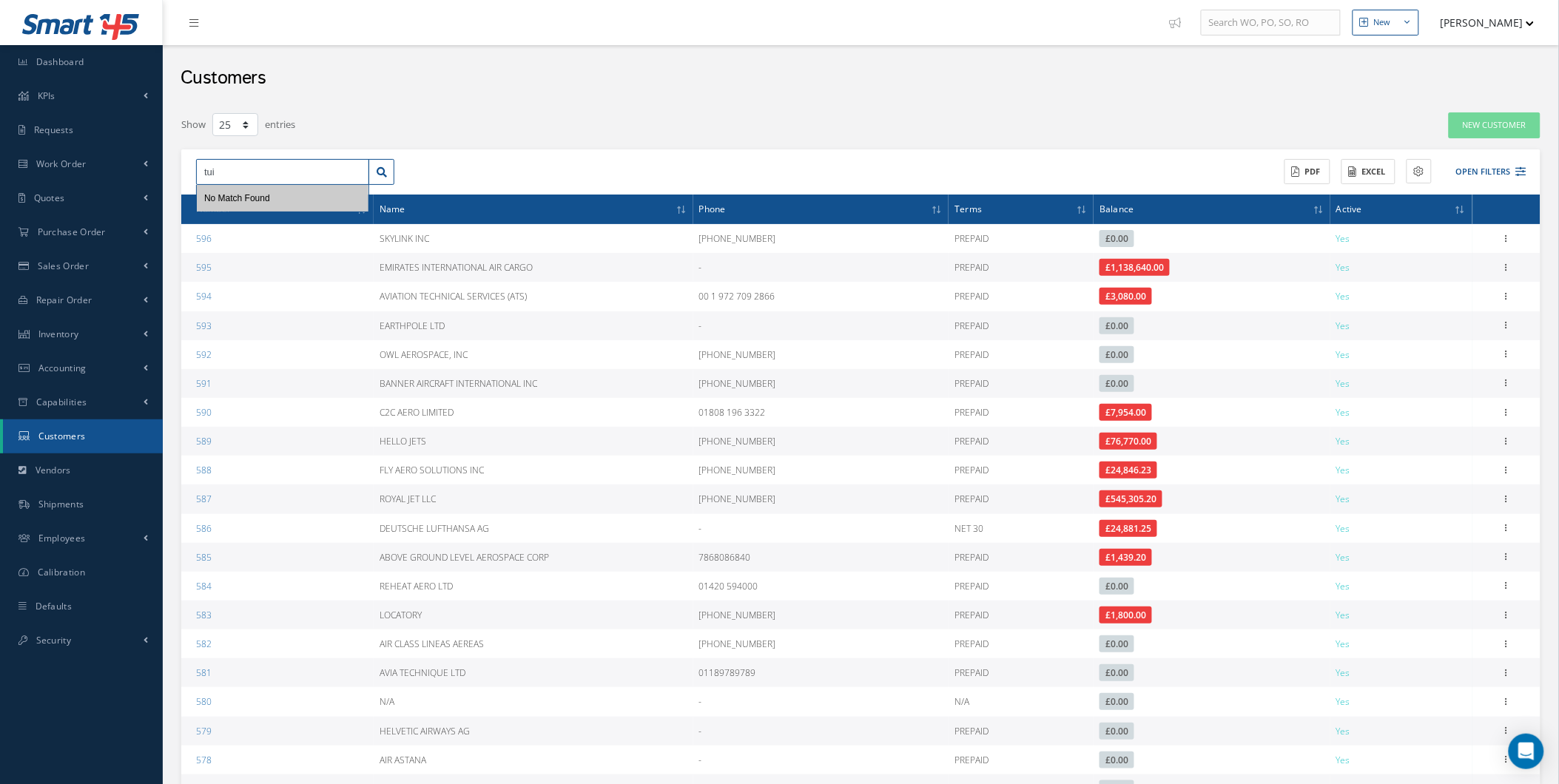
type input "tui"
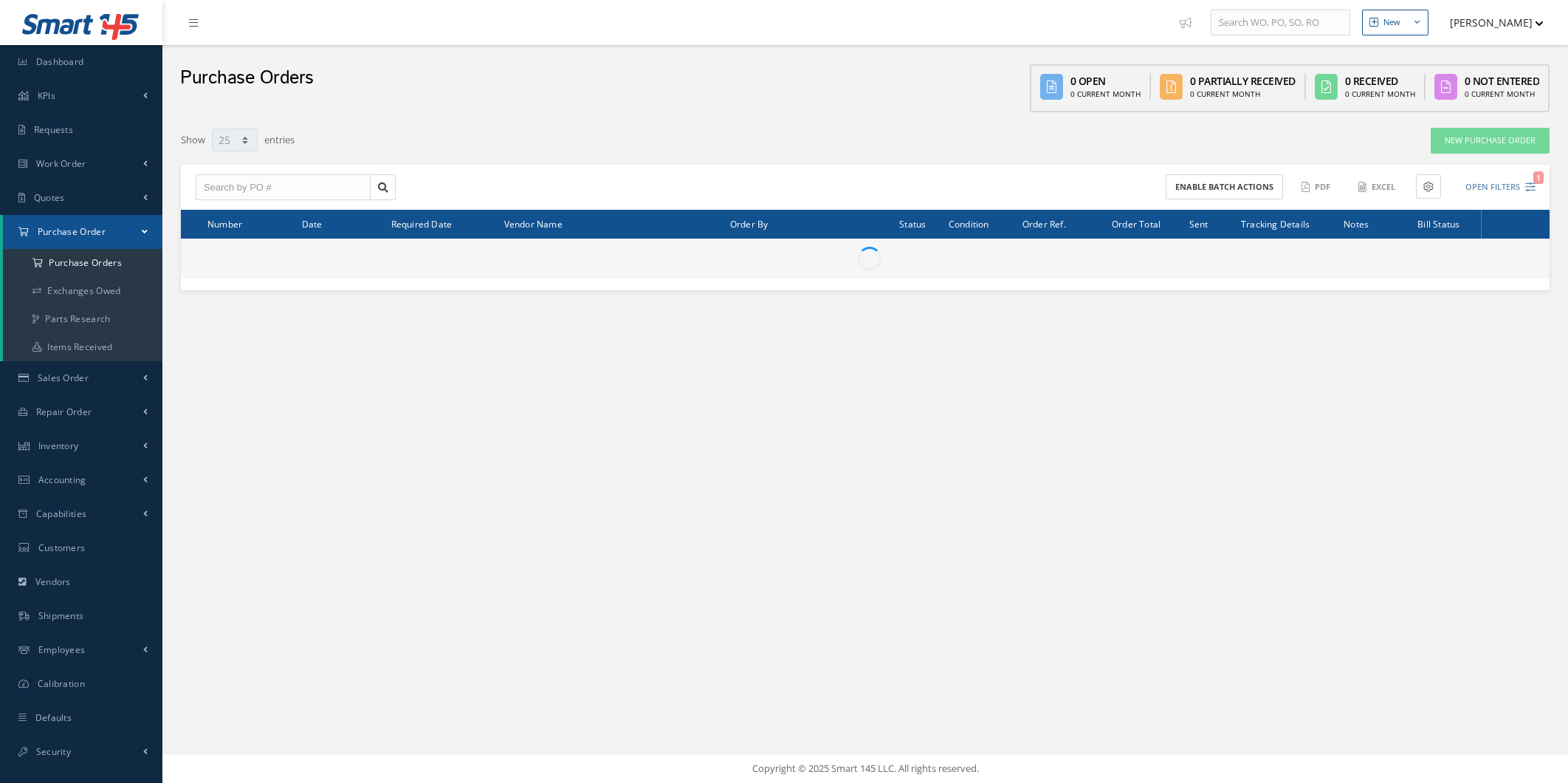
select select "25"
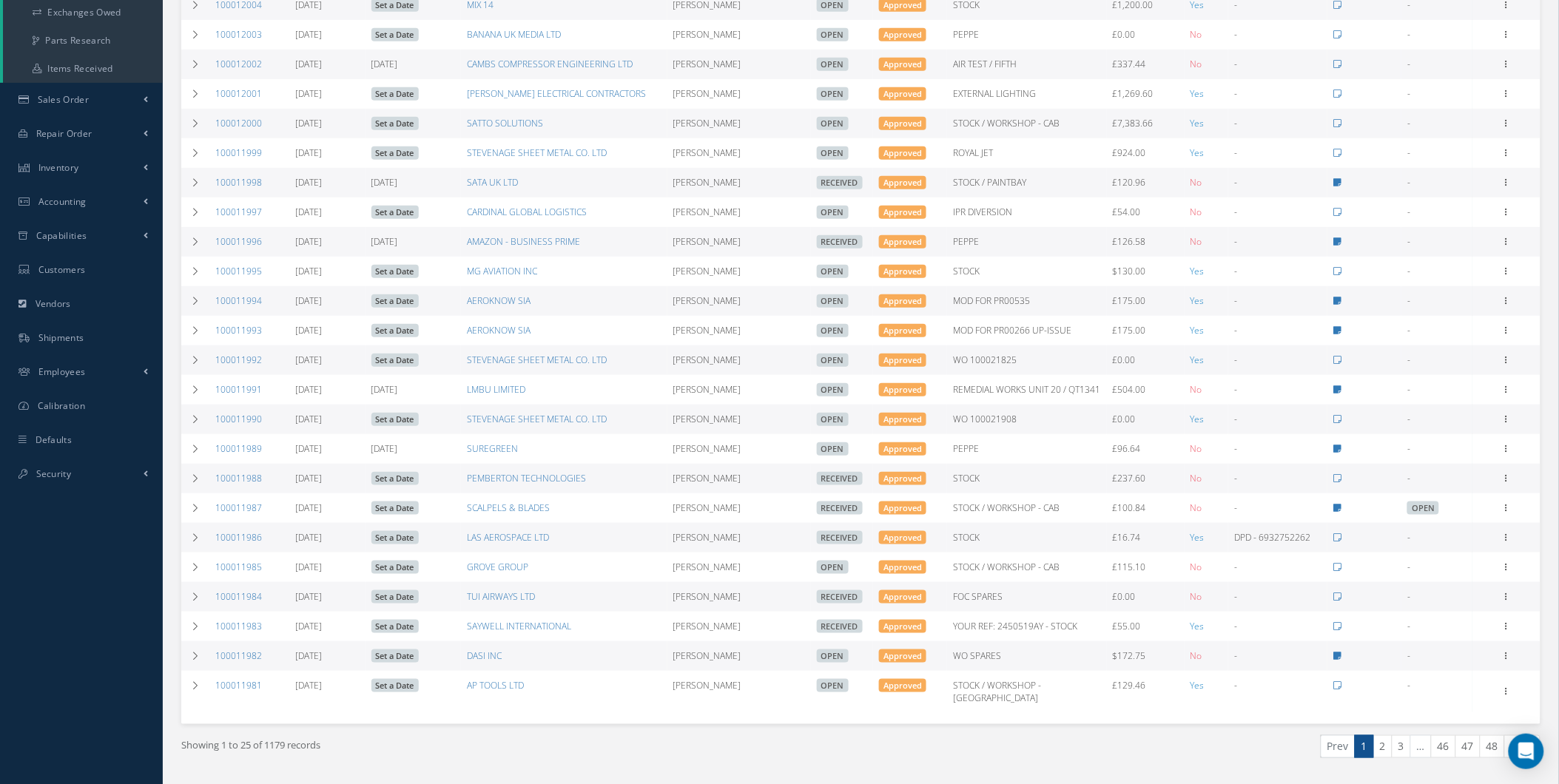
scroll to position [334, 0]
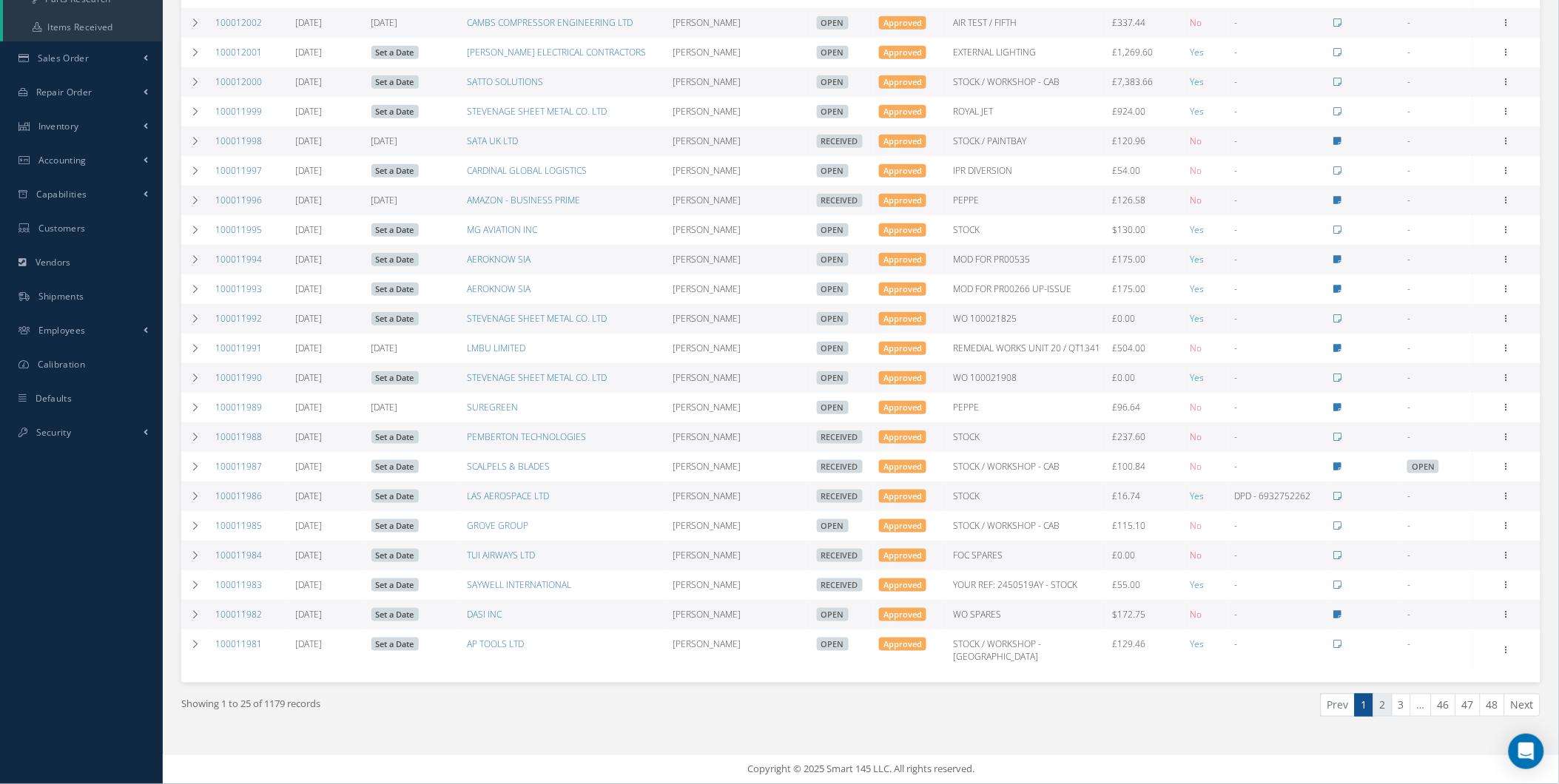
click at [1387, 706] on link "2" at bounding box center [1383, 705] width 19 height 23
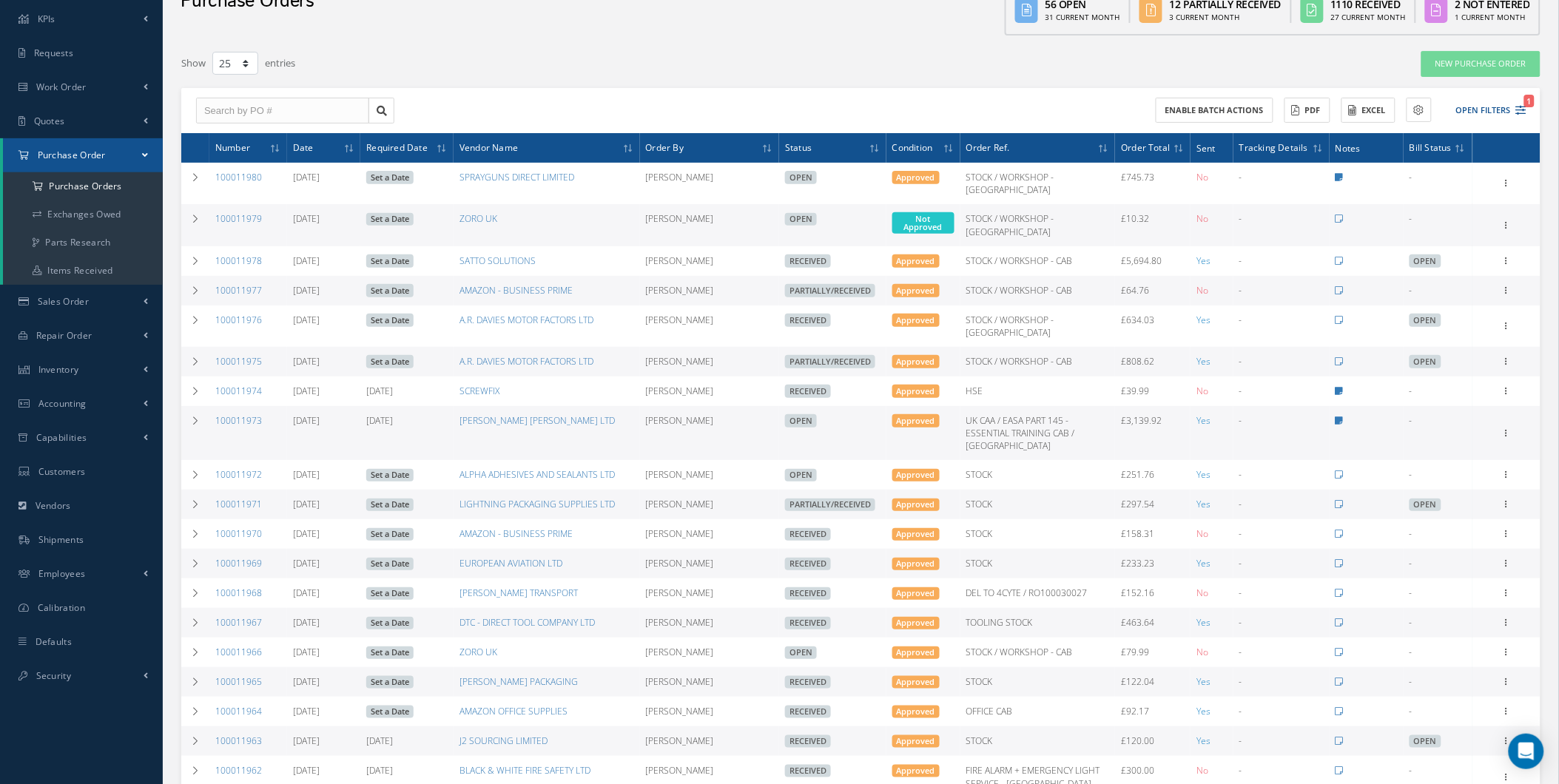
scroll to position [82, 0]
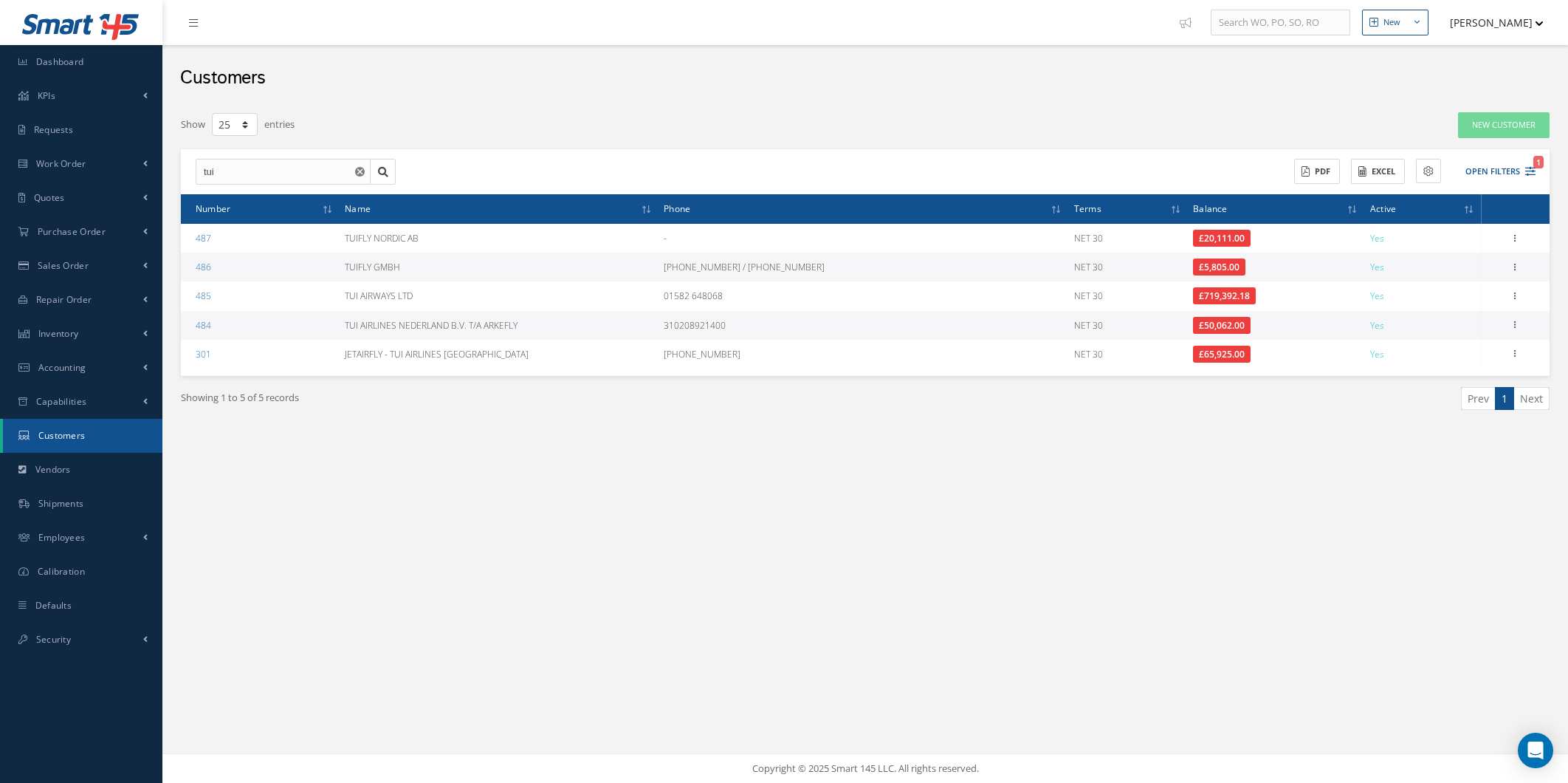
select select "25"
click at [10, 54] on link "Dashboard" at bounding box center [81, 62] width 162 height 34
